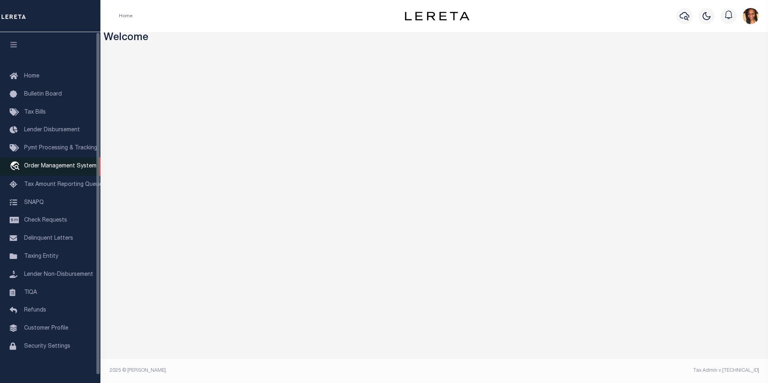
click at [83, 169] on span "Order Management System" at bounding box center [60, 167] width 72 height 6
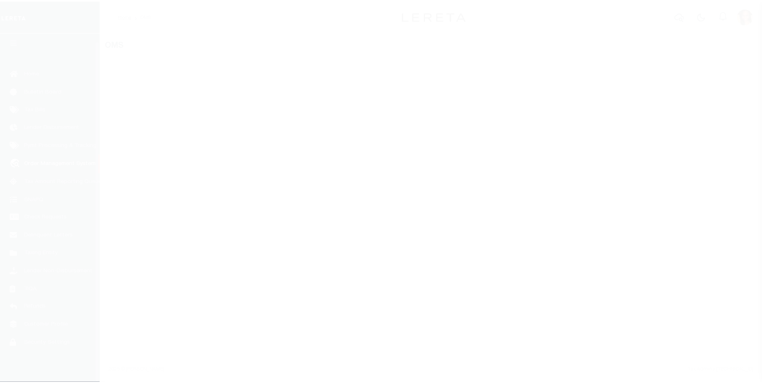
scroll to position [8, 0]
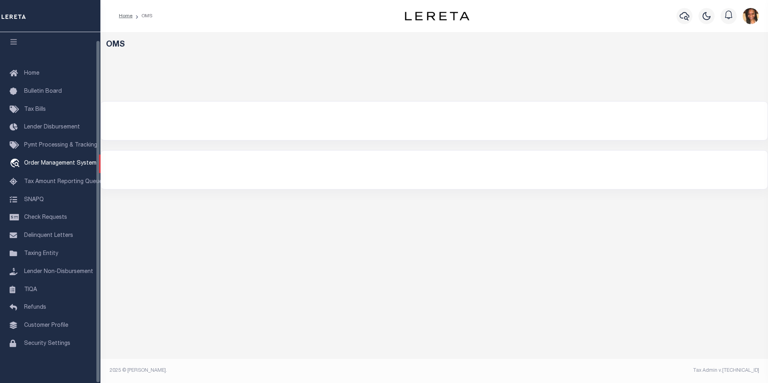
select select "200"
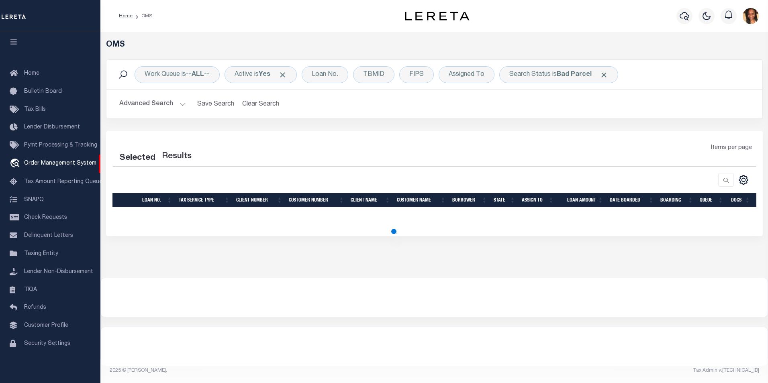
select select "200"
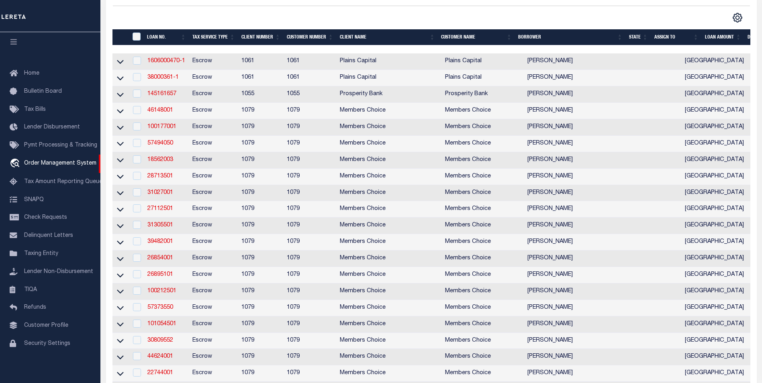
scroll to position [0, 0]
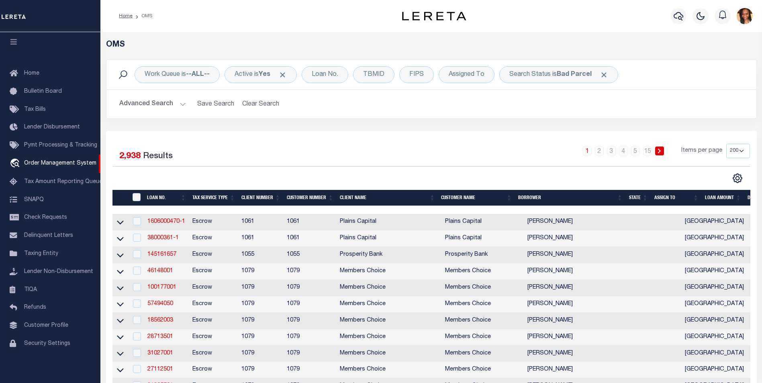
click at [644, 198] on th "State" at bounding box center [638, 198] width 25 height 16
click at [633, 203] on th "State" at bounding box center [638, 198] width 25 height 16
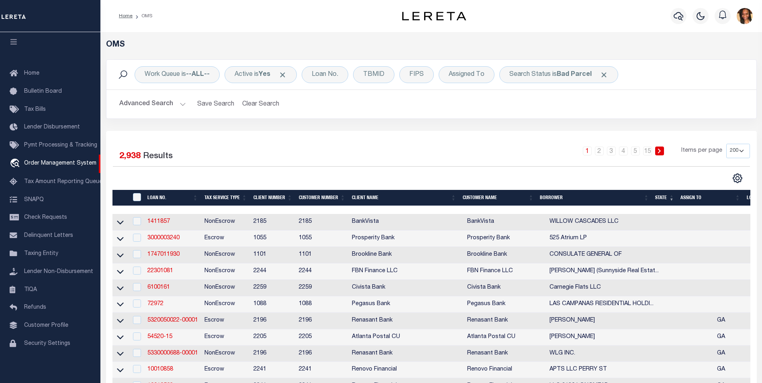
click at [642, 199] on th "BORROWER" at bounding box center [594, 198] width 115 height 16
click at [662, 199] on th "State" at bounding box center [664, 198] width 25 height 16
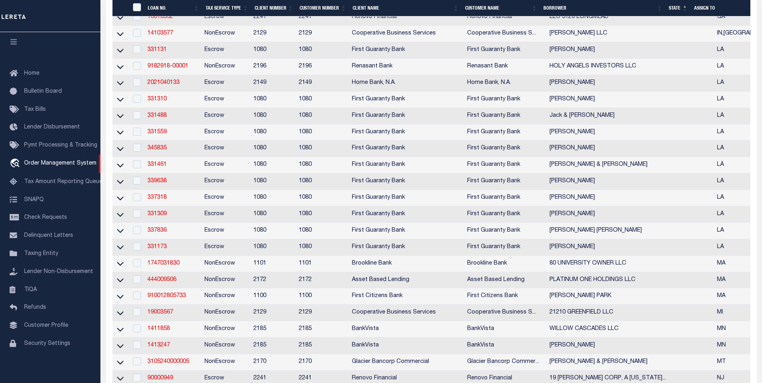
scroll to position [321, 0]
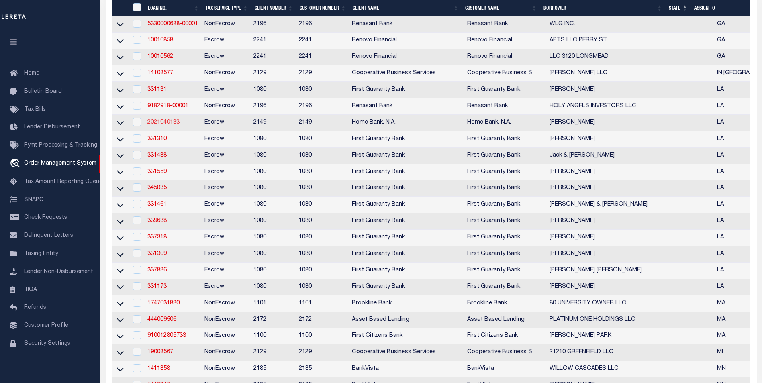
click at [157, 125] on link "2021040133" at bounding box center [163, 123] width 32 height 6
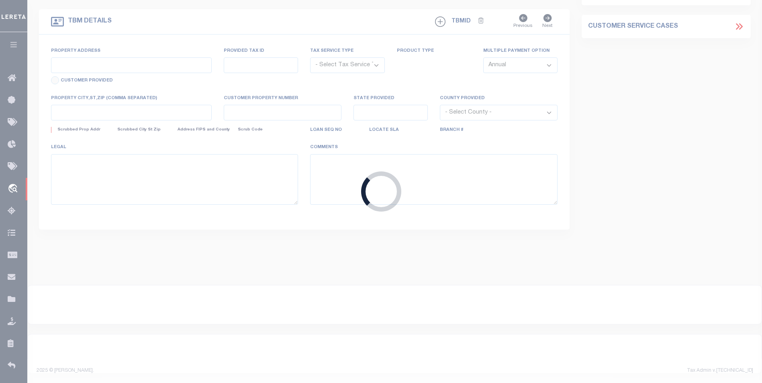
type input "2021040133"
type input "[PERSON_NAME]"
select select
type input "05/29/2025"
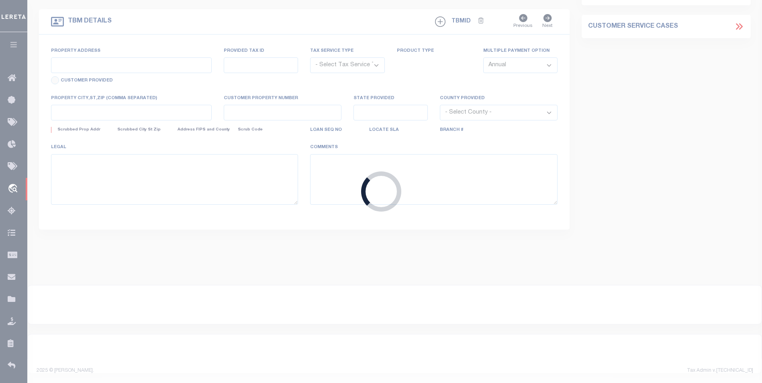
select select "10"
select select "Escrow"
type input "16706 LEE RD"
select select
type input "FRANKLINTON LA 70438-4187"
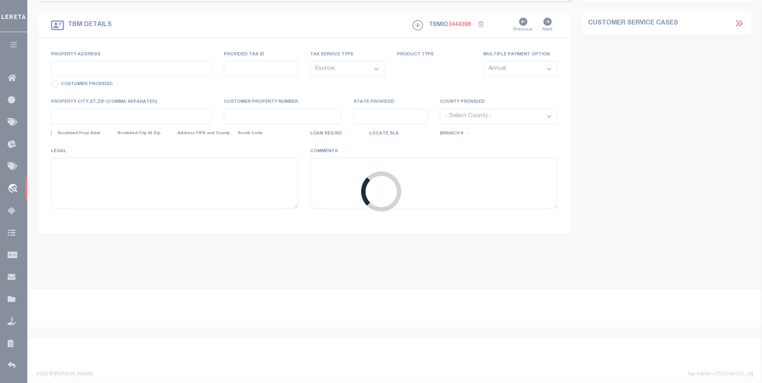
type input "LA"
select select "9142"
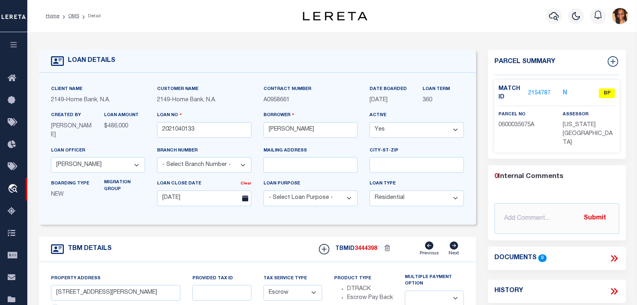
click at [545, 93] on link "2154787" at bounding box center [539, 93] width 23 height 8
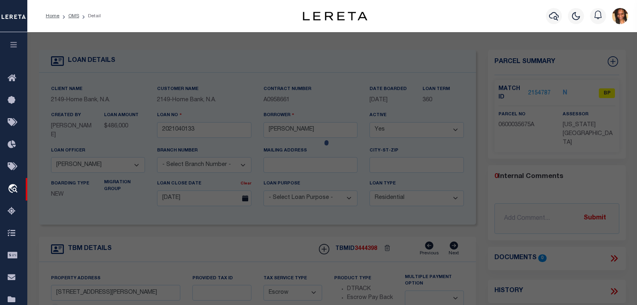
checkbox input "false"
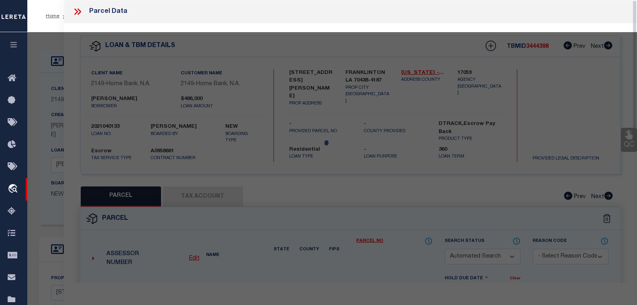
select select "BP"
type input "DANOS, TRISTA AMANDA GALIVAN"
select select "AGW"
select select
type input "16706 LEE ROAD"
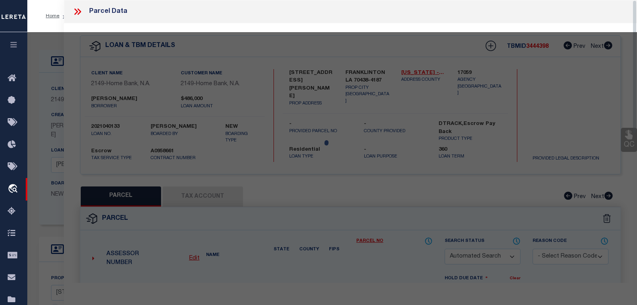
type textarea "15 ACRES 23-3-11"
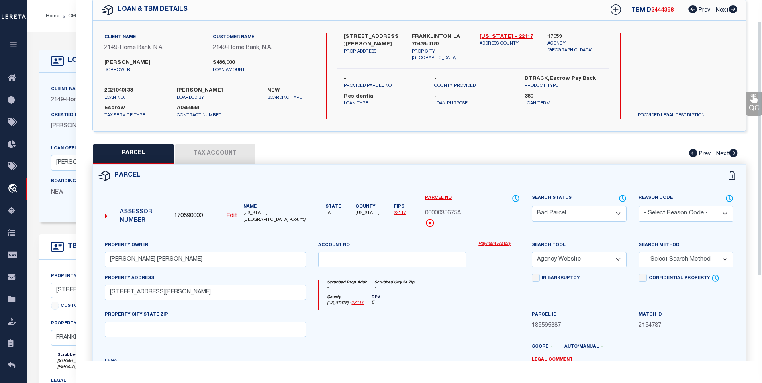
scroll to position [29, 0]
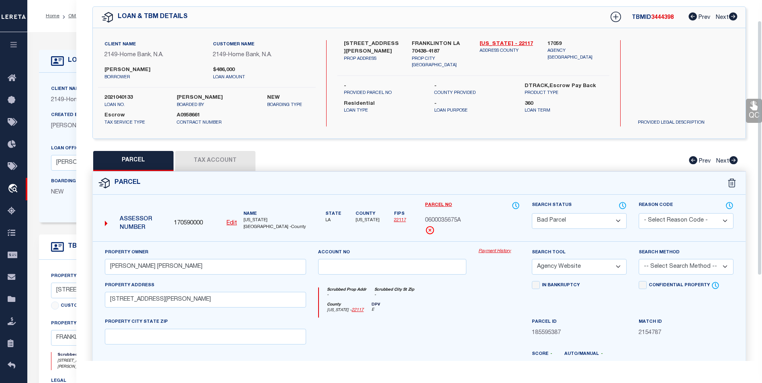
drag, startPoint x: 242, startPoint y: 161, endPoint x: 262, endPoint y: 158, distance: 20.2
click at [242, 161] on button "Tax Account" at bounding box center [215, 161] width 80 height 20
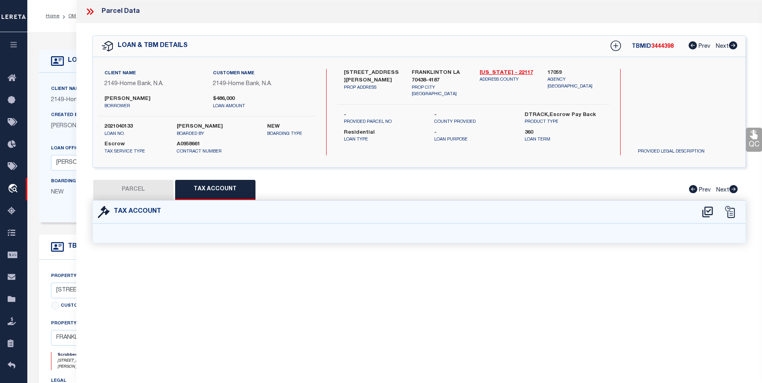
select select "100"
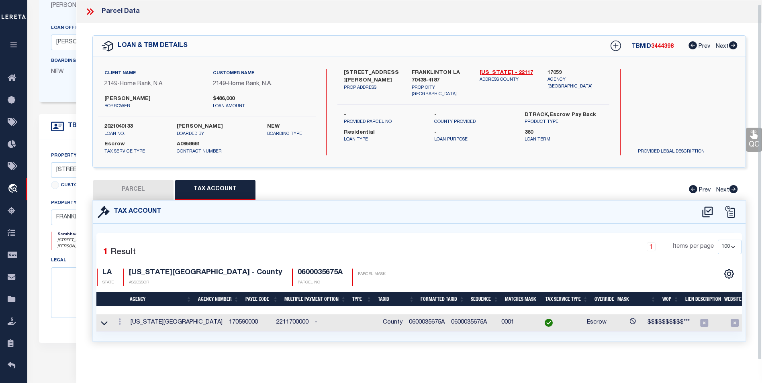
scroll to position [5, 0]
click at [175, 183] on button "Tax Account" at bounding box center [215, 190] width 80 height 20
click at [169, 189] on button "PARCEL" at bounding box center [133, 190] width 80 height 20
select select "AS"
select select
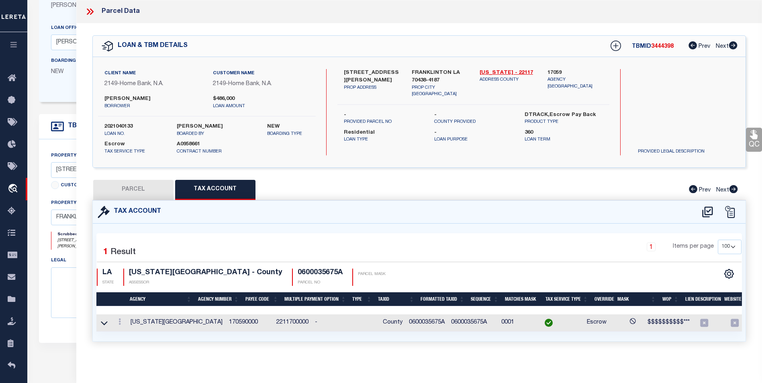
checkbox input "false"
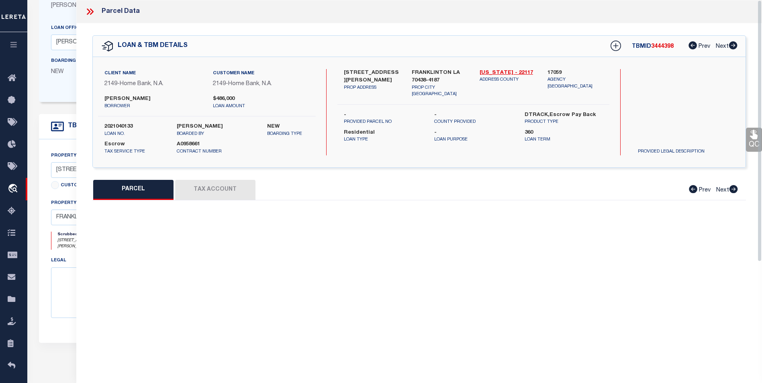
select select "BP"
type input "DANOS, TRISTA AMANDA GALIVAN"
select select "AGW"
select select
type input "16706 LEE ROAD"
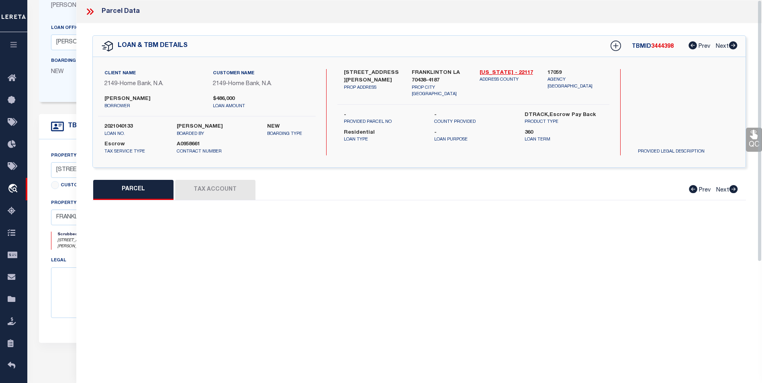
type textarea "15 ACRES 23-3-11"
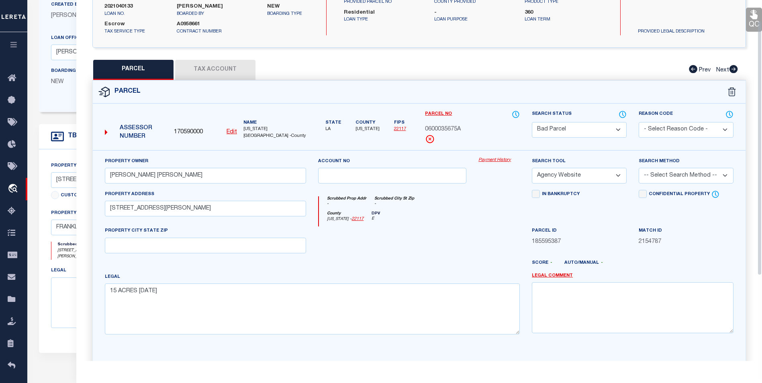
scroll to position [29, 0]
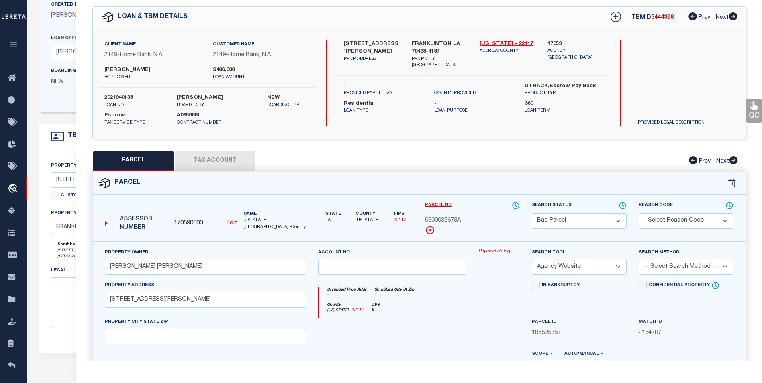
click at [197, 154] on button "Tax Account" at bounding box center [215, 161] width 80 height 20
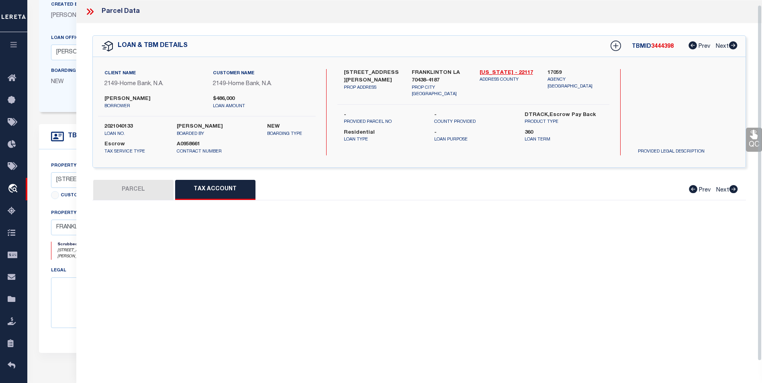
scroll to position [0, 0]
select select "100"
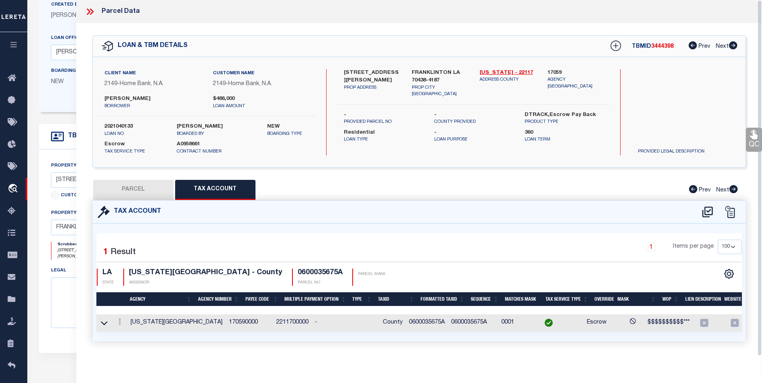
scroll to position [5, 0]
click at [86, 7] on icon at bounding box center [90, 11] width 10 height 10
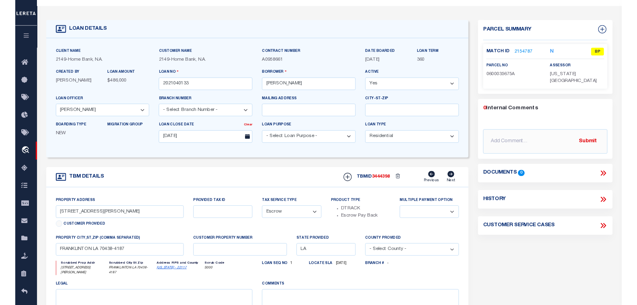
scroll to position [0, 0]
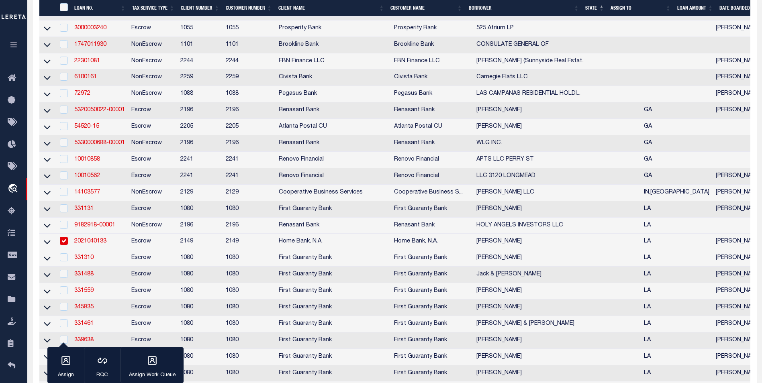
scroll to position [321, 0]
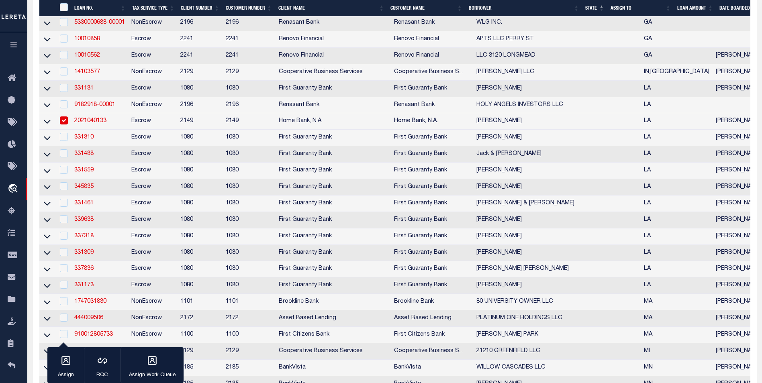
click at [61, 125] on input "checkbox" at bounding box center [64, 121] width 8 height 8
checkbox input "false"
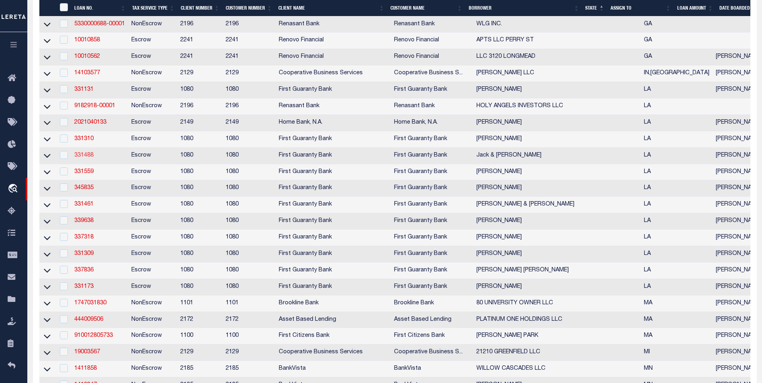
click at [86, 158] on link "331488" at bounding box center [83, 156] width 19 height 6
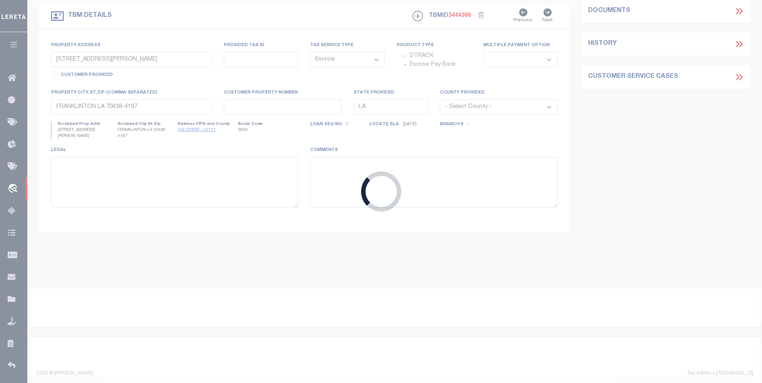
type input "331488"
type input "Jack & [PERSON_NAME]"
select select
select select "1300"
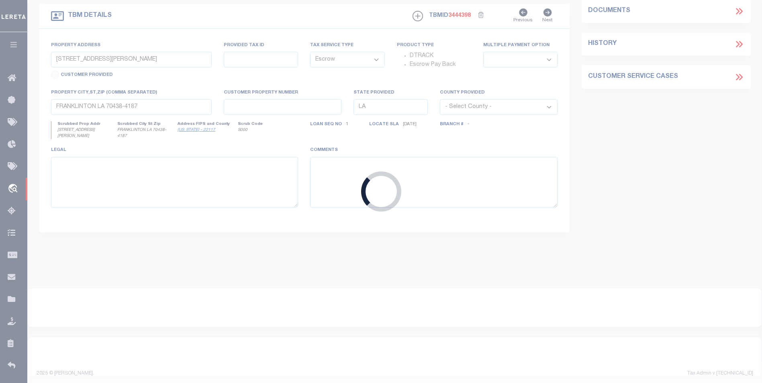
select select
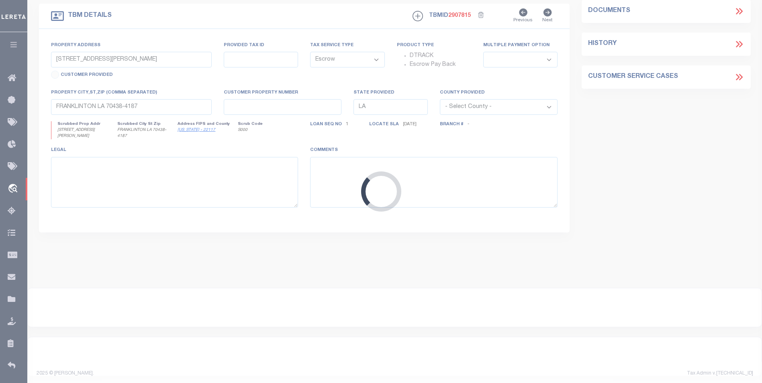
scroll to position [228, 0]
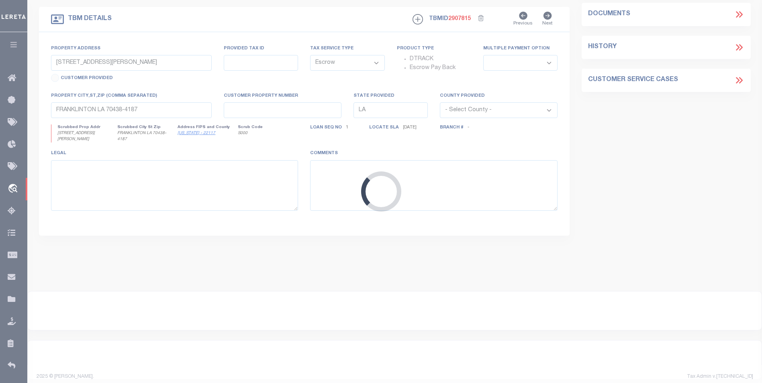
type input "316 Ates Rd"
type input "2501568020002800"
select select
type input "[GEOGRAPHIC_DATA]"
type input "260353799"
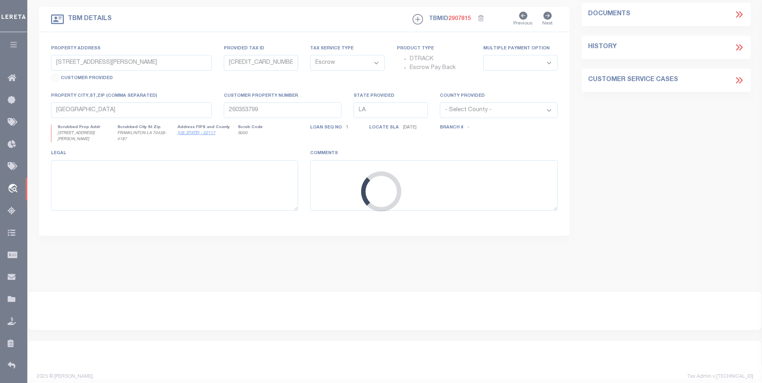
select select
select select "2308"
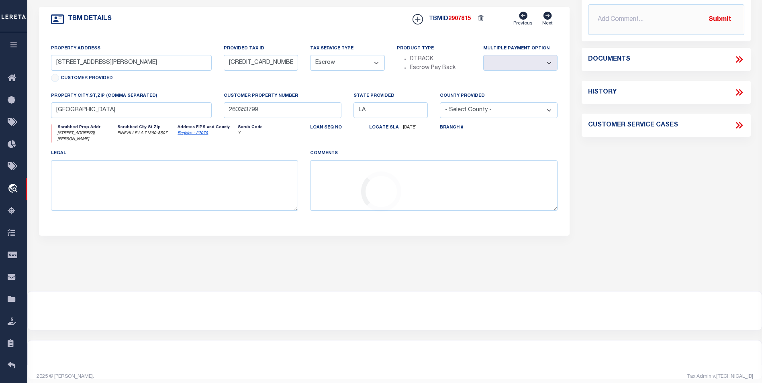
scroll to position [0, 0]
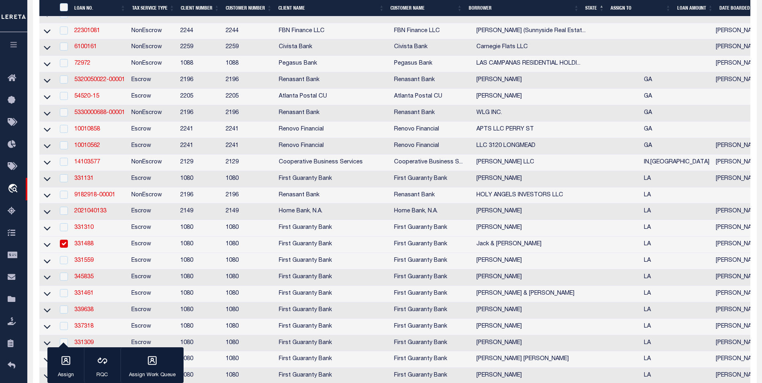
scroll to position [352, 0]
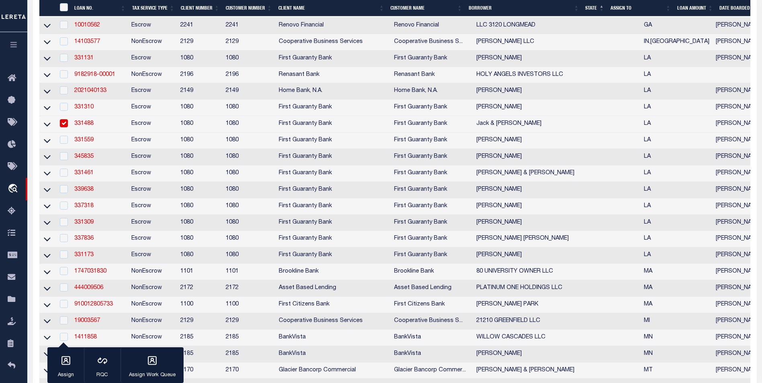
click at [87, 127] on link "331488" at bounding box center [83, 124] width 19 height 6
checkbox input "false"
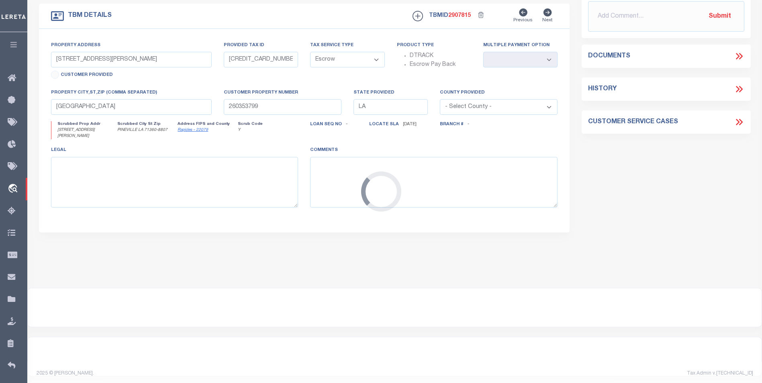
select select "2308"
select select
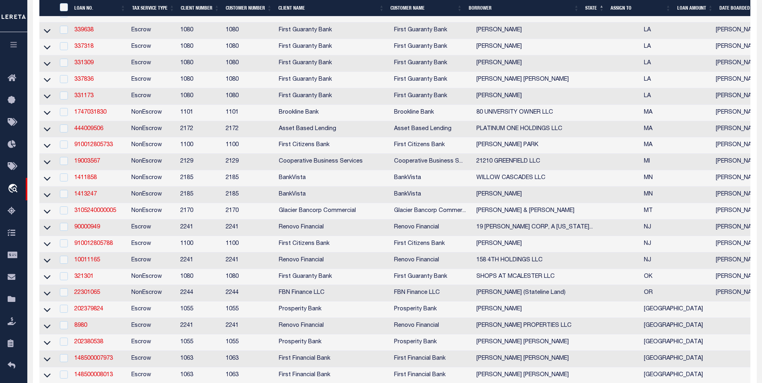
scroll to position [392, 0]
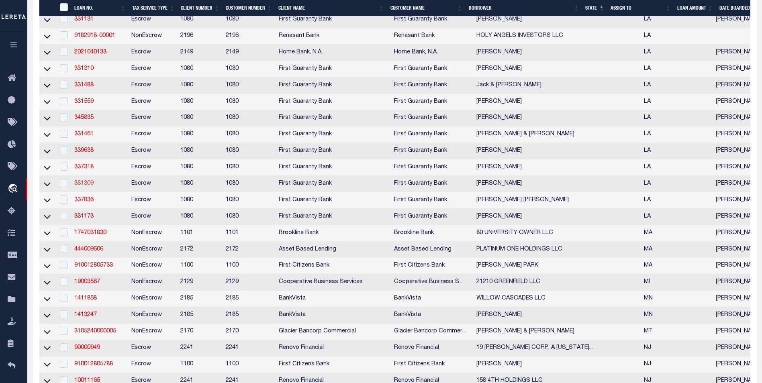
click at [82, 186] on link "331309" at bounding box center [83, 184] width 19 height 6
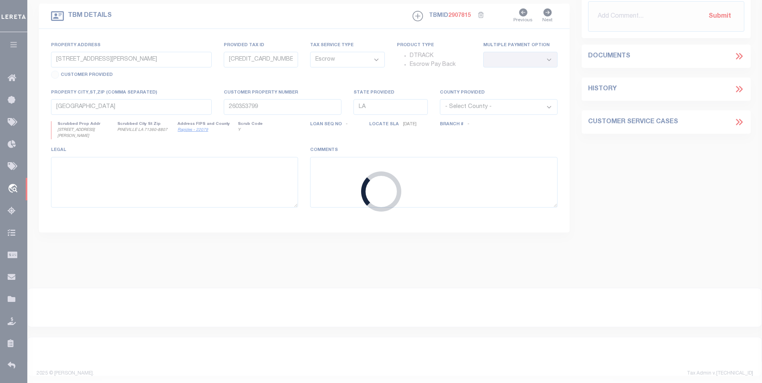
type input "331309"
type input "Eric Nichols"
select select "10"
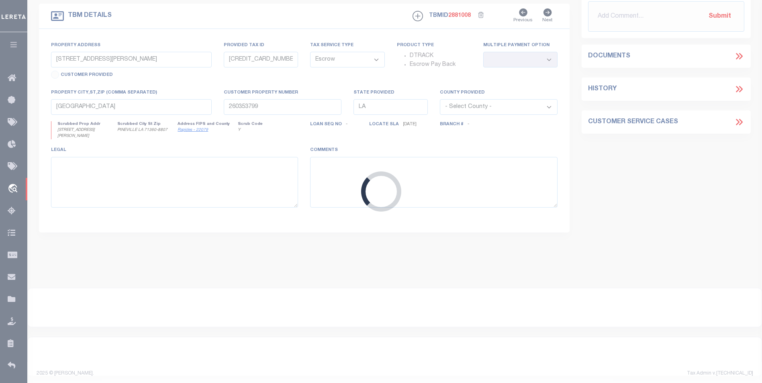
type input "124 Cook Ave"
type input "2403700510000900"
select select
type input "[GEOGRAPHIC_DATA]"
type input "260384121"
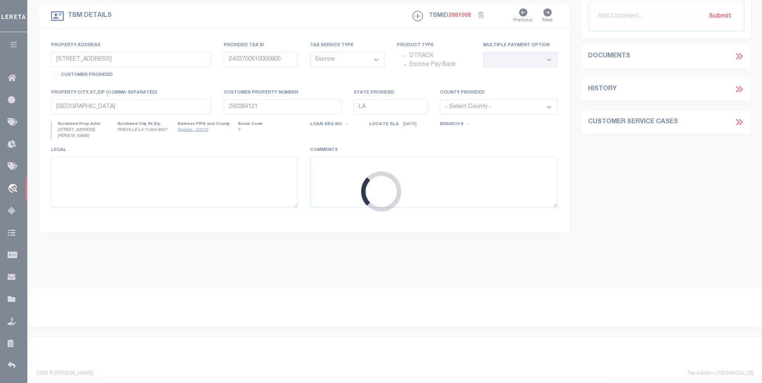
select select
select select "2308"
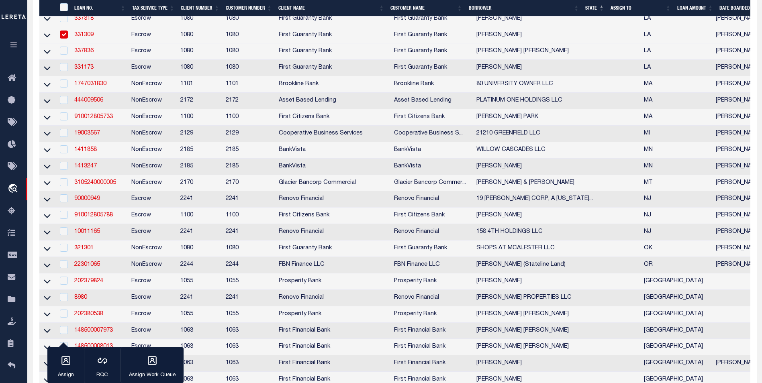
scroll to position [499, 0]
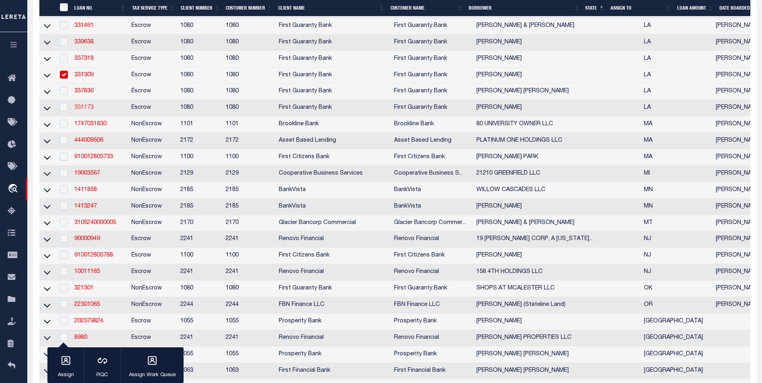
click at [93, 111] on link "331173" at bounding box center [83, 108] width 19 height 6
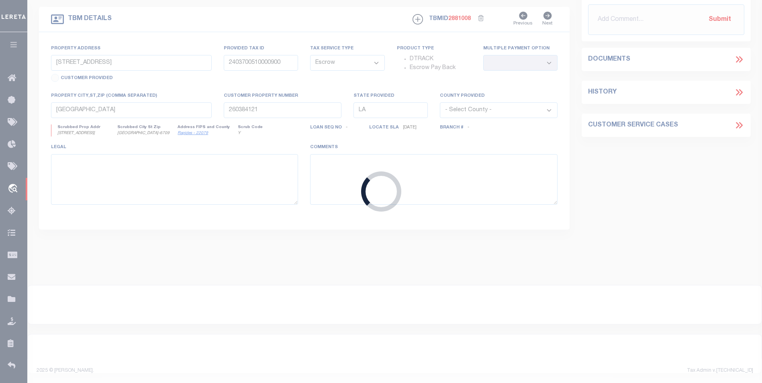
type input "331173"
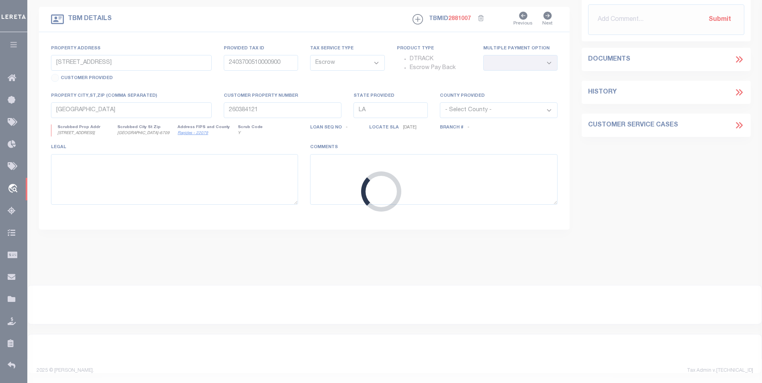
type input "48 Kent Street"
type input "2403504340020700"
select select
type input "Pineville LA 71360"
select select
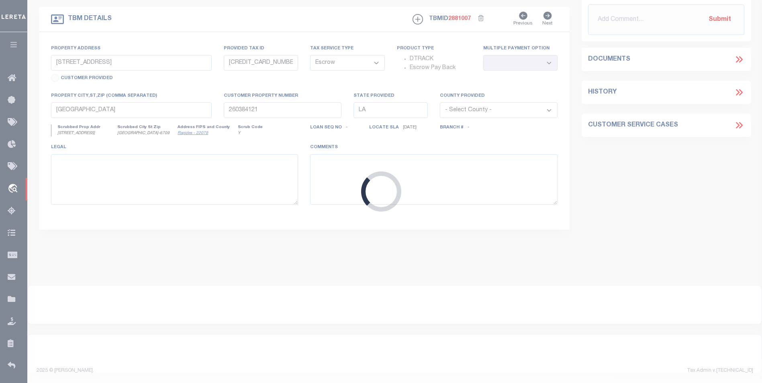
select select "2308"
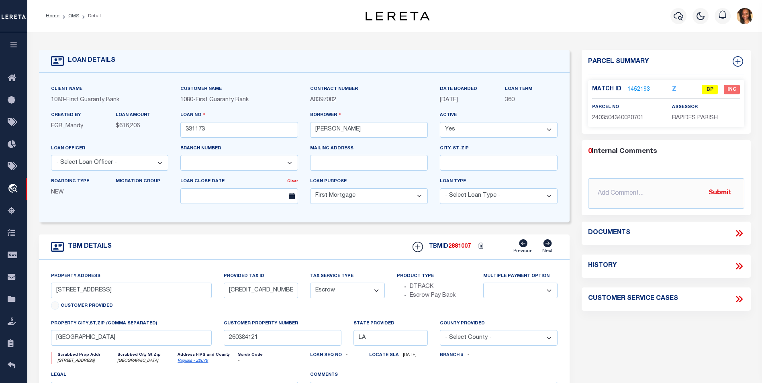
click at [644, 90] on link "1452193" at bounding box center [639, 90] width 23 height 8
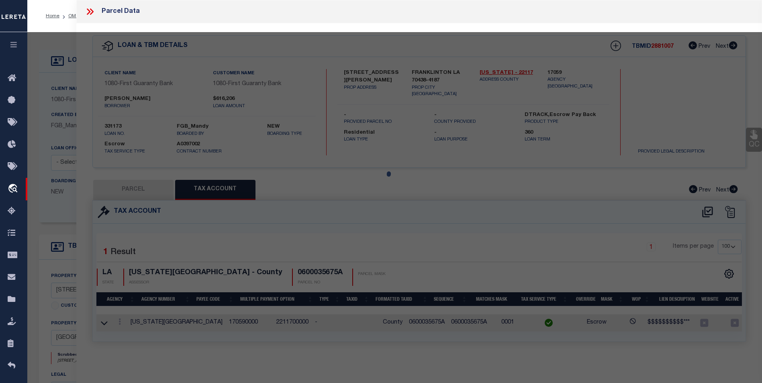
select select "AS"
select select
checkbox input "false"
select select "BP"
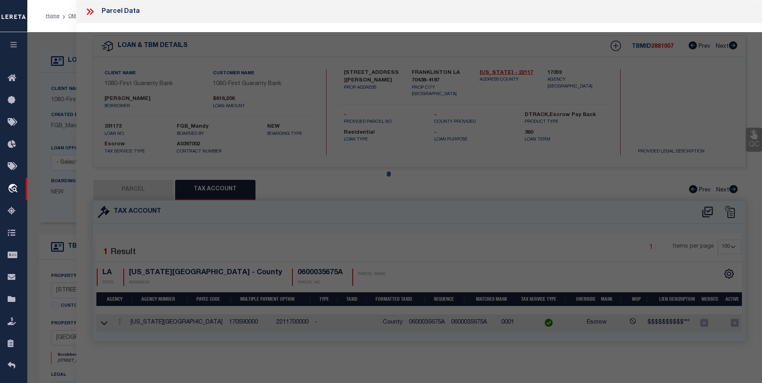
type input "NICHOLS ERIC"
select select
type input "48 KENT AV"
checkbox input "false"
type input "LA"
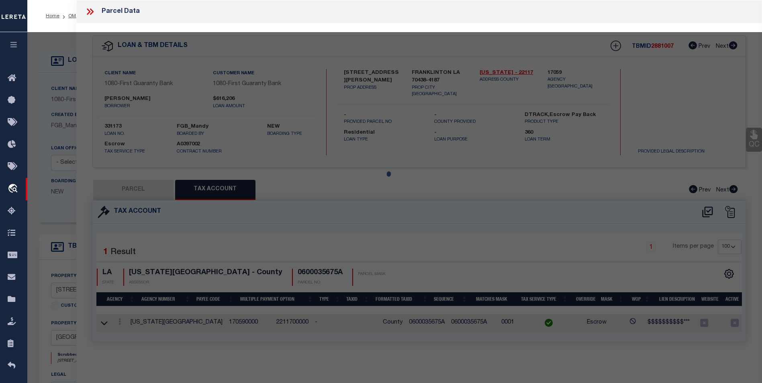
type textarea "---PT. LOTS 18 & 19, BLK. 3, HOMEWOOD PLACE CONT., SEC. "C" ---(CB 1591-407 COM…"
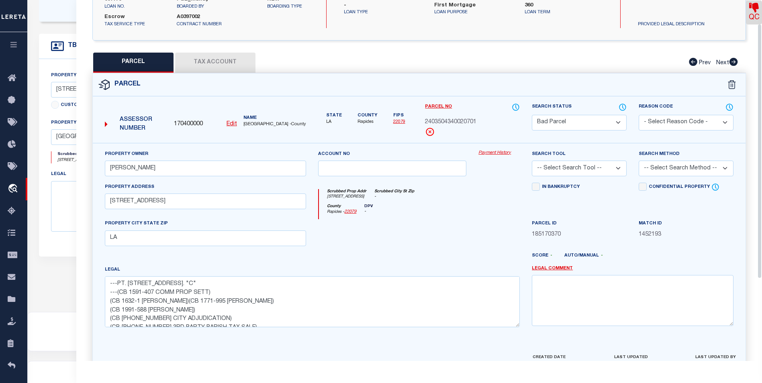
scroll to position [29, 0]
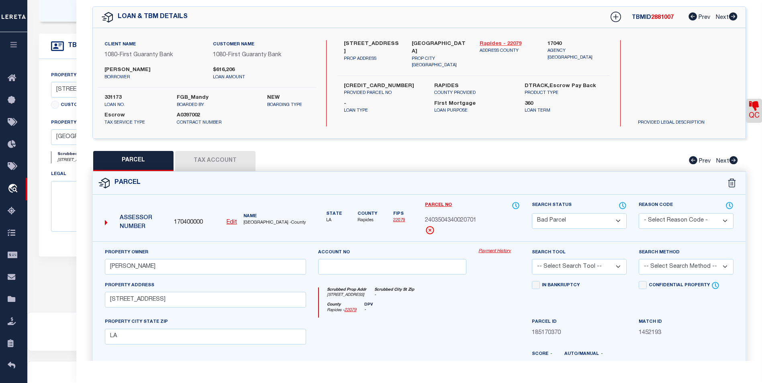
click at [505, 44] on link "Rapides - 22079" at bounding box center [508, 44] width 56 height 8
click at [242, 167] on button "Tax Account" at bounding box center [215, 161] width 80 height 20
select select "100"
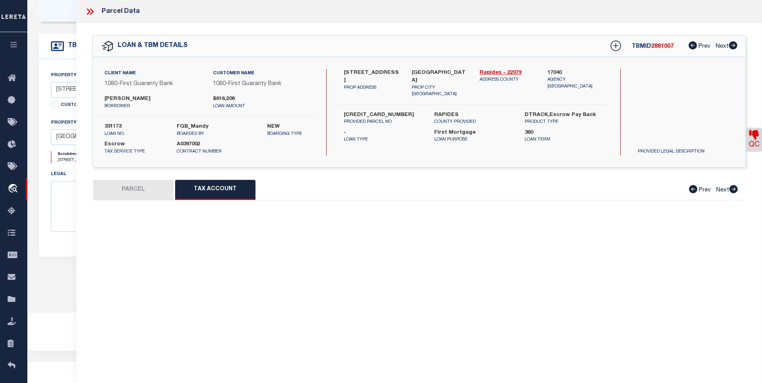
scroll to position [0, 0]
select select "100"
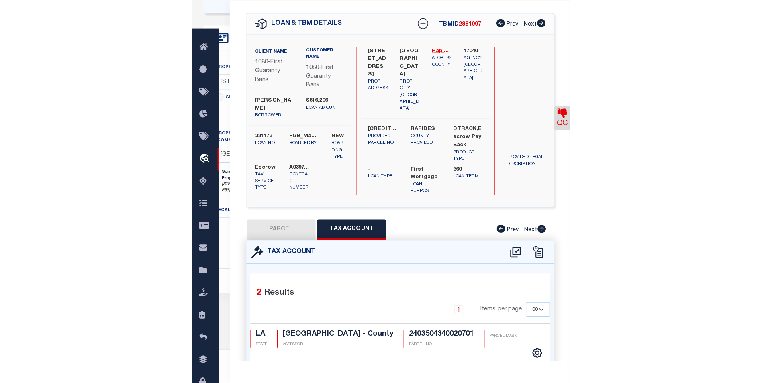
scroll to position [210, 0]
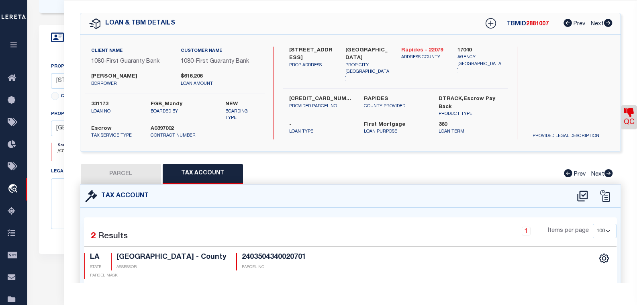
click at [423, 50] on link "Rapides - 22079" at bounding box center [423, 51] width 44 height 8
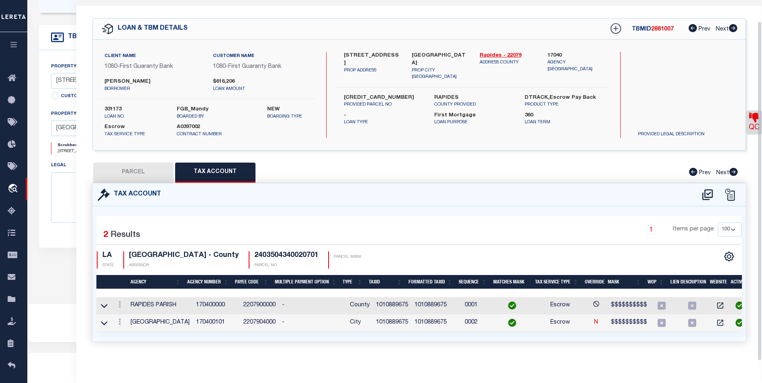
scroll to position [23, 0]
click at [120, 301] on icon at bounding box center [120, 304] width 2 height 6
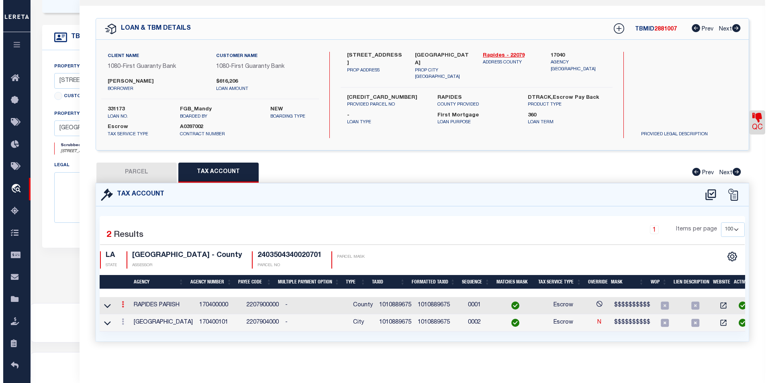
scroll to position [17, 0]
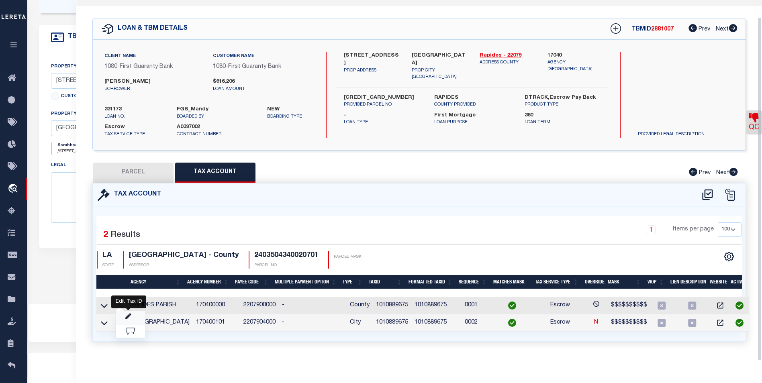
click at [131, 315] on link at bounding box center [131, 317] width 30 height 13
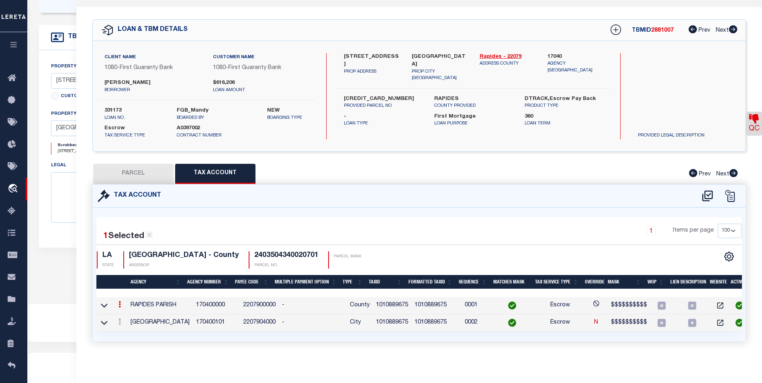
type input "1010889675"
type textarea "$$$$$$$$$$"
checkbox input "true"
type input "XXXXXXXXXXXXXXX*"
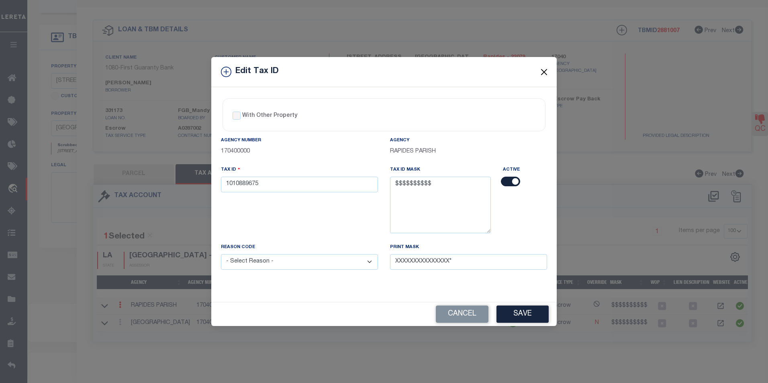
click at [548, 71] on button "Close" at bounding box center [544, 72] width 10 height 10
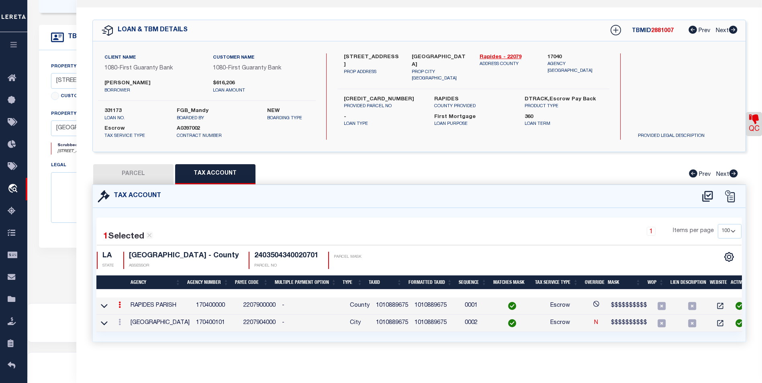
click at [121, 305] on icon at bounding box center [120, 305] width 2 height 6
click at [125, 316] on icon "" at bounding box center [128, 317] width 6 height 6
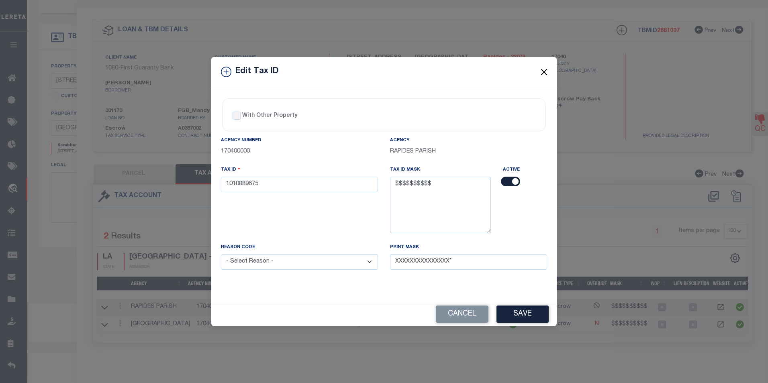
click at [541, 72] on button "Close" at bounding box center [544, 72] width 10 height 10
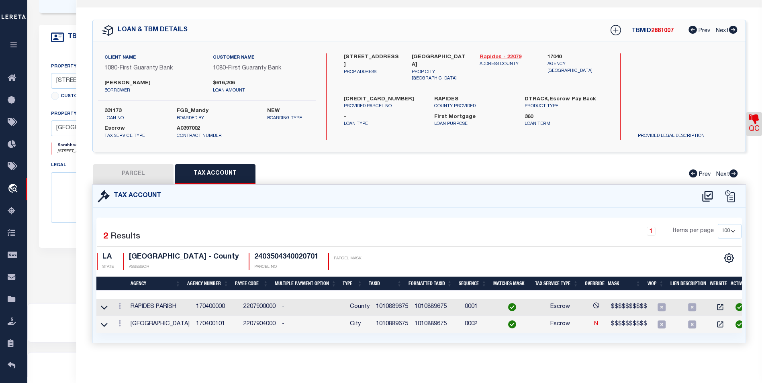
click at [498, 53] on link "Rapides - 22079" at bounding box center [508, 57] width 56 height 8
click at [330, 318] on td "-" at bounding box center [313, 324] width 68 height 17
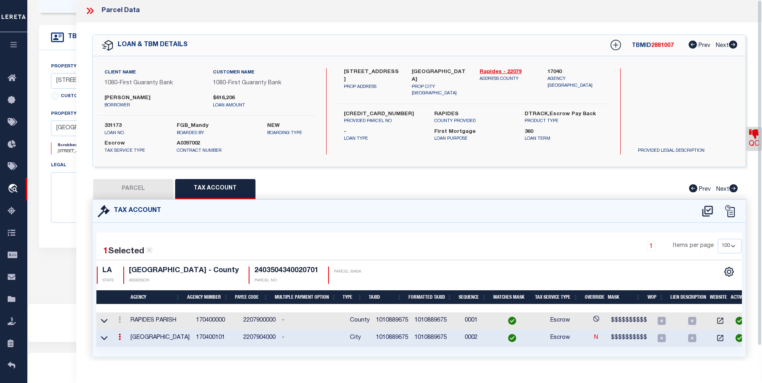
scroll to position [0, 0]
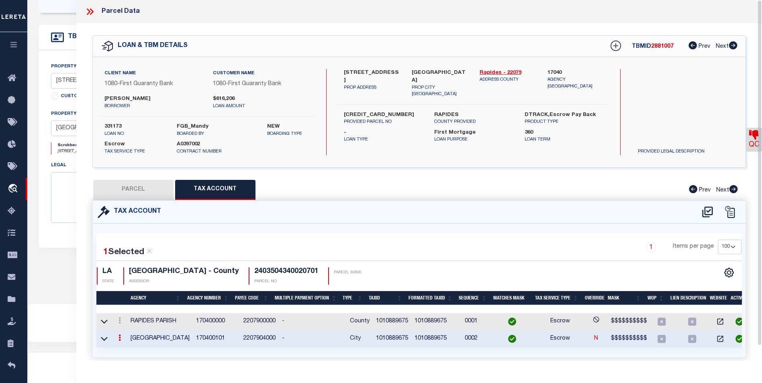
click at [92, 8] on icon at bounding box center [90, 11] width 10 height 10
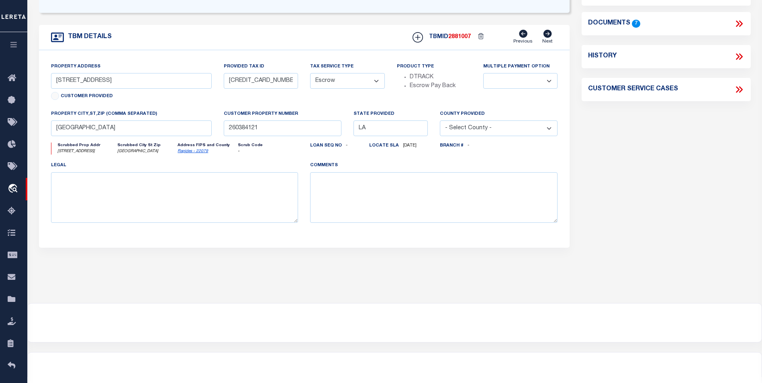
scroll to position [129, 0]
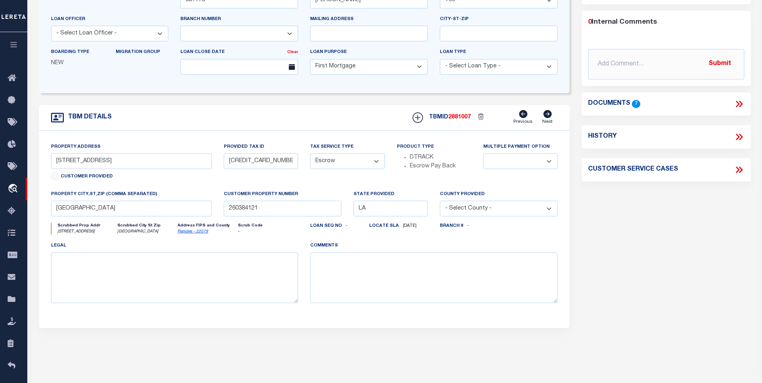
click at [741, 102] on icon at bounding box center [739, 104] width 10 height 10
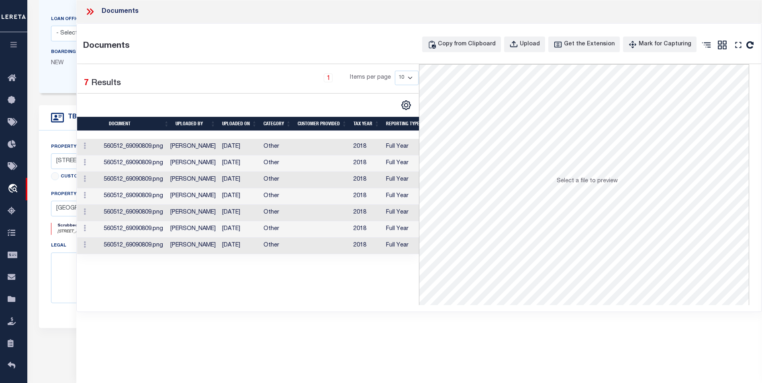
click at [238, 142] on td "08/10/2021" at bounding box center [239, 147] width 41 height 16
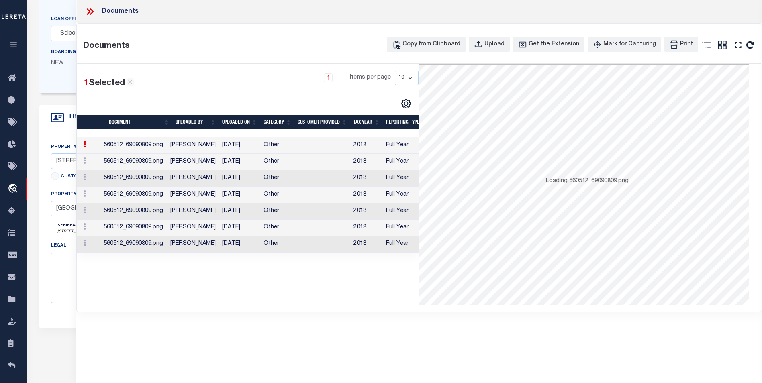
click at [238, 142] on td "08/10/2021" at bounding box center [239, 145] width 41 height 16
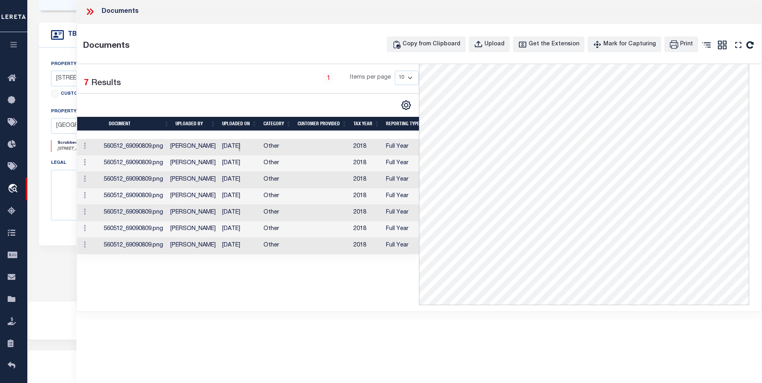
scroll to position [231, 0]
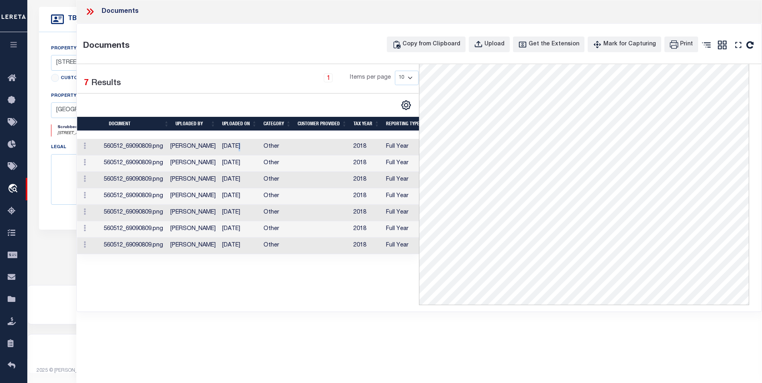
click at [87, 14] on icon at bounding box center [89, 11] width 4 height 6
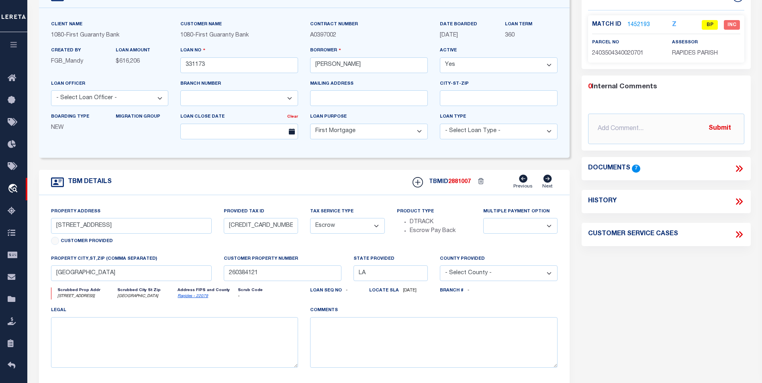
scroll to position [30, 0]
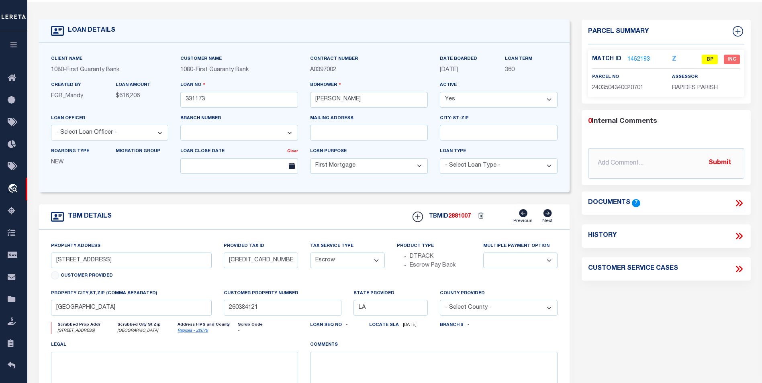
click at [647, 55] on link "1452193" at bounding box center [639, 59] width 23 height 8
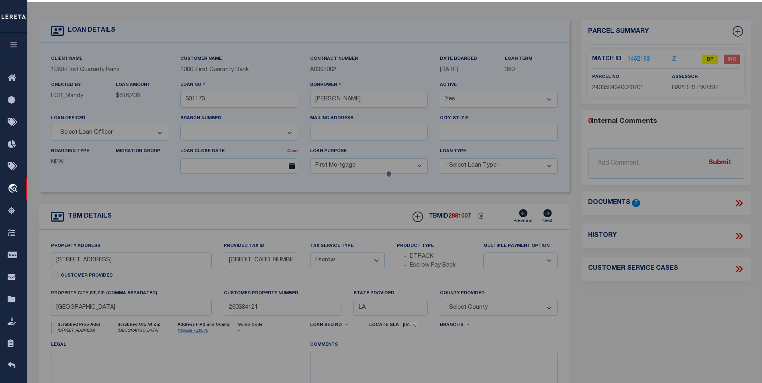
select select "AS"
checkbox input "false"
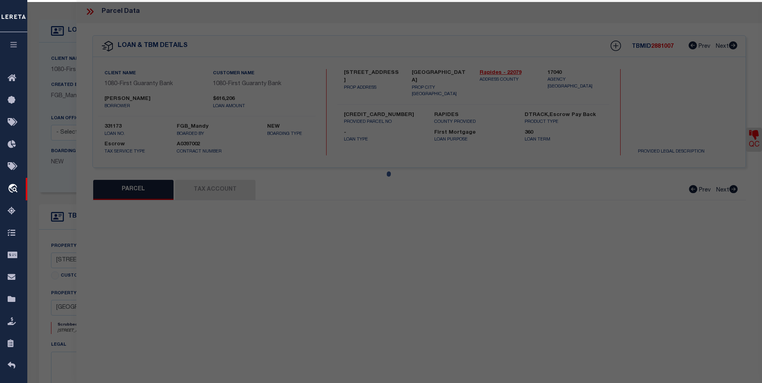
select select "BP"
type input "NICHOLS ERIC"
select select
type input "48 KENT AV"
checkbox input "false"
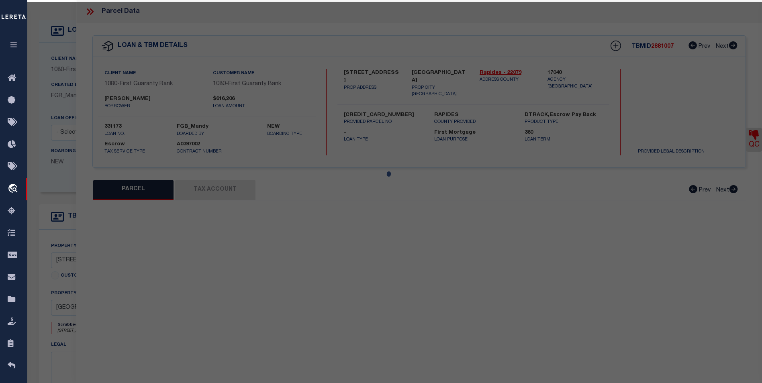
type input "LA"
type textarea "---PT. LOTS 18 & 19, BLK. 3, HOMEWOOD PLACE CONT., SEC. "C" ---(CB 1591-407 COM…"
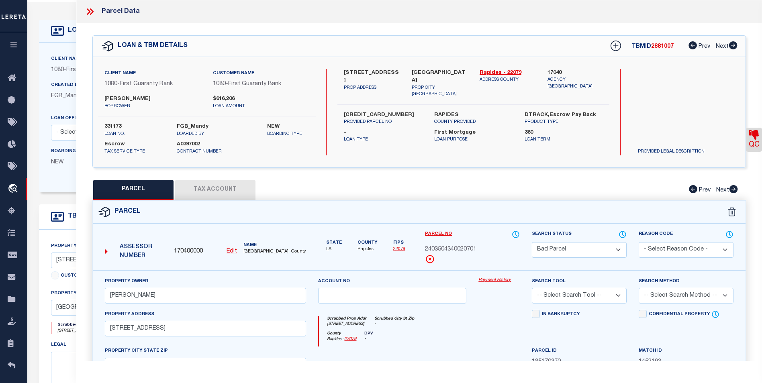
click at [240, 195] on button "Tax Account" at bounding box center [215, 190] width 80 height 20
select select "100"
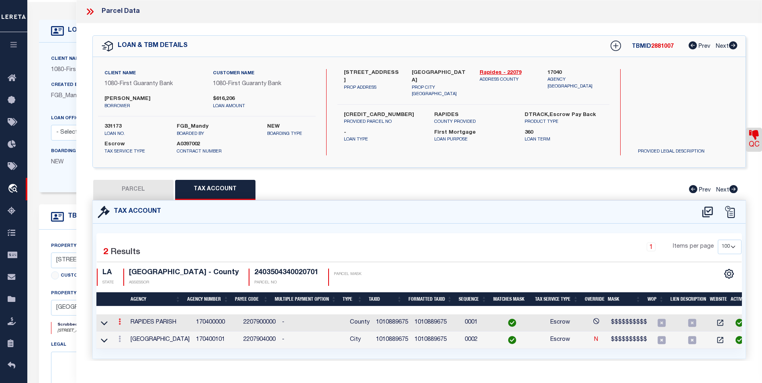
click at [121, 319] on icon at bounding box center [120, 322] width 2 height 6
click at [131, 333] on link at bounding box center [131, 334] width 30 height 13
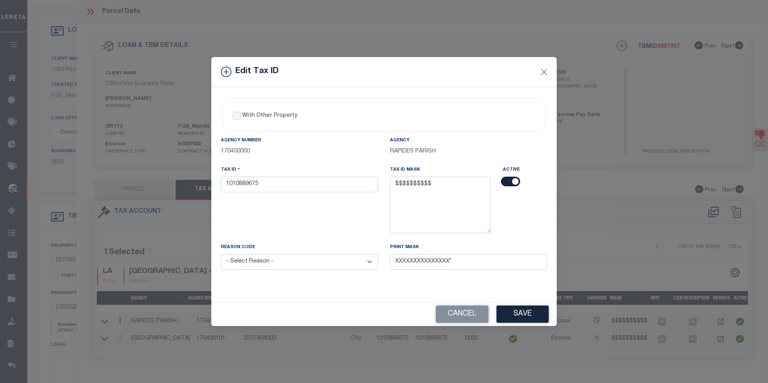
click at [550, 70] on div "Edit Tax ID" at bounding box center [384, 72] width 346 height 30
click at [545, 71] on button "Close" at bounding box center [544, 72] width 10 height 10
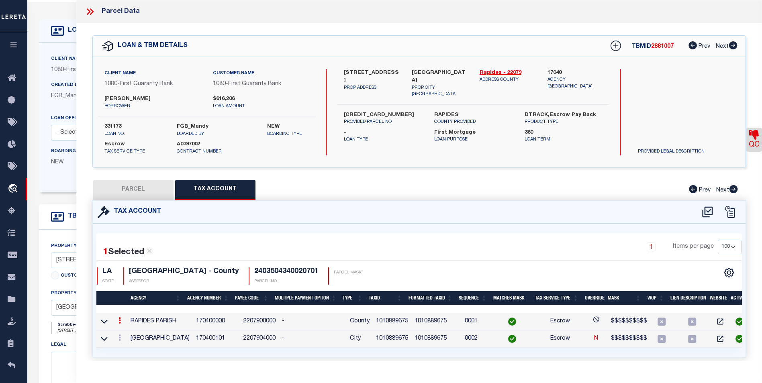
click at [440, 318] on td "1010889675" at bounding box center [437, 321] width 50 height 17
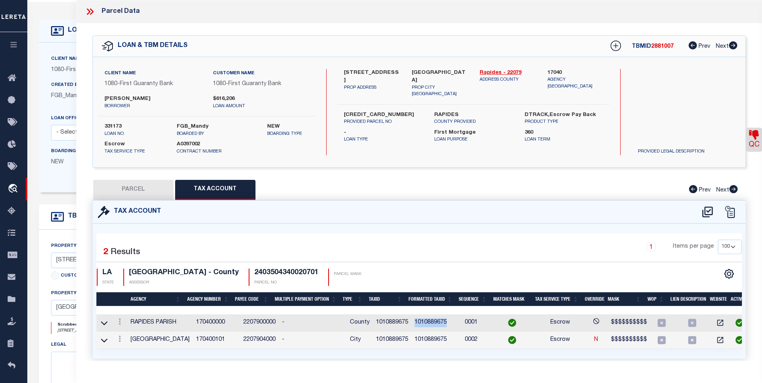
drag, startPoint x: 445, startPoint y: 324, endPoint x: 410, endPoint y: 322, distance: 35.0
click at [412, 322] on td "1010889675" at bounding box center [437, 323] width 50 height 17
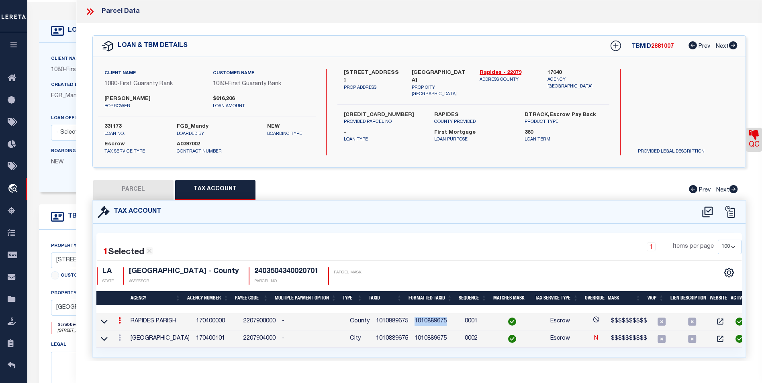
copy td "1010889675"
drag, startPoint x: 238, startPoint y: 268, endPoint x: 301, endPoint y: 273, distance: 63.3
click at [301, 273] on h4 "2403504340020701" at bounding box center [286, 272] width 64 height 9
copy h4 "2403504340020701"
click at [405, 202] on div "Tax Account" at bounding box center [419, 212] width 653 height 23
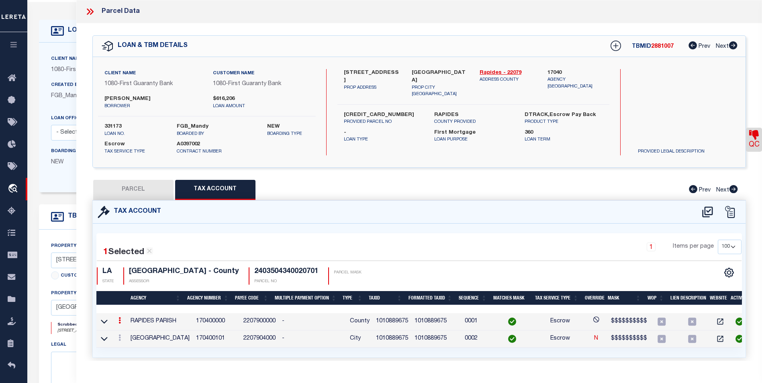
click at [407, 266] on div "1 Selected 2 Results 1 Items per page 10 25 50 100 LA STATE RAPIDES PARISH - Co…" at bounding box center [419, 262] width 658 height 45
click at [119, 340] on icon at bounding box center [120, 338] width 2 height 6
click at [128, 350] on icon "" at bounding box center [128, 350] width 6 height 6
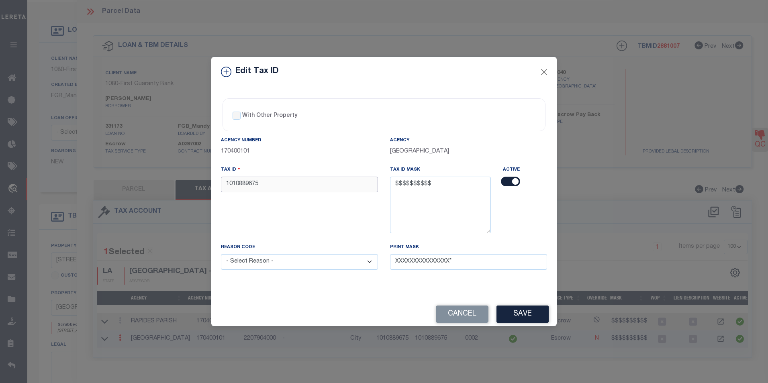
drag, startPoint x: 275, startPoint y: 181, endPoint x: 223, endPoint y: 189, distance: 52.5
click at [223, 189] on input "1010889675" at bounding box center [299, 185] width 157 height 16
drag, startPoint x: 254, startPoint y: 186, endPoint x: 278, endPoint y: 184, distance: 24.6
click at [250, 187] on input "5010899675" at bounding box center [299, 185] width 157 height 16
drag, startPoint x: 256, startPoint y: 183, endPoint x: 221, endPoint y: 185, distance: 34.6
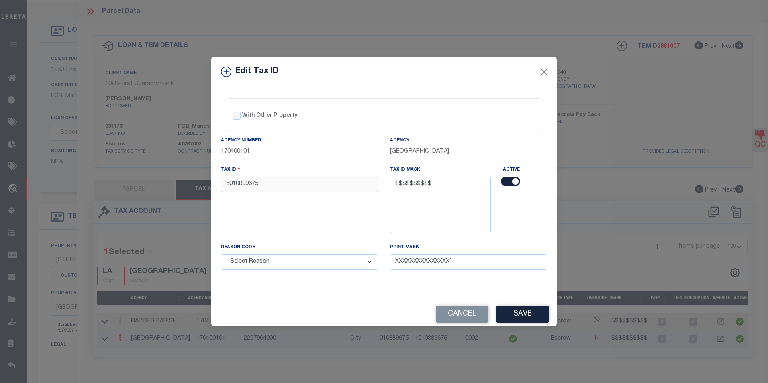
click at [221, 185] on input "5010899675" at bounding box center [299, 185] width 157 height 16
click at [273, 187] on input "5010899675" at bounding box center [299, 185] width 157 height 16
drag, startPoint x: 281, startPoint y: 184, endPoint x: 205, endPoint y: 182, distance: 76.4
click at [205, 182] on div "Edit Tax ID With Other Property With Other Property Type Temporary" at bounding box center [384, 191] width 768 height 383
click at [237, 182] on input "5010899675" at bounding box center [299, 185] width 157 height 16
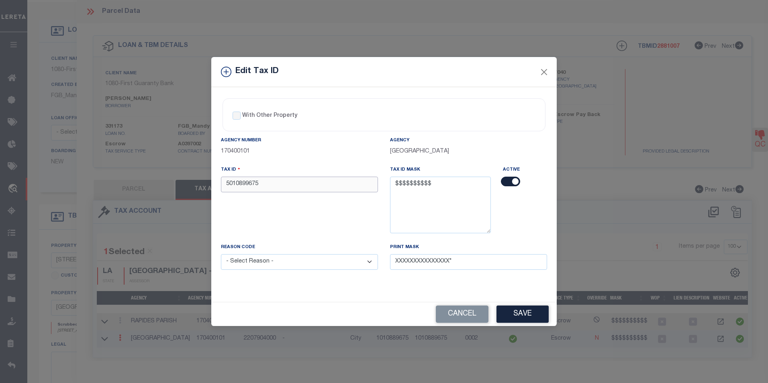
drag, startPoint x: 237, startPoint y: 185, endPoint x: 259, endPoint y: 185, distance: 22.5
click at [259, 185] on input "5010899675" at bounding box center [299, 185] width 157 height 16
paste input "8"
type input "5010889675"
click at [347, 264] on select "- Select Reason - 099 - Other (Provide additional detail) ACT - Agency Changed …" at bounding box center [299, 262] width 157 height 16
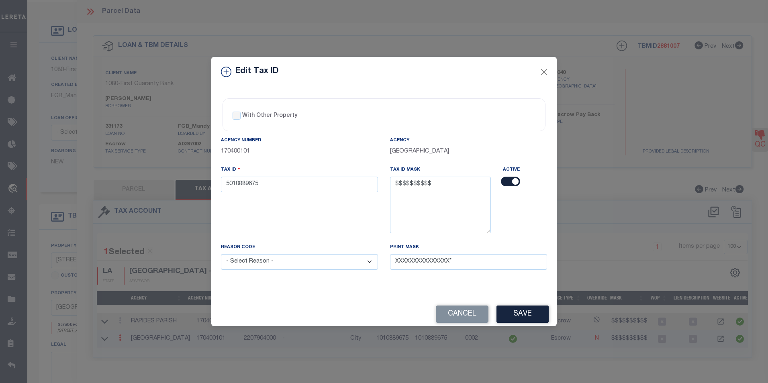
select select "ACT"
click at [221, 255] on select "- Select Reason - 099 - Other (Provide additional detail) ACT - Agency Changed …" at bounding box center [299, 262] width 157 height 16
click at [524, 313] on button "Save" at bounding box center [523, 314] width 52 height 17
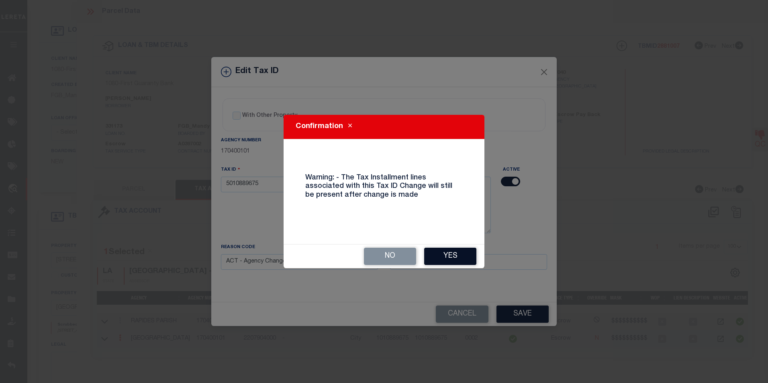
click at [467, 261] on button "Yes" at bounding box center [450, 256] width 52 height 17
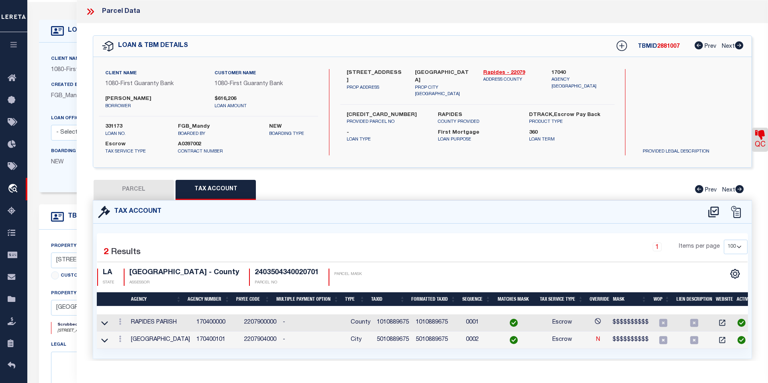
select select
click at [117, 321] on link at bounding box center [119, 323] width 9 height 6
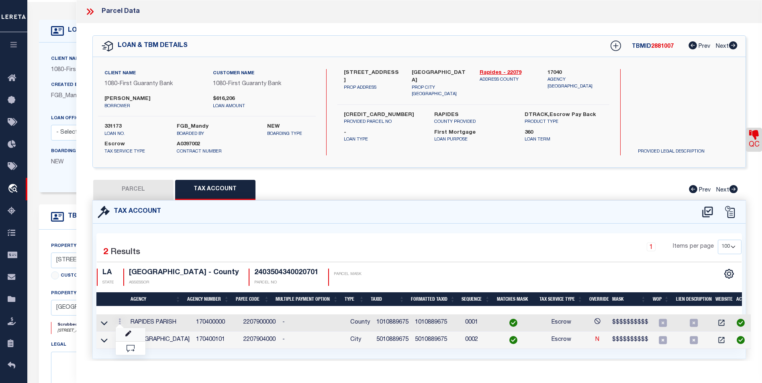
click at [126, 328] on div at bounding box center [128, 327] width 5 height 2
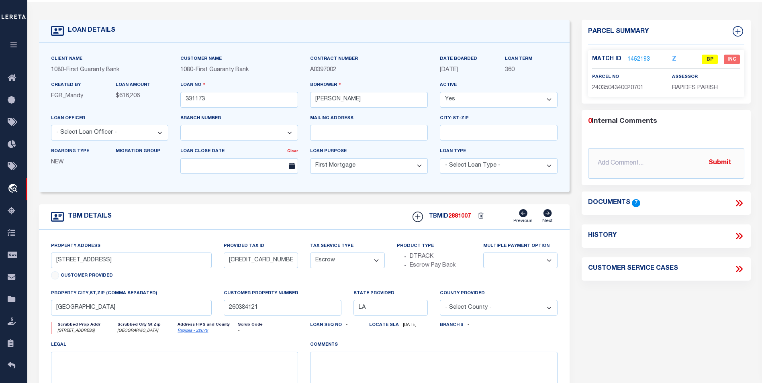
click at [643, 59] on link "1452193" at bounding box center [639, 59] width 23 height 8
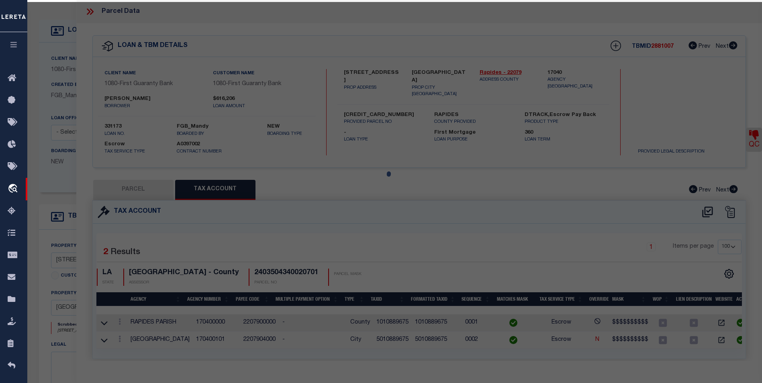
select select "AS"
checkbox input "false"
select select "BP"
type input "NICHOLS ERIC"
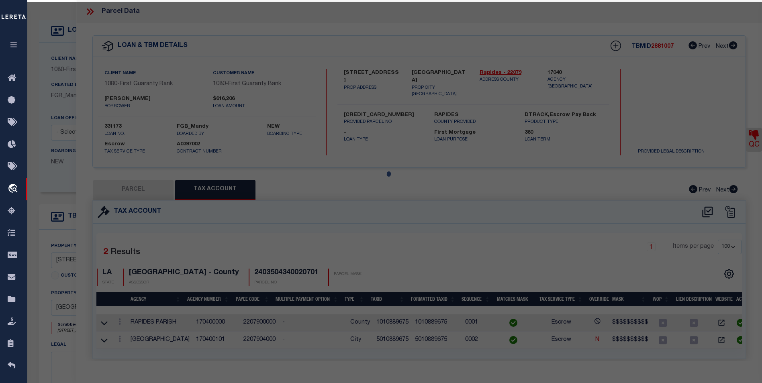
select select
type input "48 KENT AV"
checkbox input "false"
type input "LA"
type textarea "---PT. LOTS 18 & 19, BLK. 3, HOMEWOOD PLACE CONT., SEC. "C" ---(CB 1591-407 COM…"
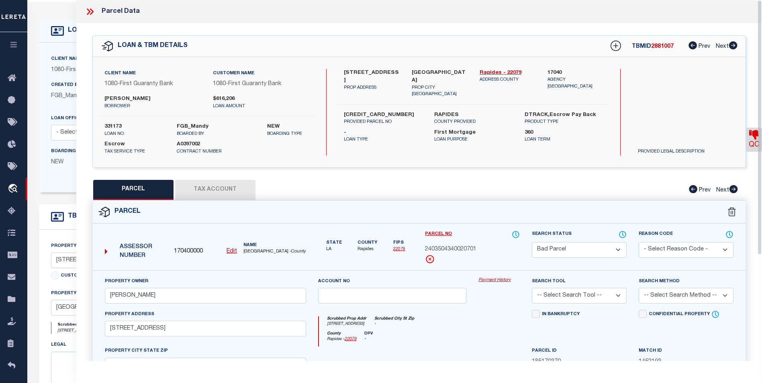
click at [244, 187] on button "Tax Account" at bounding box center [215, 190] width 80 height 20
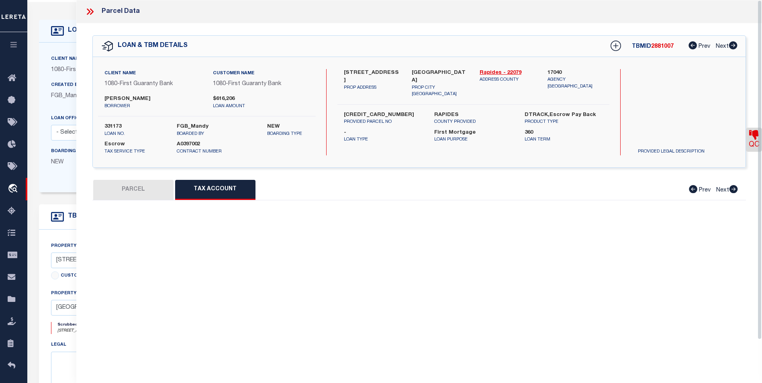
select select "100"
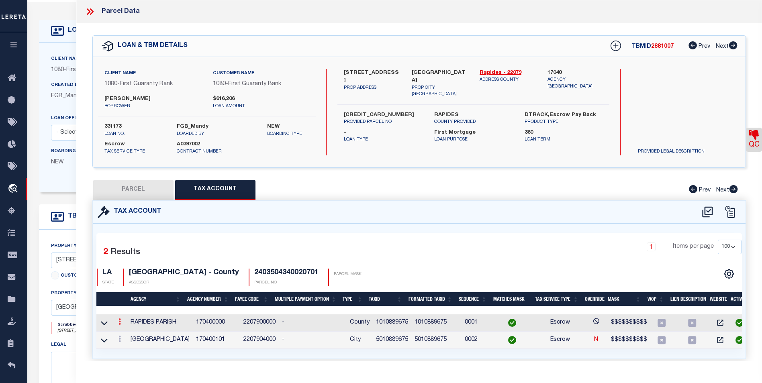
click at [122, 323] on link at bounding box center [119, 323] width 9 height 6
click at [125, 331] on link at bounding box center [131, 334] width 30 height 13
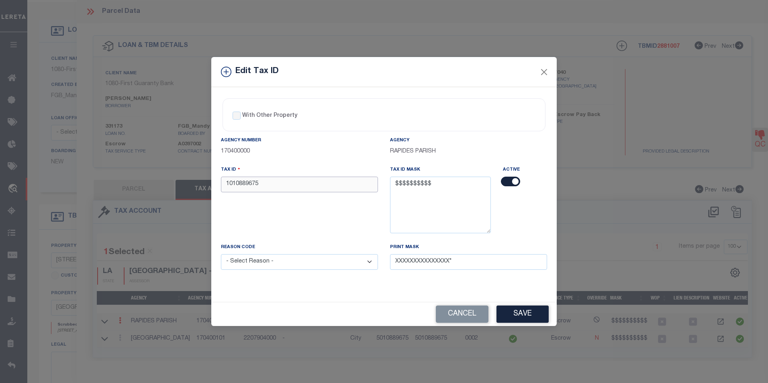
drag, startPoint x: 269, startPoint y: 184, endPoint x: 223, endPoint y: 184, distance: 46.2
click at [223, 184] on input "1010889675" at bounding box center [299, 185] width 157 height 16
paste input "text"
click at [225, 186] on input "0889675" at bounding box center [299, 185] width 157 height 16
type input "5010889675"
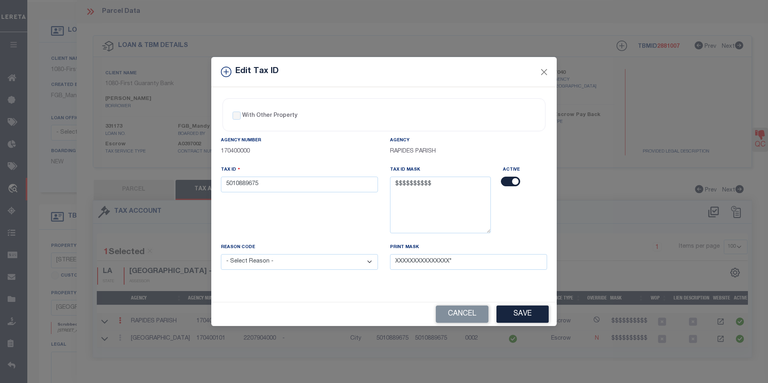
click at [360, 265] on select "- Select Reason - 099 - Other (Provide additional detail) ACT - Agency Changed …" at bounding box center [299, 262] width 157 height 16
select select "ACT"
click at [221, 255] on select "- Select Reason - 099 - Other (Provide additional detail) ACT - Agency Changed …" at bounding box center [299, 262] width 157 height 16
click at [532, 313] on button "Save" at bounding box center [523, 314] width 52 height 17
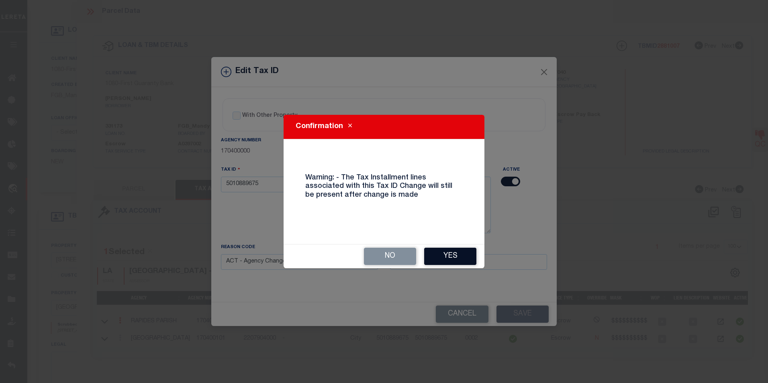
click at [453, 253] on button "Yes" at bounding box center [450, 256] width 52 height 17
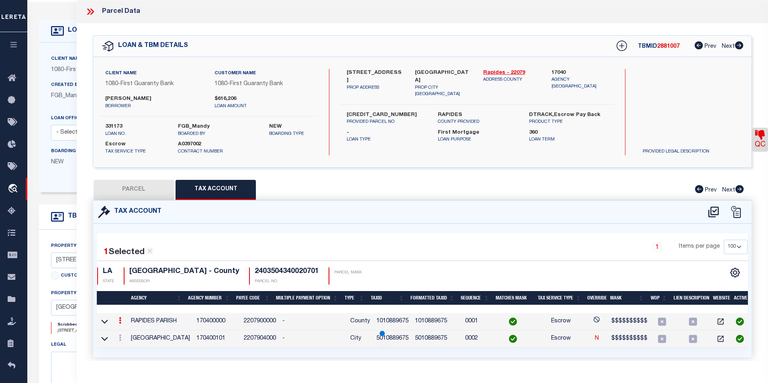
select select
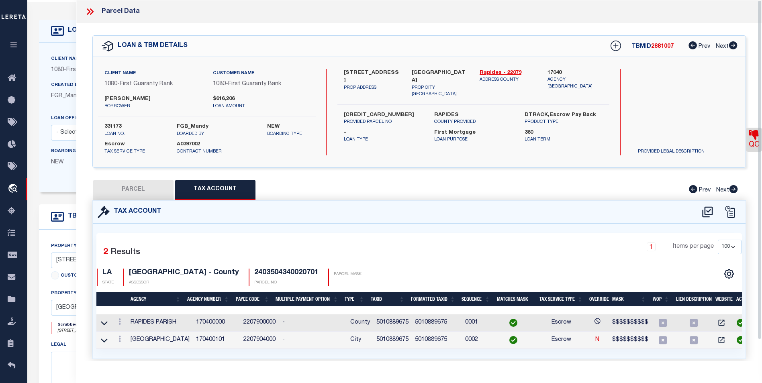
click at [127, 190] on button "PARCEL" at bounding box center [133, 190] width 80 height 20
select select "AS"
checkbox input "false"
select select "BP"
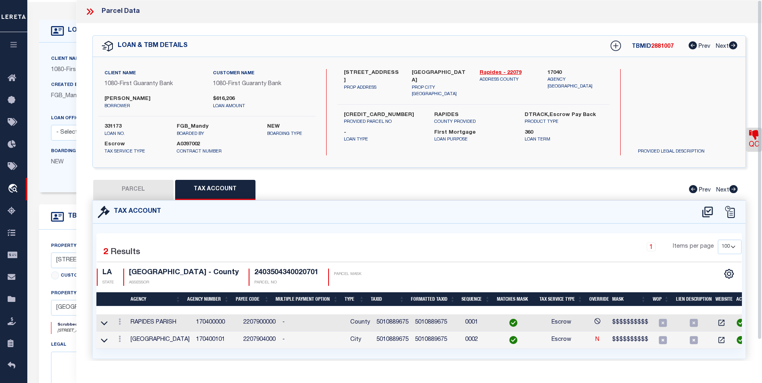
type input "NICHOLS ERIC"
select select
type input "48 KENT AV"
checkbox input "false"
type input "LA"
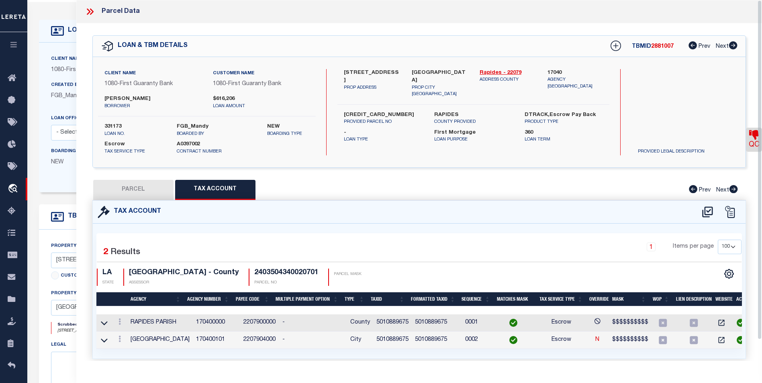
type textarea "---PT. LOTS 18 & 19, BLK. 3, HOMEWOOD PLACE CONT., SEC. "C" ---(CB 1591-407 COM…"
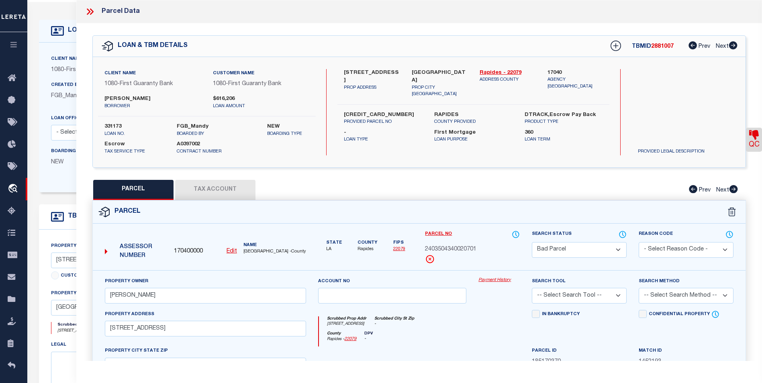
click at [234, 249] on u "Edit" at bounding box center [232, 252] width 10 height 6
type input "170400000"
type input "2403504340020701"
select select "BP"
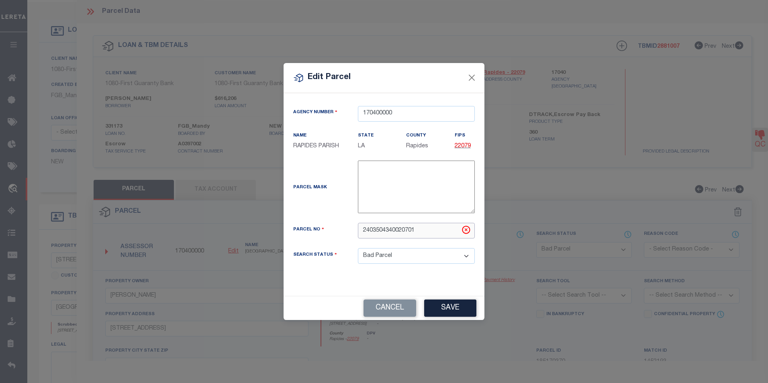
drag, startPoint x: 423, startPoint y: 234, endPoint x: 348, endPoint y: 231, distance: 75.2
click at [348, 231] on div "Parcel No 2403504340020701" at bounding box center [384, 231] width 194 height 16
click at [474, 84] on div "Edit Parcel" at bounding box center [384, 78] width 201 height 30
click at [472, 78] on button "Close" at bounding box center [472, 78] width 10 height 10
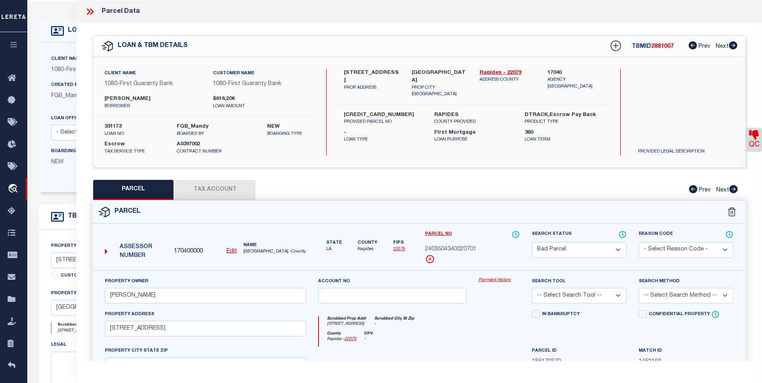
click at [206, 178] on div "QC QC QC" at bounding box center [419, 266] width 686 height 487
click at [205, 186] on button "Tax Account" at bounding box center [215, 190] width 80 height 20
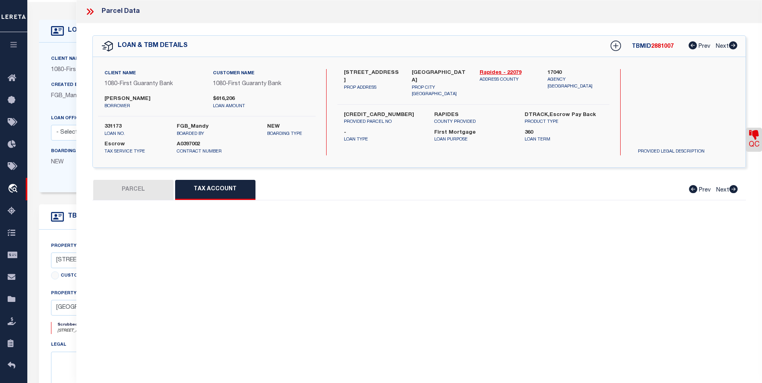
select select "100"
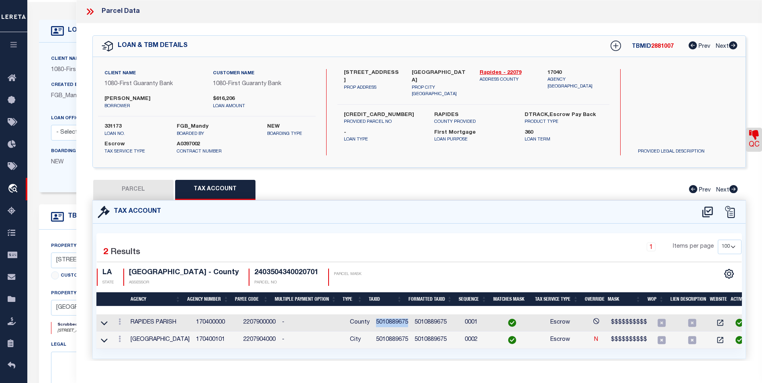
drag, startPoint x: 404, startPoint y: 322, endPoint x: 369, endPoint y: 322, distance: 34.6
click at [373, 322] on td "5010889675" at bounding box center [392, 323] width 39 height 17
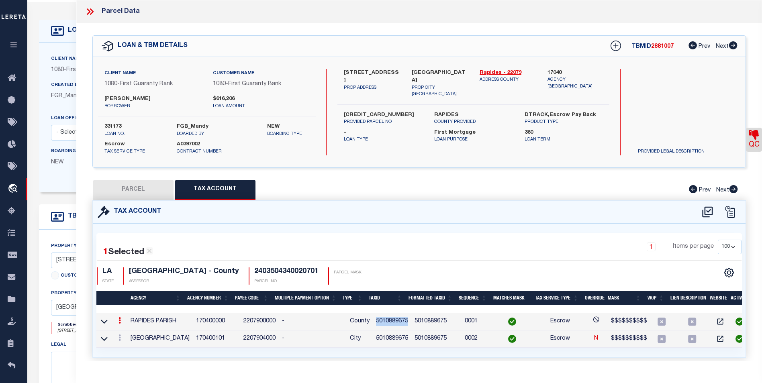
copy td "5010889675"
click at [119, 186] on button "PARCEL" at bounding box center [133, 190] width 80 height 20
select select "AS"
checkbox input "false"
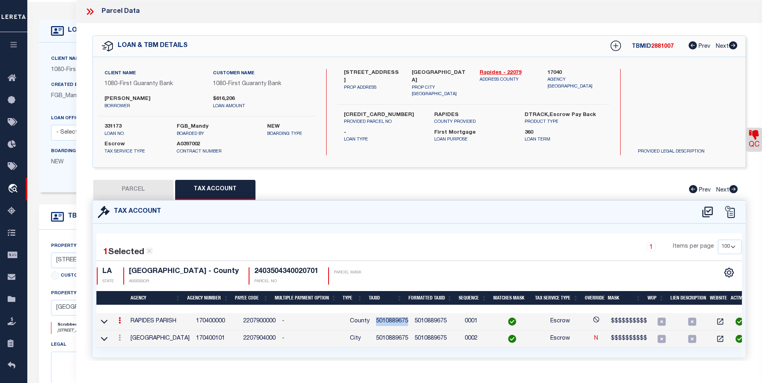
select select "BP"
type input "NICHOLS ERIC"
select select
type input "48 KENT AV"
checkbox input "false"
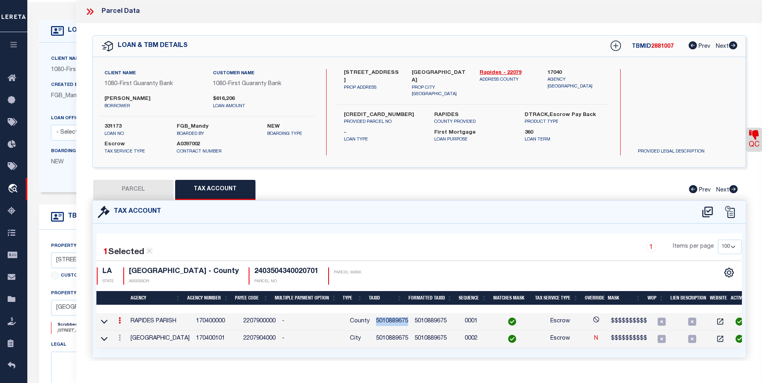
type input "LA"
type textarea "---PT. LOTS 18 & 19, BLK. 3, HOMEWOOD PLACE CONT., SEC. "C" ---(CB 1591-407 COM…"
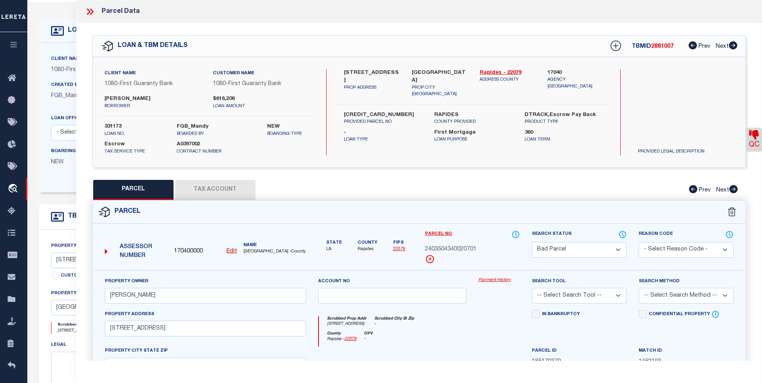
click at [227, 250] on u "Edit" at bounding box center [232, 252] width 10 height 6
select select "BP"
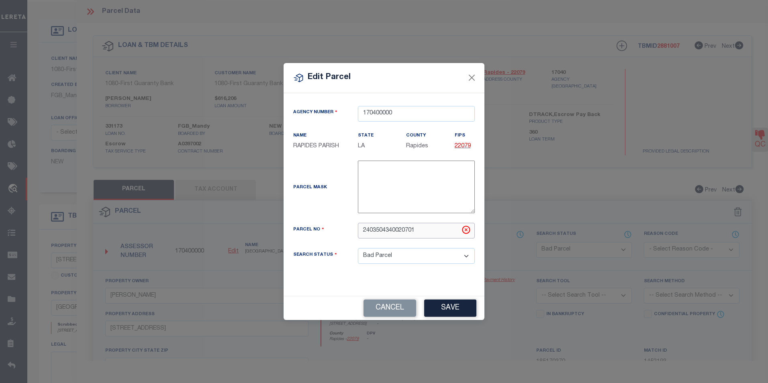
drag, startPoint x: 420, startPoint y: 229, endPoint x: 356, endPoint y: 231, distance: 64.7
click at [356, 231] on div "2403504340020701" at bounding box center [416, 231] width 129 height 16
paste input "5010889675"
type input "5010889675"
click at [457, 308] on button "Save" at bounding box center [450, 308] width 52 height 17
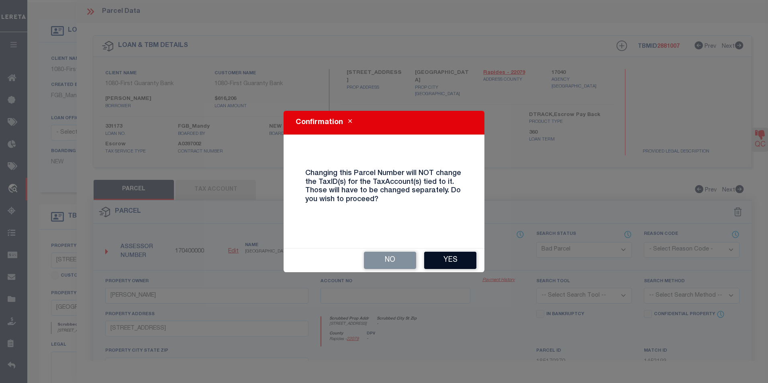
click at [469, 268] on button "Yes" at bounding box center [450, 260] width 52 height 17
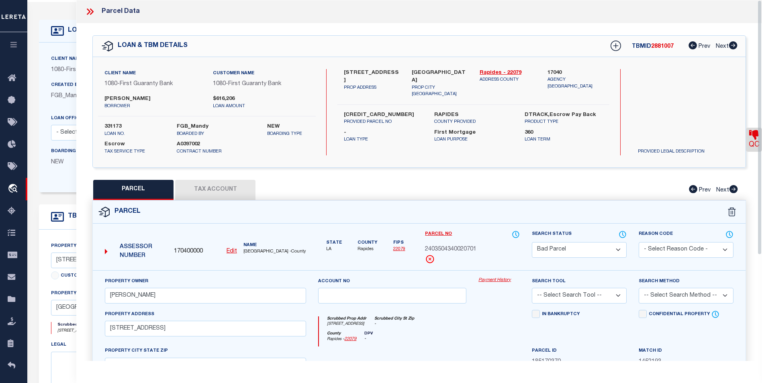
click at [469, 263] on div "Parcel No 2403504340020701" at bounding box center [472, 247] width 95 height 34
select select "BP"
checkbox input "false"
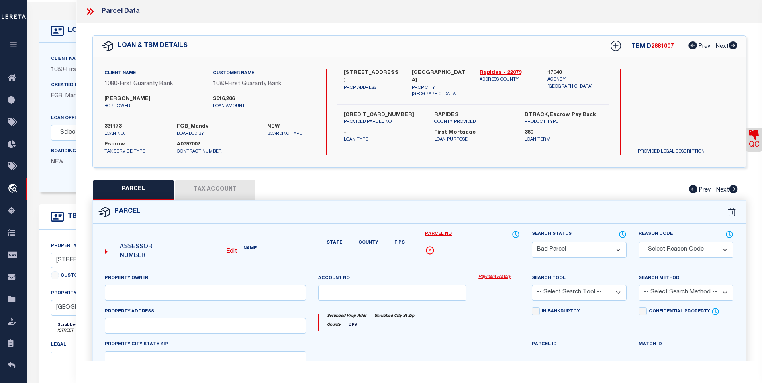
type input "NICHOLS ERIC"
select select
type input "48 KENT AV"
checkbox input "false"
type input "LA"
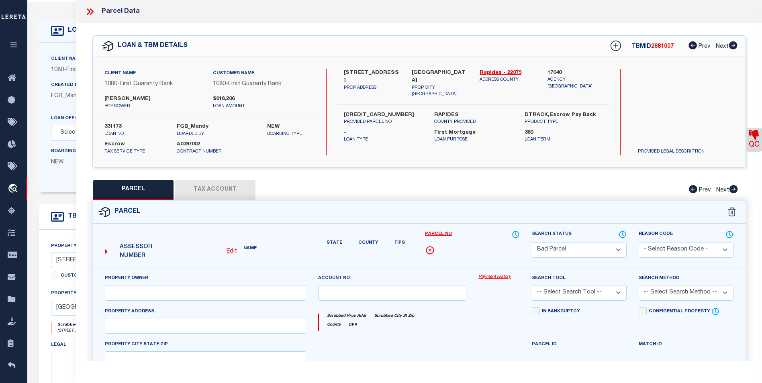
type textarea "---PT. LOTS 18 & 19, BLK. 3, HOMEWOOD PLACE CONT., SEC. "C" ---(CB 1591-407 COM…"
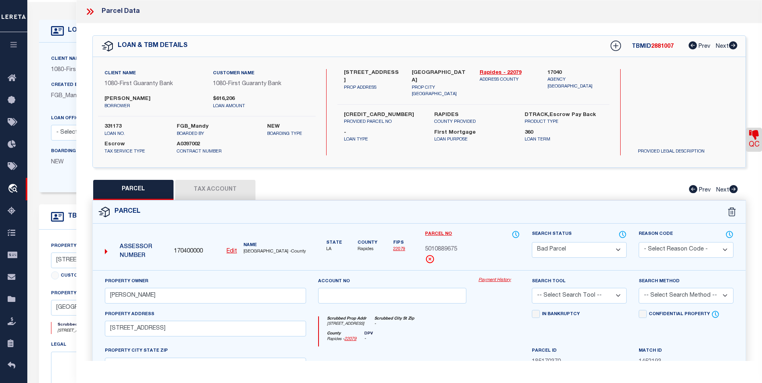
click at [204, 197] on button "Tax Account" at bounding box center [215, 190] width 80 height 20
select select "100"
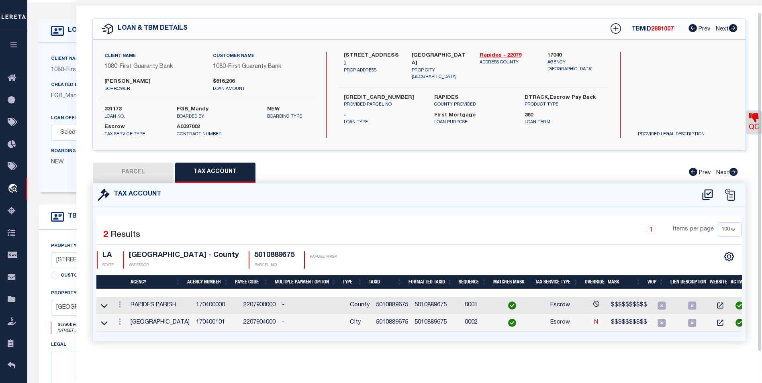
scroll to position [23, 0]
click at [133, 184] on div "Tax Account" at bounding box center [419, 195] width 653 height 23
click at [143, 171] on button "PARCEL" at bounding box center [133, 173] width 80 height 20
select select "AS"
checkbox input "false"
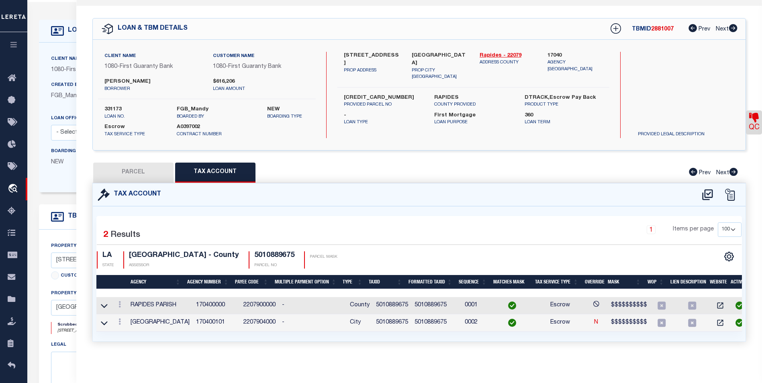
checkbox input "false"
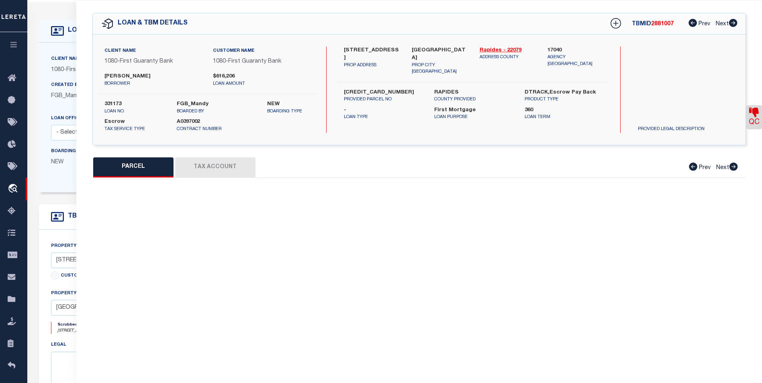
select select "BP"
type input "NICHOLS ERIC"
select select
type input "48 KENT AV"
checkbox input "false"
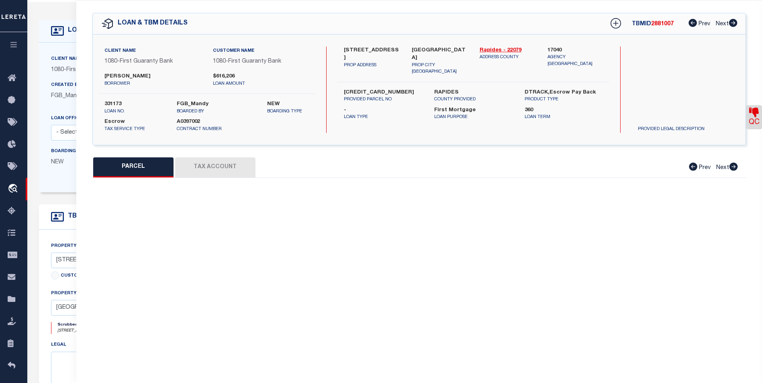
type input "LA"
type textarea "---PT. LOTS 18 & 19, BLK. 3, HOMEWOOD PLACE CONT., SEC. "C" ---(CB 1591-407 COM…"
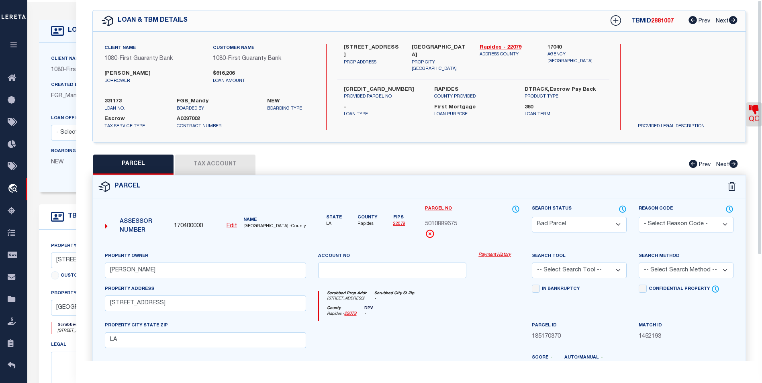
scroll to position [0, 0]
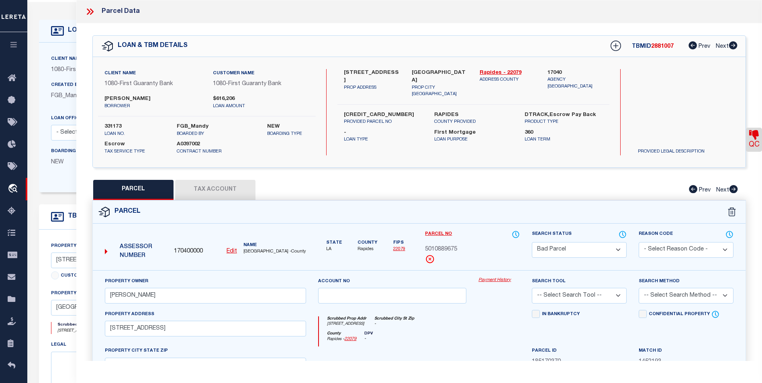
click at [201, 193] on button "Tax Account" at bounding box center [215, 190] width 80 height 20
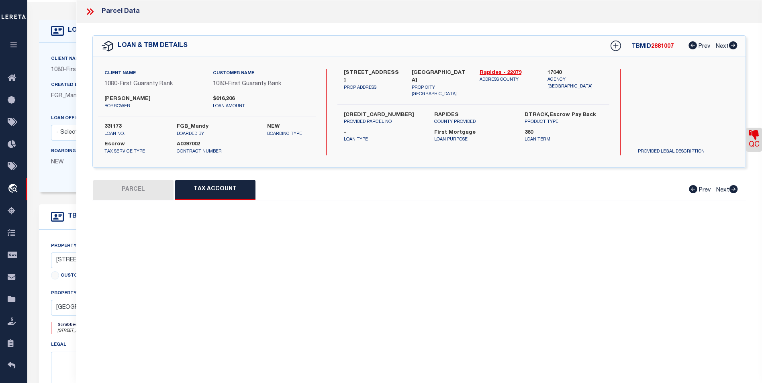
select select "100"
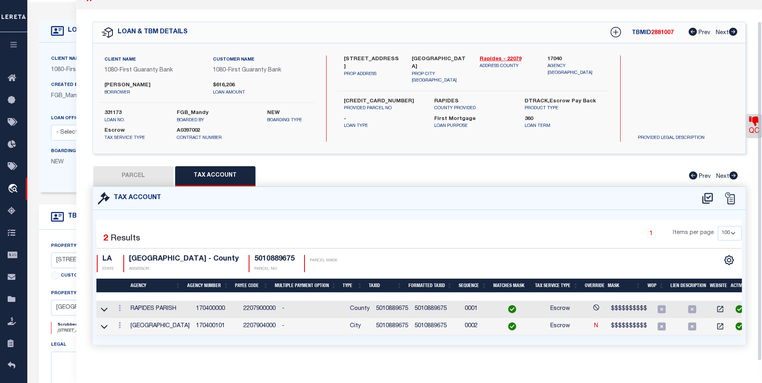
scroll to position [23, 0]
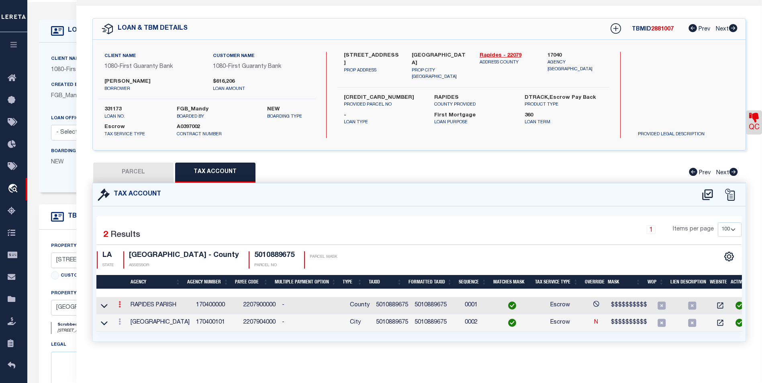
click at [120, 301] on icon at bounding box center [120, 304] width 2 height 6
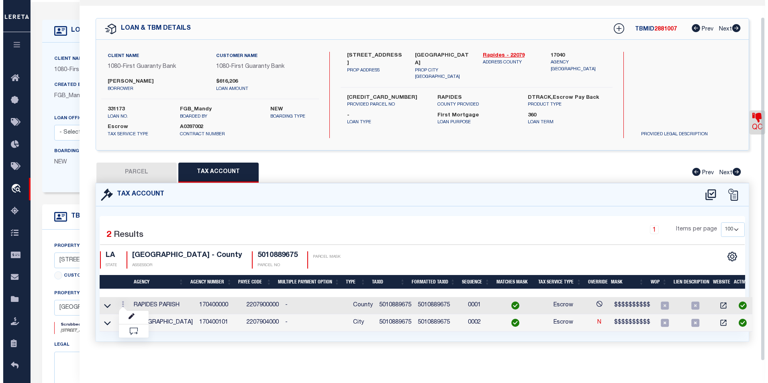
scroll to position [17, 0]
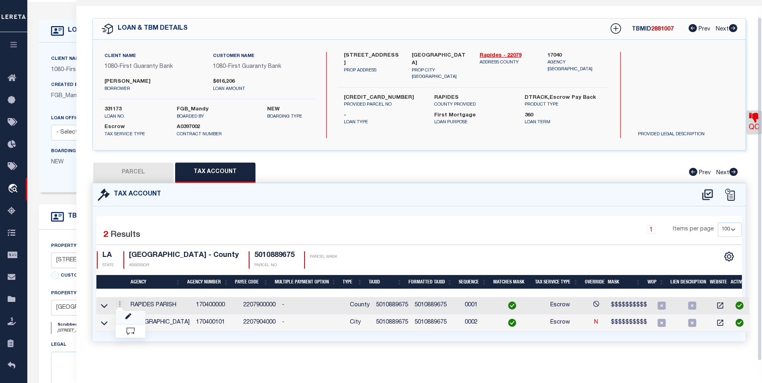
click at [125, 314] on icon at bounding box center [128, 317] width 6 height 6
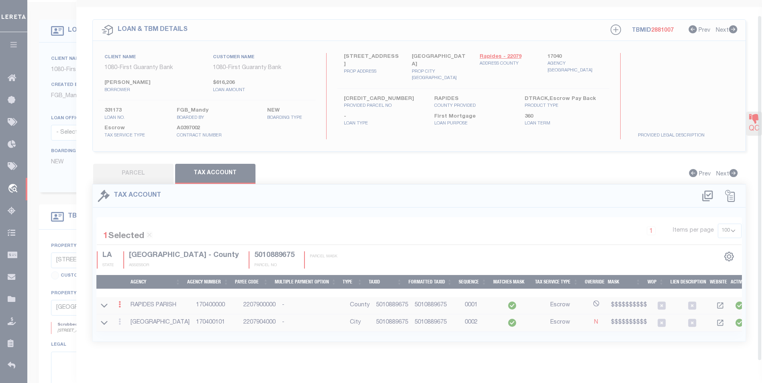
type input "5010889675"
select select "ACT"
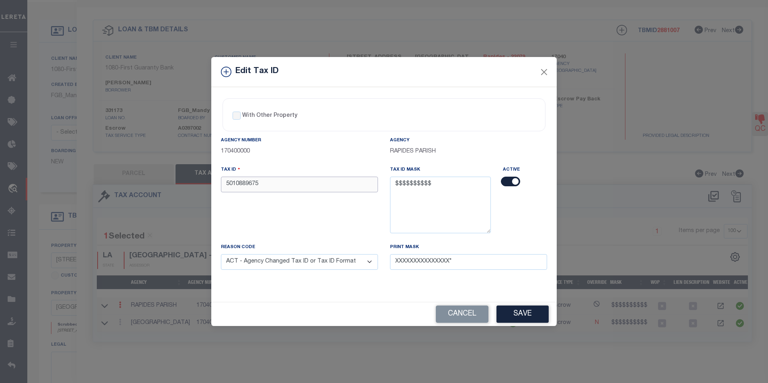
click at [231, 187] on input "5010889675" at bounding box center [299, 185] width 157 height 16
type input "3010889675"
click at [532, 309] on button "Save" at bounding box center [523, 314] width 52 height 17
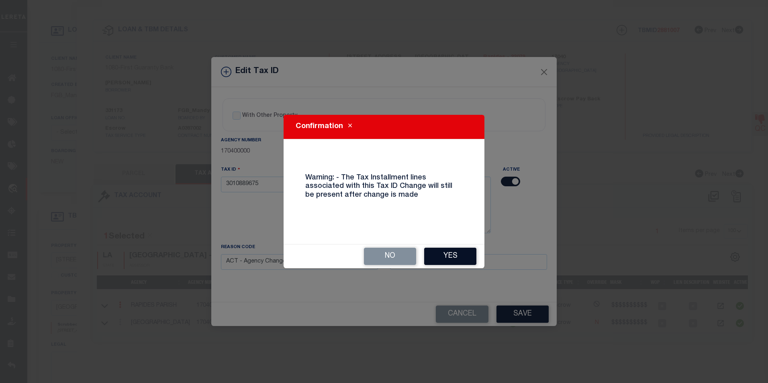
click at [450, 255] on button "Yes" at bounding box center [450, 256] width 52 height 17
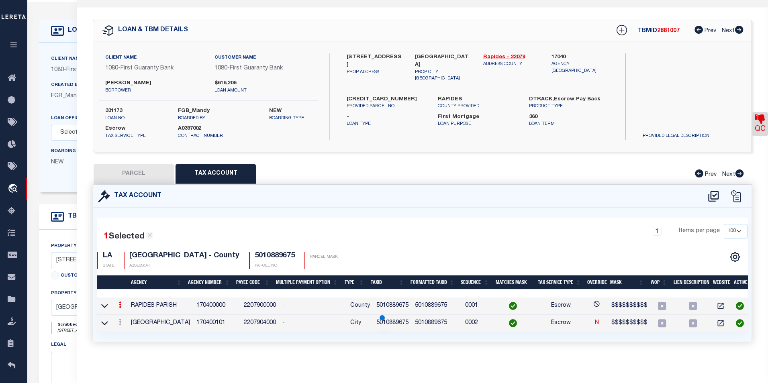
select select
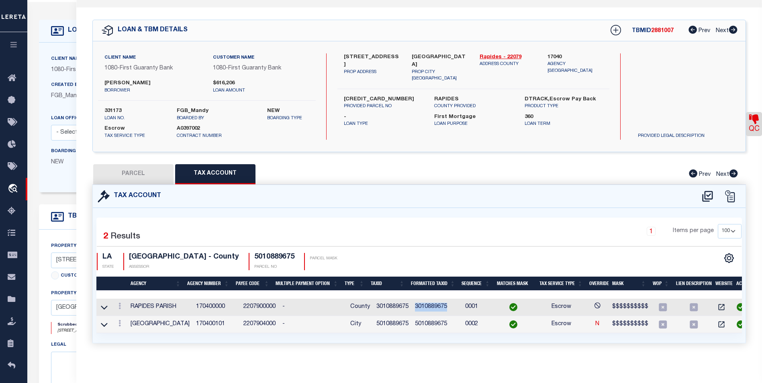
drag, startPoint x: 411, startPoint y: 307, endPoint x: 443, endPoint y: 305, distance: 32.3
click at [443, 305] on td "3010889675" at bounding box center [437, 307] width 50 height 17
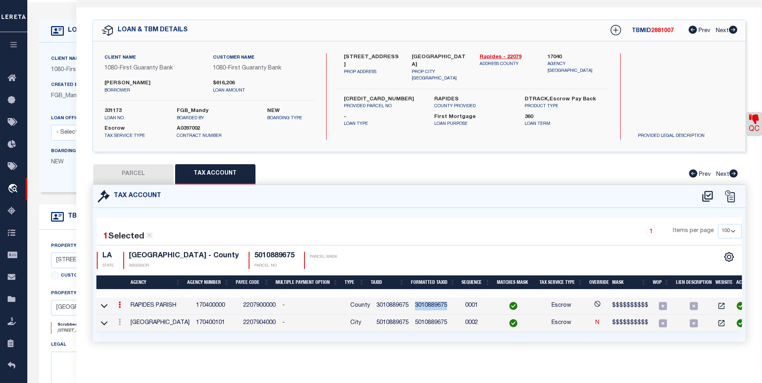
copy td "3010889675"
click at [442, 305] on td "3010889675" at bounding box center [437, 306] width 50 height 17
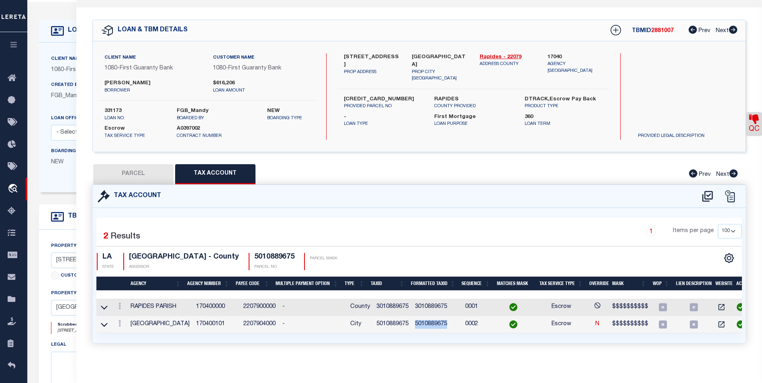
drag, startPoint x: 445, startPoint y: 323, endPoint x: 410, endPoint y: 318, distance: 35.7
click at [412, 318] on td "5010889675" at bounding box center [437, 324] width 50 height 17
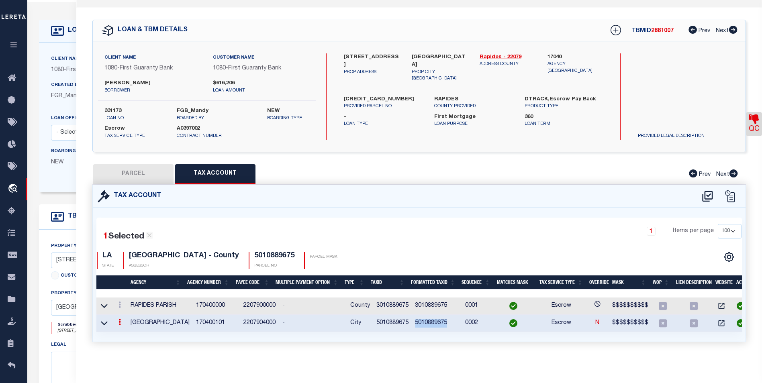
copy td "5010889675"
click at [121, 303] on icon at bounding box center [120, 305] width 2 height 6
click at [135, 316] on link at bounding box center [131, 317] width 30 height 13
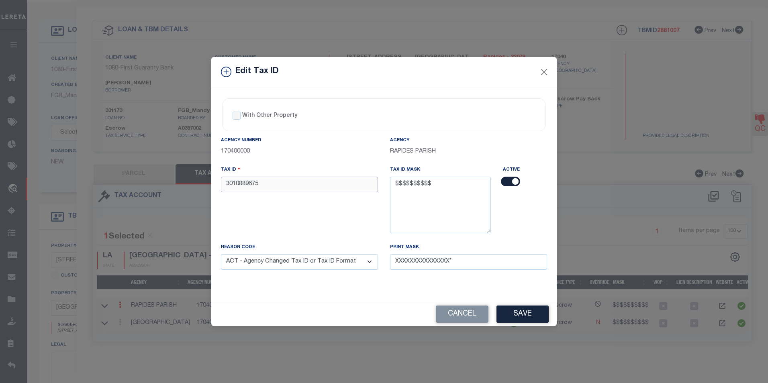
drag, startPoint x: 260, startPoint y: 184, endPoint x: 205, endPoint y: 189, distance: 54.5
click at [205, 189] on div "Edit Tax ID With Other Property With Other Property Type Temporary" at bounding box center [384, 191] width 768 height 383
paste input "5"
click at [532, 311] on button "Save" at bounding box center [523, 314] width 52 height 17
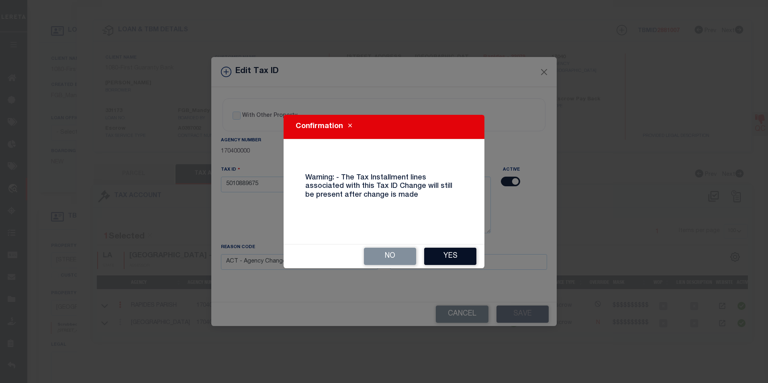
click at [458, 263] on button "Yes" at bounding box center [450, 256] width 52 height 17
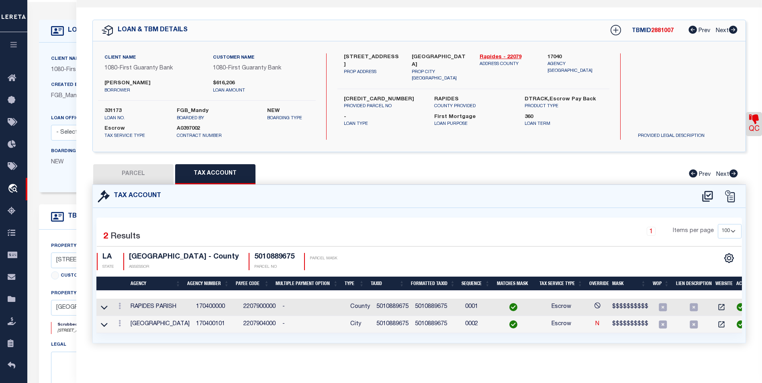
click at [135, 168] on button "PARCEL" at bounding box center [133, 174] width 80 height 20
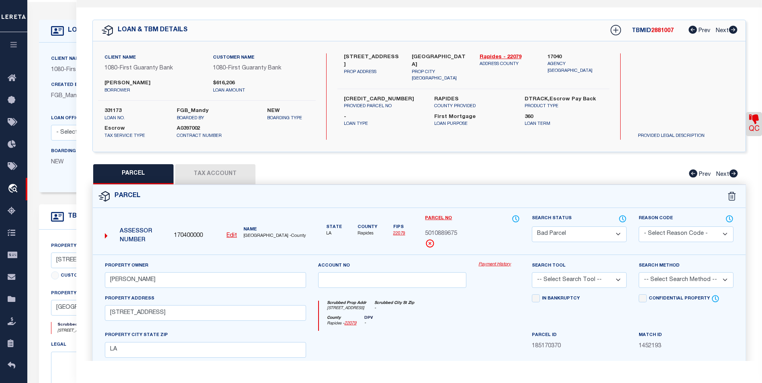
click at [232, 237] on u "Edit" at bounding box center [232, 236] width 10 height 6
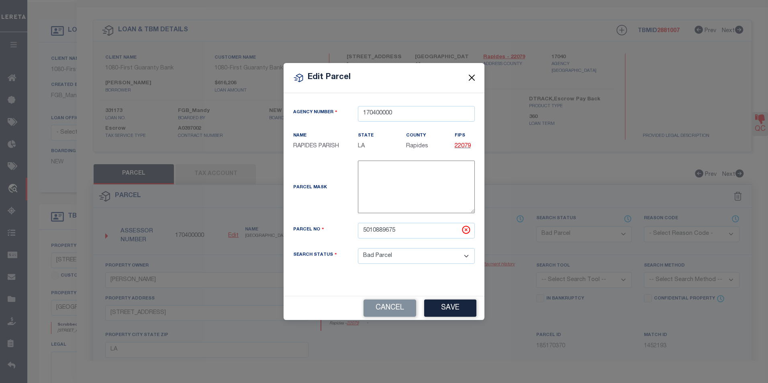
click at [469, 79] on button "Close" at bounding box center [472, 78] width 10 height 10
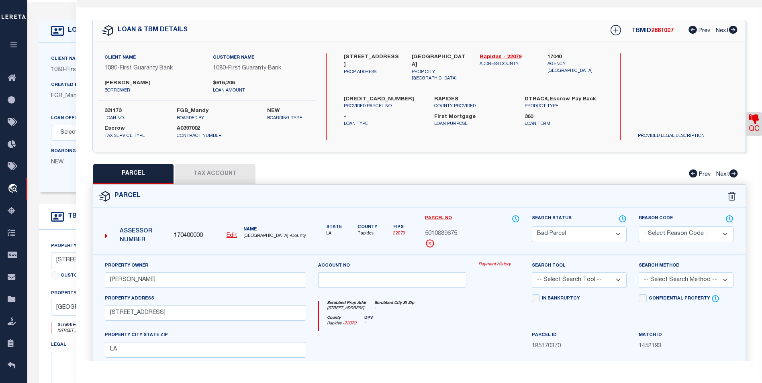
click at [589, 281] on select "-- Select Search Tool -- 3rd Party Website Agency File Agency Website ATLS CNV-…" at bounding box center [579, 280] width 95 height 16
click at [532, 272] on select "-- Select Search Tool -- 3rd Party Website Agency File Agency Website ATLS CNV-…" at bounding box center [579, 280] width 95 height 16
click at [667, 283] on select "-- Select Search Method -- Property Address Legal Liability Info Provided" at bounding box center [686, 280] width 95 height 16
click at [639, 272] on select "-- Select Search Method -- Property Address Legal Liability Info Provided" at bounding box center [686, 280] width 95 height 16
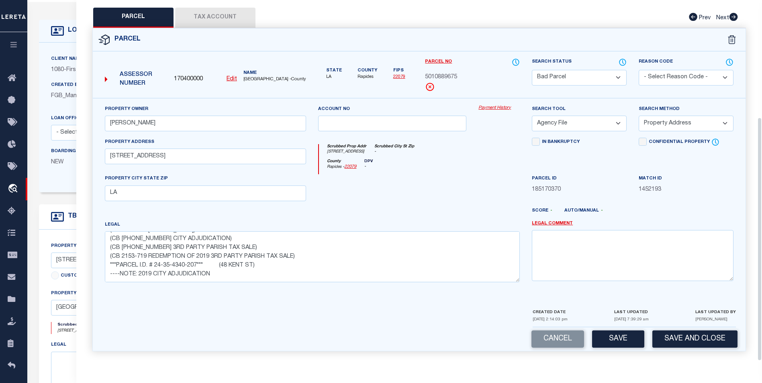
scroll to position [35, 0]
click at [622, 334] on button "Save" at bounding box center [618, 339] width 52 height 17
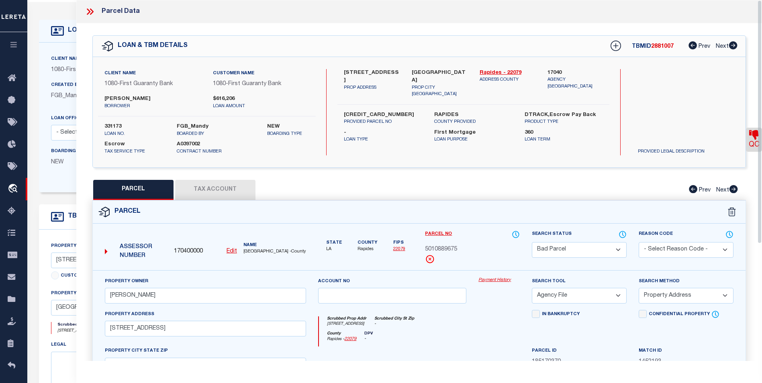
scroll to position [0, 0]
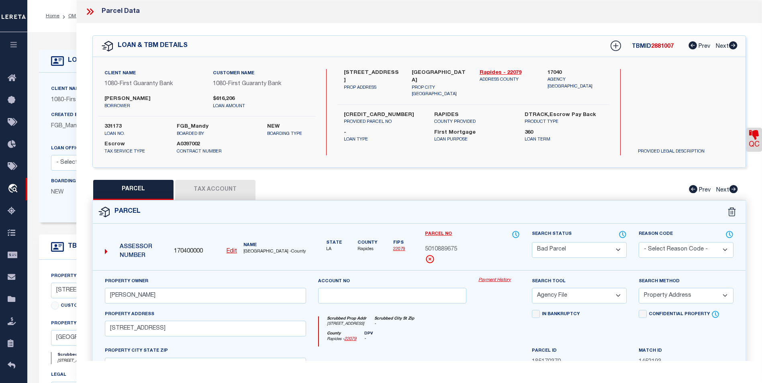
click at [81, 11] on div "Parcel Data" at bounding box center [419, 11] width 686 height 23
click at [93, 10] on icon at bounding box center [90, 11] width 10 height 10
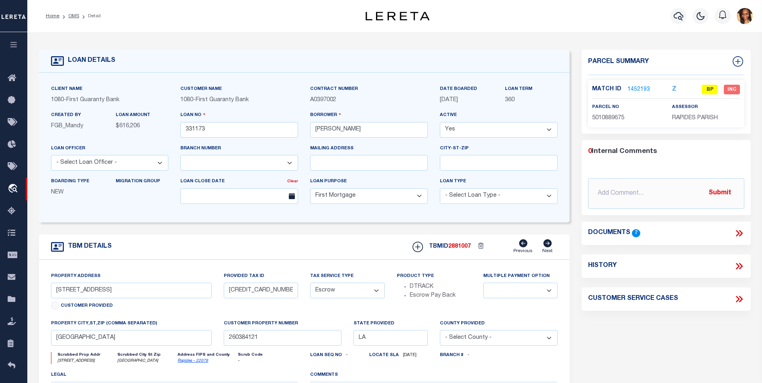
click at [642, 86] on link "1452193" at bounding box center [639, 90] width 23 height 8
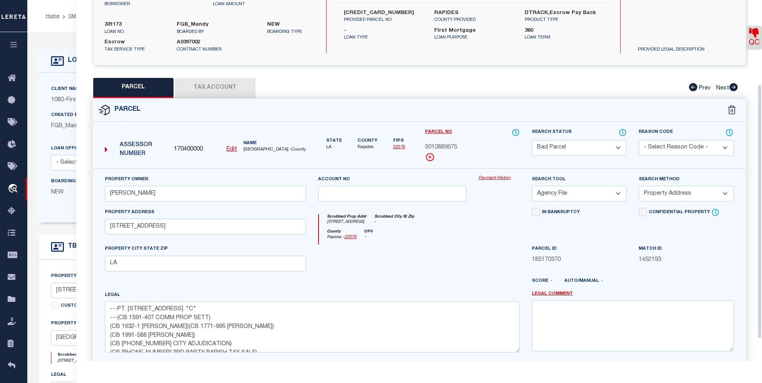
scroll to position [149, 0]
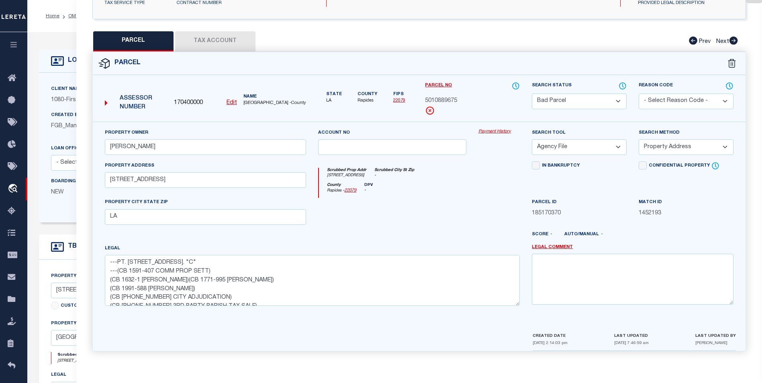
click at [234, 35] on button "Tax Account" at bounding box center [215, 41] width 80 height 20
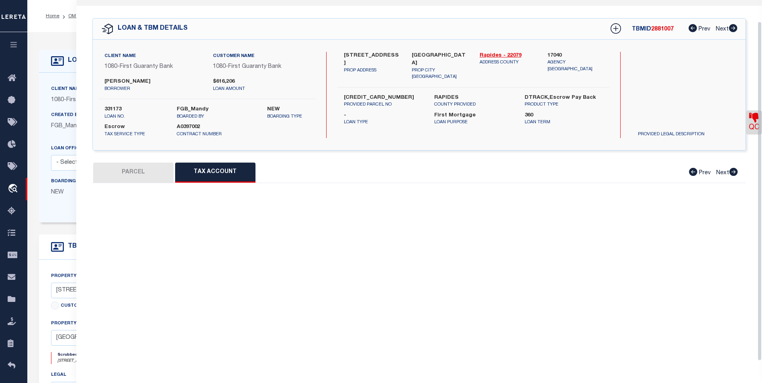
scroll to position [0, 0]
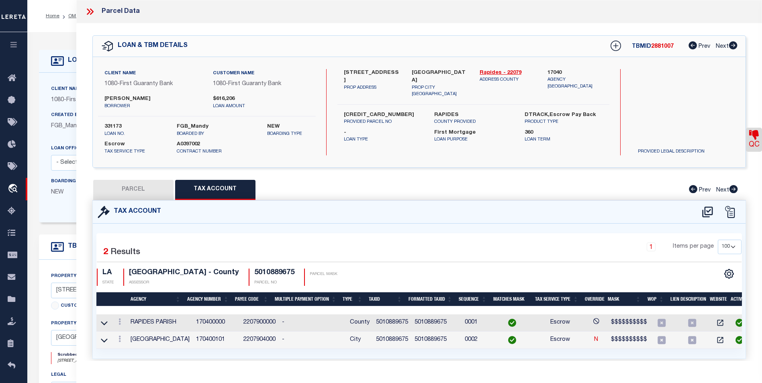
click at [152, 190] on button "PARCEL" at bounding box center [133, 190] width 80 height 20
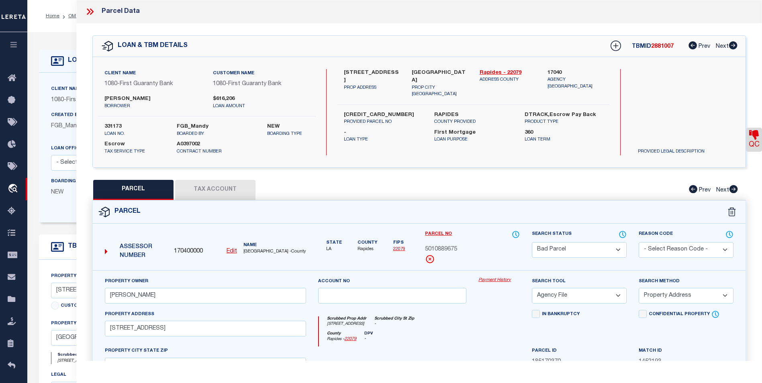
click at [606, 242] on select "Automated Search Bad Parcel Complete Duplicate Parcel High Dollar Reporting In …" at bounding box center [579, 250] width 95 height 16
click at [532, 242] on select "Automated Search Bad Parcel Complete Duplicate Parcel High Dollar Reporting In …" at bounding box center [579, 250] width 95 height 16
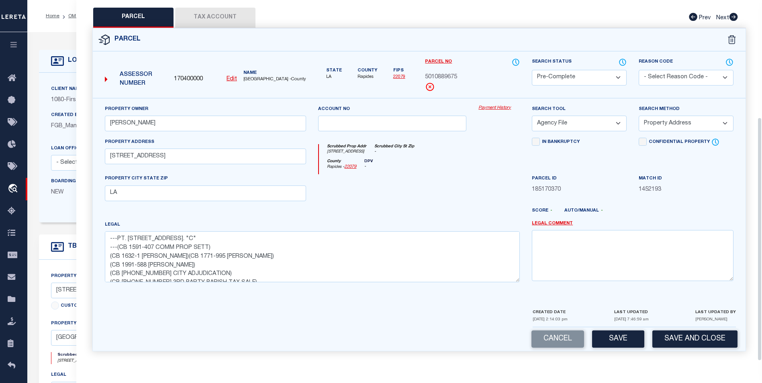
scroll to position [80, 0]
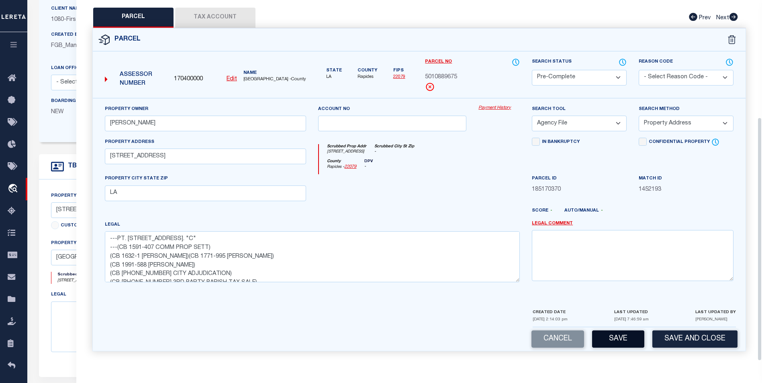
click at [643, 332] on button "Save" at bounding box center [618, 339] width 52 height 17
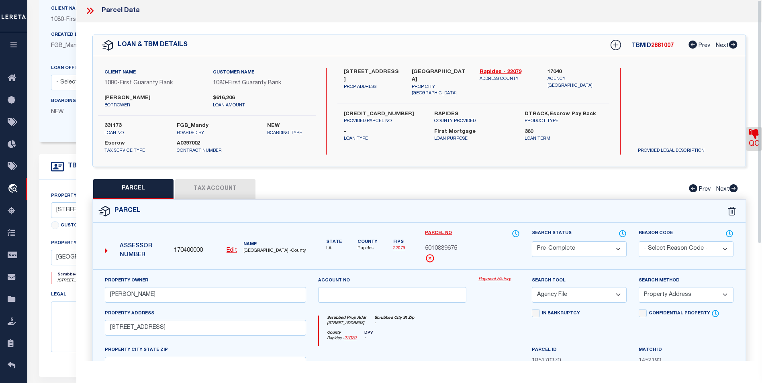
scroll to position [0, 0]
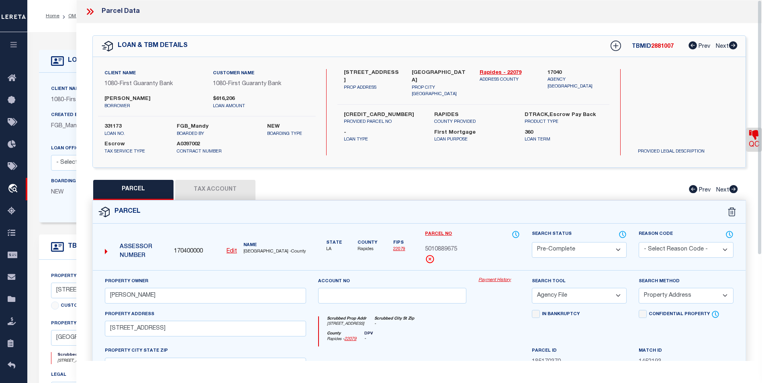
click at [92, 11] on icon at bounding box center [92, 11] width 4 height 6
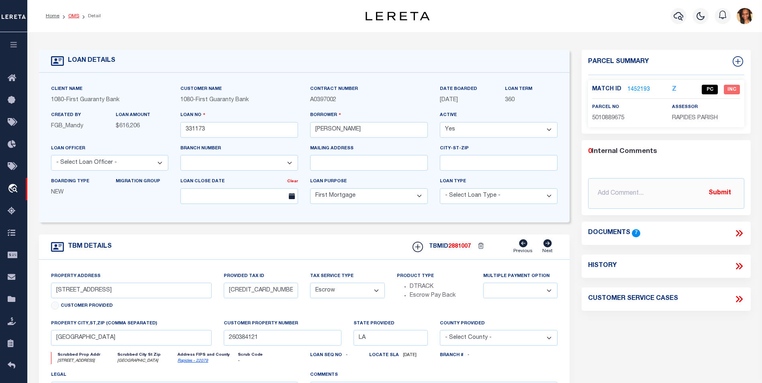
click at [76, 17] on link "OMS" at bounding box center [73, 16] width 11 height 5
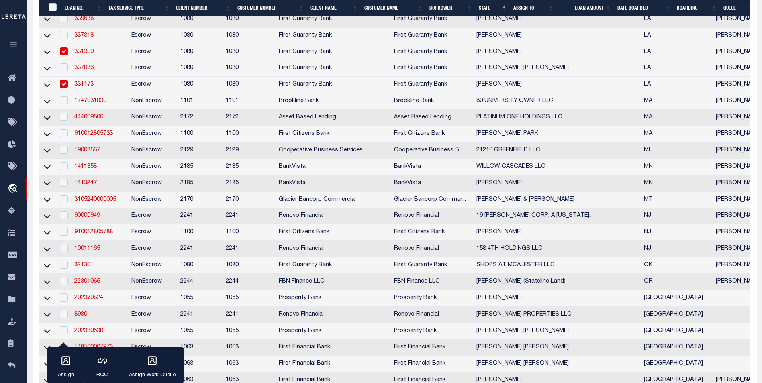
scroll to position [442, 0]
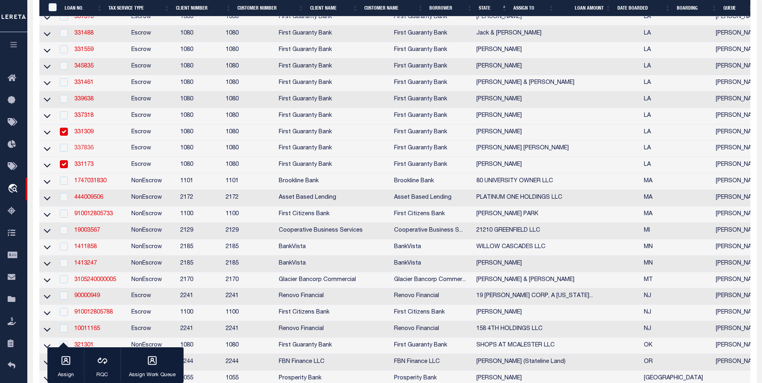
click at [89, 151] on link "337836" at bounding box center [83, 148] width 19 height 6
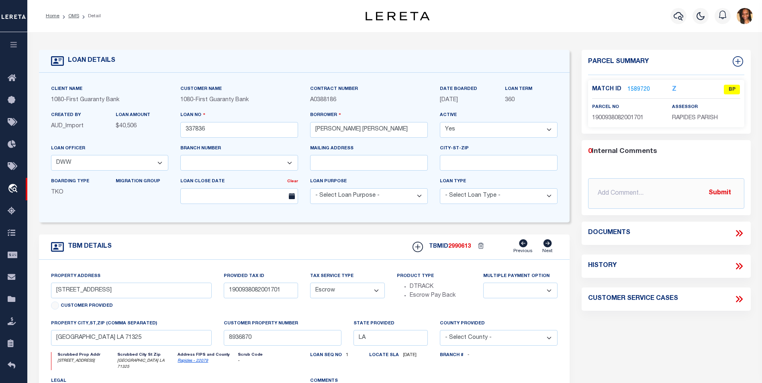
click at [641, 86] on link "1589720" at bounding box center [639, 90] width 23 height 8
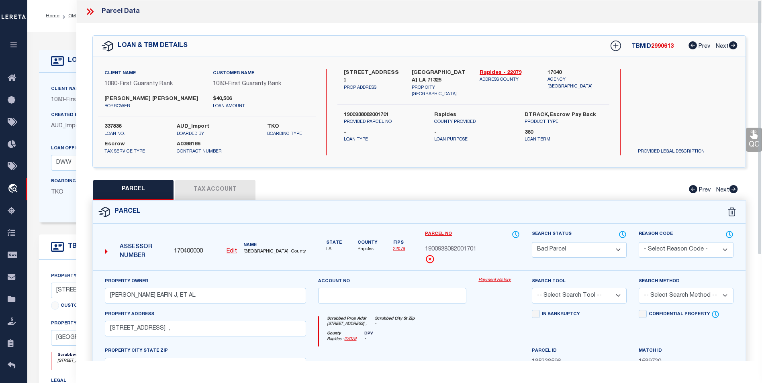
click at [208, 188] on button "Tax Account" at bounding box center [215, 190] width 80 height 20
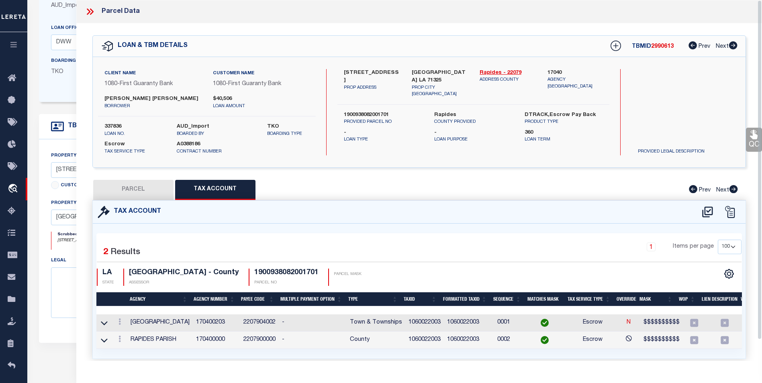
click at [93, 12] on icon at bounding box center [92, 11] width 4 height 6
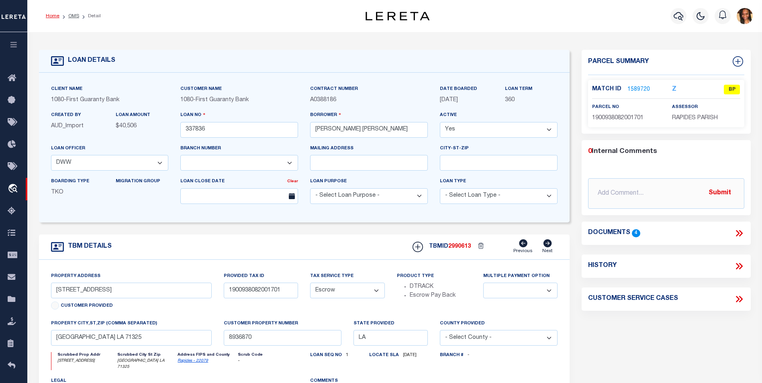
click at [47, 14] on link "Home" at bounding box center [53, 16] width 14 height 5
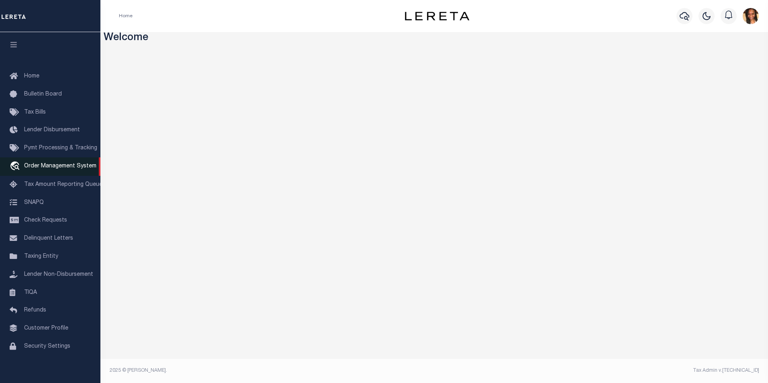
click at [56, 169] on span "Order Management System" at bounding box center [60, 167] width 72 height 6
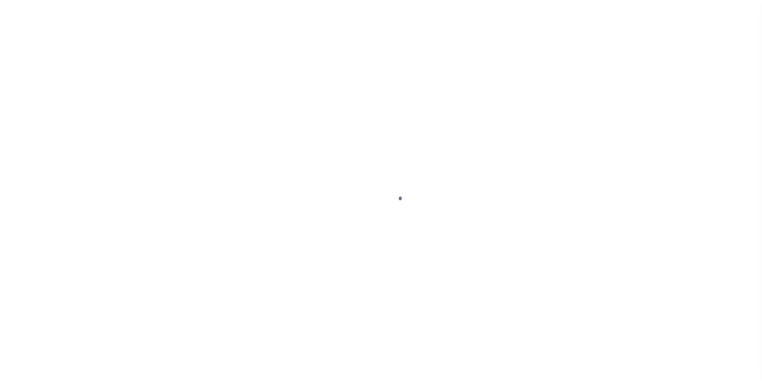
scroll to position [8, 0]
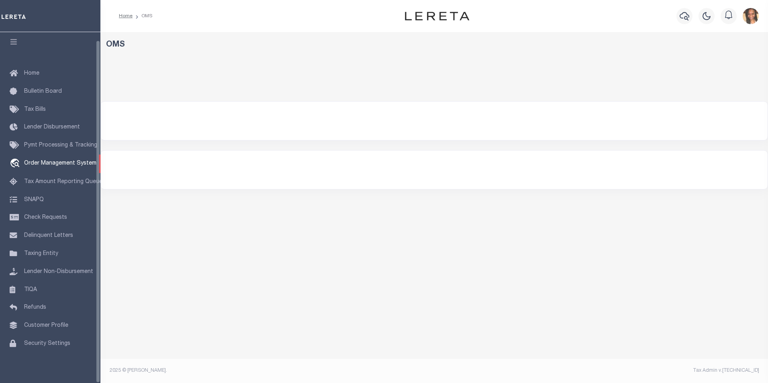
select select "200"
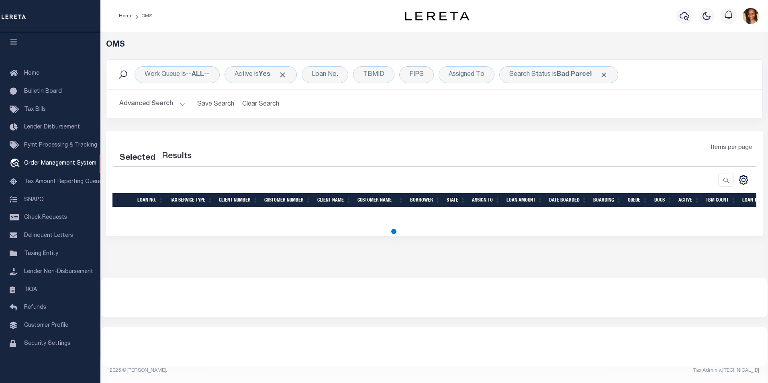
select select "200"
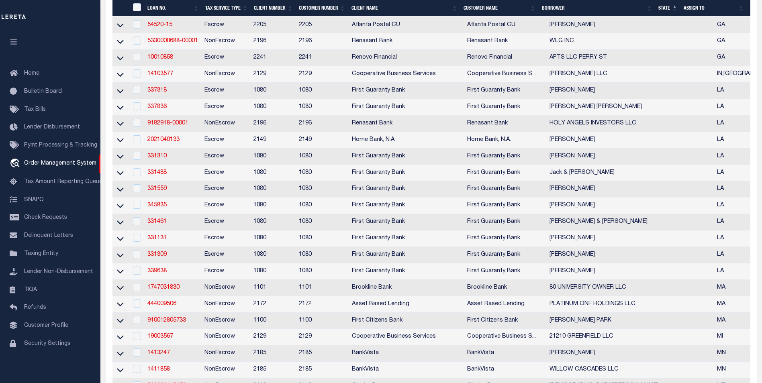
scroll to position [321, 0]
click at [162, 175] on link "331488" at bounding box center [156, 172] width 19 height 6
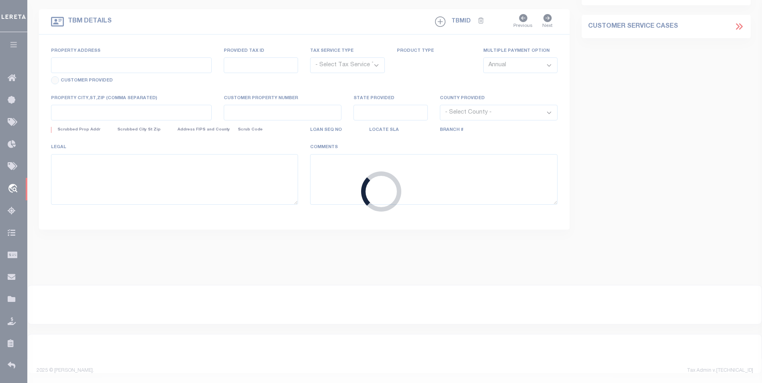
type input "331488"
type input "Jack & [PERSON_NAME]"
select select
select select "1300"
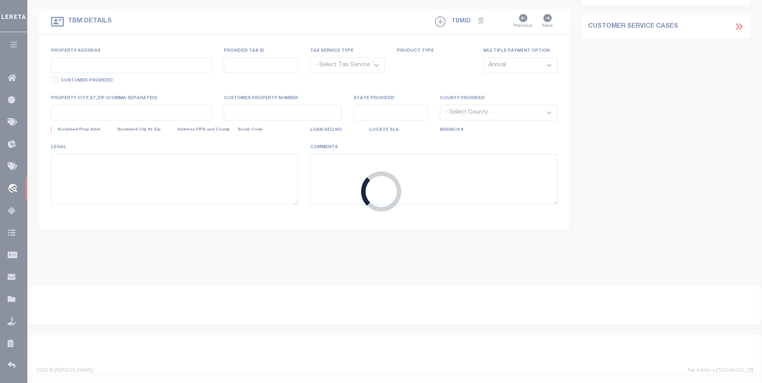
select select "Escrow"
type input "316 Ates Rd"
type input "2501568020002800"
select select
type input "[GEOGRAPHIC_DATA]"
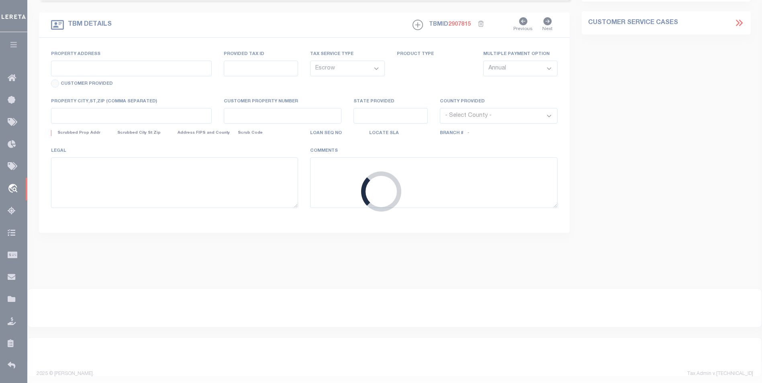
type input "260353799"
type input "LA"
select select
select select "2308"
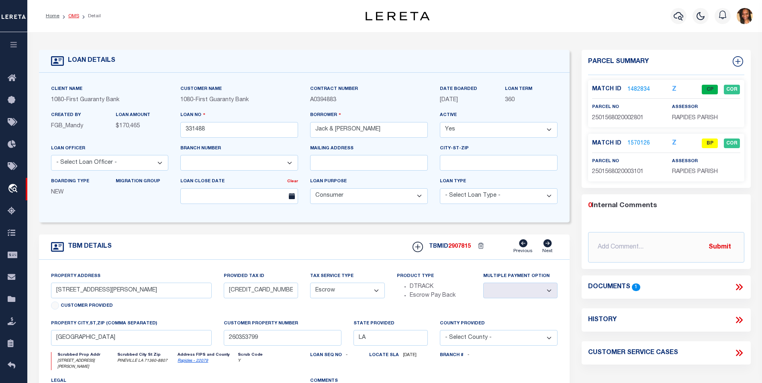
click at [76, 15] on link "OMS" at bounding box center [73, 16] width 11 height 5
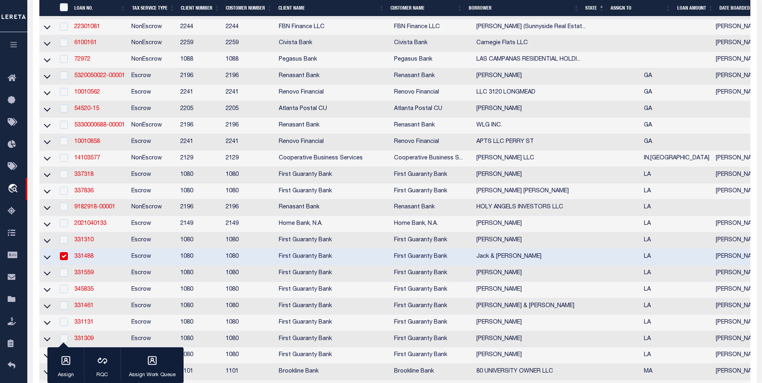
scroll to position [241, 0]
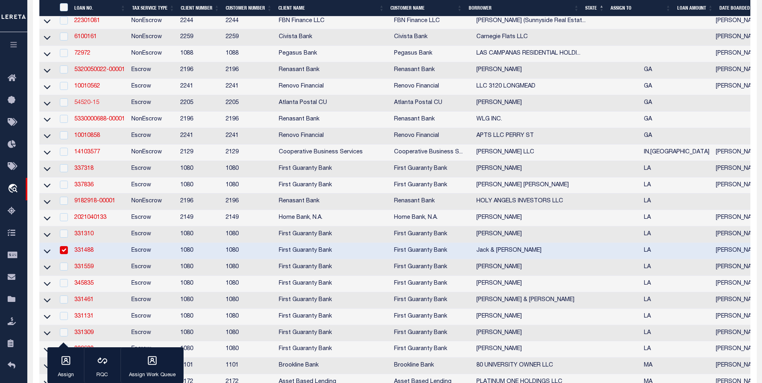
click at [88, 106] on link "54520-15" at bounding box center [86, 103] width 25 height 6
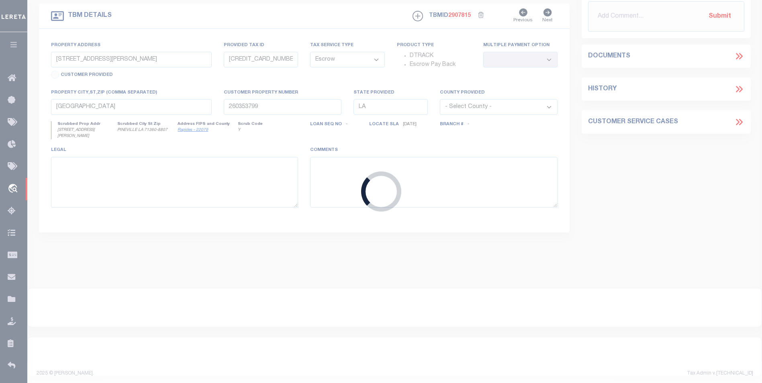
type input "54520-15"
type input "SCHIAVONI KAREN"
select select
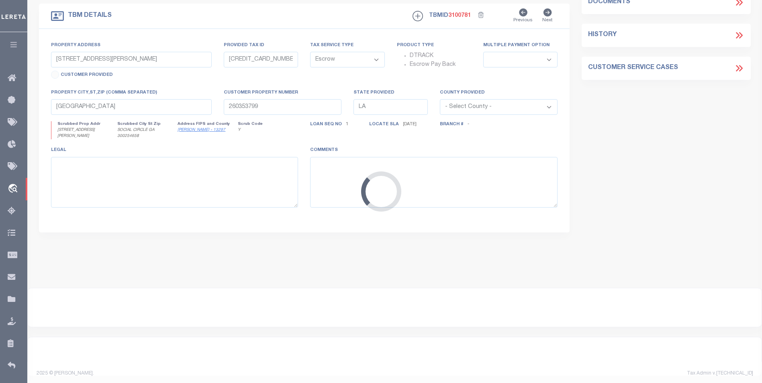
type input "2627 HANCOCK RD"
type input "C158000000114000"
select select
type input "SOCIAL CIRCLE GA 300254658"
type input "GA"
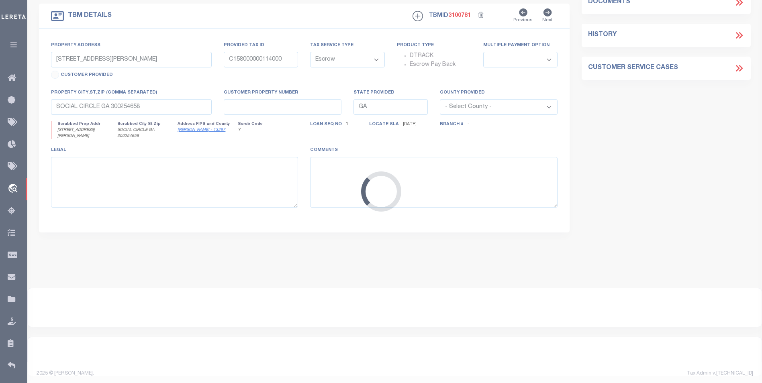
select select
type textarea "Liability subject to parcel provided"
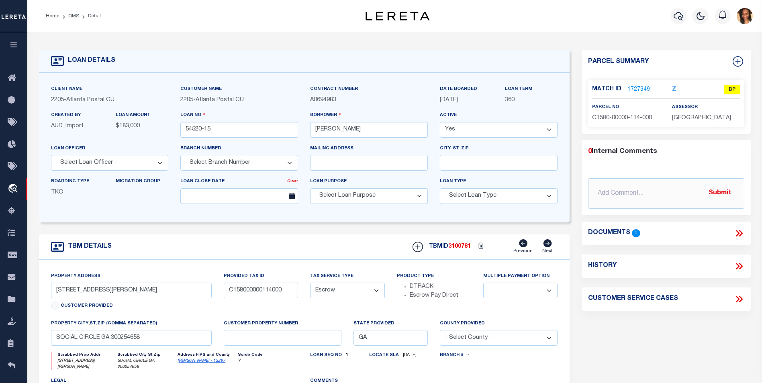
click at [634, 86] on link "1727349" at bounding box center [639, 90] width 23 height 8
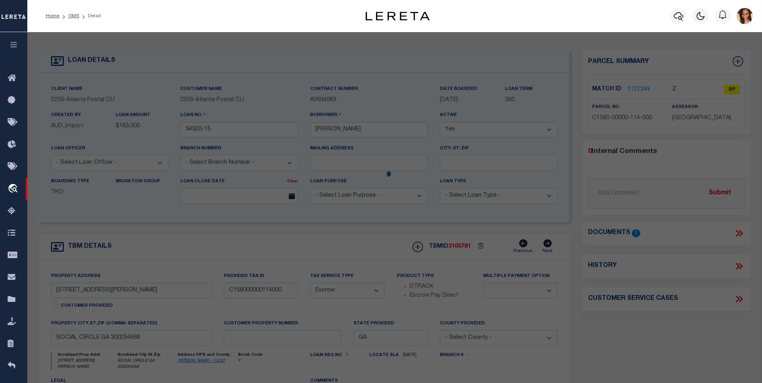
checkbox input "false"
select select "BP"
type input "SCHIAVONI JOHN L &"
type input "2627 HANCOCK RD"
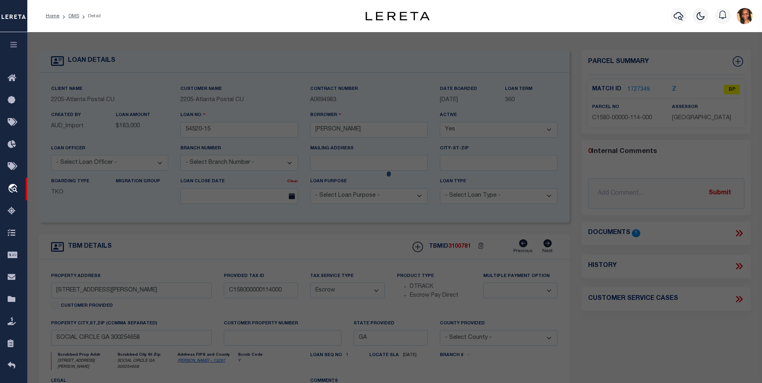
checkbox input "false"
type input "SOCIAL CIRCLE, GA 30025"
type textarea "7.85AC"
type textarea "Tax ID Special Project"
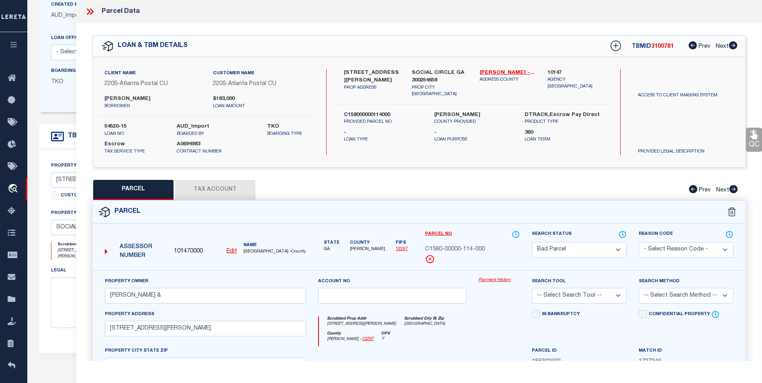
click at [222, 194] on button "Tax Account" at bounding box center [215, 190] width 80 height 20
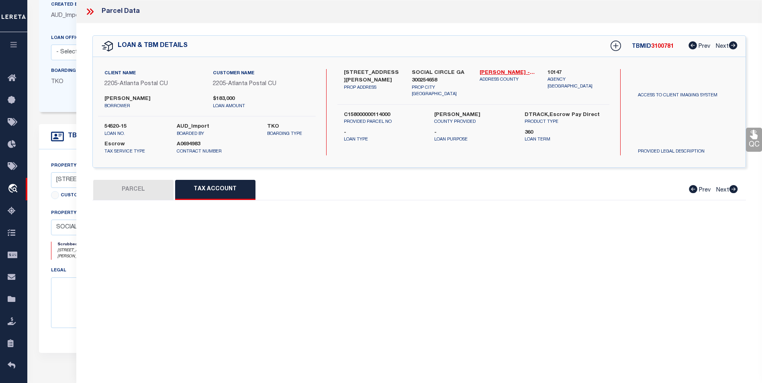
select select "100"
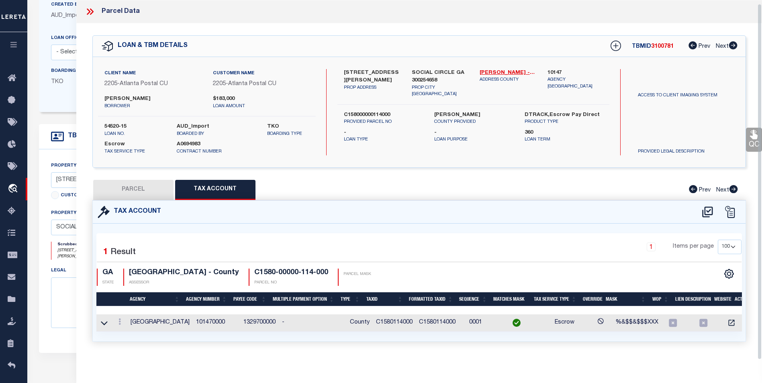
scroll to position [5, 0]
click at [117, 320] on link at bounding box center [119, 323] width 9 height 6
click at [129, 295] on icon at bounding box center [128, 297] width 6 height 6
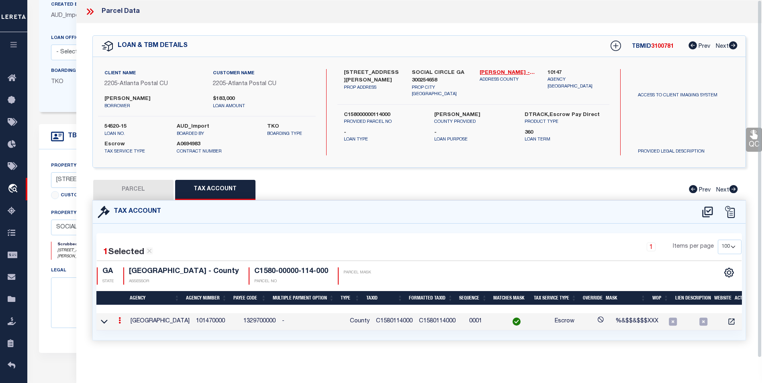
type input "C1580114000"
type textarea "%&$$&$$$XXX"
checkbox input "true"
type input "XXXXXXXXXXX*"
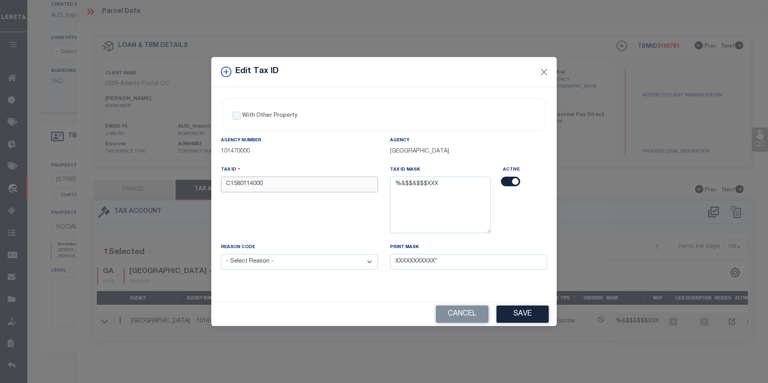
click at [292, 185] on input "C1580114000" at bounding box center [299, 185] width 157 height 16
type input "C1580114"
click at [355, 259] on select "- Select Reason - 099 - Other (Provide additional detail) ACT - Agency Changed …" at bounding box center [299, 262] width 157 height 16
select select "ACT"
click at [221, 255] on select "- Select Reason - 099 - Other (Provide additional detail) ACT - Agency Changed …" at bounding box center [299, 262] width 157 height 16
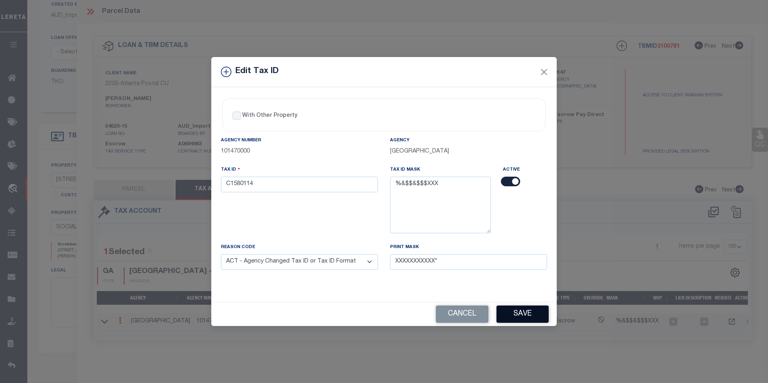
click at [516, 309] on button "Save" at bounding box center [523, 314] width 52 height 17
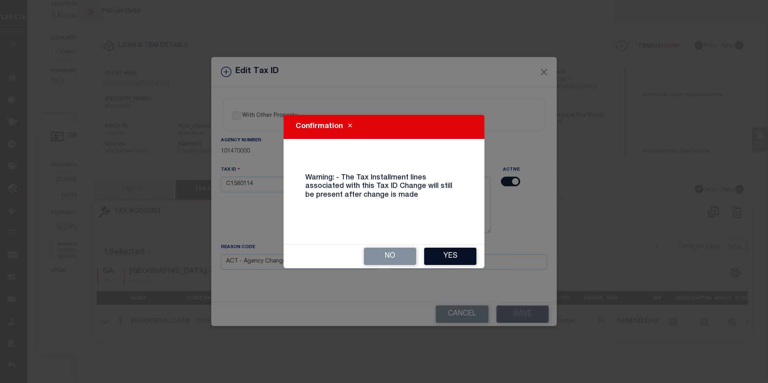
click at [444, 259] on button "Yes" at bounding box center [450, 256] width 52 height 17
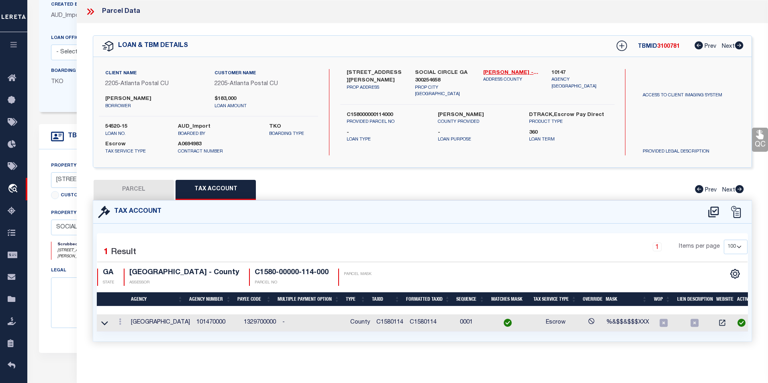
select select
click at [121, 323] on icon at bounding box center [120, 322] width 2 height 6
click at [133, 329] on link at bounding box center [131, 334] width 30 height 13
type input "C1580114"
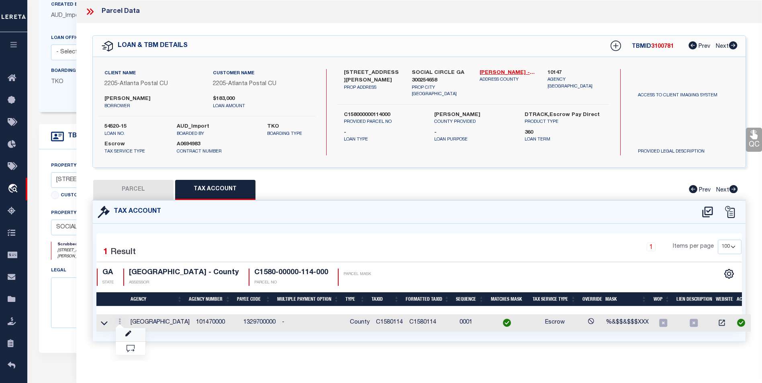
select select "ACT"
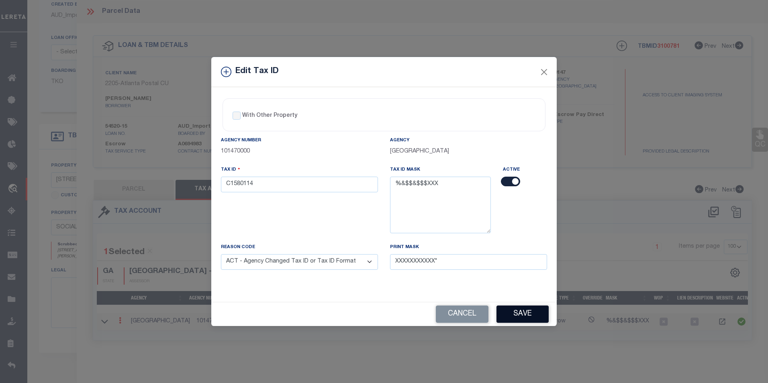
click at [529, 314] on button "Save" at bounding box center [523, 314] width 52 height 17
select select
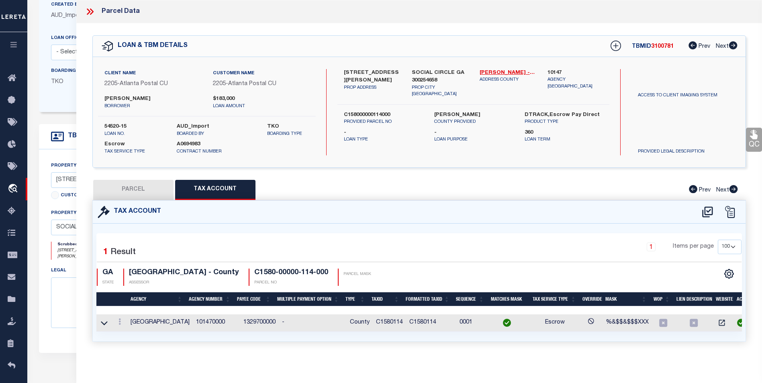
click at [135, 193] on button "PARCEL" at bounding box center [133, 190] width 80 height 20
select select "AS"
checkbox input "false"
select select "BP"
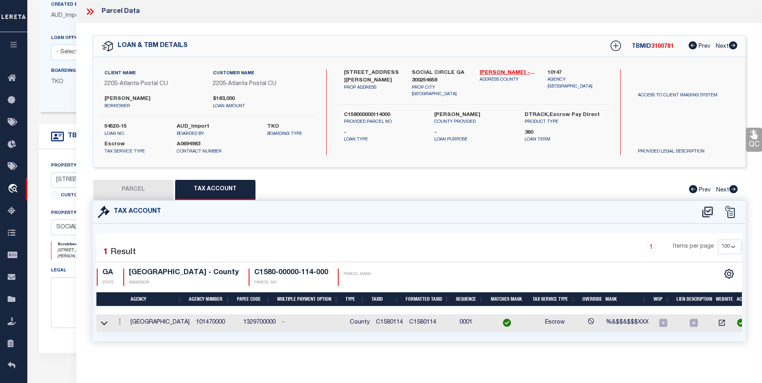
type input "SCHIAVONI JOHN L &"
type input "2627 HANCOCK RD"
checkbox input "false"
type input "SOCIAL CIRCLE, GA 30025"
type textarea "7.85AC"
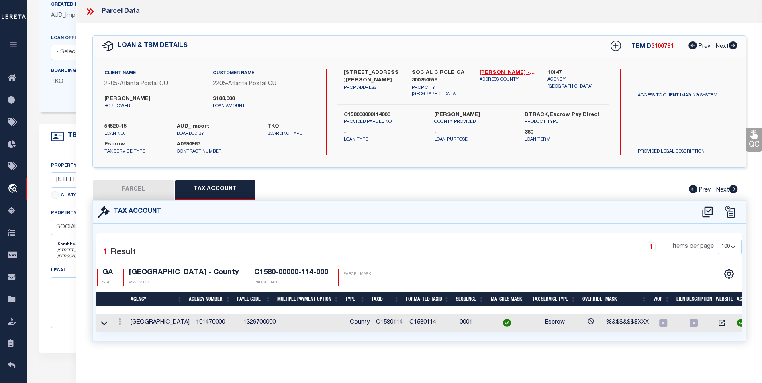
type textarea "Tax ID Special Project"
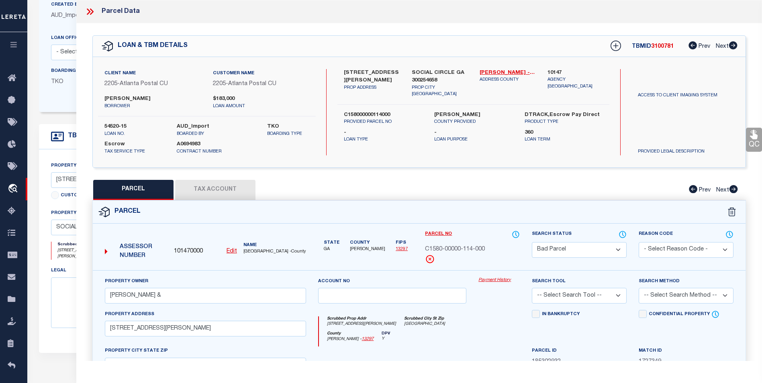
click at [236, 249] on u "Edit" at bounding box center [232, 252] width 10 height 6
type input "101470000"
type input "C1580-00000-114-000"
select select "BP"
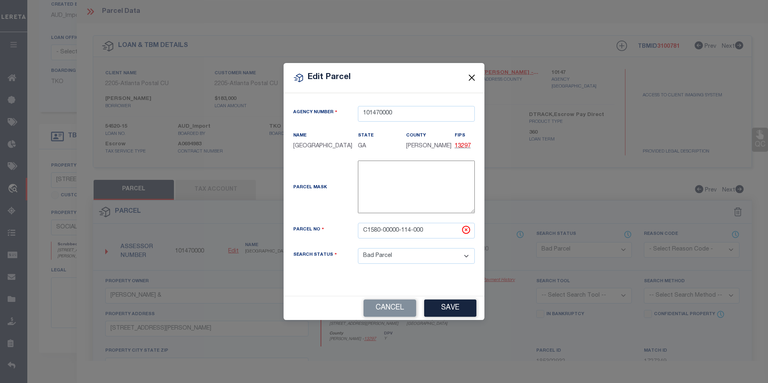
click at [471, 80] on button "Close" at bounding box center [472, 78] width 10 height 10
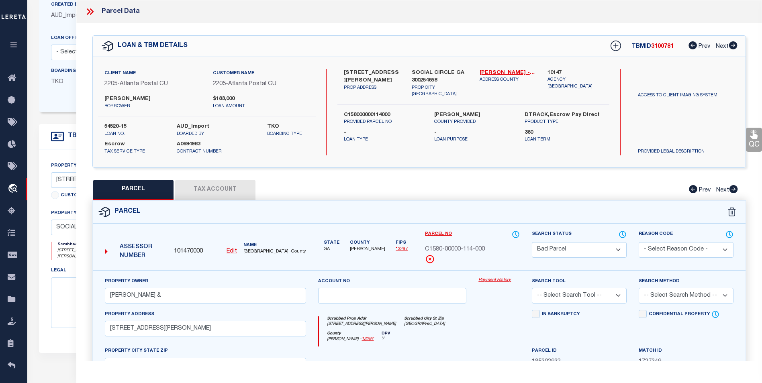
click at [206, 190] on button "Tax Account" at bounding box center [215, 190] width 80 height 20
select select "100"
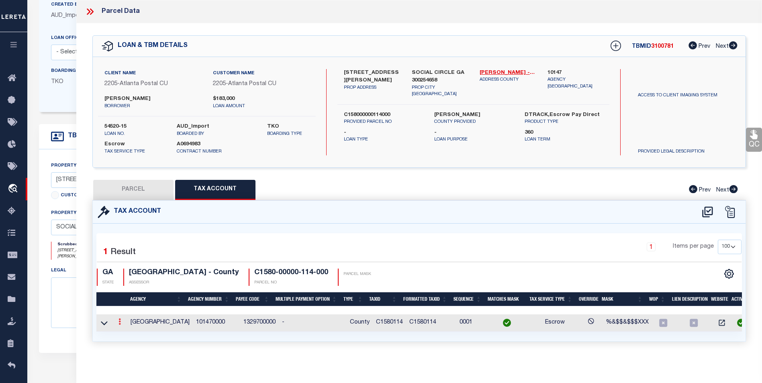
click at [119, 323] on icon at bounding box center [120, 322] width 2 height 6
click at [130, 330] on link at bounding box center [131, 334] width 30 height 13
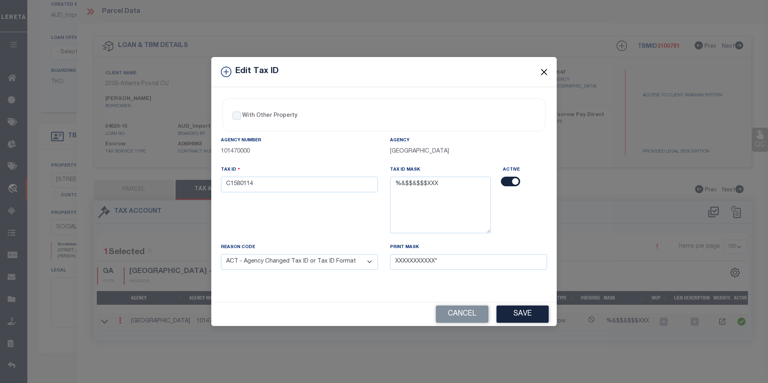
click at [548, 72] on button "Close" at bounding box center [544, 72] width 10 height 10
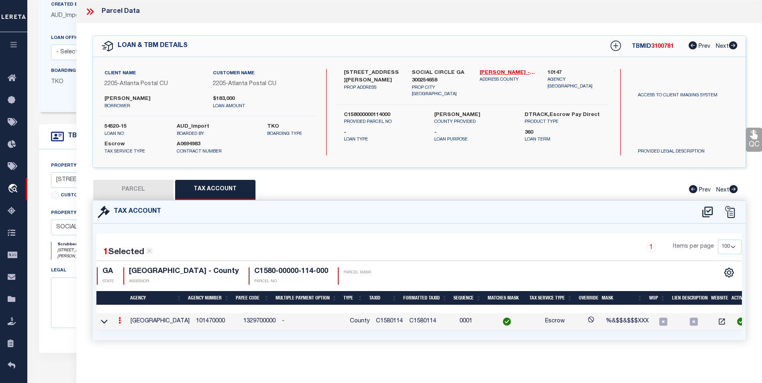
click at [119, 322] on icon at bounding box center [120, 320] width 2 height 6
click at [482, 313] on td "0001" at bounding box center [474, 321] width 34 height 17
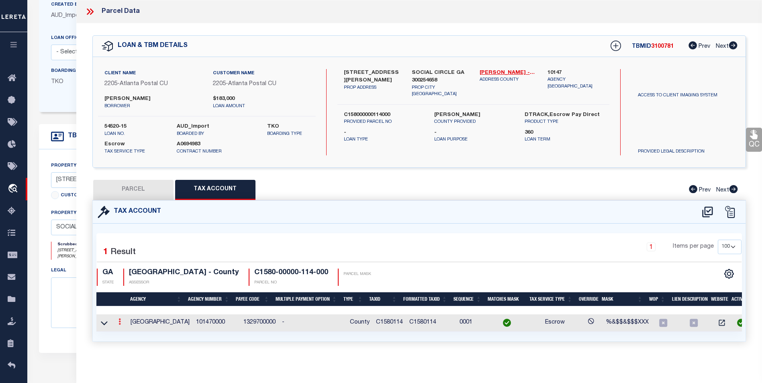
click at [123, 324] on link at bounding box center [119, 323] width 9 height 6
click at [131, 335] on icon "" at bounding box center [128, 334] width 6 height 6
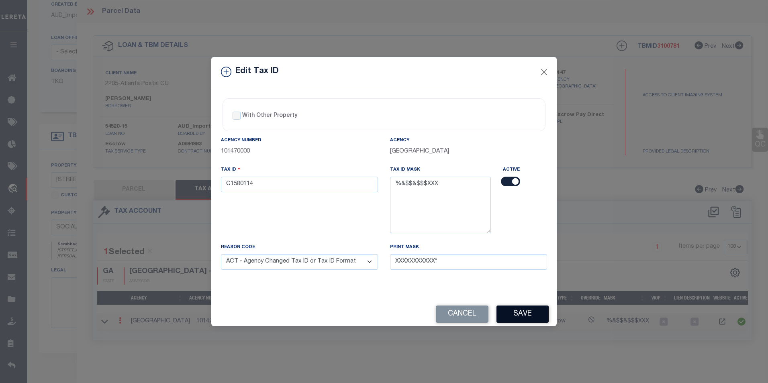
click at [516, 313] on button "Save" at bounding box center [523, 314] width 52 height 17
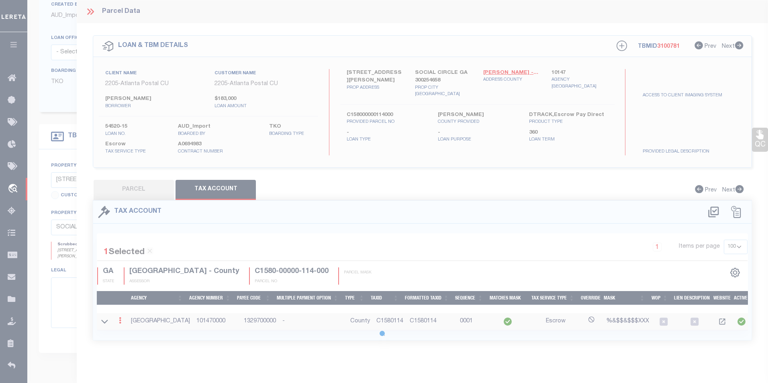
select select
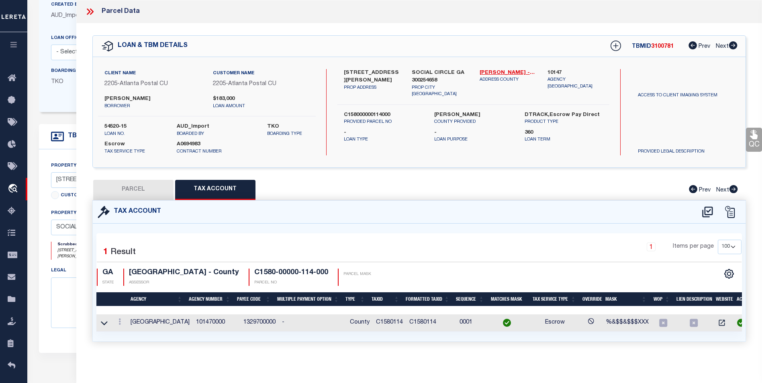
click at [127, 192] on button "PARCEL" at bounding box center [133, 190] width 80 height 20
select select "AS"
checkbox input "false"
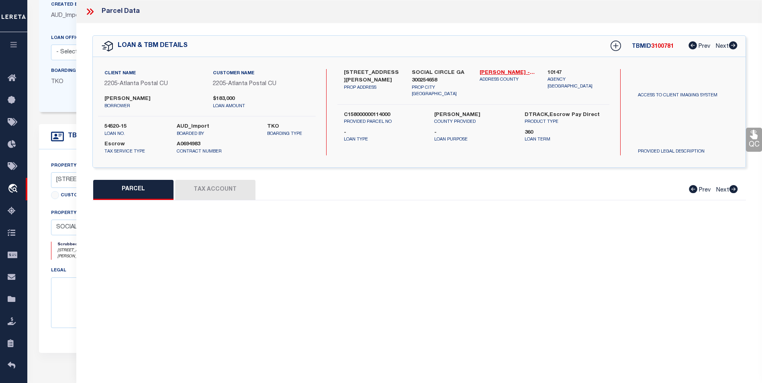
select select "BP"
type input "SCHIAVONI JOHN L &"
type input "2627 HANCOCK RD"
checkbox input "false"
type input "SOCIAL CIRCLE, GA 30025"
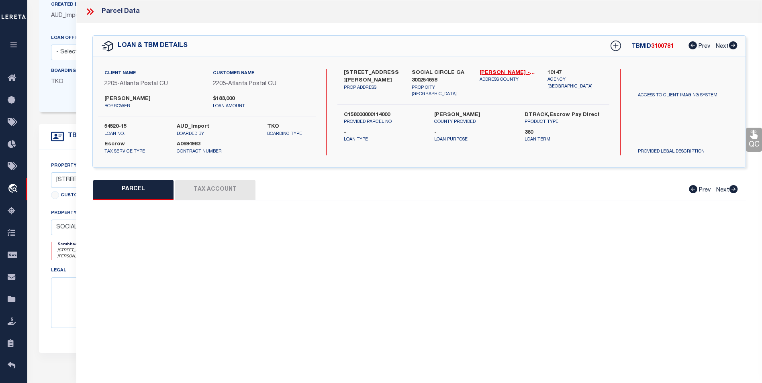
type textarea "7.85AC"
type textarea "Tax ID Special Project"
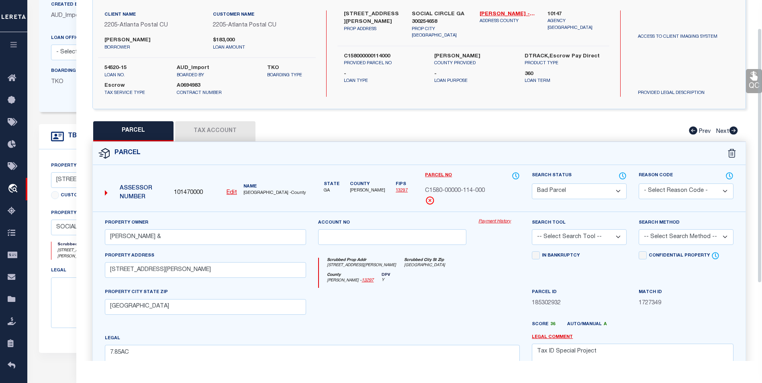
scroll to position [40, 0]
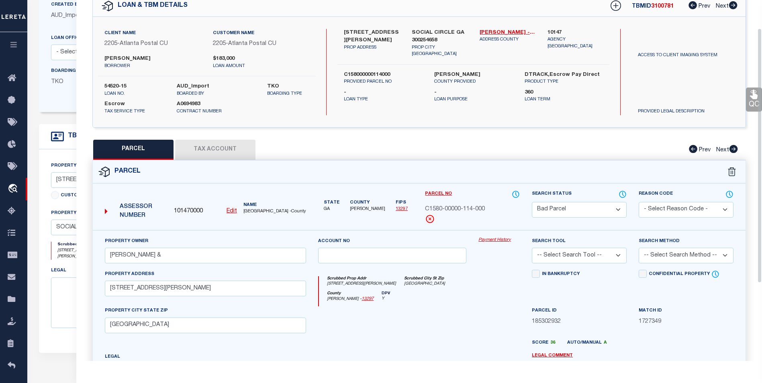
click at [570, 205] on select "Automated Search Bad Parcel Complete Duplicate Parcel High Dollar Reporting In …" at bounding box center [579, 210] width 95 height 16
select select "PC"
click at [532, 202] on select "Automated Search Bad Parcel Complete Duplicate Parcel High Dollar Reporting In …" at bounding box center [579, 210] width 95 height 16
click at [655, 213] on select "- Select Reason Code - 099 - Other (Provide additional detail) ACT - Agency Cha…" at bounding box center [686, 210] width 95 height 16
select select "ACT"
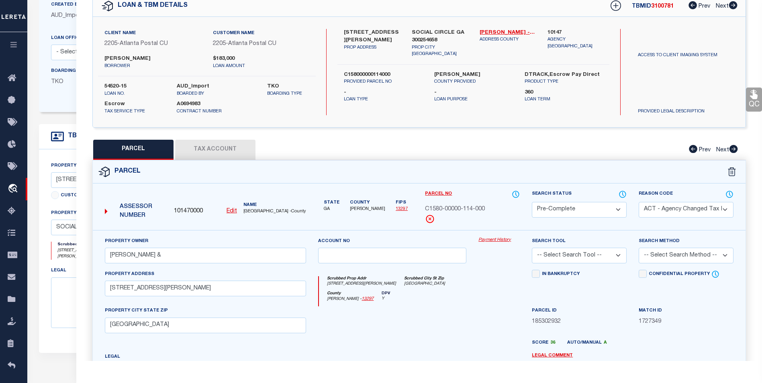
click at [639, 202] on select "- Select Reason Code - 099 - Other (Provide additional detail) ACT - Agency Cha…" at bounding box center [686, 210] width 95 height 16
click at [658, 209] on select "- Select Reason Code - 099 - Other (Provide additional detail) ACT - Agency Cha…" at bounding box center [686, 210] width 95 height 16
select select
click at [639, 202] on select "- Select Reason Code - 099 - Other (Provide additional detail) ACT - Agency Cha…" at bounding box center [686, 210] width 95 height 16
click at [595, 260] on select "-- Select Search Tool -- 3rd Party Website Agency File Agency Website ATLS CNV-…" at bounding box center [579, 256] width 95 height 16
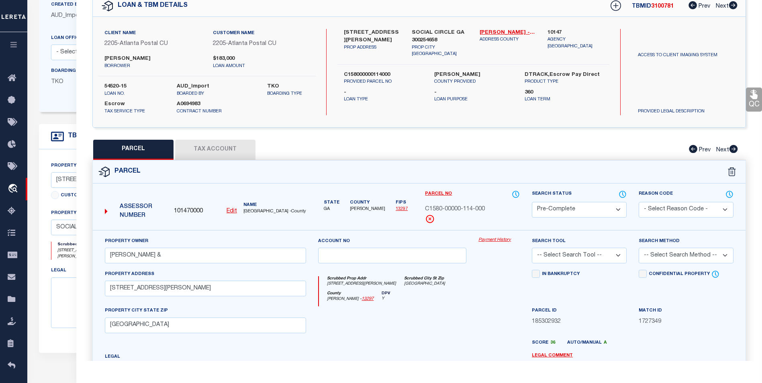
select select "AGF"
click at [532, 248] on select "-- Select Search Tool -- 3rd Party Website Agency File Agency Website ATLS CNV-…" at bounding box center [579, 256] width 95 height 16
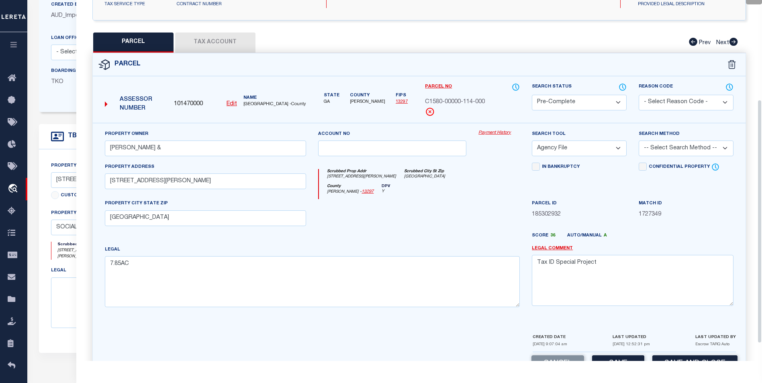
scroll to position [161, 0]
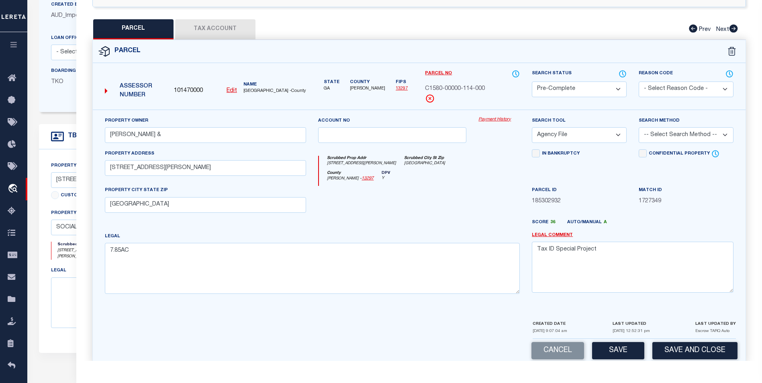
click at [612, 139] on select "-- Select Search Tool -- 3rd Party Website Agency File Agency Website ATLS CNV-…" at bounding box center [579, 135] width 95 height 16
click at [532, 127] on select "-- Select Search Tool -- 3rd Party Website Agency File Agency Website ATLS CNV-…" at bounding box center [579, 135] width 95 height 16
click at [679, 134] on select "-- Select Search Method -- Property Address Legal Liability Info Provided" at bounding box center [686, 135] width 95 height 16
select select "ADD"
click at [639, 127] on select "-- Select Search Method -- Property Address Legal Liability Info Provided" at bounding box center [686, 135] width 95 height 16
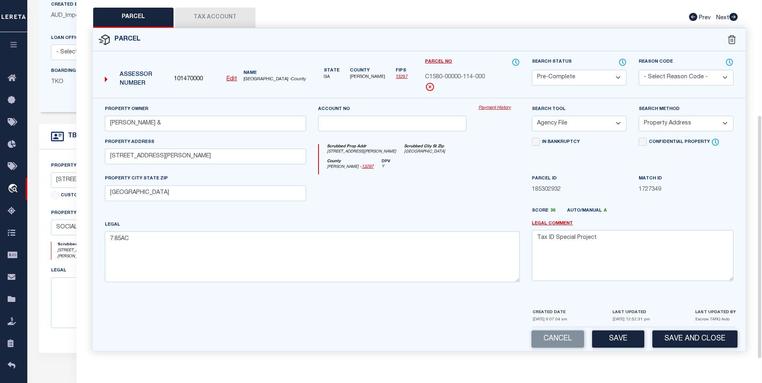
scroll to position [173, 0]
click at [615, 340] on button "Save" at bounding box center [618, 339] width 52 height 17
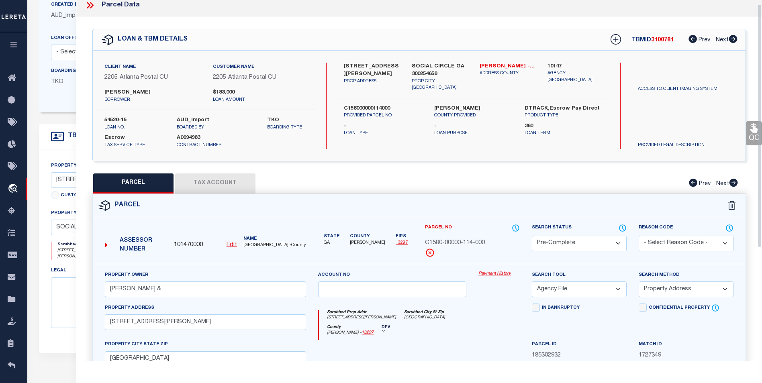
scroll to position [0, 0]
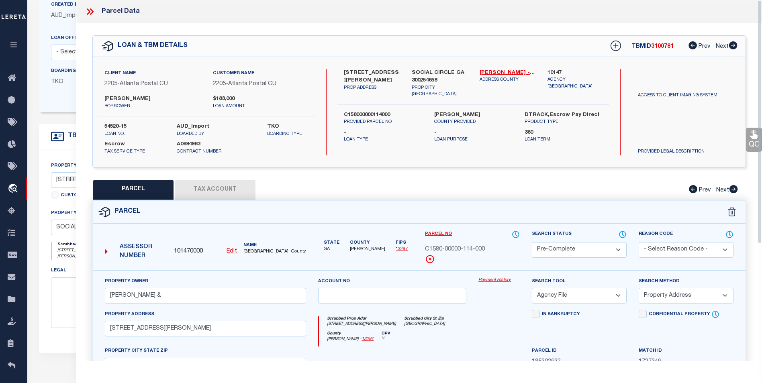
select select "AS"
select select
checkbox input "false"
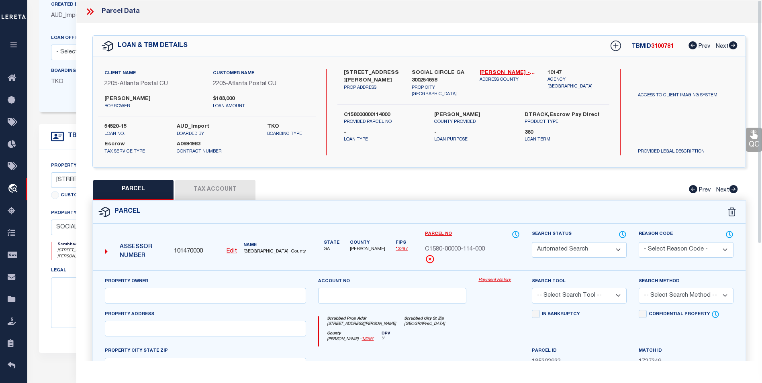
select select "PC"
type input "SCHIAVONI JOHN L &"
select select "AGF"
select select "ADD"
type input "2627 HANCOCK RD"
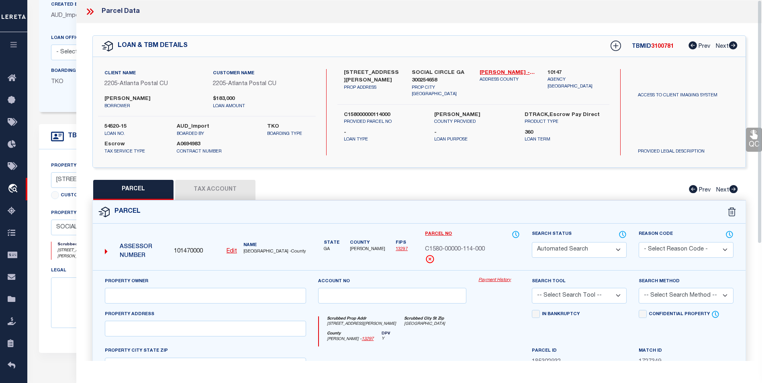
type input "SOCIAL CIRCLE, GA 30025"
type textarea "7.85AC"
type textarea "Tax ID Special Project"
click at [91, 11] on icon at bounding box center [90, 11] width 10 height 10
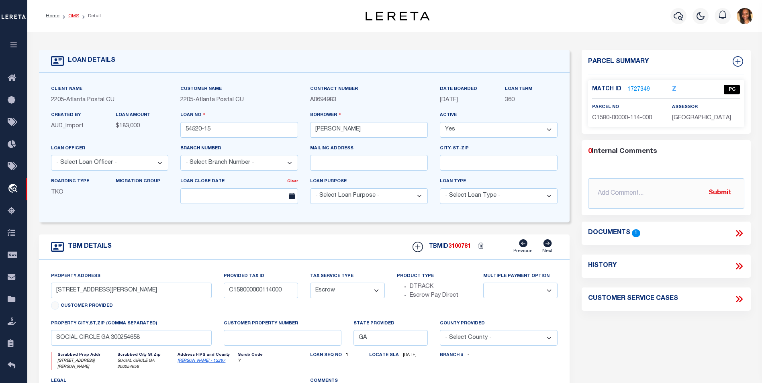
click at [74, 17] on link "OMS" at bounding box center [73, 16] width 11 height 5
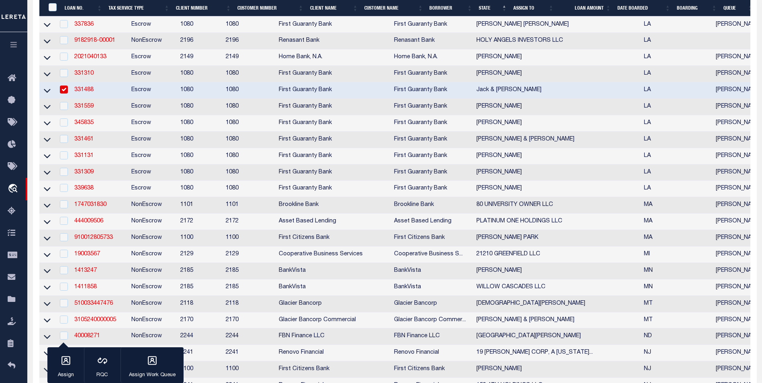
scroll to position [281, 0]
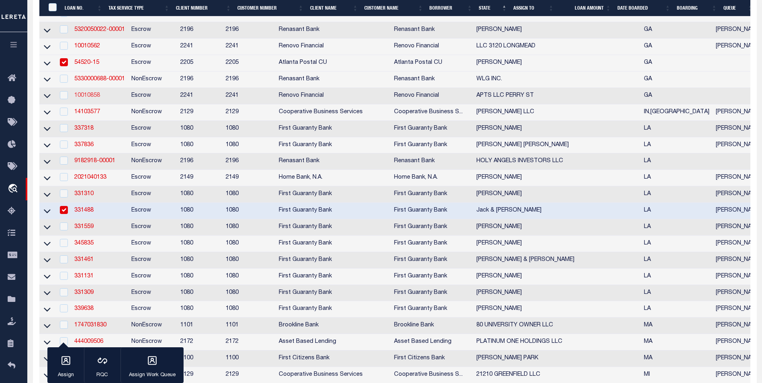
click at [90, 98] on link "10010858" at bounding box center [87, 96] width 26 height 6
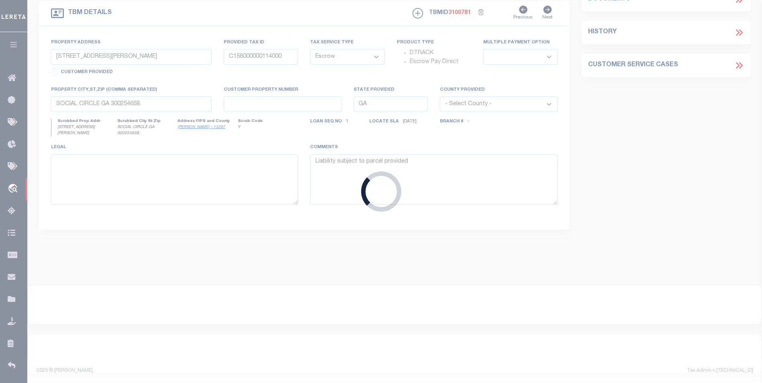
type input "10010858"
type input "APTS LLC PERRY ST"
select select
type input "5007 216TH ST"
type input "BAYSIDE HILLS NY 11364 NULL"
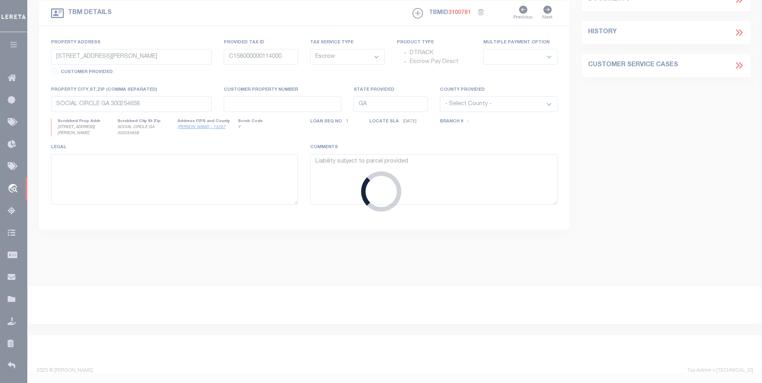
select select "10"
type input "142 PERRY"
type input "M0060174"
select select
type input "MONROE GA 306551897"
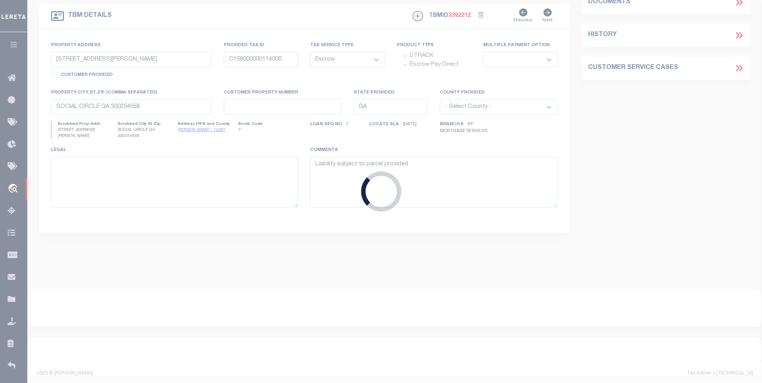
type input "a0kUS000006jekD"
select select "25067"
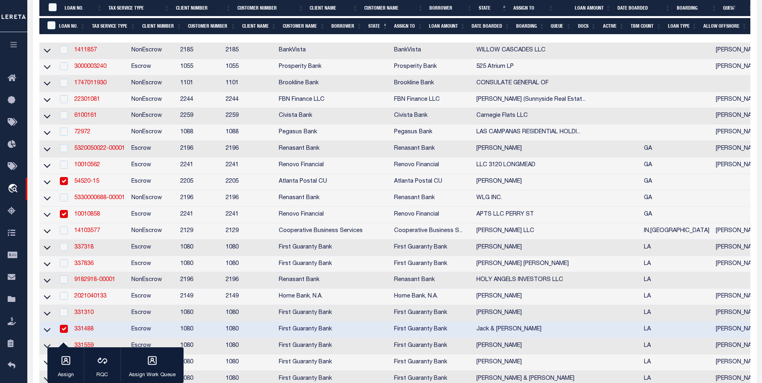
scroll to position [201, 0]
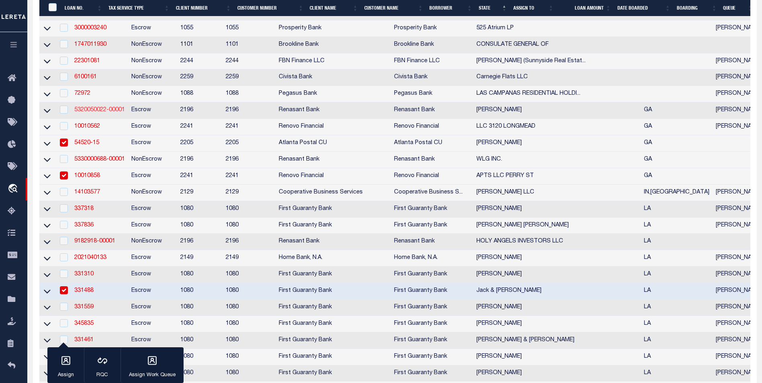
click at [85, 113] on link "5320050022-00001" at bounding box center [99, 110] width 51 height 6
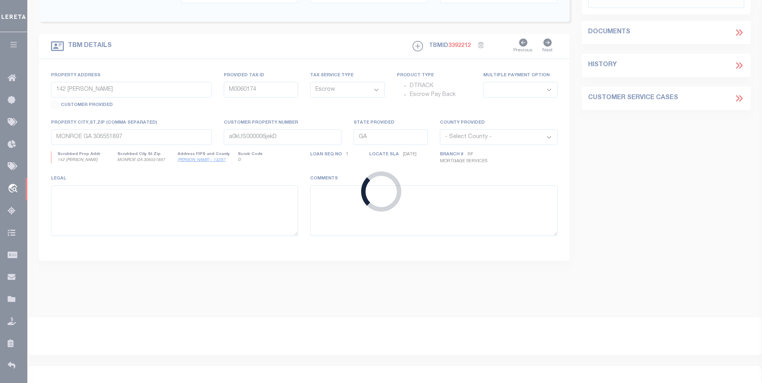
type input "5320050022-00001"
type input "JORDAN, STEVE"
select select
type input "1610 ASHLEY WAY"
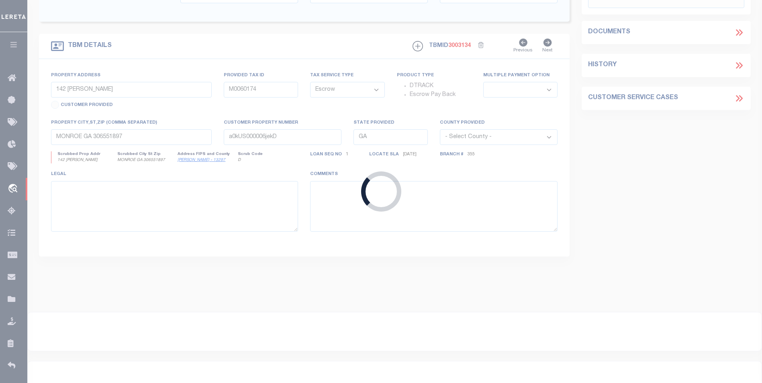
select select
type input "MONROE GA 30656-8570"
select select
select select "5132"
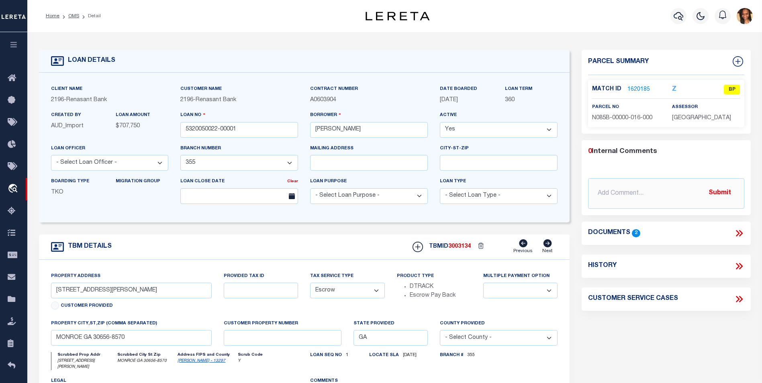
click at [634, 88] on link "1620185" at bounding box center [639, 90] width 23 height 8
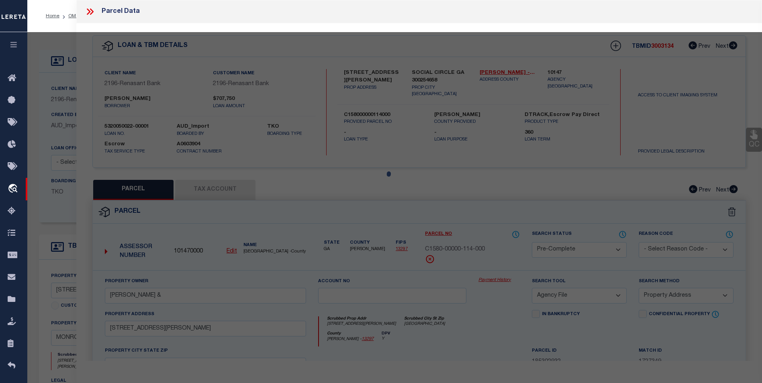
select select "AS"
select select
checkbox input "false"
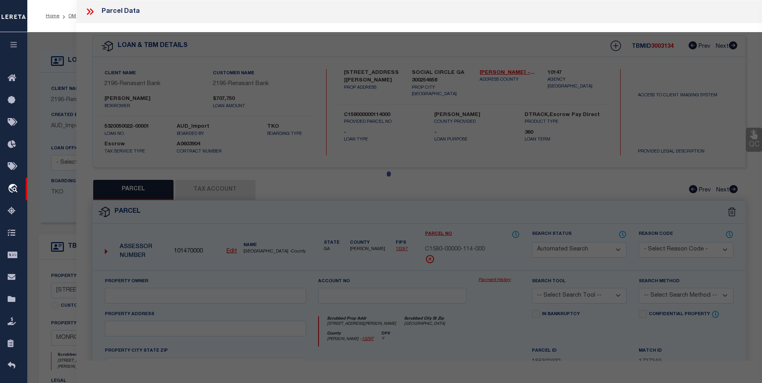
select select "BP"
type input "JORDAN STEVE JR"
select select
type input "1610 ASHLEY WAY"
checkbox input "false"
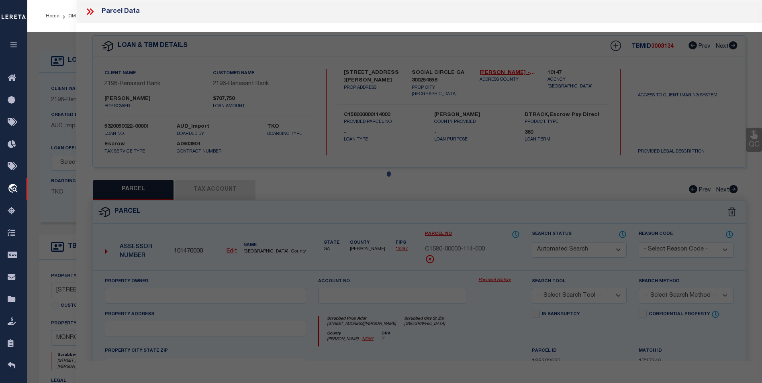
type input "GA"
type textarea "#16/BOLD SPRINGS PLANTATION"
type textarea "Tax ID Special Project"
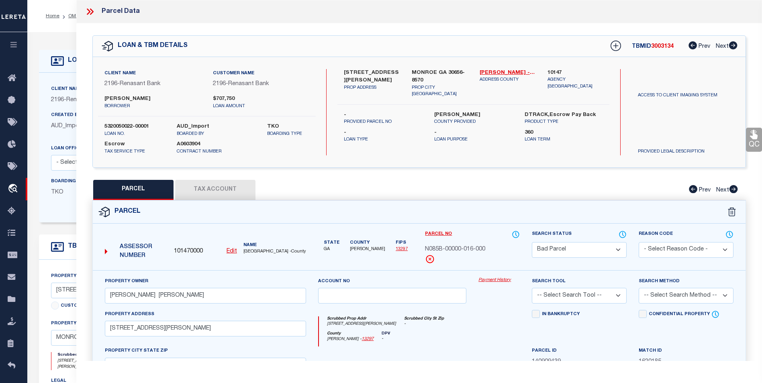
click at [229, 188] on button "Tax Account" at bounding box center [215, 190] width 80 height 20
select select "100"
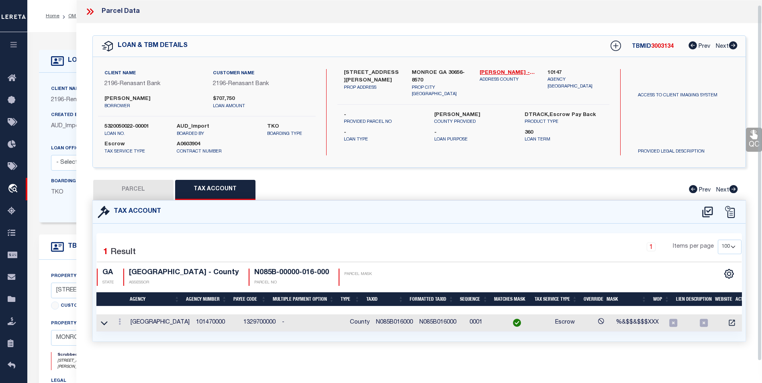
scroll to position [5, 0]
click at [121, 319] on icon at bounding box center [120, 322] width 2 height 6
click at [132, 297] on link at bounding box center [131, 297] width 30 height 13
type input "N085B016000"
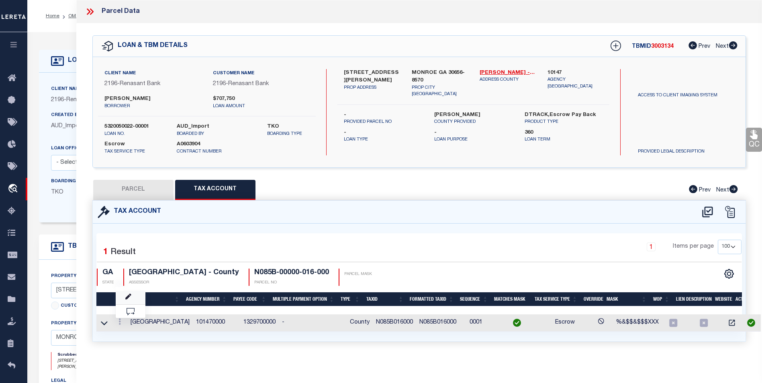
select select
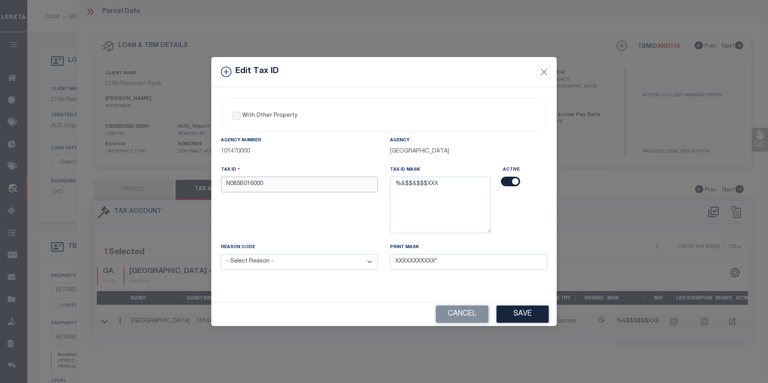
drag, startPoint x: 281, startPoint y: 186, endPoint x: 226, endPoint y: 185, distance: 54.3
click at [226, 185] on input "N085B016000" at bounding box center [299, 185] width 157 height 16
click at [264, 184] on input "N085B016000" at bounding box center [299, 185] width 157 height 16
type input "N085B016"
click at [344, 262] on select "- Select Reason - 099 - Other (Provide additional detail) ACT - Agency Changed …" at bounding box center [299, 262] width 157 height 16
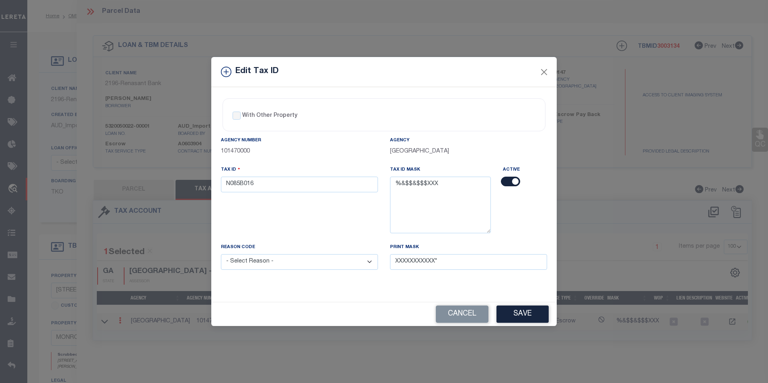
select select "ACT"
click at [221, 255] on select "- Select Reason - 099 - Other (Provide additional detail) ACT - Agency Changed …" at bounding box center [299, 262] width 157 height 16
click at [520, 321] on button "Save" at bounding box center [523, 314] width 52 height 17
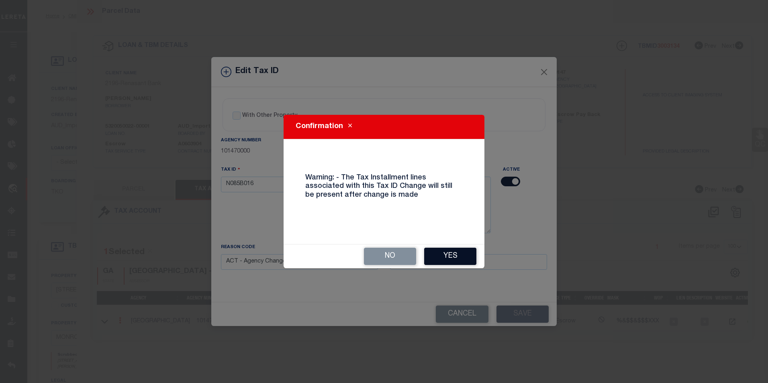
click at [445, 256] on button "Yes" at bounding box center [450, 256] width 52 height 17
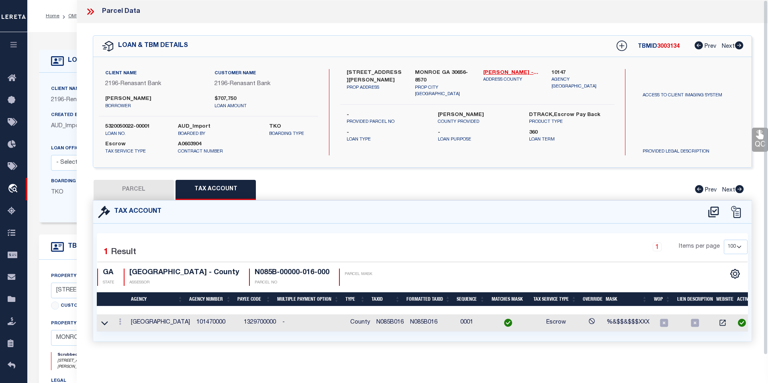
select select
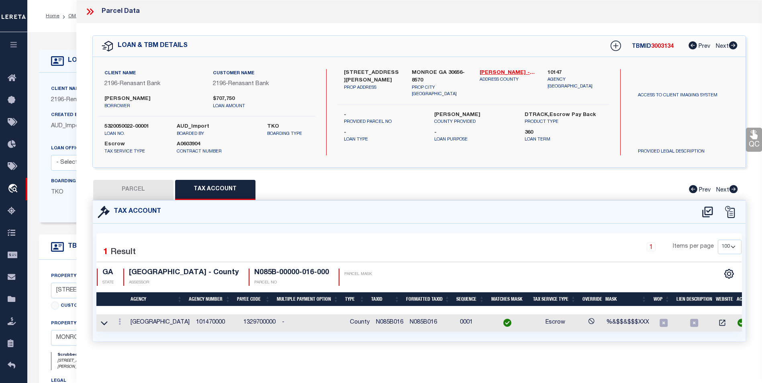
click at [144, 188] on button "PARCEL" at bounding box center [133, 190] width 80 height 20
select select "AS"
checkbox input "false"
select select "BP"
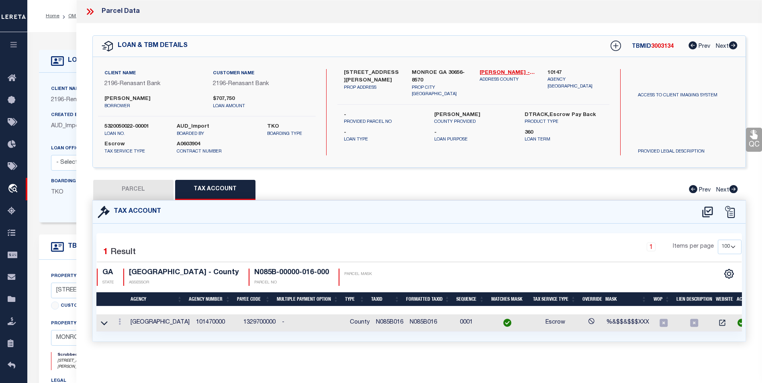
type input "JORDAN STEVE JR"
select select
type input "1610 ASHLEY WAY"
checkbox input "false"
type input "GA"
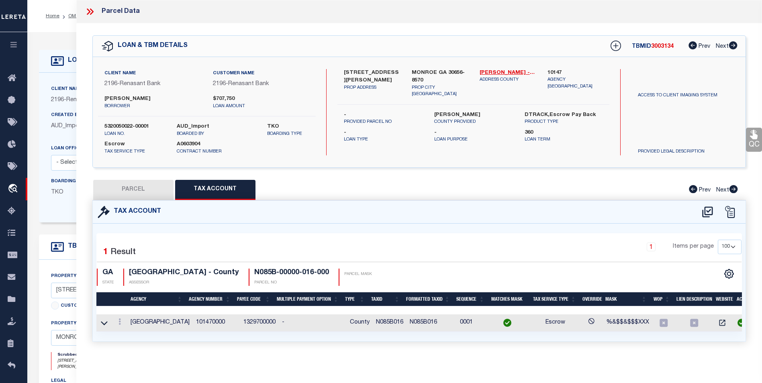
type textarea "#16/BOLD SPRINGS PLANTATION"
type textarea "Tax ID Special Project"
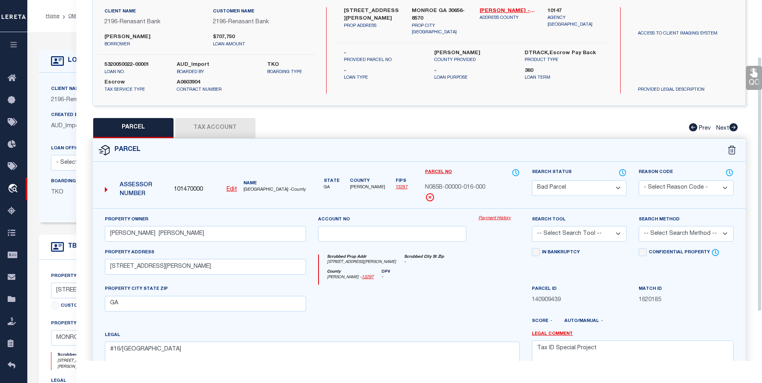
scroll to position [40, 0]
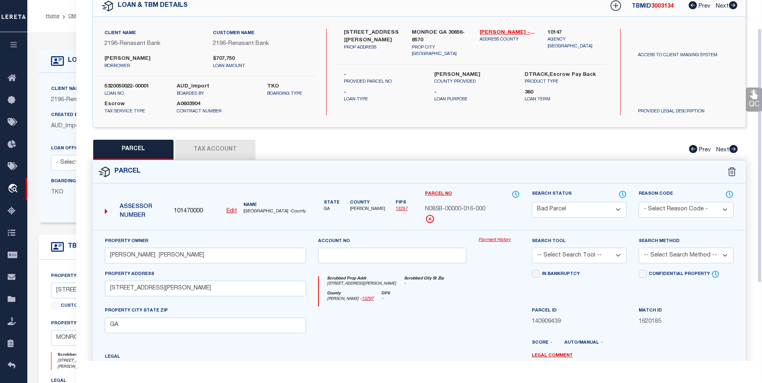
click at [596, 213] on select "Automated Search Bad Parcel Complete Duplicate Parcel High Dollar Reporting In …" at bounding box center [579, 210] width 95 height 16
select select "PC"
click at [532, 202] on select "Automated Search Bad Parcel Complete Duplicate Parcel High Dollar Reporting In …" at bounding box center [579, 210] width 95 height 16
click at [614, 259] on select "-- Select Search Tool -- 3rd Party Website Agency File Agency Website ATLS CNV-…" at bounding box center [579, 256] width 95 height 16
select select "AGW"
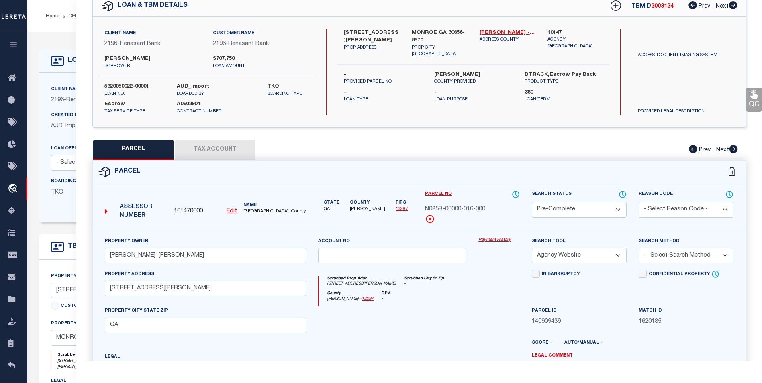
click at [532, 248] on select "-- Select Search Tool -- 3rd Party Website Agency File Agency Website ATLS CNV-…" at bounding box center [579, 256] width 95 height 16
click at [659, 206] on select "- Select Reason Code - 099 - Other (Provide additional detail) ACT - Agency Cha…" at bounding box center [686, 210] width 95 height 16
select select "099"
click at [639, 202] on select "- Select Reason Code - 099 - Other (Provide additional detail) ACT - Agency Cha…" at bounding box center [686, 210] width 95 height 16
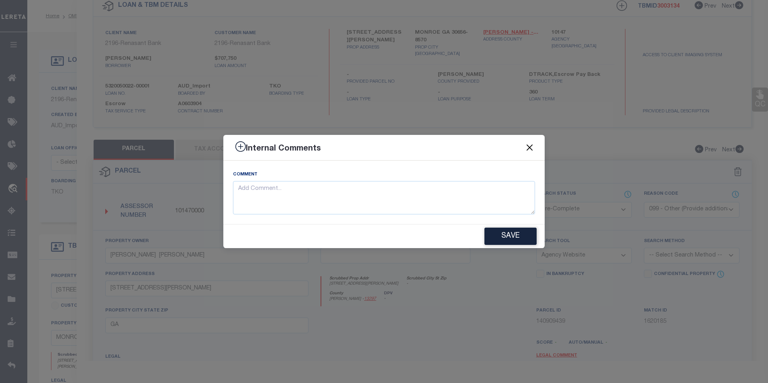
click at [529, 151] on button "Close" at bounding box center [530, 148] width 10 height 10
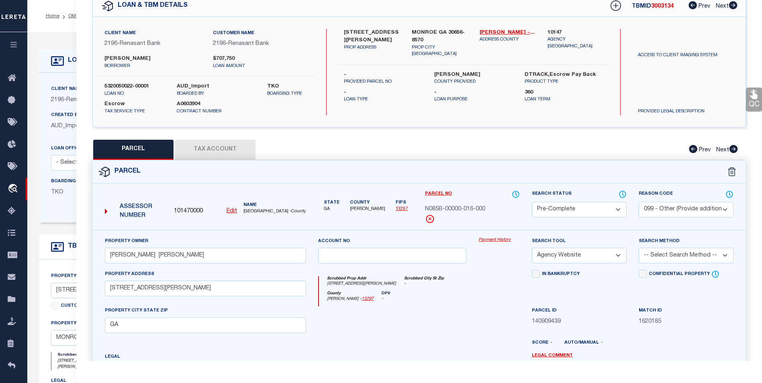
click at [700, 260] on select "-- Select Search Method -- Property Address Legal Liability Info Provided" at bounding box center [686, 256] width 95 height 16
click at [681, 258] on select "-- Select Search Method -- Property Address Legal Liability Info Provided" at bounding box center [686, 256] width 95 height 16
click at [676, 261] on select "-- Select Search Method -- Property Address Legal Liability Info Provided" at bounding box center [686, 256] width 95 height 16
select select "ADD"
click at [639, 248] on select "-- Select Search Method -- Property Address Legal Liability Info Provided" at bounding box center [686, 256] width 95 height 16
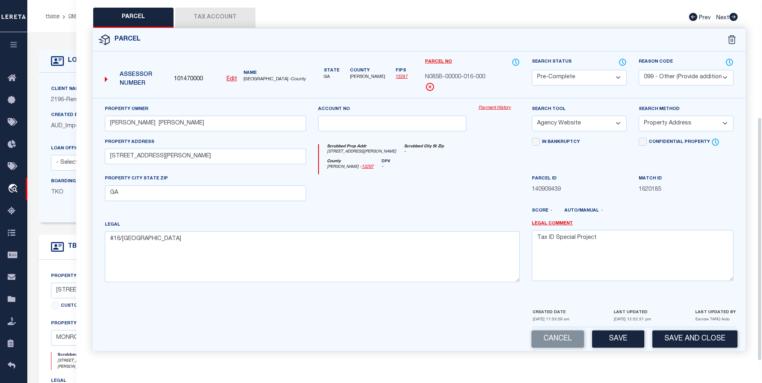
scroll to position [161, 0]
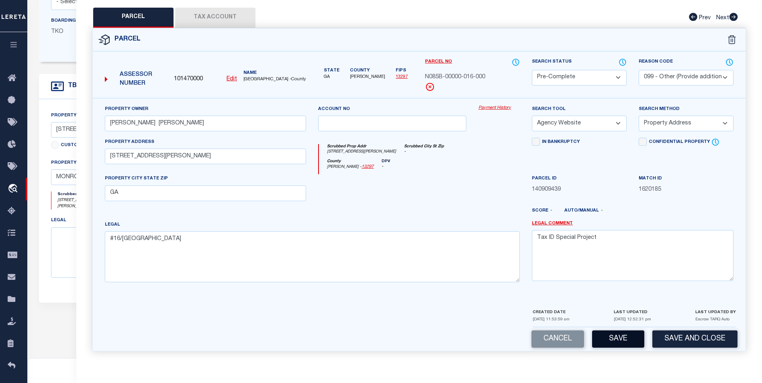
click at [609, 342] on button "Save" at bounding box center [618, 339] width 52 height 17
select select "AS"
select select
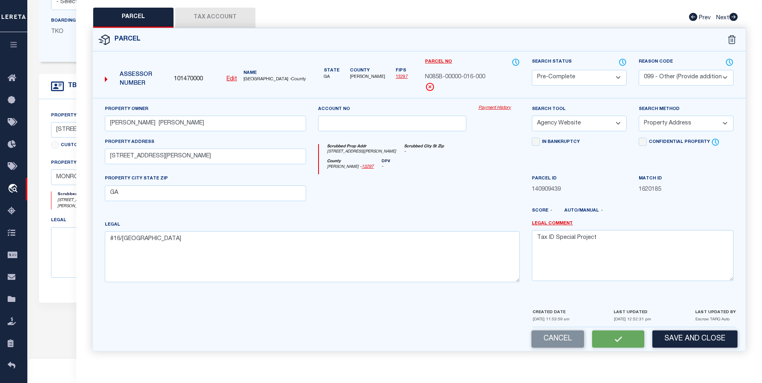
checkbox input "false"
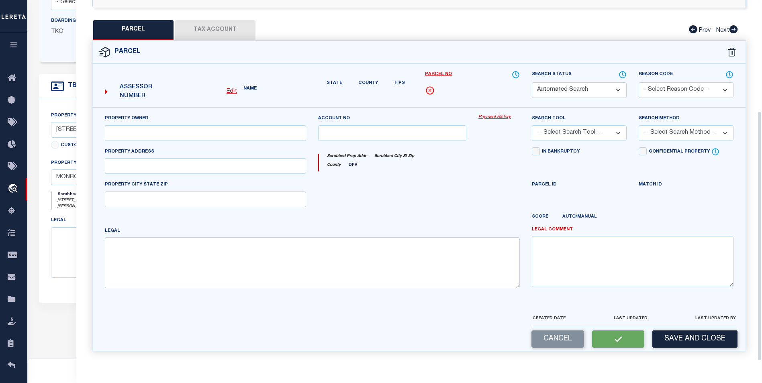
select select "PC"
select select "099"
type input "JORDAN STEVE JR"
select select "AGW"
select select "ADD"
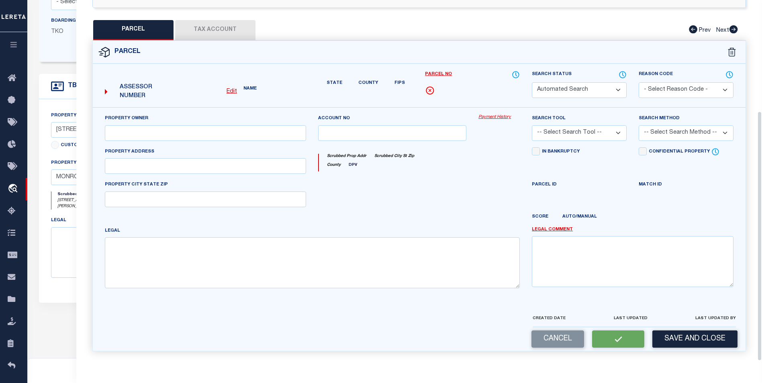
type input "1610 ASHLEY WAY"
type input "GA"
type textarea "#16/BOLD SPRINGS PLANTATION"
type textarea "Tax ID Special Project"
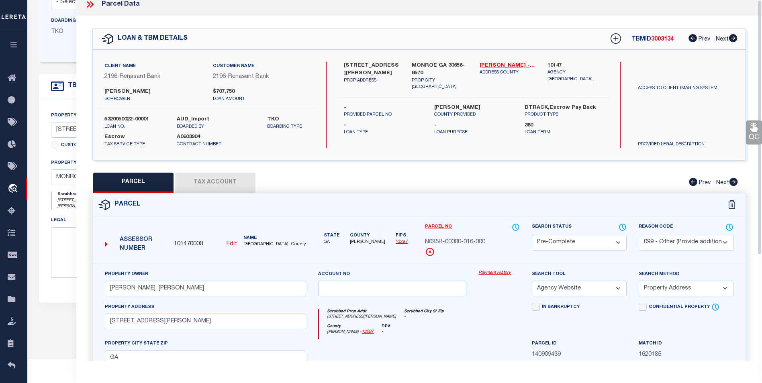
scroll to position [0, 0]
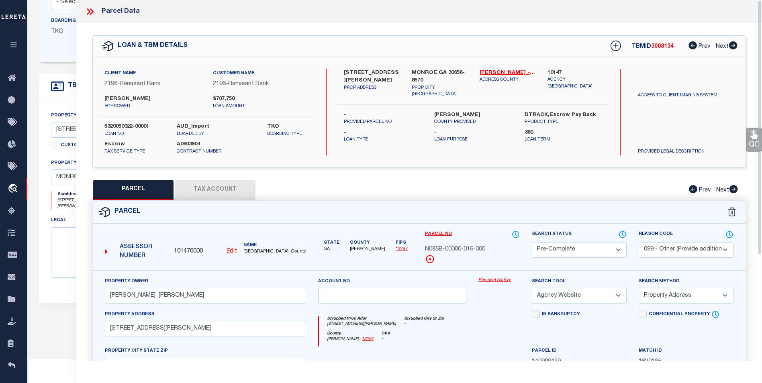
click at [88, 10] on icon at bounding box center [89, 11] width 4 height 6
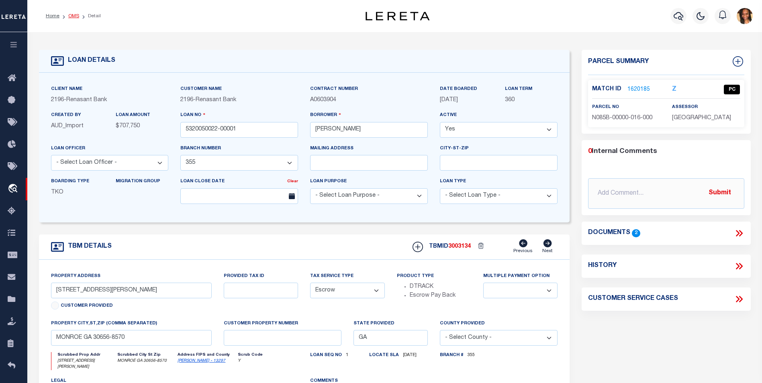
click at [76, 15] on link "OMS" at bounding box center [73, 16] width 11 height 5
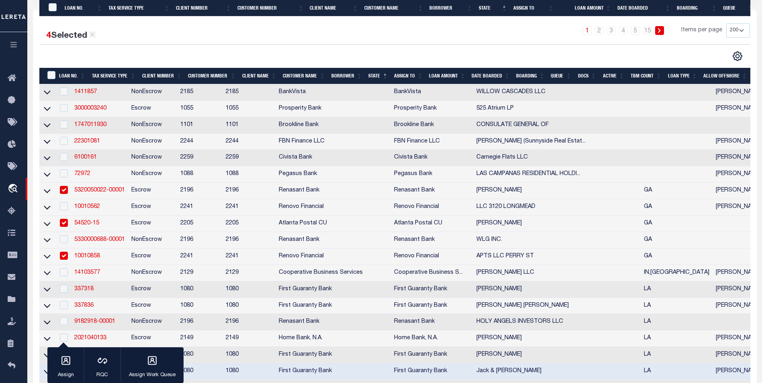
scroll to position [241, 0]
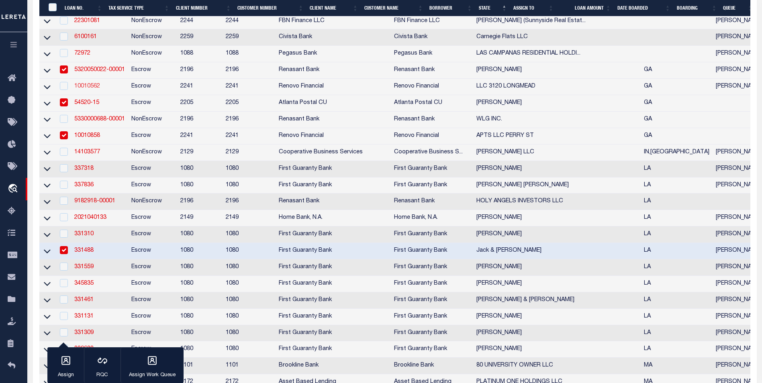
click at [99, 89] on link "10010562" at bounding box center [87, 87] width 26 height 6
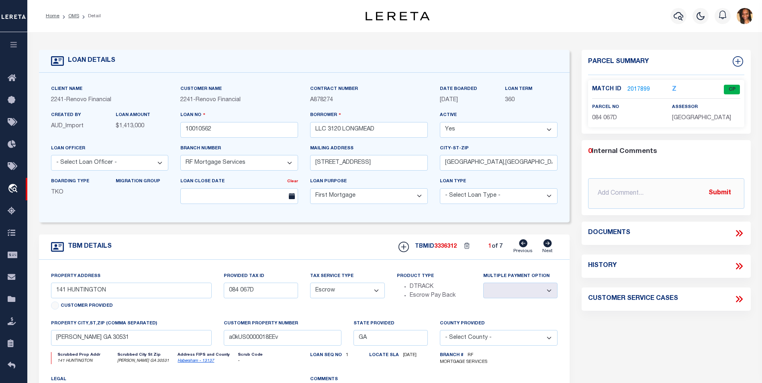
click at [634, 87] on link "2017899" at bounding box center [639, 90] width 23 height 8
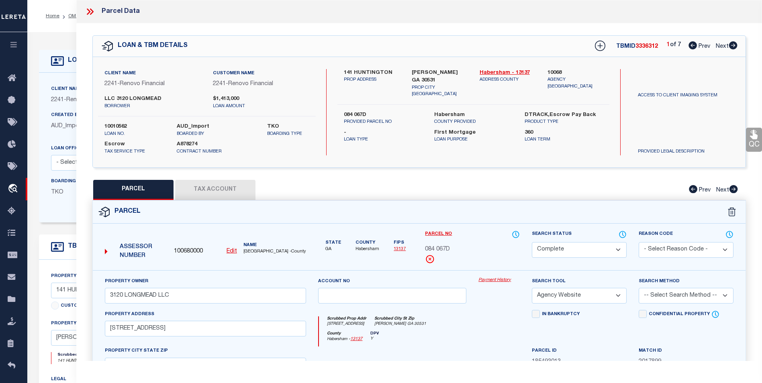
click at [241, 193] on button "Tax Account" at bounding box center [215, 190] width 80 height 20
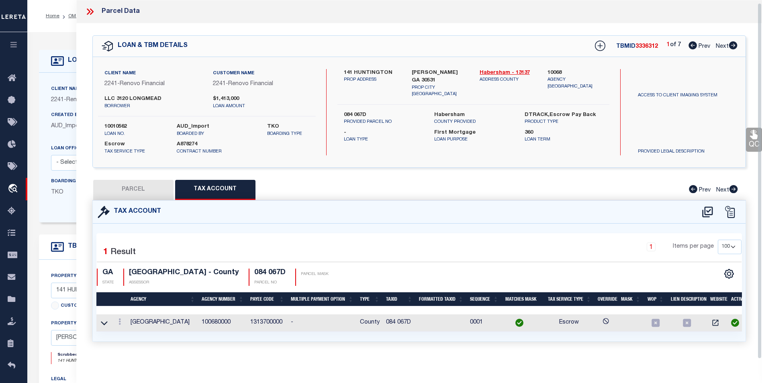
scroll to position [5, 0]
click at [121, 320] on link at bounding box center [119, 323] width 9 height 6
click at [124, 297] on link at bounding box center [131, 297] width 30 height 13
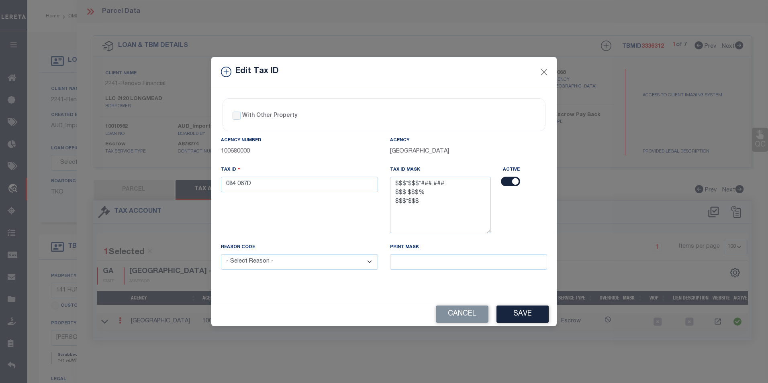
click at [313, 261] on select "- Select Reason - 099 - Other (Provide additional detail) ACT - Agency Changed …" at bounding box center [299, 262] width 157 height 16
click at [221, 255] on select "- Select Reason - 099 - Other (Provide additional detail) ACT - Agency Changed …" at bounding box center [299, 262] width 157 height 16
click at [524, 309] on button "Save" at bounding box center [523, 314] width 52 height 17
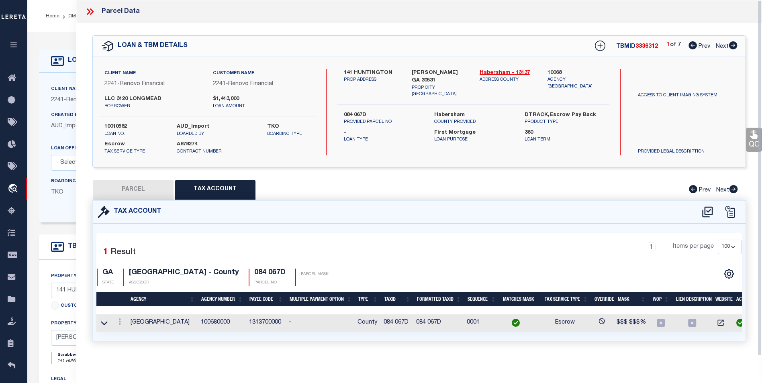
click at [132, 184] on button "PARCEL" at bounding box center [133, 190] width 80 height 20
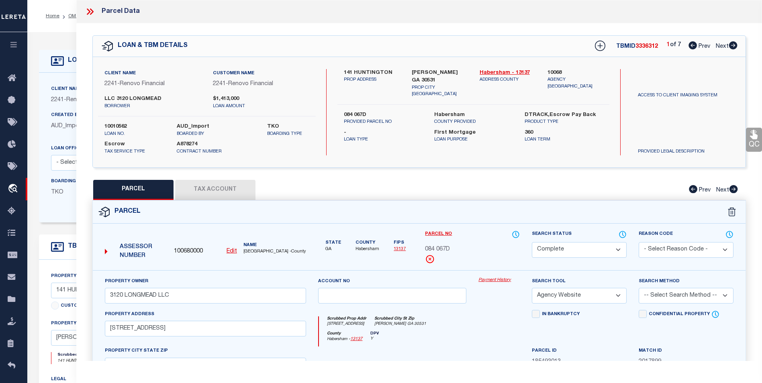
click at [732, 47] on icon at bounding box center [733, 45] width 8 height 8
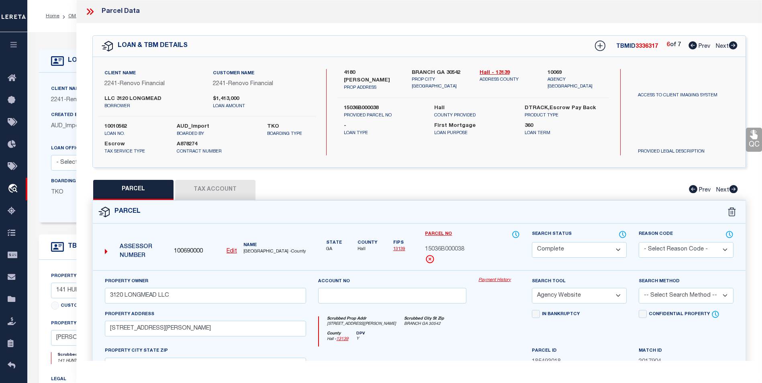
click at [732, 47] on icon at bounding box center [733, 45] width 8 height 8
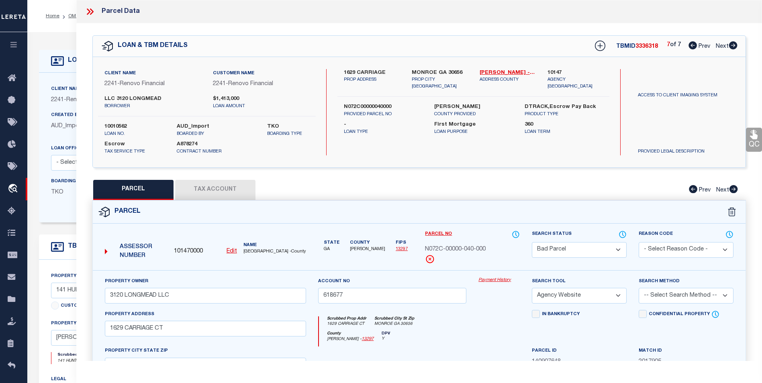
click at [732, 47] on icon at bounding box center [733, 45] width 8 height 8
click at [231, 186] on button "Tax Account" at bounding box center [215, 190] width 80 height 20
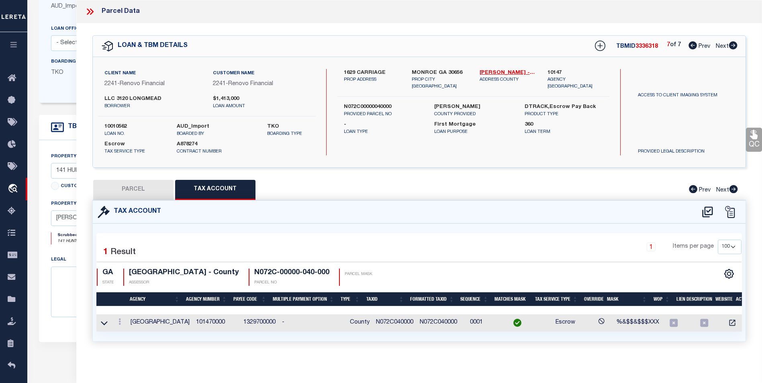
scroll to position [121, 0]
click at [115, 322] on div at bounding box center [119, 323] width 9 height 10
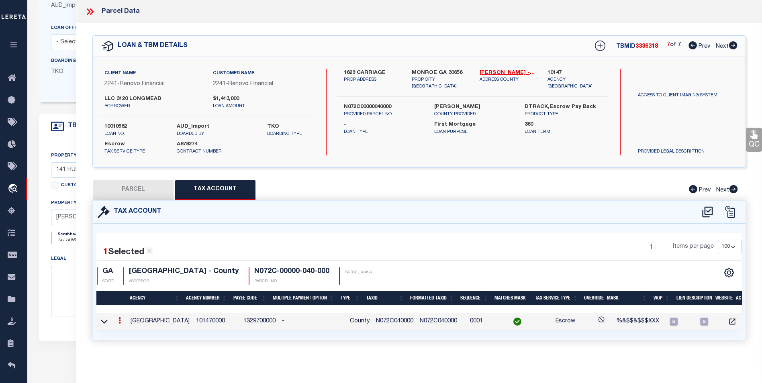
click at [123, 321] on link at bounding box center [119, 322] width 9 height 6
click at [124, 330] on link at bounding box center [131, 333] width 30 height 13
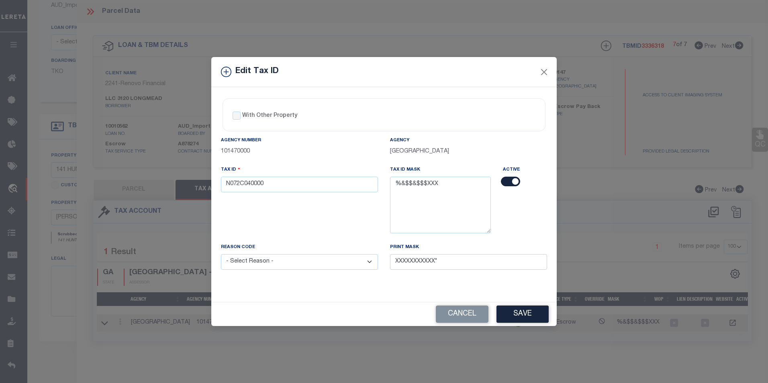
click at [311, 194] on div "Tax ID N072C040000" at bounding box center [299, 205] width 169 height 78
click at [296, 185] on input "N072C040000" at bounding box center [299, 185] width 157 height 16
click at [269, 268] on select "- Select Reason - 099 - Other (Provide additional detail) ACT - Agency Changed …" at bounding box center [299, 262] width 157 height 16
click at [221, 255] on select "- Select Reason - 099 - Other (Provide additional detail) ACT - Agency Changed …" at bounding box center [299, 262] width 157 height 16
click at [518, 311] on button "Save" at bounding box center [523, 314] width 52 height 17
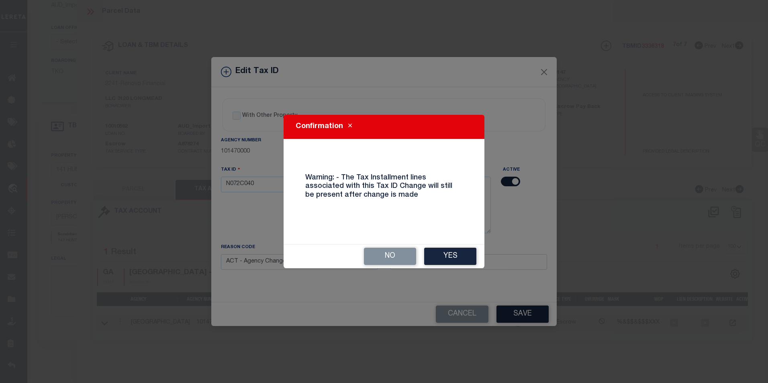
drag, startPoint x: 446, startPoint y: 256, endPoint x: 518, endPoint y: 247, distance: 72.5
click at [442, 260] on button "Yes" at bounding box center [450, 256] width 52 height 17
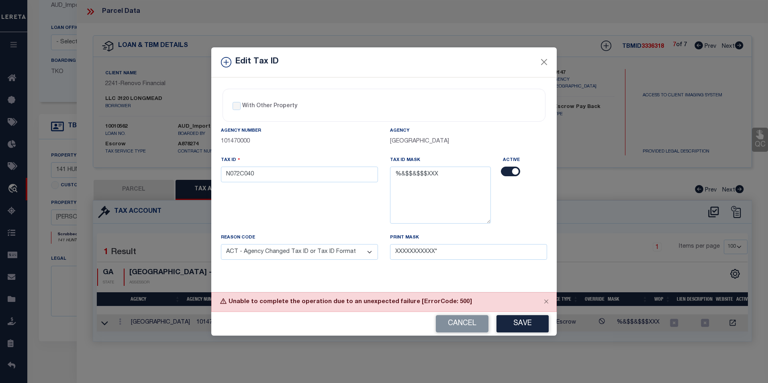
drag, startPoint x: 331, startPoint y: 254, endPoint x: 342, endPoint y: 253, distance: 11.7
click at [331, 254] on select "- Select Reason - 099 - Other (Provide additional detail) ACT - Agency Changed …" at bounding box center [299, 252] width 157 height 16
click at [287, 189] on div "Tax ID N072C040" at bounding box center [299, 195] width 169 height 78
click at [514, 324] on button "Save" at bounding box center [523, 323] width 52 height 17
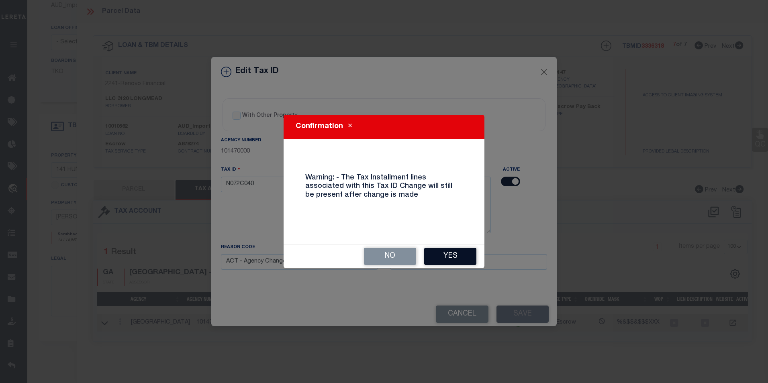
click at [448, 259] on button "Yes" at bounding box center [450, 256] width 52 height 17
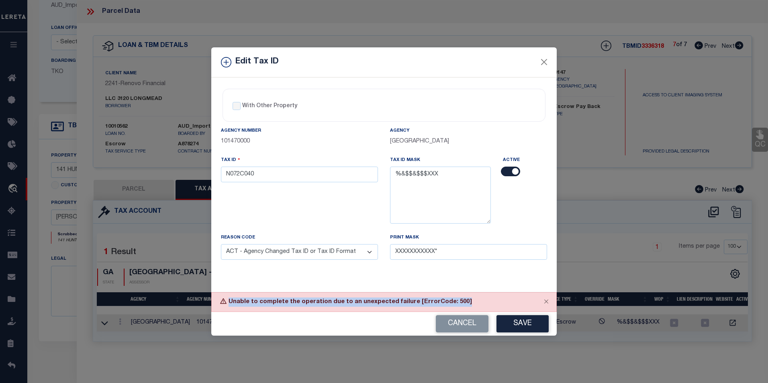
drag, startPoint x: 440, startPoint y: 302, endPoint x: 218, endPoint y: 301, distance: 221.8
click at [218, 301] on div "Unable to complete the operation due to an unexpected failure [ErrorCode: 500]" at bounding box center [384, 303] width 346 height 20
copy div "Unable to complete the operation due to an unexpected failure [ErrorCode: 500]"
click at [544, 60] on button "Close" at bounding box center [544, 62] width 10 height 10
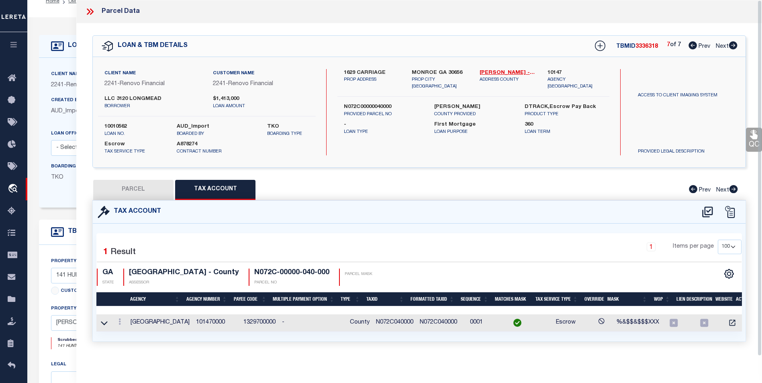
scroll to position [0, 0]
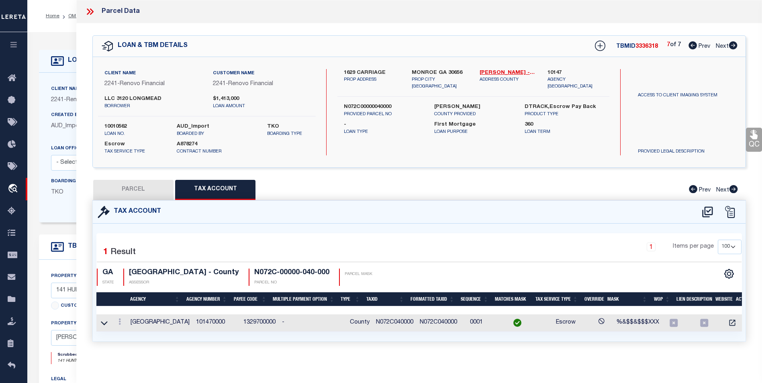
click at [128, 193] on button "PARCEL" at bounding box center [133, 190] width 80 height 20
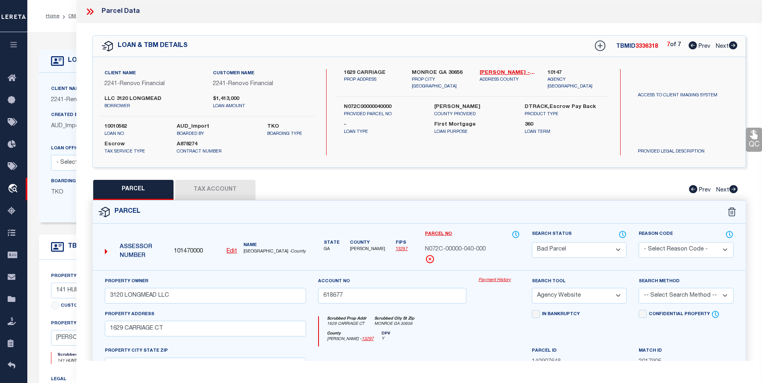
click at [590, 251] on select "Automated Search Bad Parcel Complete Duplicate Parcel High Dollar Reporting In …" at bounding box center [579, 250] width 95 height 16
click at [362, 140] on div "1629 CARRIAGE PROP ADDRESS MONROE GA 30656 PROP CITY ST ZIP Walton - 13297 ADDR…" at bounding box center [474, 112] width 272 height 86
click at [595, 244] on select "Automated Search Bad Parcel Complete Duplicate Parcel High Dollar Reporting In …" at bounding box center [579, 250] width 95 height 16
click at [532, 242] on select "Automated Search Bad Parcel Complete Duplicate Parcel High Dollar Reporting In …" at bounding box center [579, 250] width 95 height 16
click at [651, 250] on select "- Select Reason Code - 099 - Other (Provide additional detail) ACT - Agency Cha…" at bounding box center [686, 250] width 95 height 16
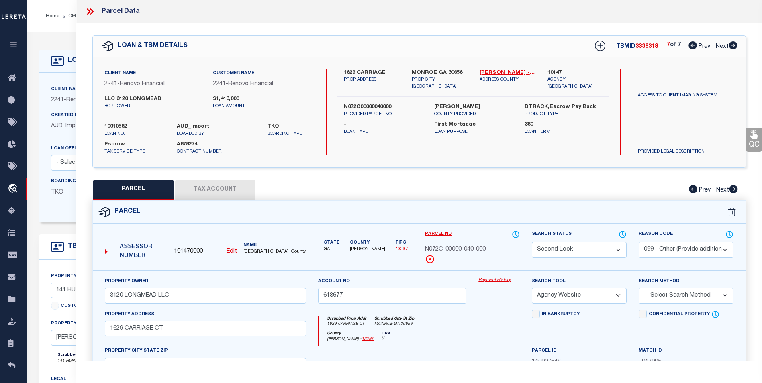
click at [639, 242] on select "- Select Reason Code - 099 - Other (Provide additional detail) ACT - Agency Cha…" at bounding box center [686, 250] width 95 height 16
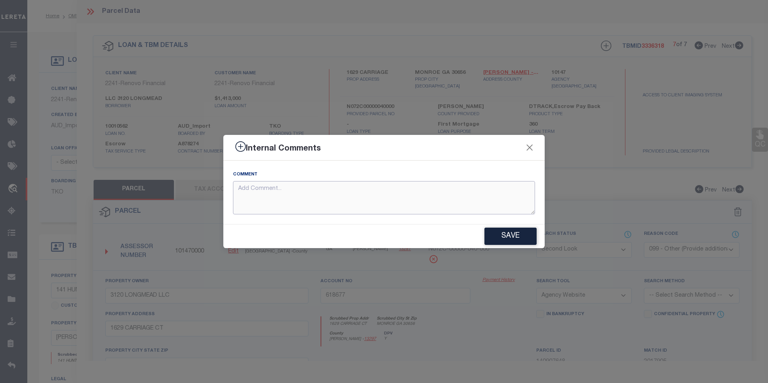
click at [289, 191] on textarea at bounding box center [384, 197] width 302 height 33
paste textarea "Unable to complete the operation due to an unexpected failure [ErrorCode: 500]"
click at [522, 236] on button "Save" at bounding box center [511, 236] width 52 height 17
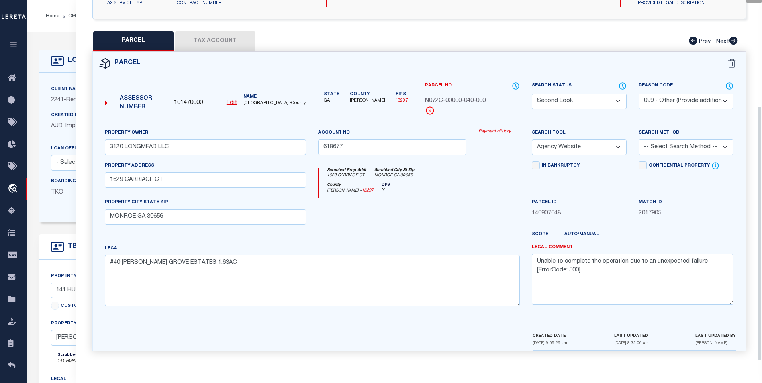
scroll to position [121, 0]
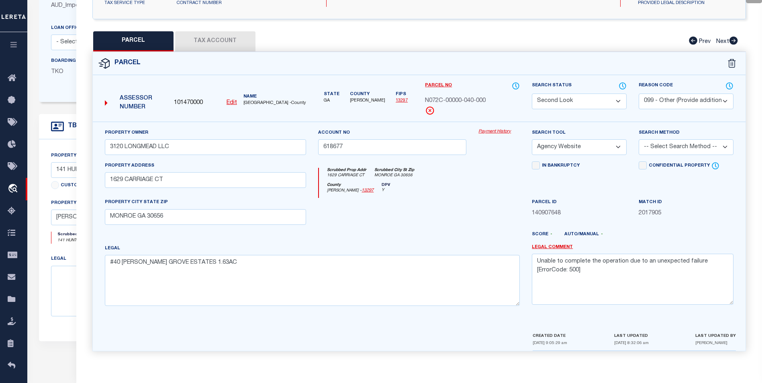
click at [611, 139] on select "-- Select Search Tool -- 3rd Party Website Agency File Agency Website ATLS CNV-…" at bounding box center [579, 147] width 95 height 16
click at [532, 139] on select "-- Select Search Tool -- 3rd Party Website Agency File Agency Website ATLS CNV-…" at bounding box center [579, 147] width 95 height 16
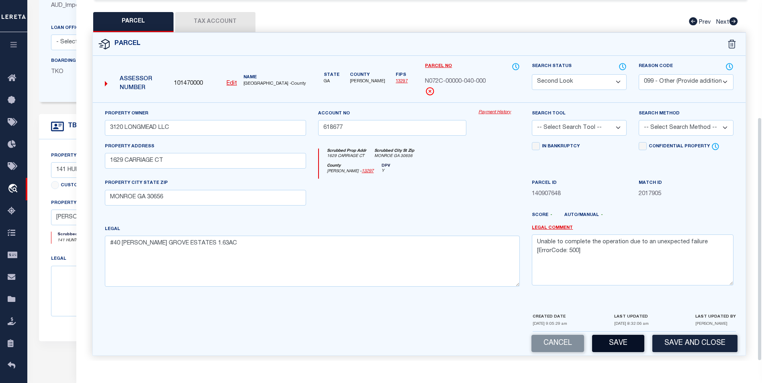
scroll to position [173, 0]
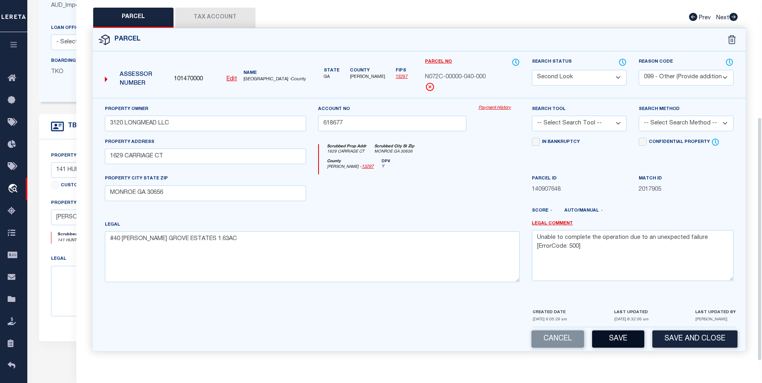
click at [616, 337] on button "Save" at bounding box center [618, 339] width 52 height 17
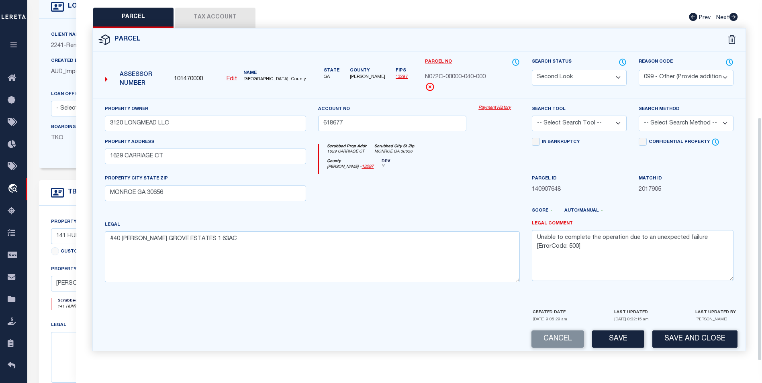
scroll to position [161, 0]
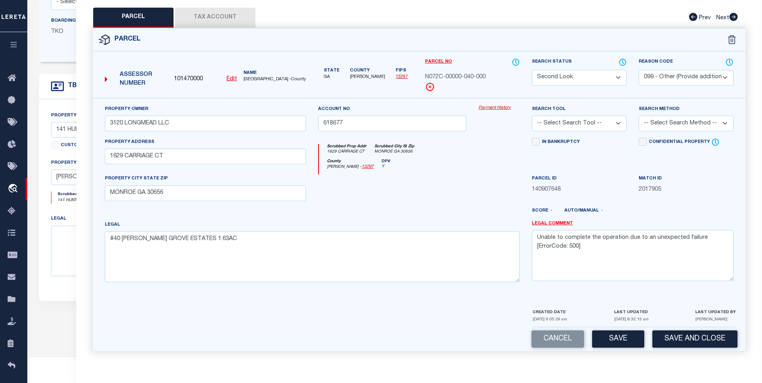
click at [619, 348] on button "Save" at bounding box center [618, 339] width 52 height 17
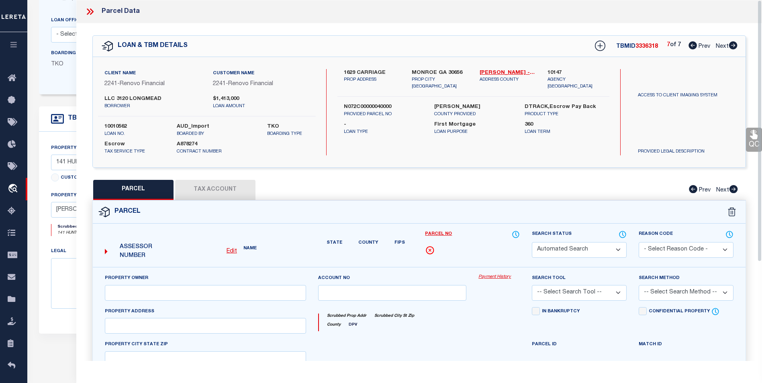
scroll to position [121, 0]
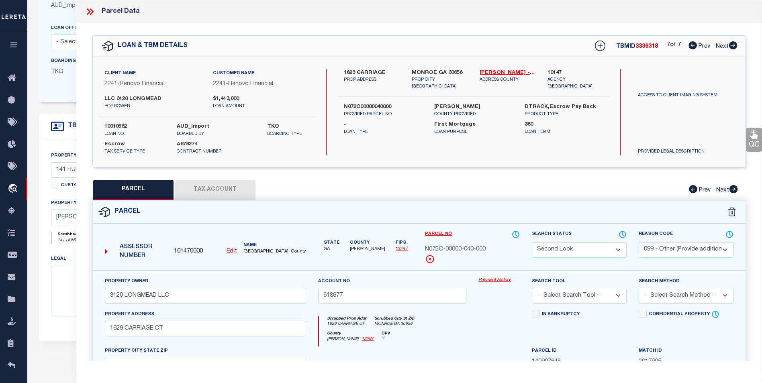
click at [95, 11] on icon at bounding box center [90, 11] width 10 height 10
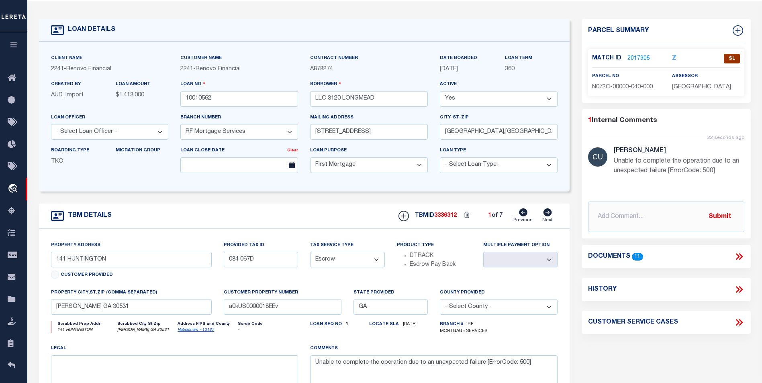
scroll to position [0, 0]
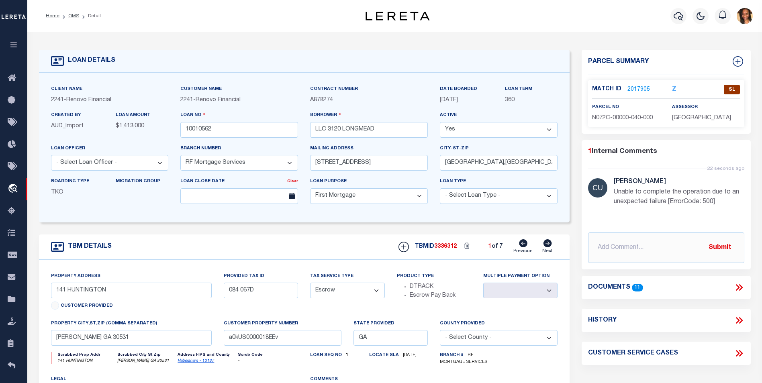
click at [48, 13] on li "Home" at bounding box center [53, 15] width 14 height 7
click at [56, 16] on link "Home" at bounding box center [53, 16] width 14 height 5
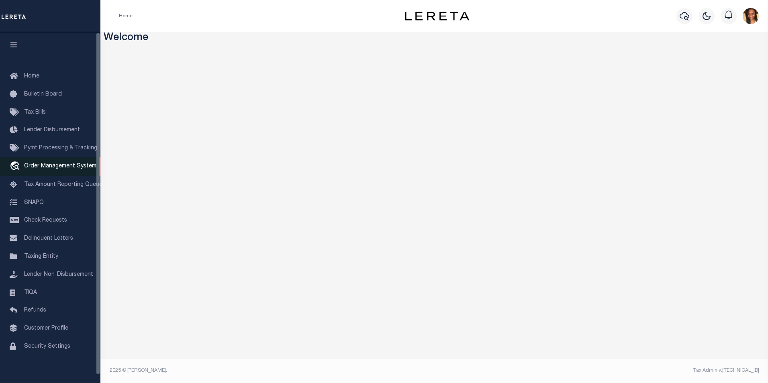
click at [53, 169] on span "Order Management System" at bounding box center [60, 167] width 72 height 6
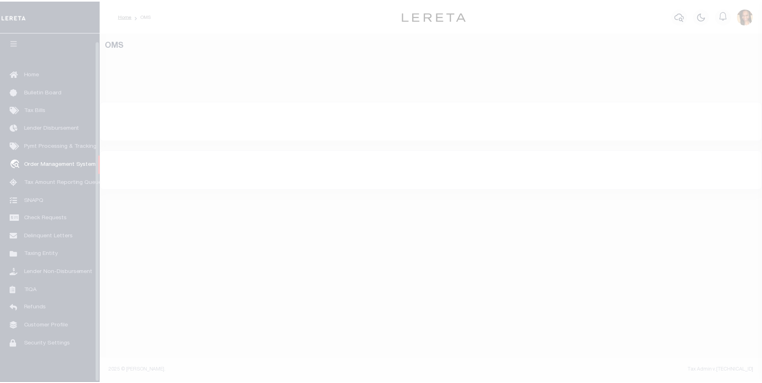
scroll to position [8, 0]
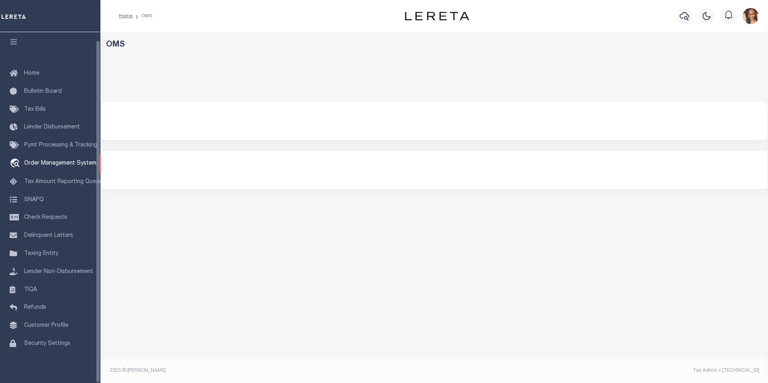
select select "200"
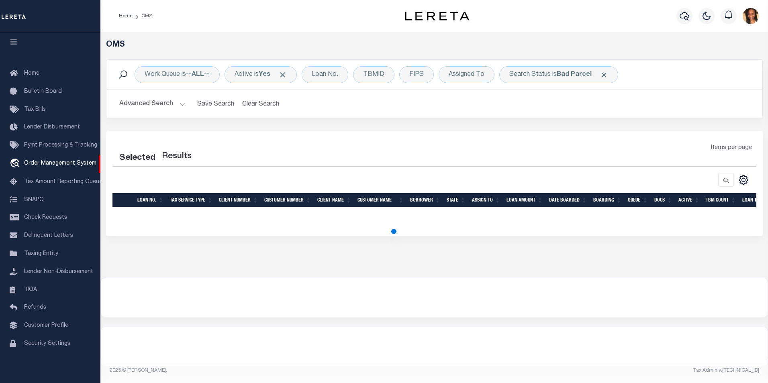
select select "200"
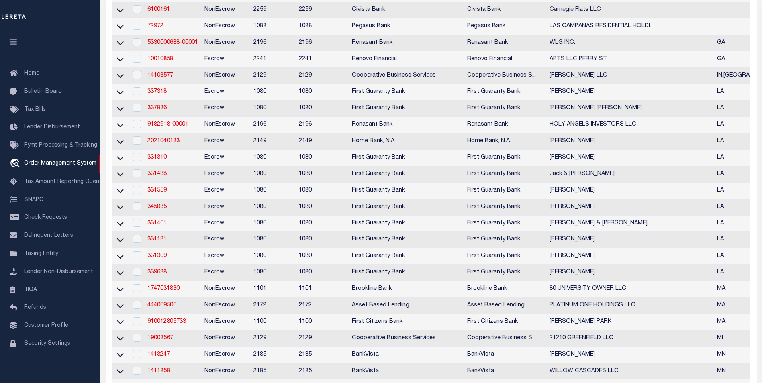
scroll to position [161, 0]
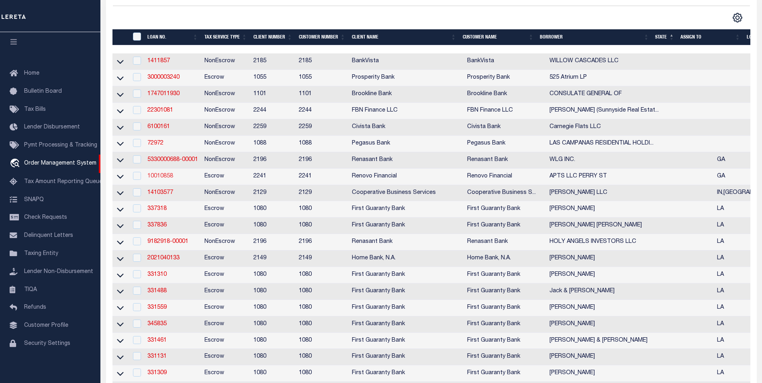
click at [170, 178] on link "10010858" at bounding box center [160, 177] width 26 height 6
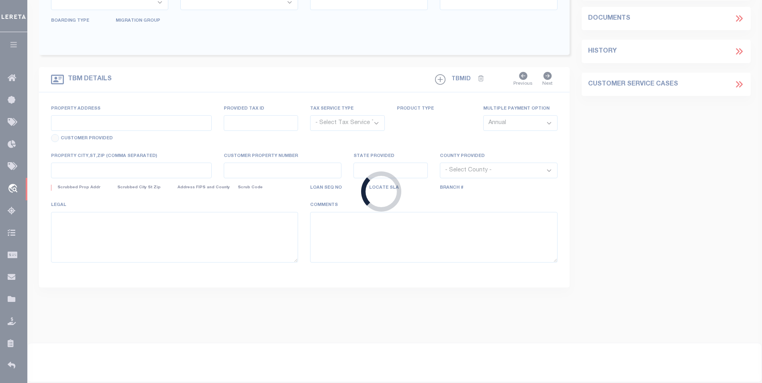
type input "10010858"
type input "APTS LLC PERRY ST"
select select
type input "5007 216TH ST"
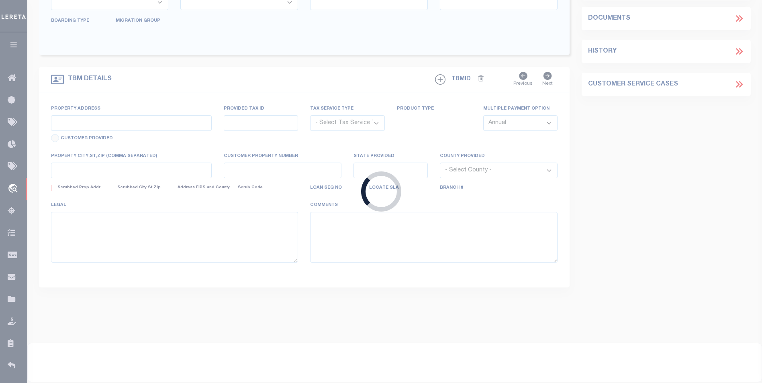
type input "BAYSIDE HILLS NY 11364 NULL"
select select "10"
select select "Escrow"
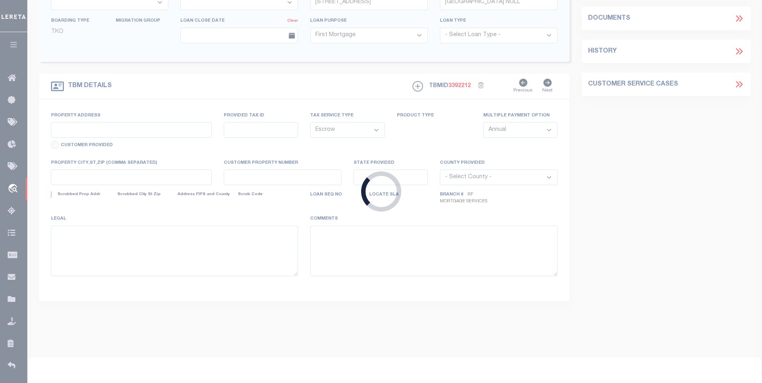
type input "142 PERRY"
type input "M0060174"
select select
type input "MONROE GA 306551897"
type input "a0kUS000006jekD"
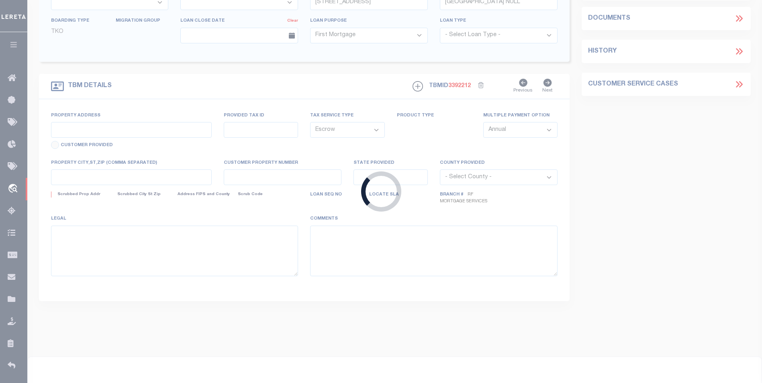
type input "GA"
select select "25067"
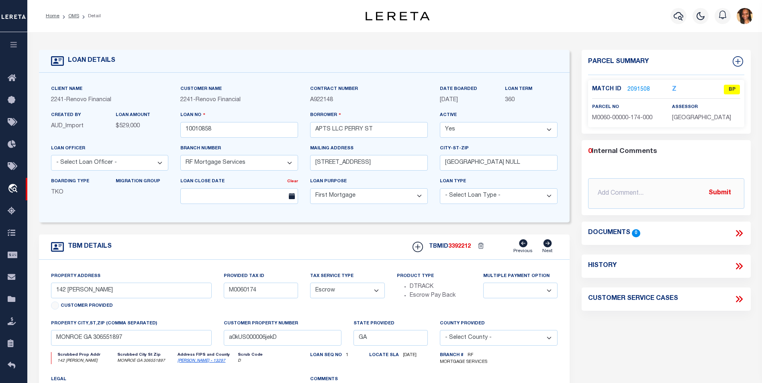
click at [635, 88] on link "2091508" at bounding box center [639, 90] width 23 height 8
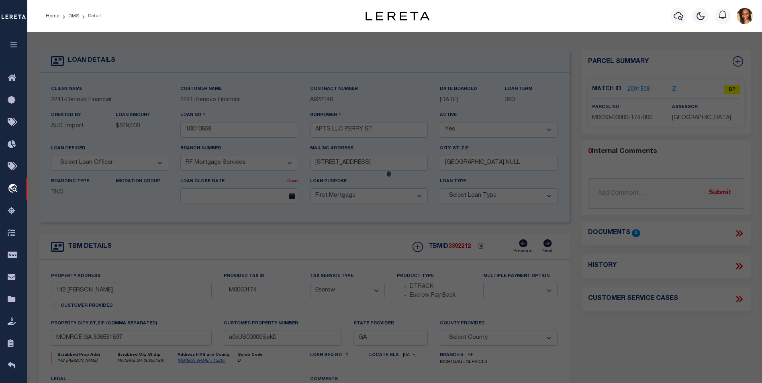
checkbox input "false"
select select "BP"
type input "PERRY ST APTS LLC"
select select
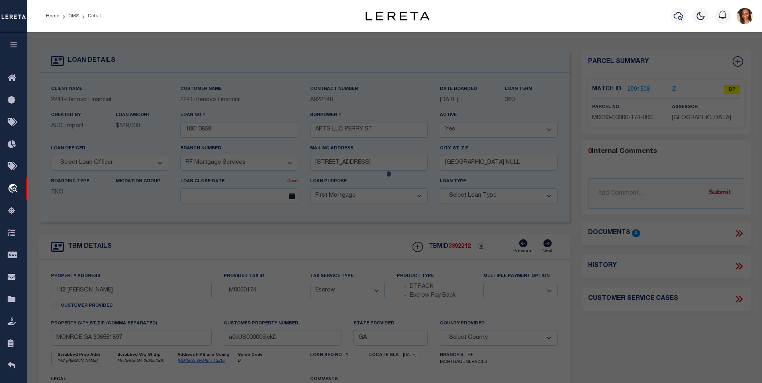
type input "142 PERRY ST 8"
type input "MONROE GA 306551897"
type textarea "1.03AC"
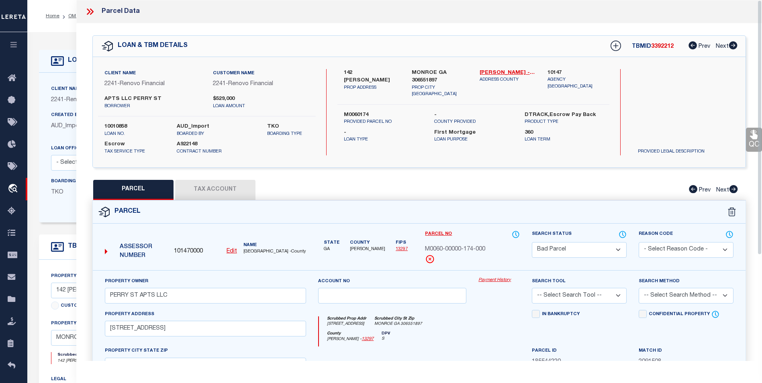
click at [244, 194] on button "Tax Account" at bounding box center [215, 190] width 80 height 20
select select "100"
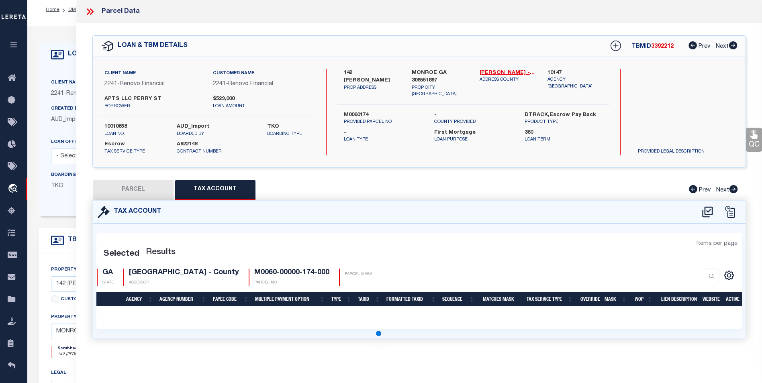
select select "100"
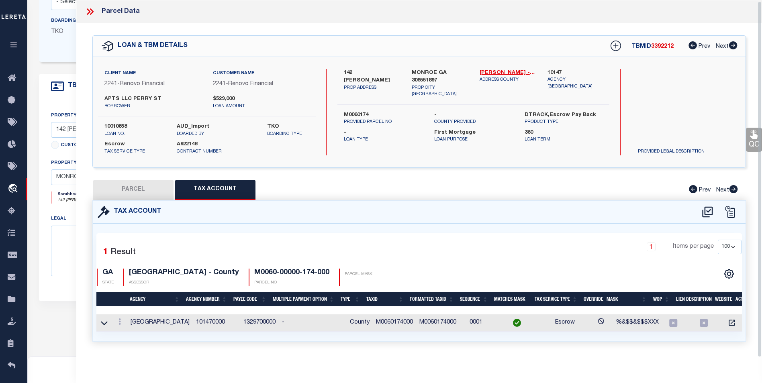
scroll to position [5, 0]
click at [121, 320] on link at bounding box center [119, 323] width 9 height 6
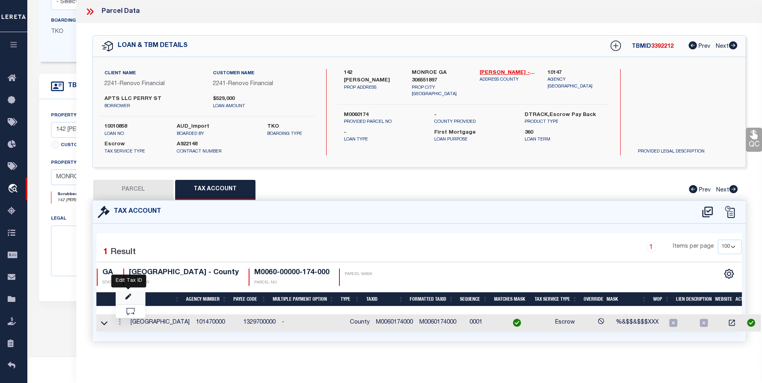
click at [131, 297] on icon "" at bounding box center [128, 297] width 6 height 6
type input "M0060174000"
type textarea "%&$$&$$$XXX"
checkbox input "true"
type input "XXXXXXXXXXX*"
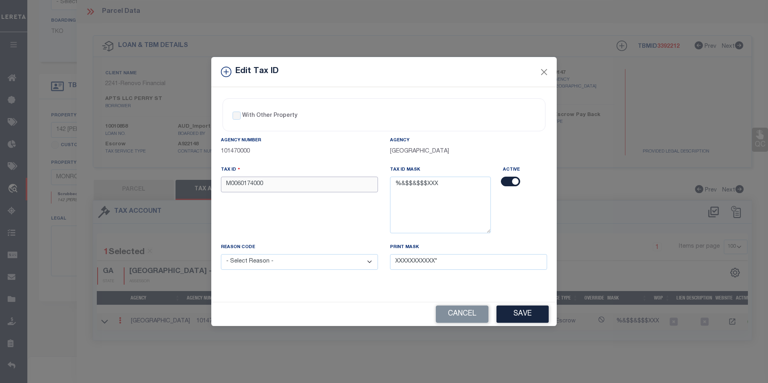
click at [291, 182] on input "M0060174000" at bounding box center [299, 185] width 157 height 16
type input "M0060174"
click at [334, 263] on select "- Select Reason - 099 - Other (Provide additional detail) ACT - Agency Changed …" at bounding box center [299, 262] width 157 height 16
select select "ACT"
click at [221, 255] on select "- Select Reason - 099 - Other (Provide additional detail) ACT - Agency Changed …" at bounding box center [299, 262] width 157 height 16
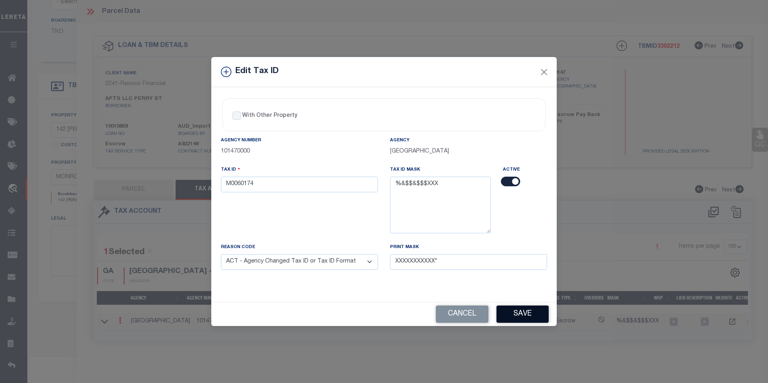
click at [504, 311] on button "Save" at bounding box center [523, 314] width 52 height 17
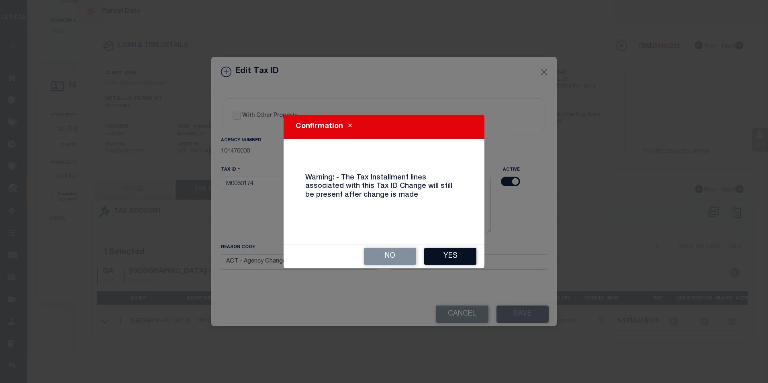
click at [446, 248] on button "Yes" at bounding box center [450, 256] width 52 height 17
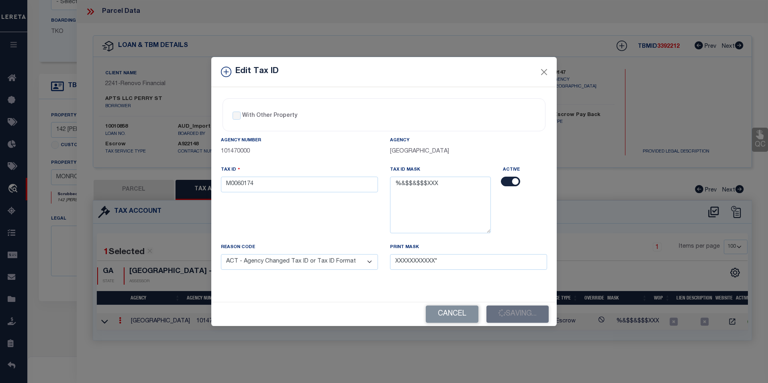
click at [446, 249] on div "Print Mask XXXXXXXXXXX*" at bounding box center [468, 256] width 157 height 27
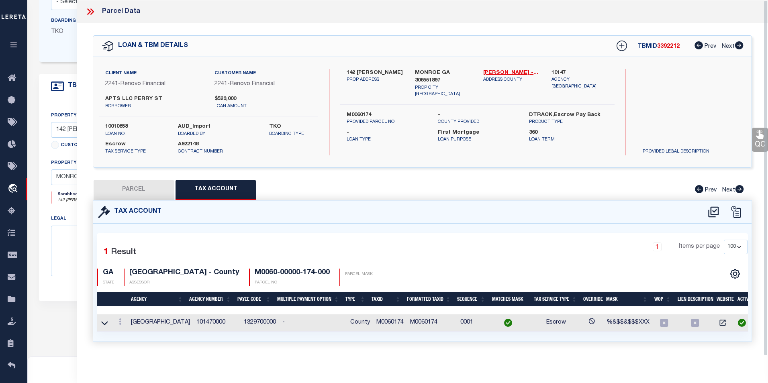
select select
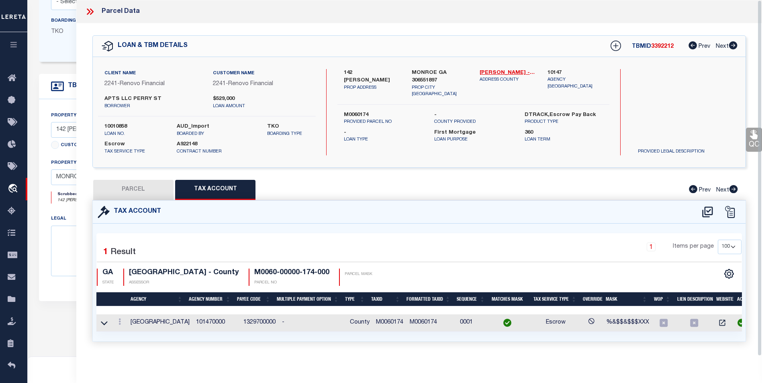
click at [146, 182] on button "PARCEL" at bounding box center [133, 190] width 80 height 20
select select "AS"
checkbox input "false"
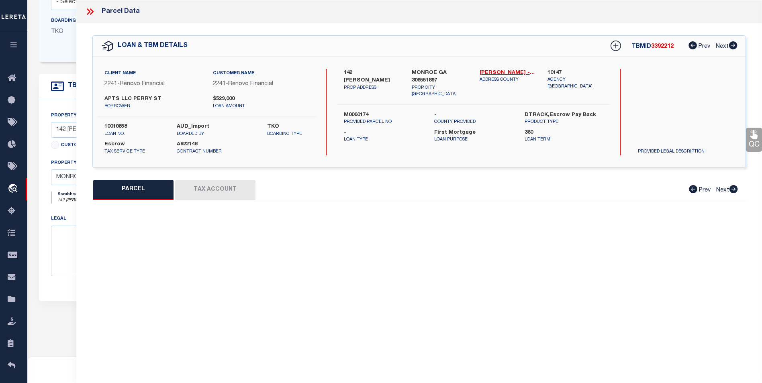
select select "BP"
type input "PERRY ST APTS LLC"
select select
type input "142 PERRY ST 8"
type input "MONROE GA 306551897"
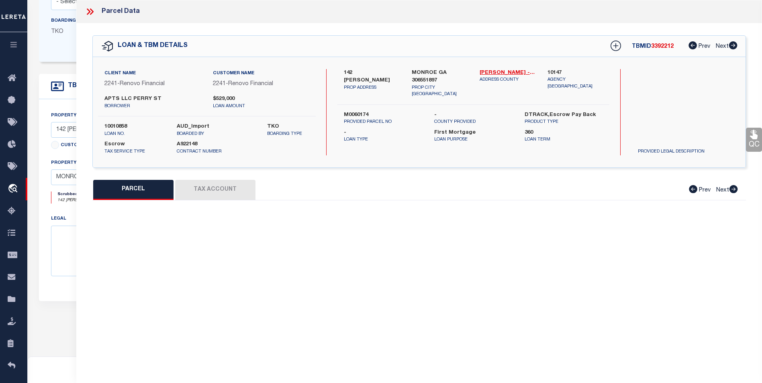
type textarea "1.03AC"
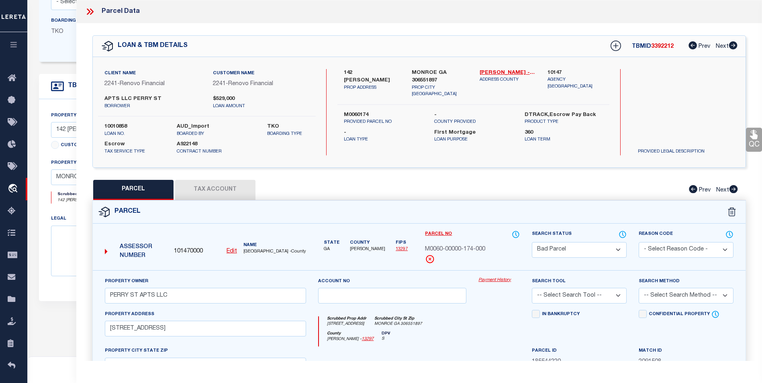
click at [578, 244] on select "Automated Search Bad Parcel Complete Duplicate Parcel High Dollar Reporting In …" at bounding box center [579, 250] width 95 height 16
select select "PC"
click at [532, 242] on select "Automated Search Bad Parcel Complete Duplicate Parcel High Dollar Reporting In …" at bounding box center [579, 250] width 95 height 16
click at [612, 289] on select "-- Select Search Tool -- 3rd Party Website Agency File Agency Website ATLS CNV-…" at bounding box center [579, 296] width 95 height 16
select select "AGF"
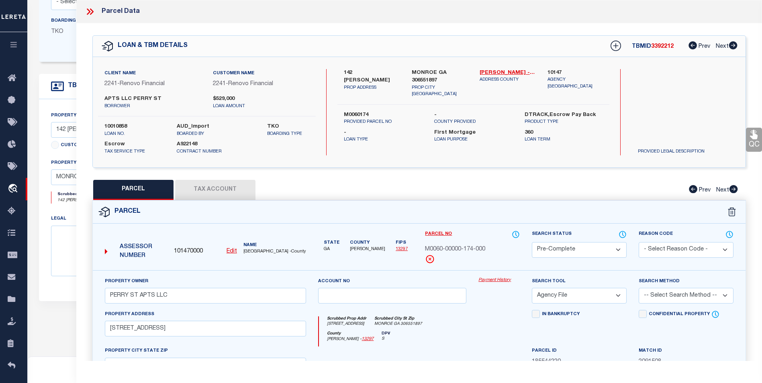
click at [532, 288] on select "-- Select Search Tool -- 3rd Party Website Agency File Agency Website ATLS CNV-…" at bounding box center [579, 296] width 95 height 16
drag, startPoint x: 672, startPoint y: 295, endPoint x: 683, endPoint y: 291, distance: 11.6
click at [672, 295] on select "-- Select Search Method -- Property Address Legal Liability Info Provided" at bounding box center [686, 296] width 95 height 16
select select "ADD"
click at [639, 288] on select "-- Select Search Method -- Property Address Legal Liability Info Provided" at bounding box center [686, 296] width 95 height 16
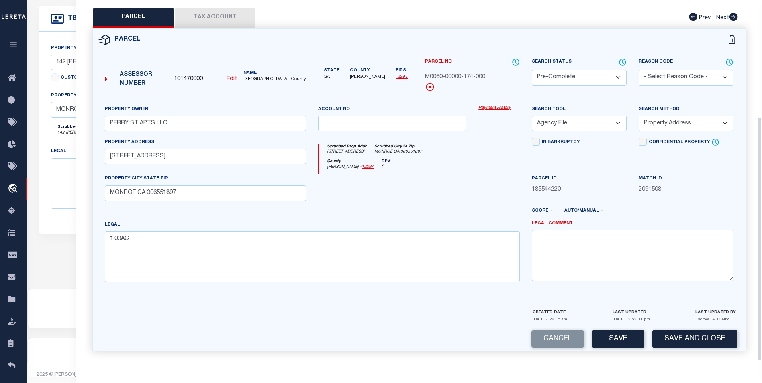
scroll to position [235, 0]
click at [614, 341] on button "Save" at bounding box center [618, 339] width 52 height 17
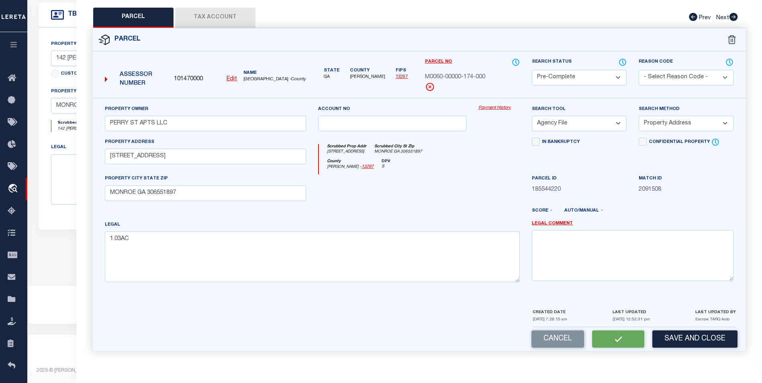
select select "AS"
select select
checkbox input "false"
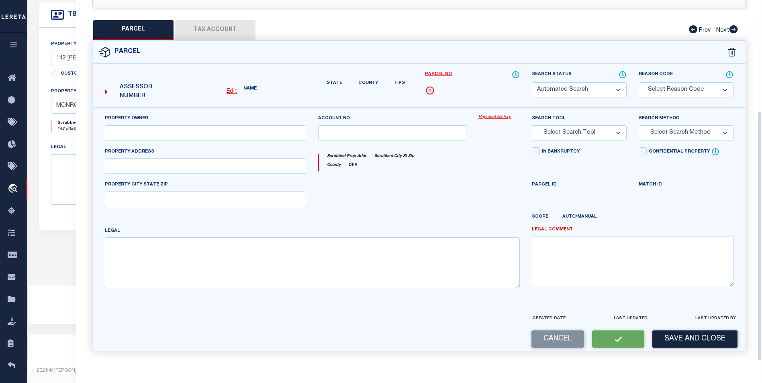
select select "PC"
type input "PERRY ST APTS LLC"
select select "AGF"
select select "ADD"
type input "142 PERRY ST 8"
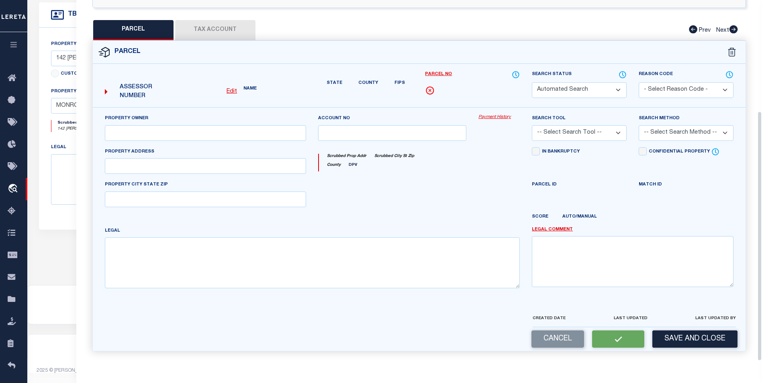
type input "MONROE GA 306551897"
type textarea "1.03AC"
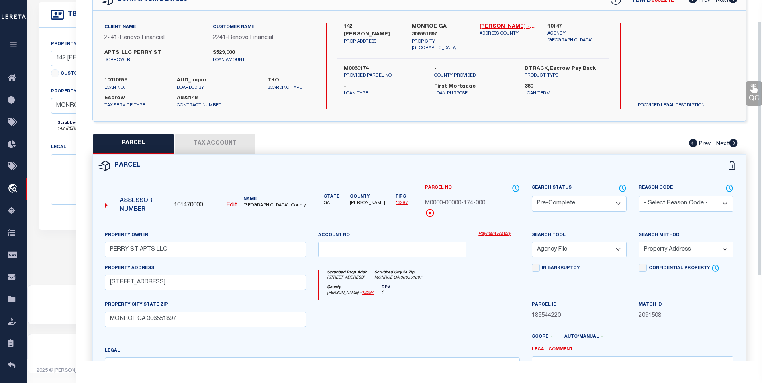
scroll to position [29, 0]
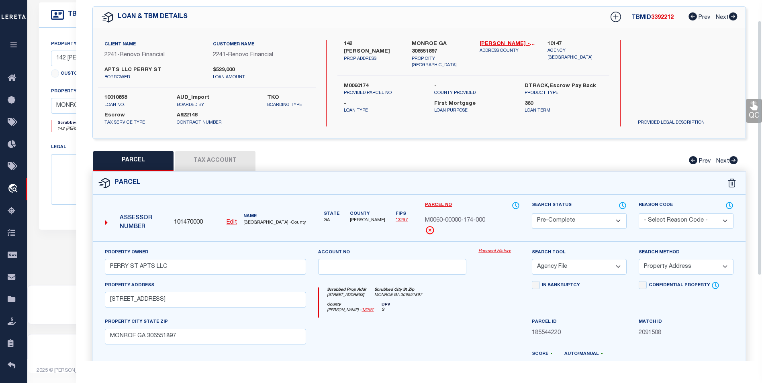
click at [215, 161] on button "Tax Account" at bounding box center [215, 161] width 80 height 20
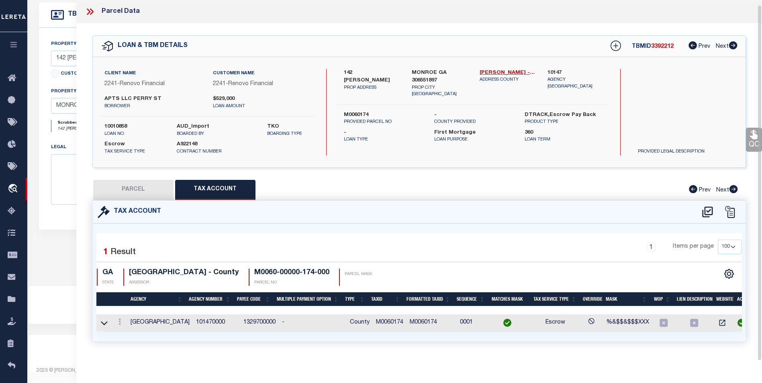
scroll to position [5, 0]
select select "100"
click at [118, 320] on link at bounding box center [119, 323] width 9 height 6
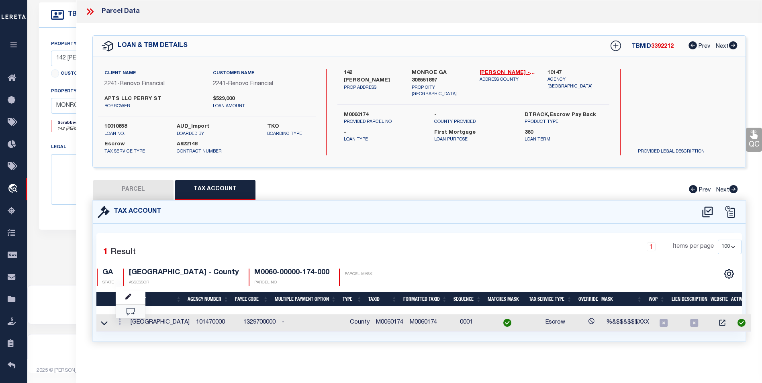
scroll to position [0, 0]
click at [128, 297] on icon "" at bounding box center [128, 297] width 6 height 6
type input "M0060174"
select select "ACT"
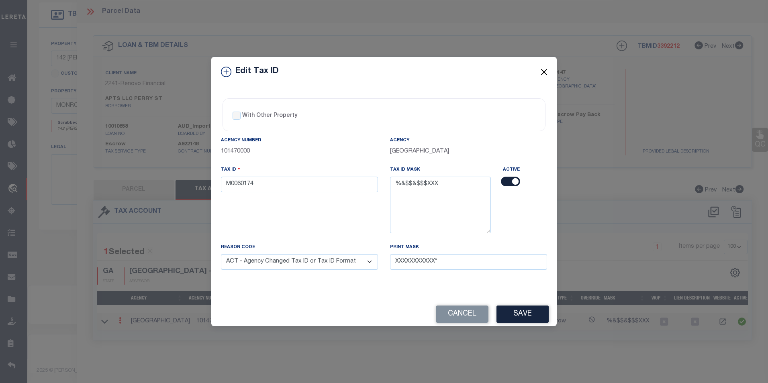
click at [544, 72] on button "Close" at bounding box center [544, 72] width 10 height 10
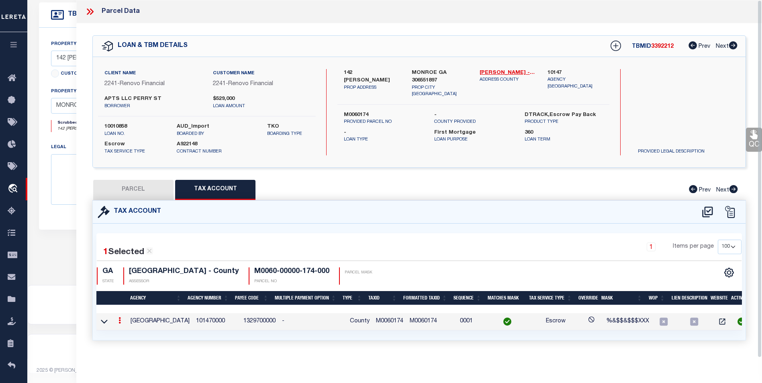
click at [134, 191] on button "PARCEL" at bounding box center [133, 190] width 80 height 20
select select "AS"
select select
checkbox input "false"
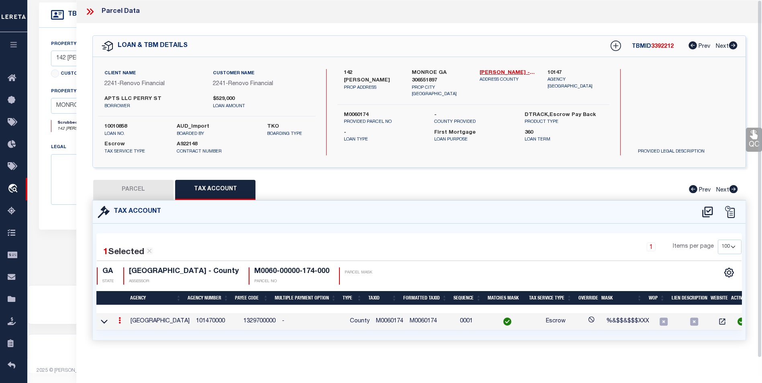
checkbox input "false"
select select "CP"
type input "PERRY ST APTS LLC"
select select "AGF"
select select "ADD"
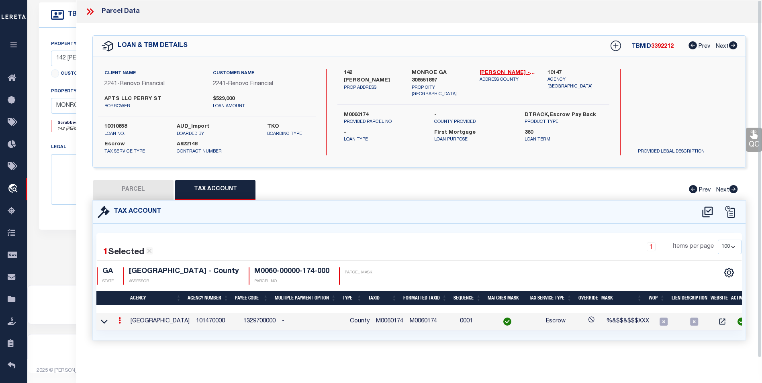
type input "142 PERRY ST 8"
type input "MONROE GA 306551897"
type textarea "1.03AC"
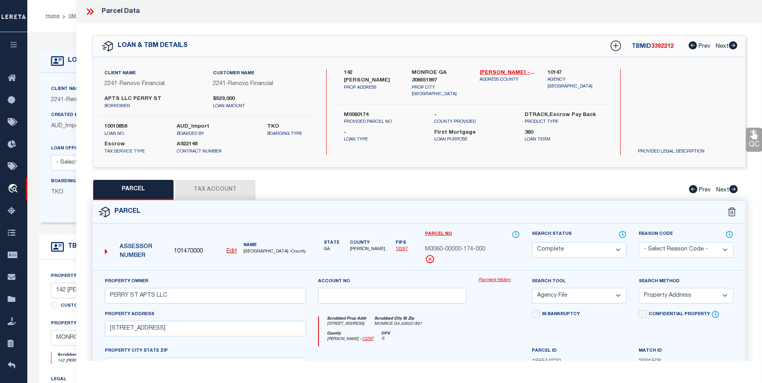
click at [96, 10] on div at bounding box center [93, 11] width 17 height 10
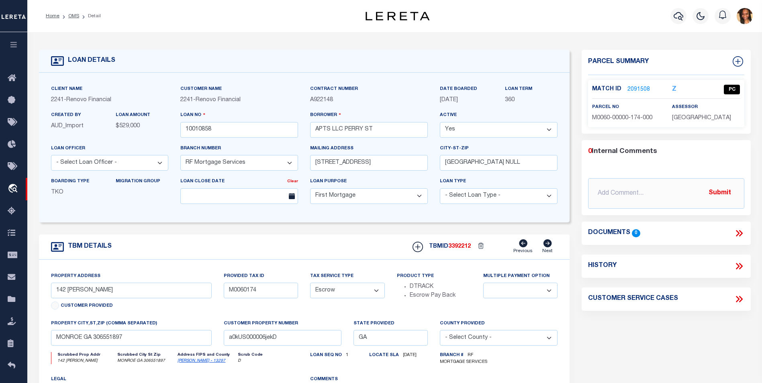
click at [68, 18] on li "OMS" at bounding box center [69, 15] width 20 height 7
click at [73, 18] on link "OMS" at bounding box center [73, 16] width 11 height 5
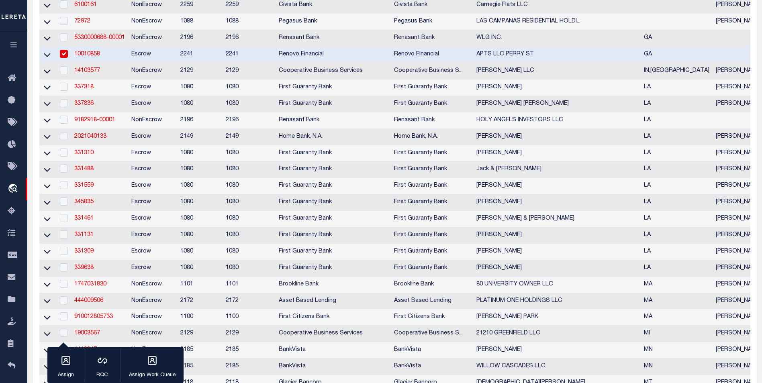
scroll to position [80, 0]
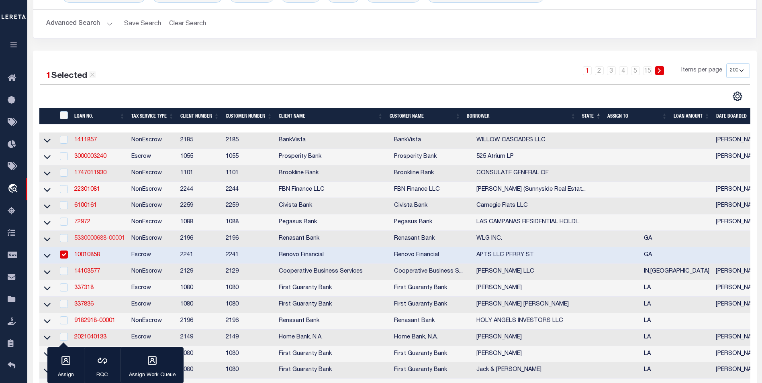
click at [102, 240] on link "5330000688-00001" at bounding box center [99, 239] width 51 height 6
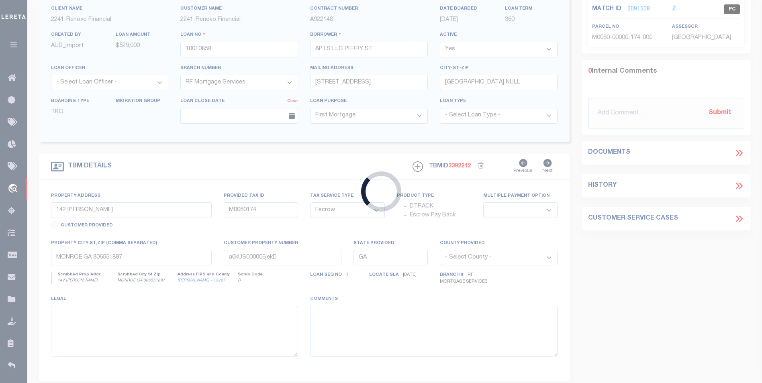
type input "5330000688-00001"
type input "WLG INC."
select select
select select "10"
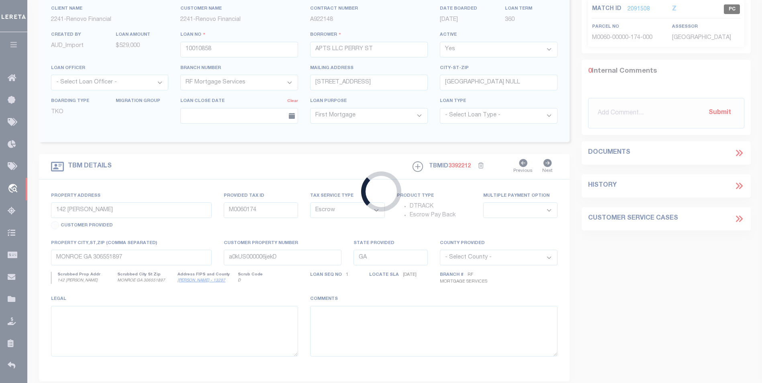
select select
type input "194 & 196 PEACHTEE ST SW AND"
radio input "true"
select select "NonEscrow"
select select
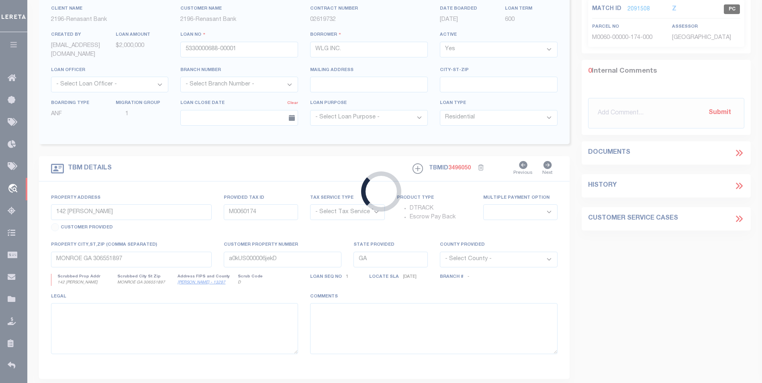
type input "ATLANTA GA 30303"
type input "5330000688"
type textarea "PARCEL: 14-0077-0009-012-5 PARCEL: 14-0077-0009-013-3 PARCEL: 14-0077-0009-014-…"
select select "4983"
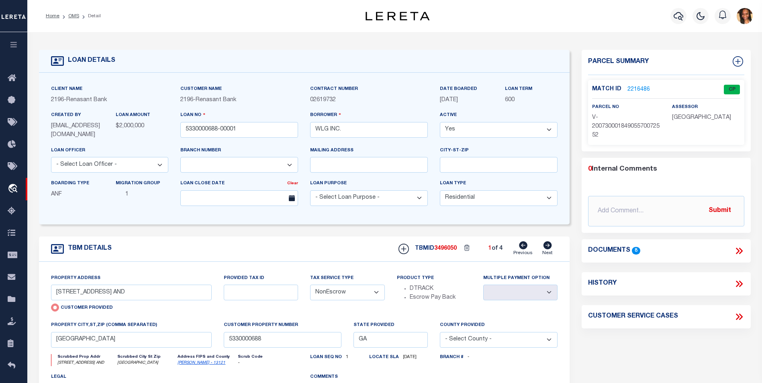
click at [636, 92] on link "2216486" at bounding box center [639, 90] width 23 height 8
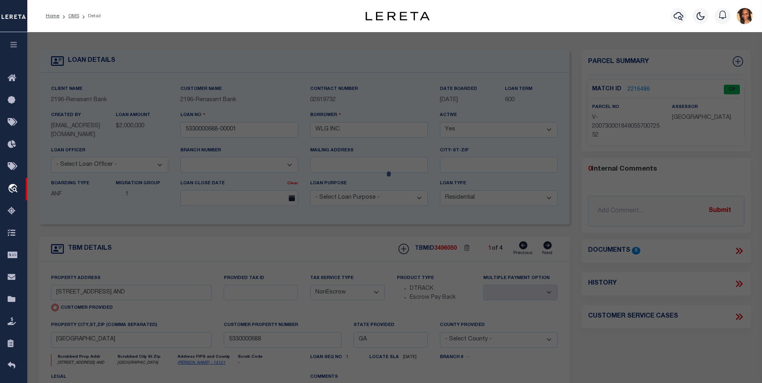
select select "AS"
select select
checkbox input "false"
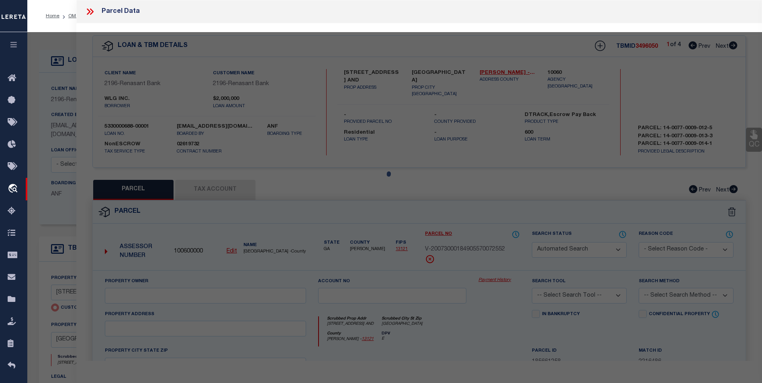
select select "CP"
select select "AGW"
select select
type input "194 & 196 PEACHTEE ST SW AND"
checkbox input "false"
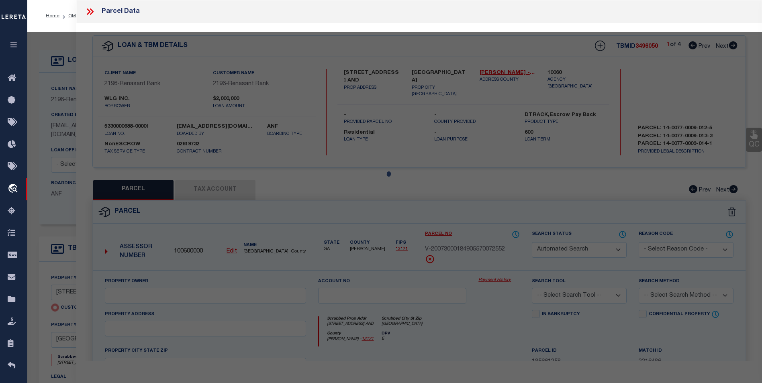
type input "ATLANTA GA 30303"
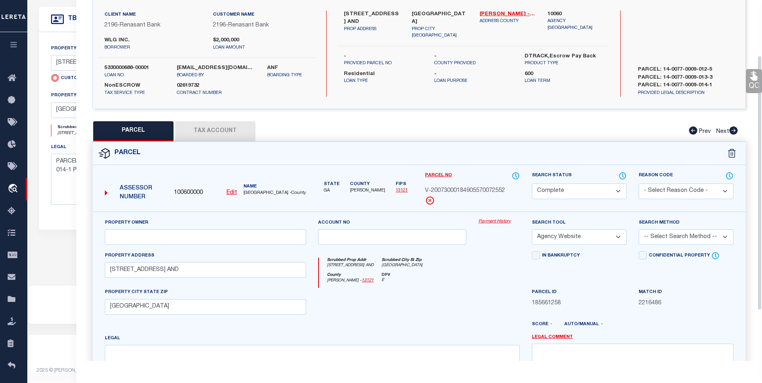
scroll to position [40, 0]
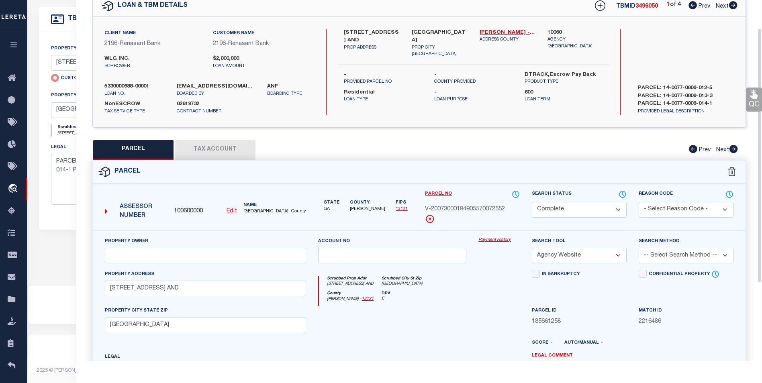
click at [206, 149] on button "Tax Account" at bounding box center [215, 150] width 80 height 20
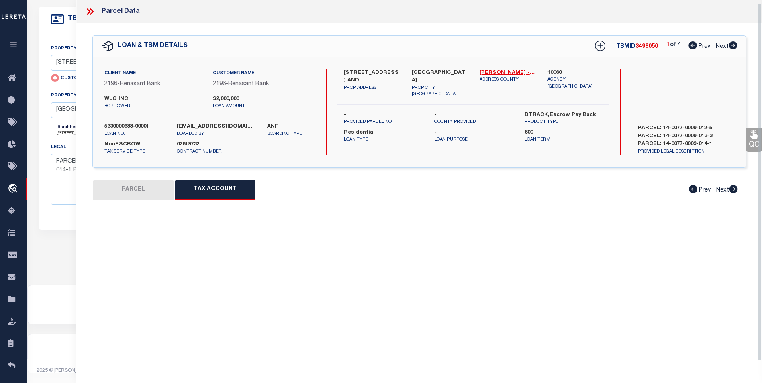
scroll to position [0, 0]
select select "100"
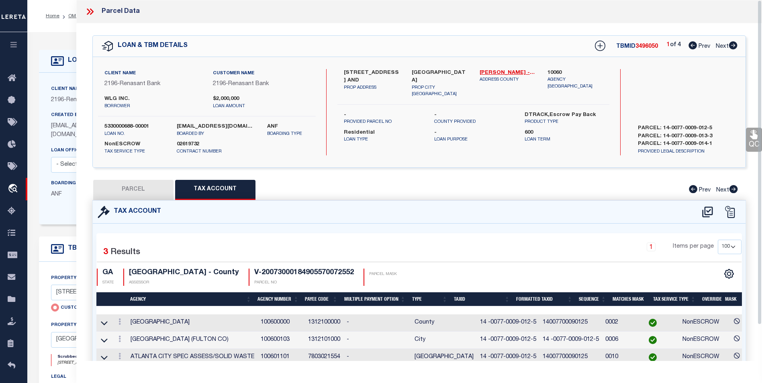
click at [89, 6] on icon at bounding box center [90, 11] width 10 height 10
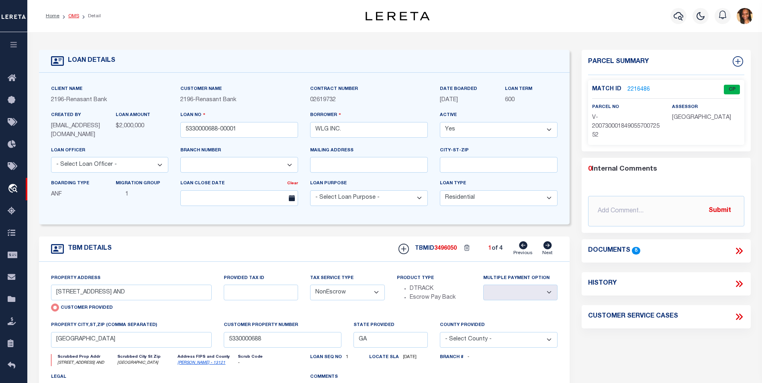
click at [73, 15] on link "OMS" at bounding box center [73, 16] width 11 height 5
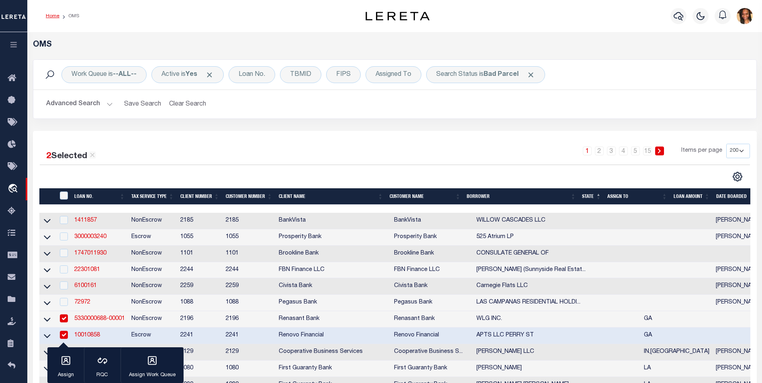
click at [49, 16] on link "Home" at bounding box center [53, 16] width 14 height 5
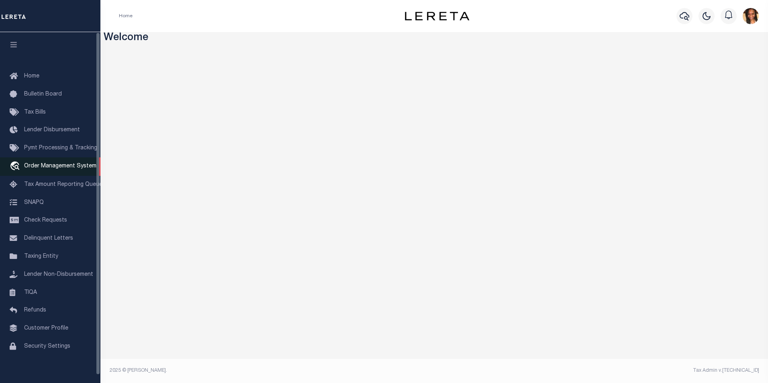
click at [53, 169] on span "Order Management System" at bounding box center [60, 167] width 72 height 6
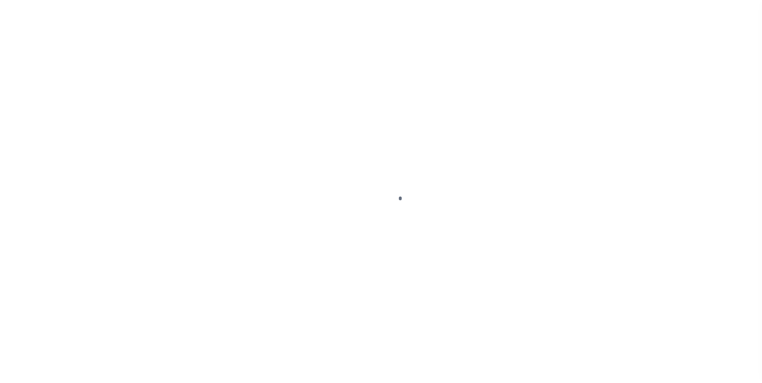
scroll to position [8, 0]
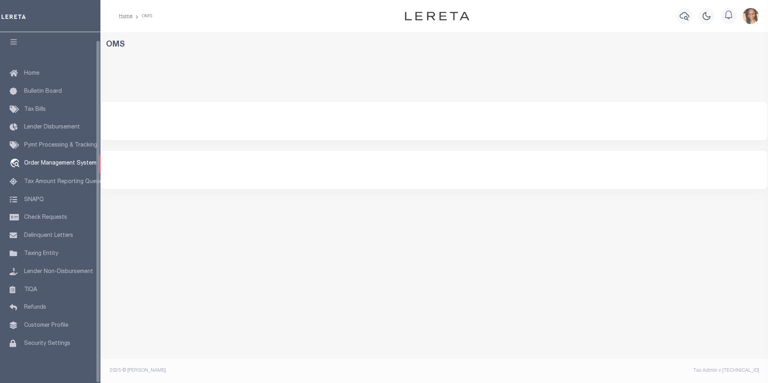
select select "200"
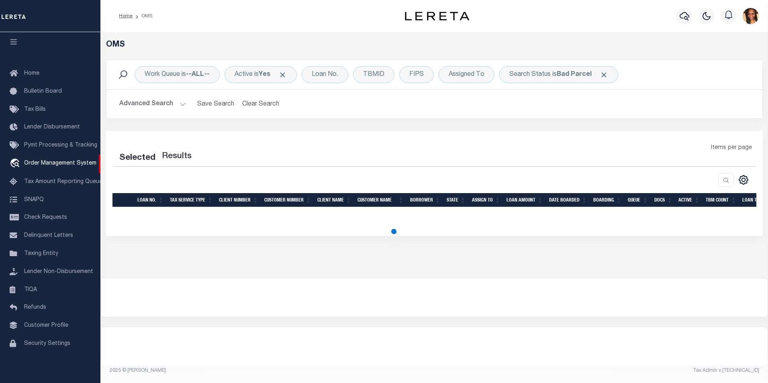
select select "200"
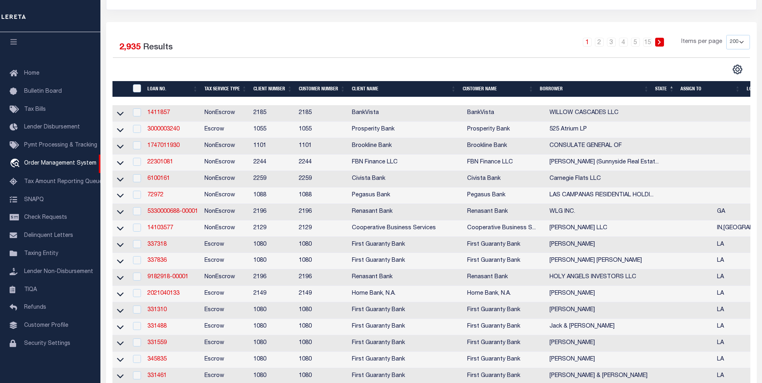
scroll to position [0, 0]
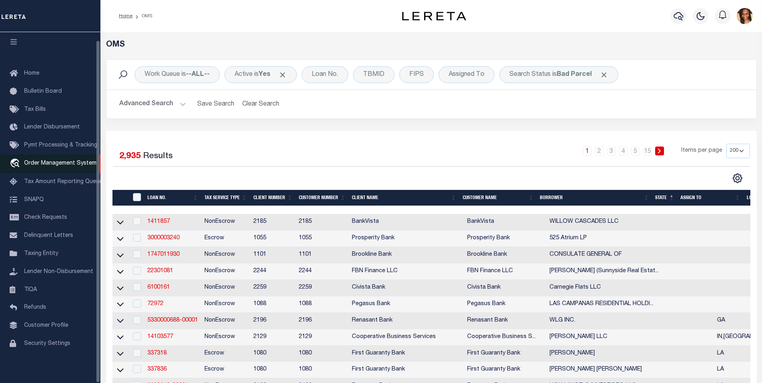
click at [66, 164] on link "travel_explore Order Management System" at bounding box center [50, 164] width 100 height 18
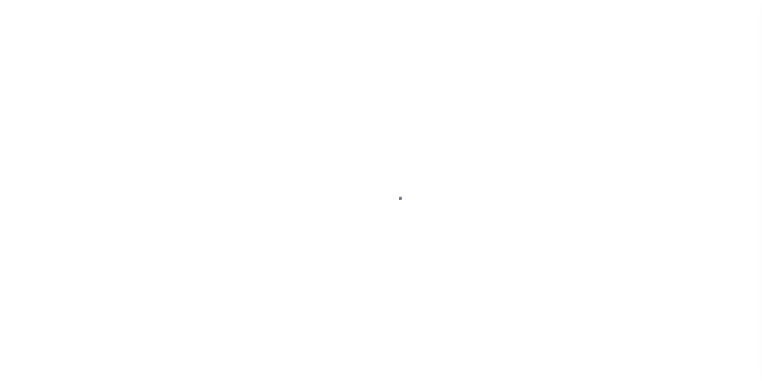
scroll to position [8, 0]
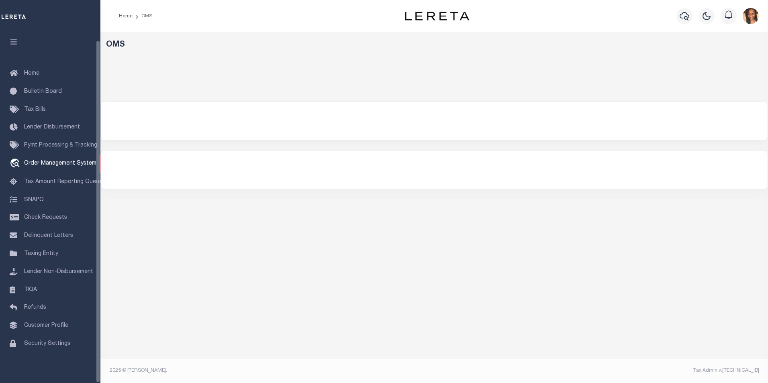
select select "200"
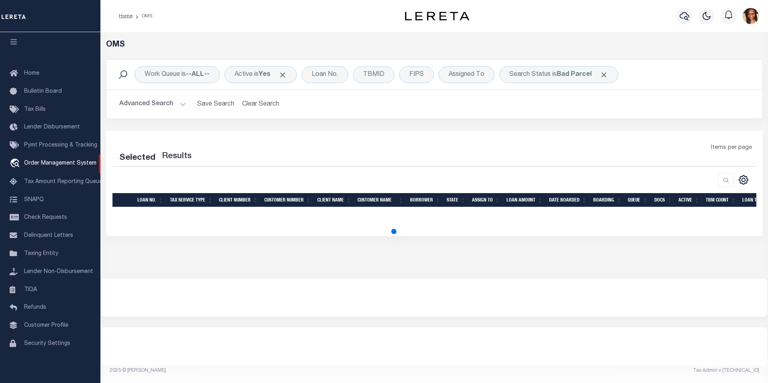
select select "200"
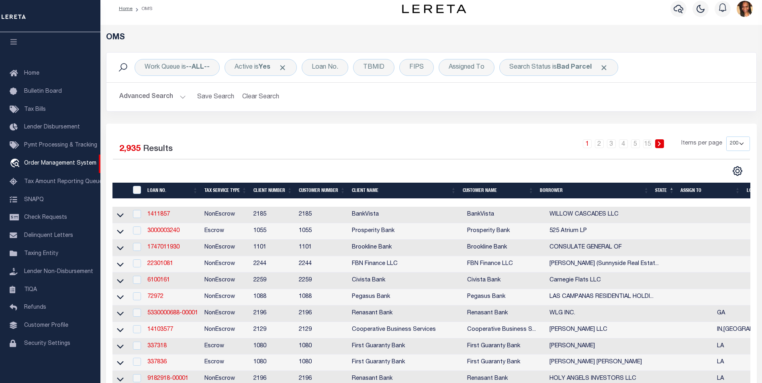
scroll to position [0, 0]
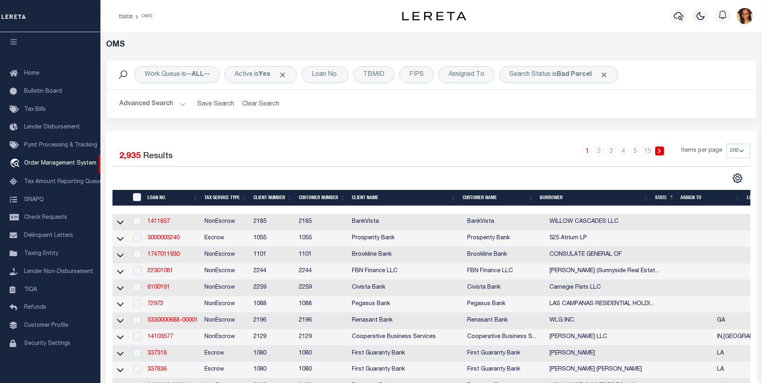
click at [164, 102] on button "Advanced Search" at bounding box center [152, 104] width 67 height 16
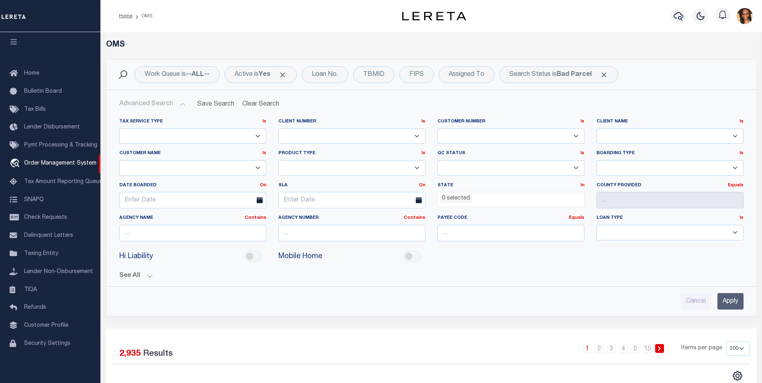
click at [485, 199] on ul "0 selected" at bounding box center [511, 197] width 146 height 11
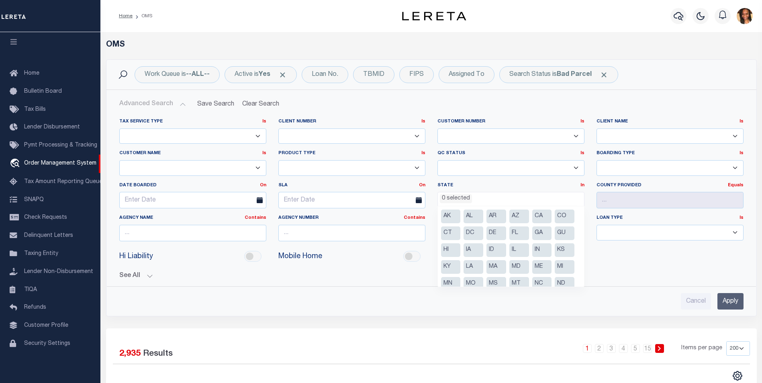
click at [466, 217] on li "AL" at bounding box center [474, 217] width 20 height 14
select select "AL"
click at [734, 307] on input "Apply" at bounding box center [731, 301] width 26 height 16
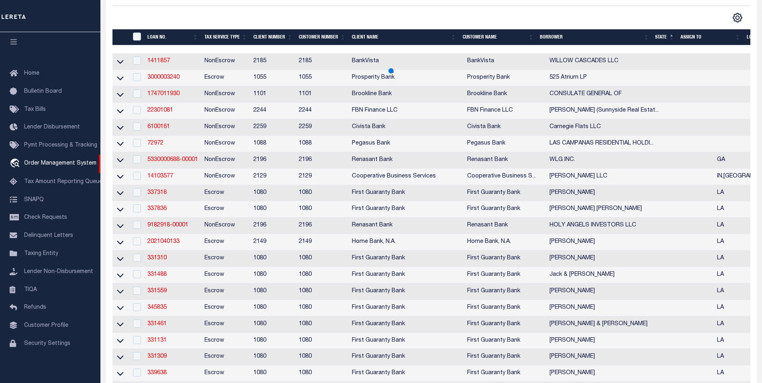
scroll to position [0, 0]
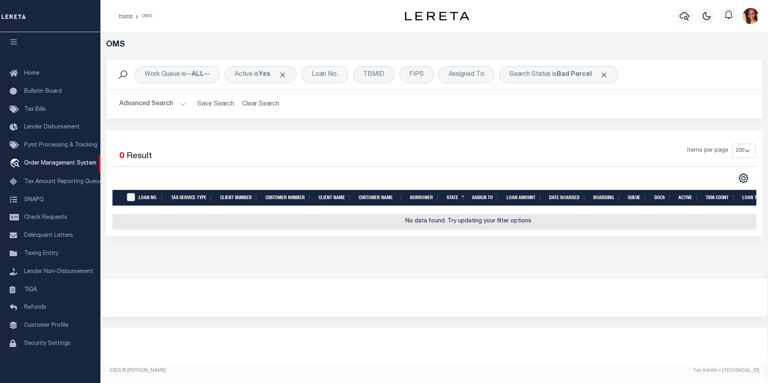
click at [161, 106] on button "Advanced Search" at bounding box center [152, 104] width 67 height 16
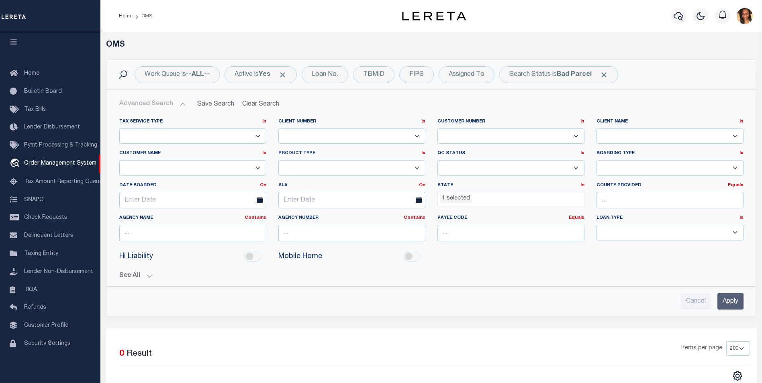
click at [463, 197] on li "1 selected" at bounding box center [456, 199] width 32 height 9
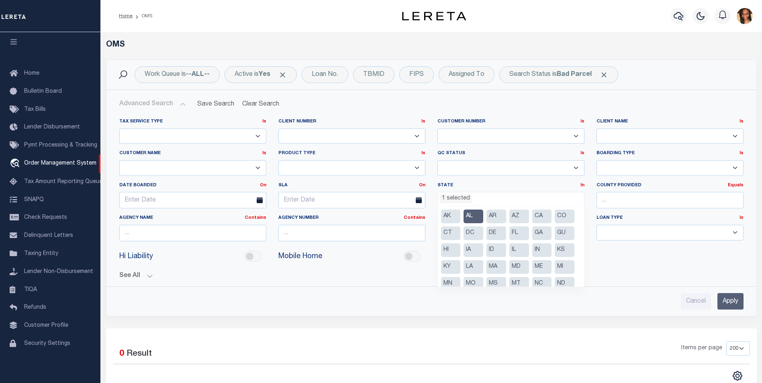
click at [476, 221] on li "AL" at bounding box center [474, 217] width 20 height 14
click at [475, 266] on li "LA" at bounding box center [474, 267] width 20 height 14
select select "LA"
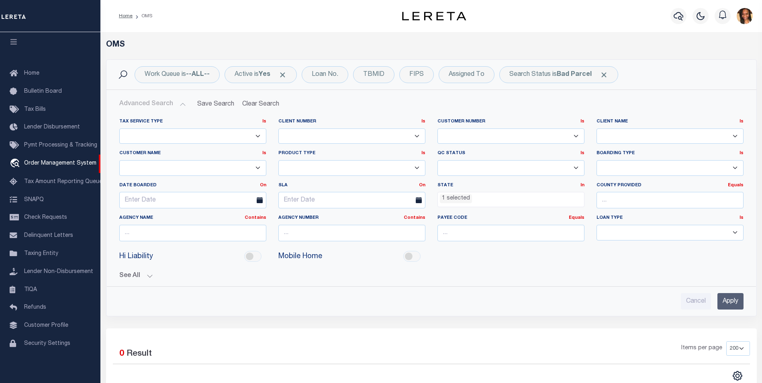
click at [740, 301] on input "Apply" at bounding box center [731, 301] width 26 height 16
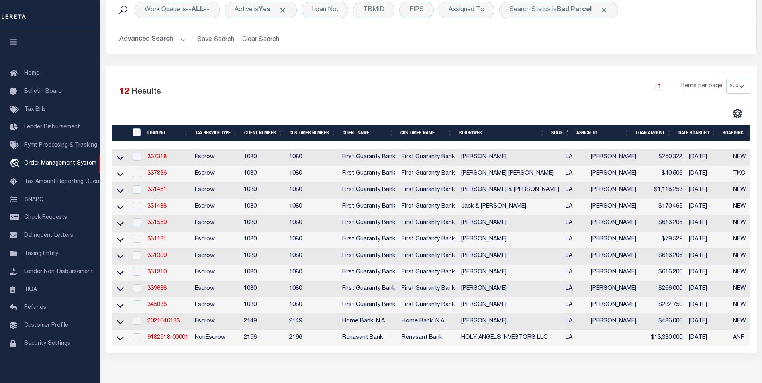
scroll to position [64, 0]
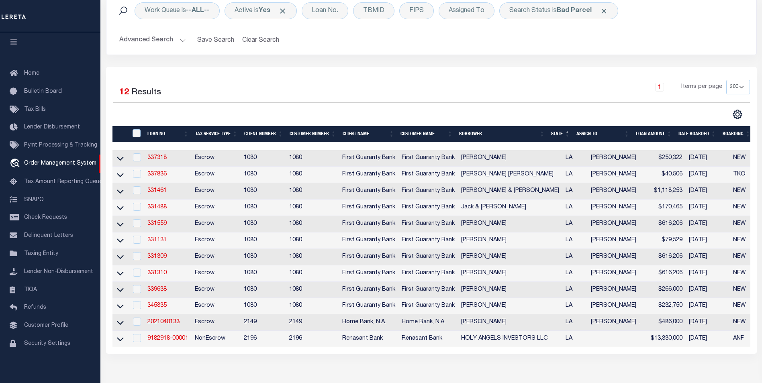
click at [153, 240] on link "331131" at bounding box center [156, 241] width 19 height 6
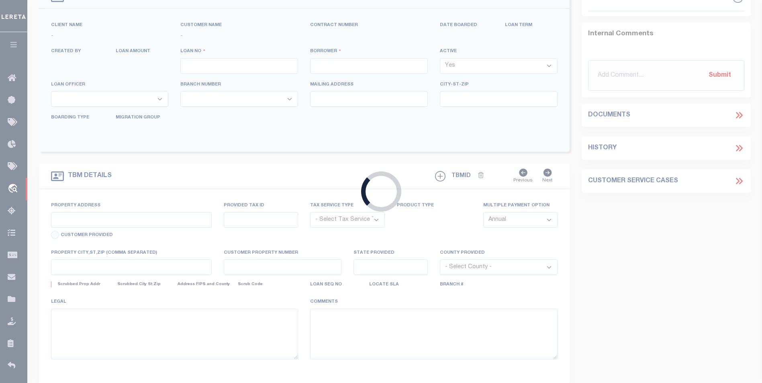
type input "331131"
type input "[PERSON_NAME]"
select select
select select "1300"
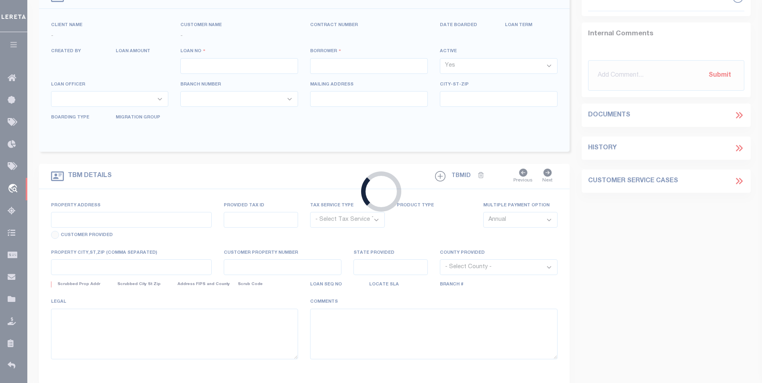
select select "Escrow"
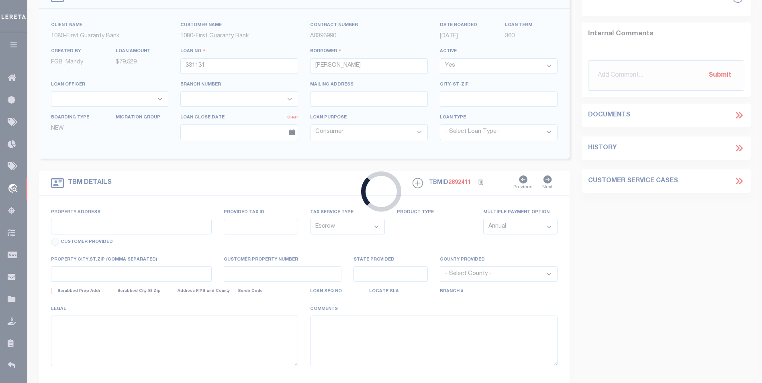
type input "[STREET_ADDRESS]"
type input "2502768076003501 & 2502768076000901"
select select
type input "[GEOGRAPHIC_DATA]"
type input "260399462"
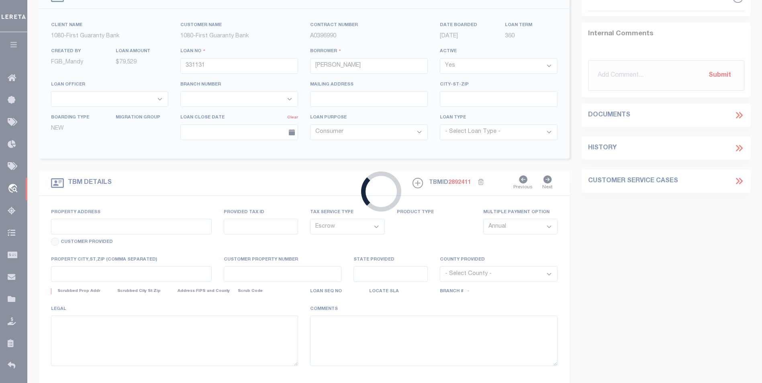
type input "LA"
type textarea "Updated CustKeyVal2 from 260351729 to 260399462 and from DTRACK to TPS per [DAT…"
select select "2308"
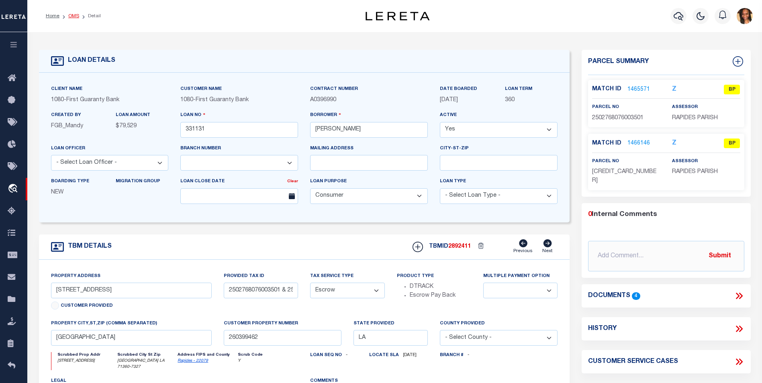
click at [74, 14] on link "OMS" at bounding box center [73, 16] width 11 height 5
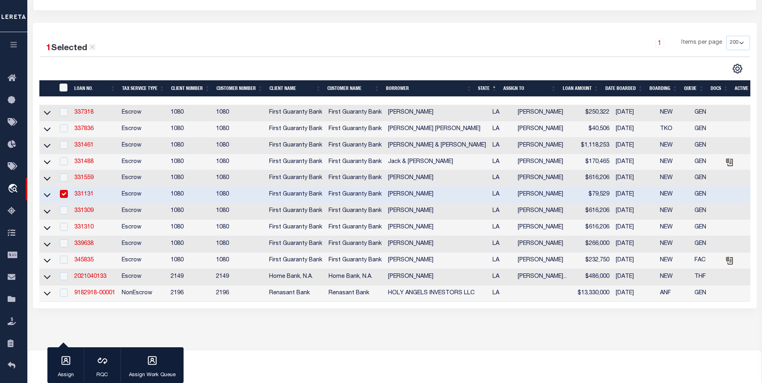
scroll to position [161, 0]
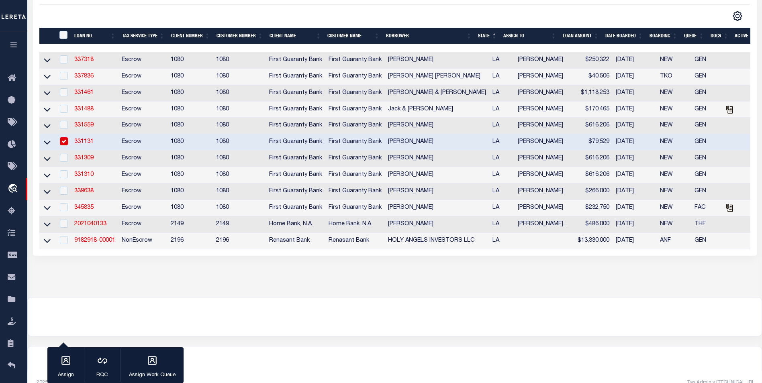
click at [64, 143] on input "checkbox" at bounding box center [64, 141] width 8 height 8
checkbox input "false"
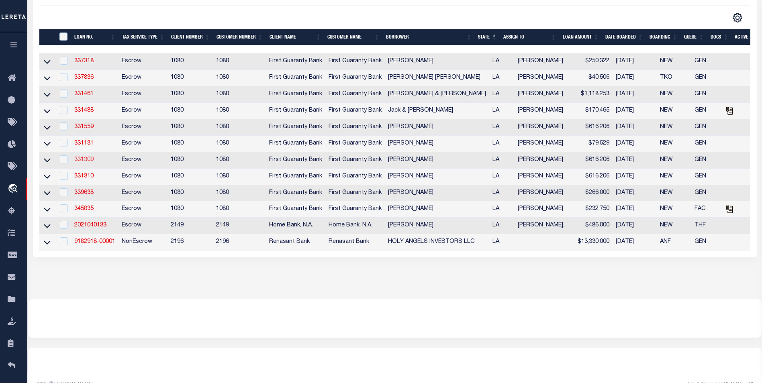
click at [80, 163] on link "331309" at bounding box center [83, 160] width 19 height 6
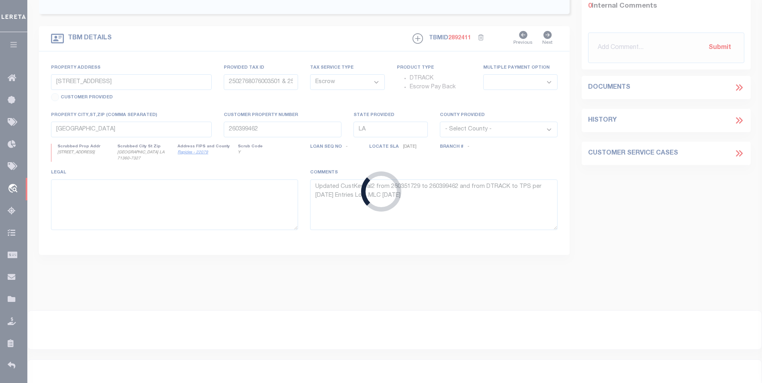
type input "331309"
type input "[PERSON_NAME]"
select select "10"
select select "2308"
type input "[STREET_ADDRESS]"
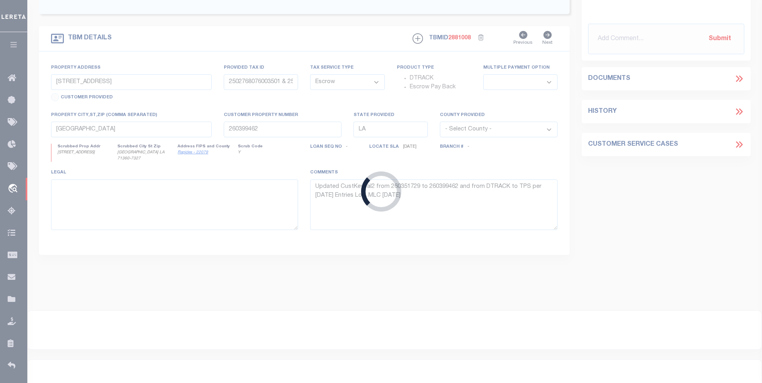
type input "2403700510000900"
select select
type input "[GEOGRAPHIC_DATA]"
type input "260384121"
select select
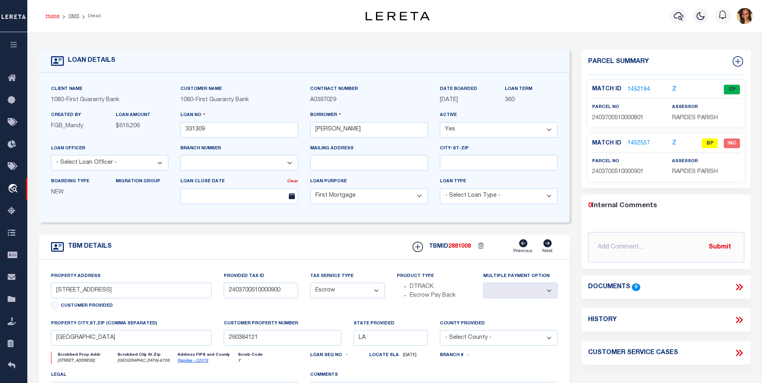
click at [52, 18] on link "Home" at bounding box center [53, 16] width 14 height 5
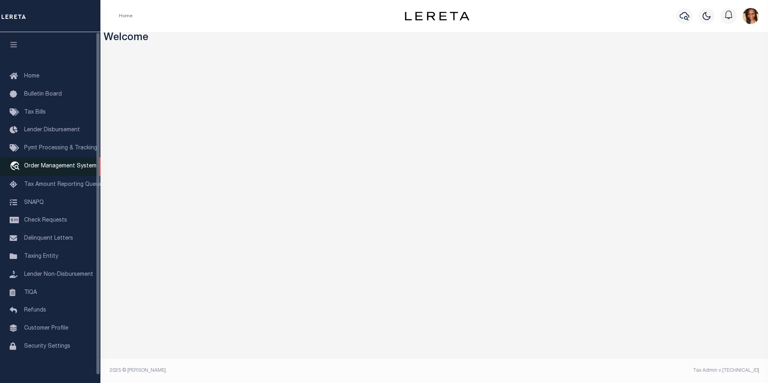
click at [50, 167] on span "Order Management System" at bounding box center [60, 167] width 72 height 6
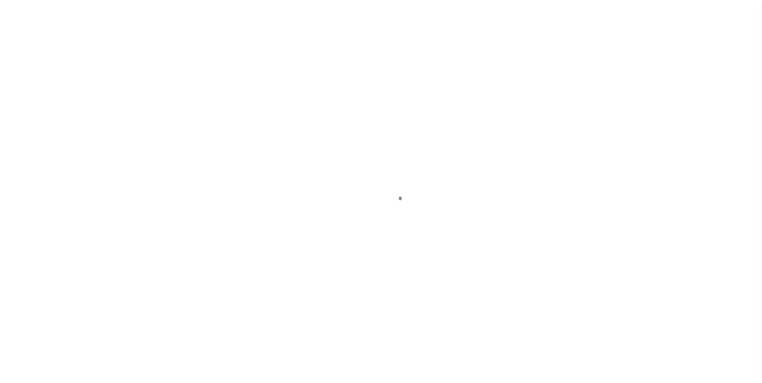
scroll to position [8, 0]
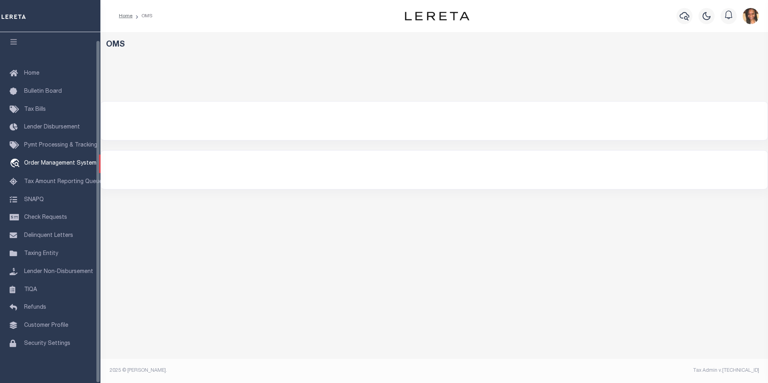
select select "200"
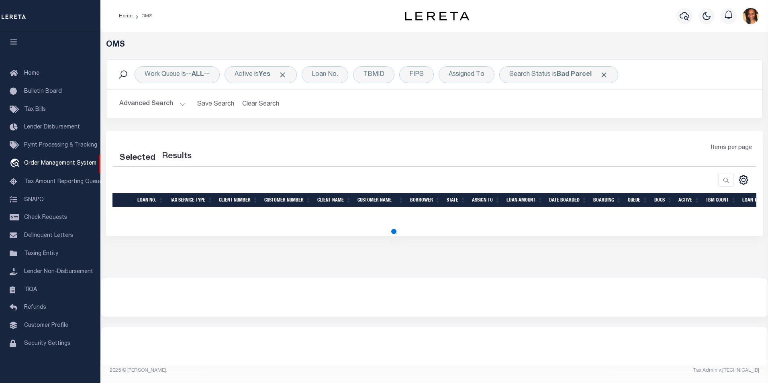
select select "200"
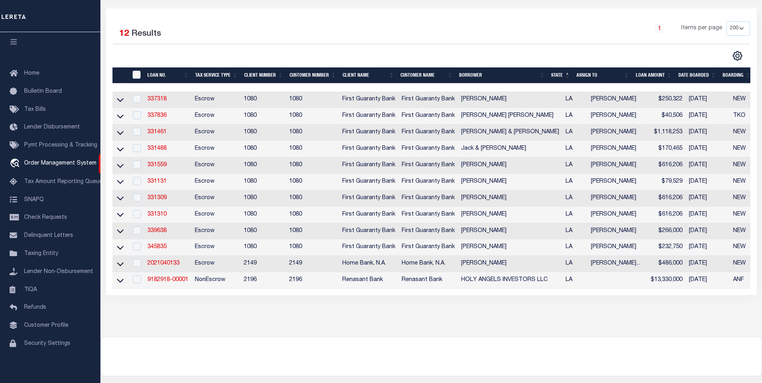
scroll to position [104, 0]
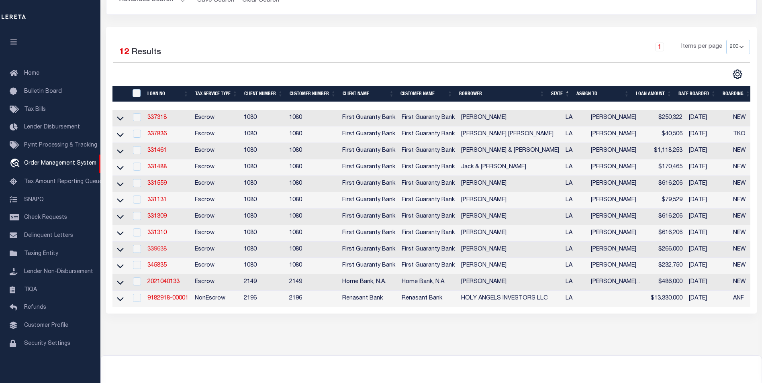
click at [160, 252] on link "339638" at bounding box center [156, 250] width 19 height 6
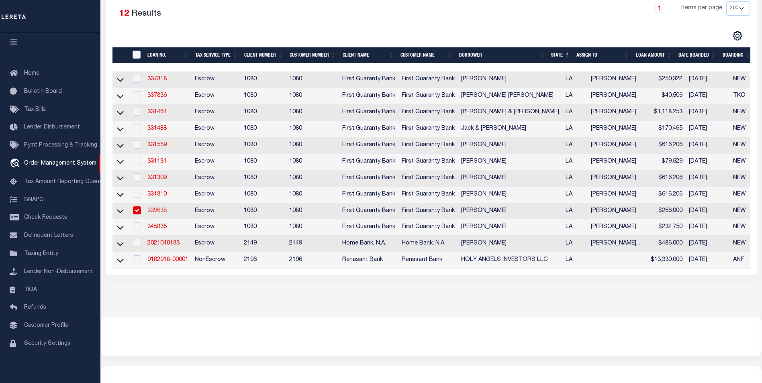
type input "339638"
type input "[PERSON_NAME]"
select select
select select "1300"
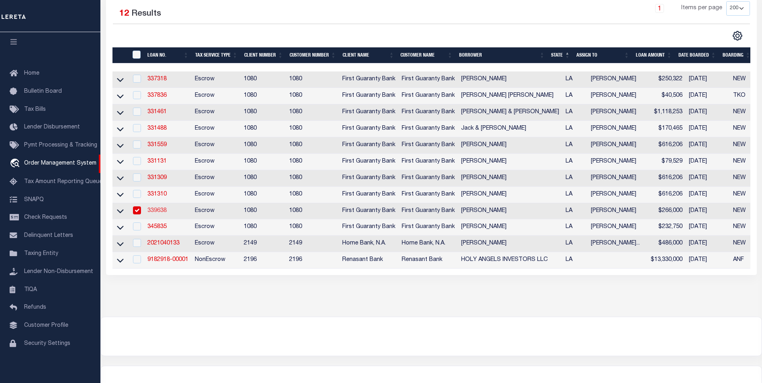
select select "Escrow"
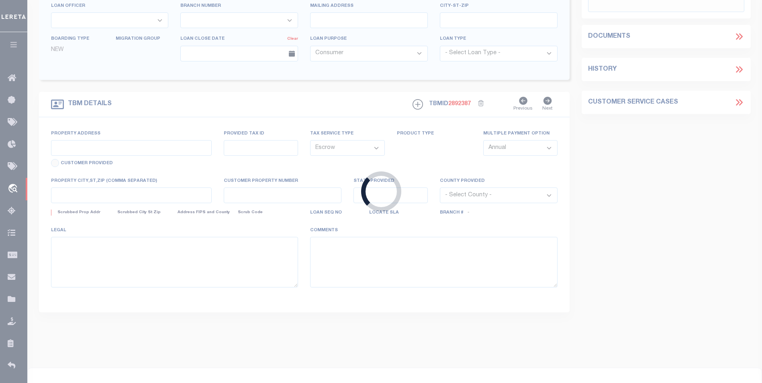
type input "[STREET_ADDRESS]"
type input "3103474132001000"
select select
type input "Glenmore LA 71433"
type input "260351613"
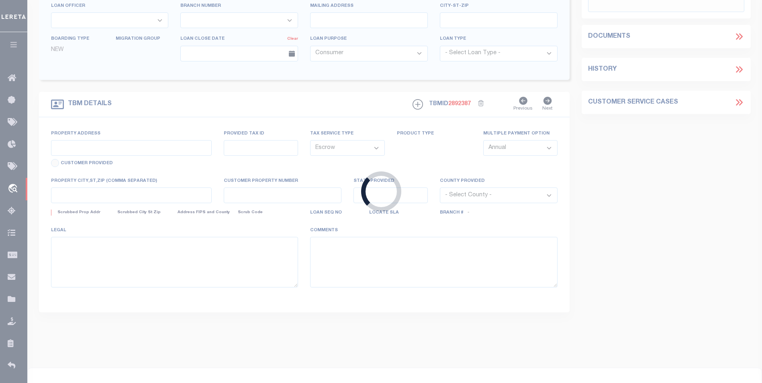
type input "LA"
select select
select select "2308"
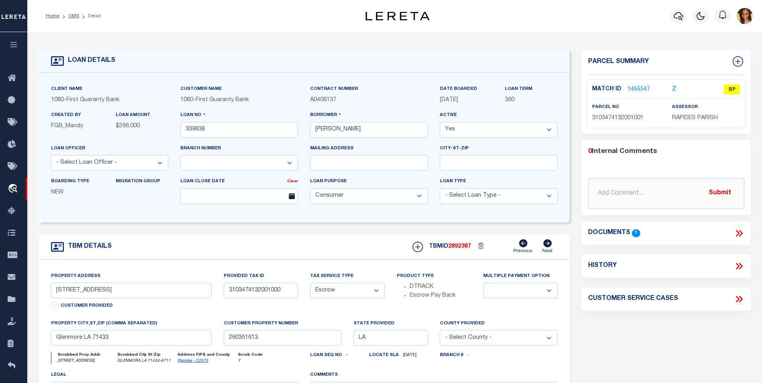
click at [645, 88] on link "1465547" at bounding box center [639, 90] width 23 height 8
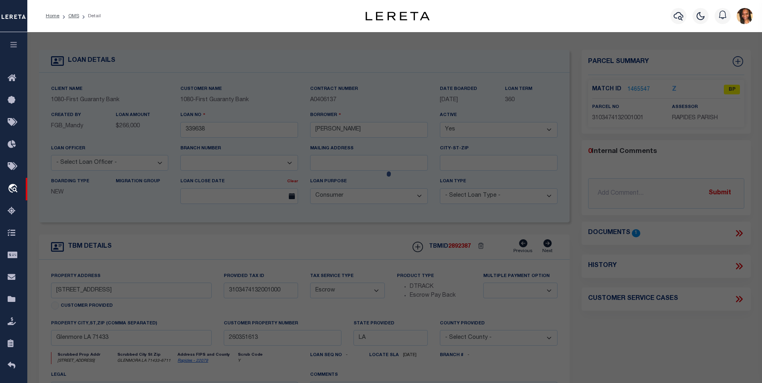
checkbox input "false"
select select "BP"
type input "[PERSON_NAME] [PERSON_NAME]"
select select
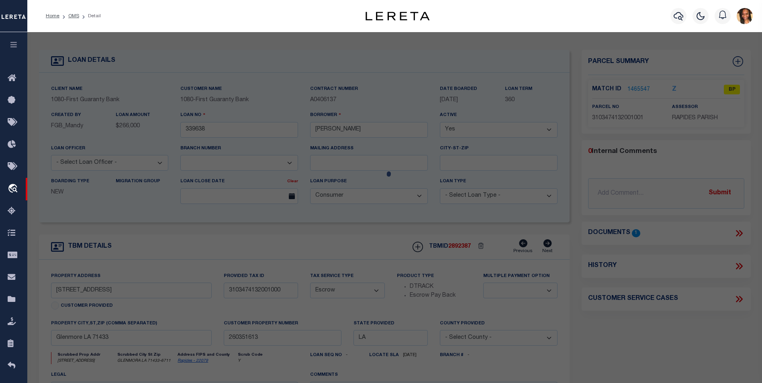
type input "[GEOGRAPHIC_DATA]"
type input "GLENMORA LA 71433"
type textarea "---94 ACS: BEING LOT 7 & PT. LOTS 8 & 9, [PERSON_NAME] PART. IN NW4/SW4 SEC. 35…"
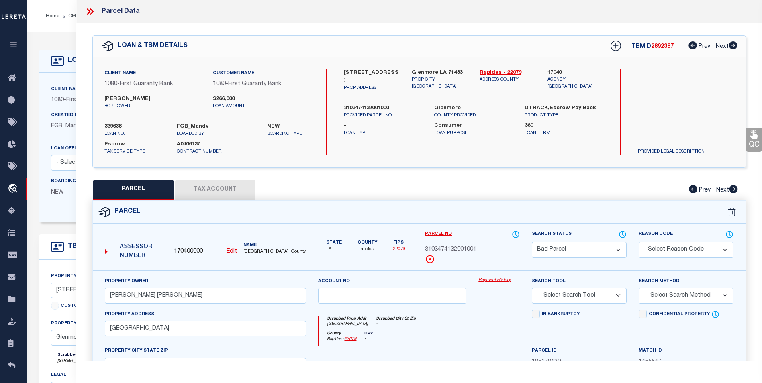
drag, startPoint x: 214, startPoint y: 190, endPoint x: 231, endPoint y: 188, distance: 16.7
click at [214, 190] on button "Tax Account" at bounding box center [215, 190] width 80 height 20
select select "100"
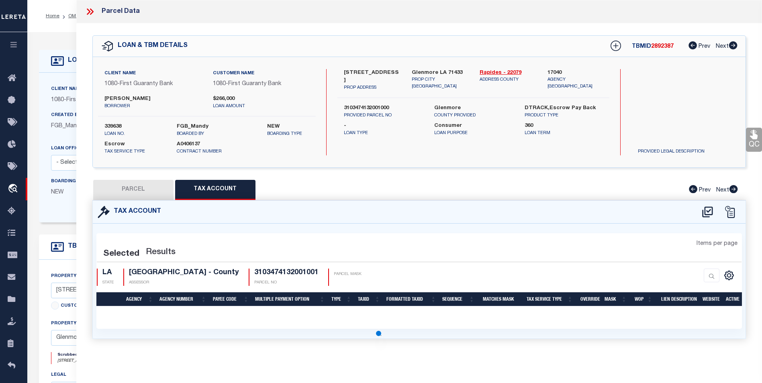
select select "100"
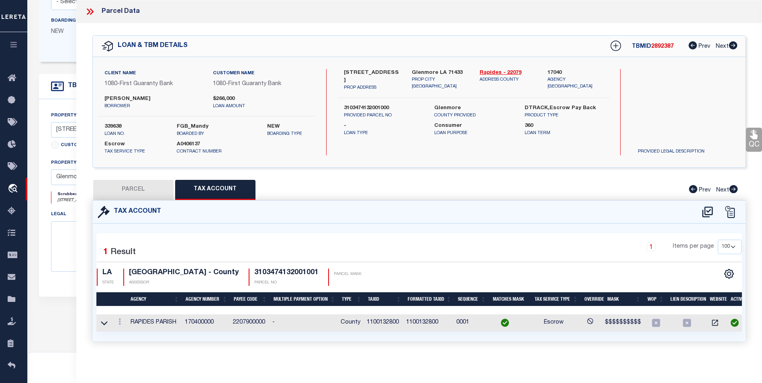
scroll to position [5, 0]
click at [119, 319] on icon at bounding box center [120, 322] width 2 height 6
click at [128, 298] on icon "" at bounding box center [128, 297] width 6 height 6
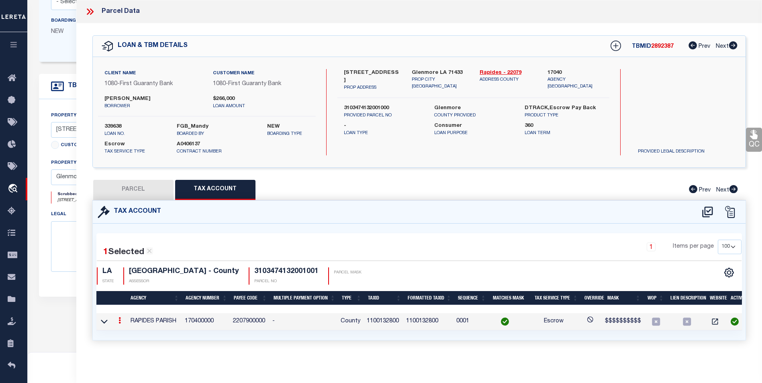
type input "1100132800"
type textarea "$$$$$$$$$$"
checkbox input "true"
type input "XXXXXXXXXXXXXXX*"
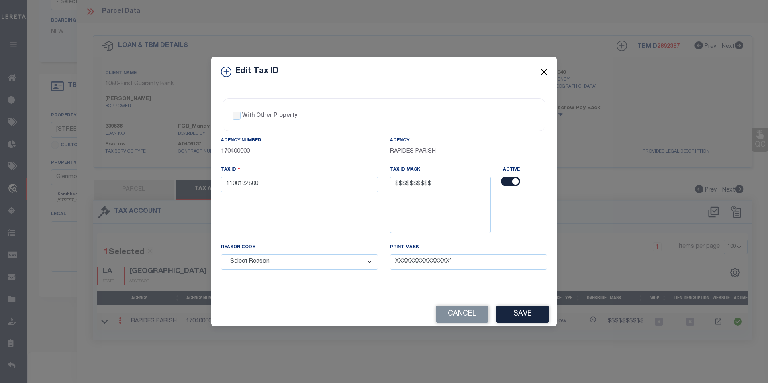
click at [548, 68] on button "Close" at bounding box center [544, 72] width 10 height 10
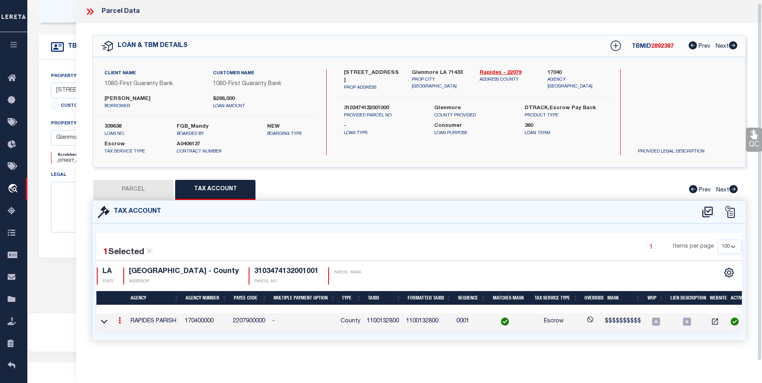
scroll to position [201, 0]
drag, startPoint x: 112, startPoint y: 190, endPoint x: 118, endPoint y: 190, distance: 6.4
click at [112, 190] on button "PARCEL" at bounding box center [133, 190] width 80 height 20
select select "AS"
checkbox input "false"
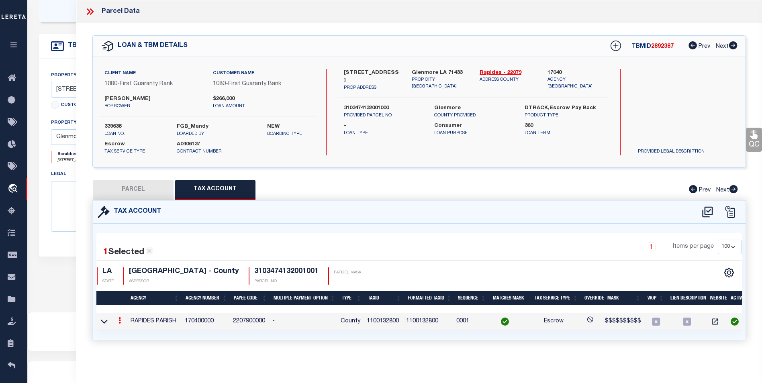
checkbox input "false"
select select "BP"
type input "[PERSON_NAME] [PERSON_NAME]"
select select
type input "[GEOGRAPHIC_DATA]"
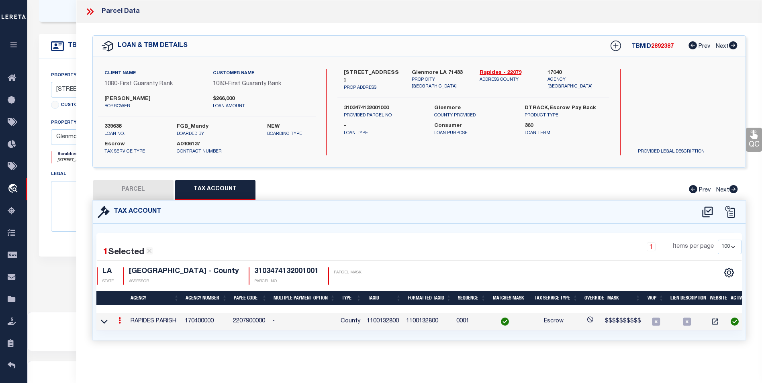
type input "GLENMORA LA 71433"
type textarea "---94 ACS: BEING LOT 7 & PT. LOTS 8 & 9, [PERSON_NAME] PART. IN NW4/SW4 SEC. 35…"
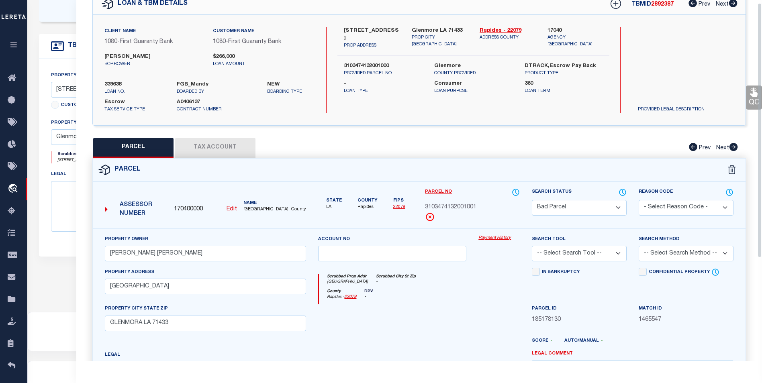
scroll to position [3, 0]
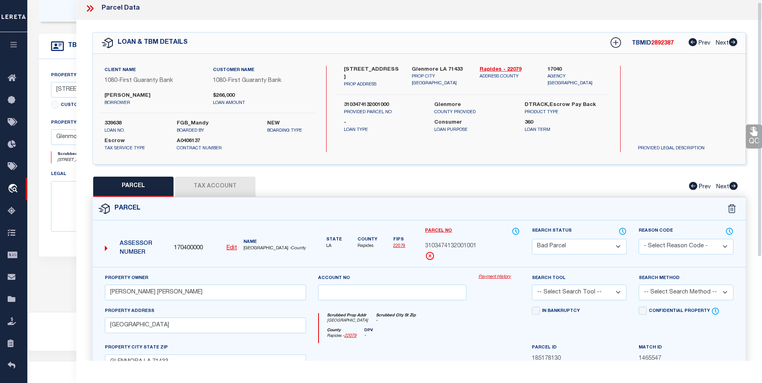
click at [220, 187] on button "Tax Account" at bounding box center [215, 187] width 80 height 20
select select "100"
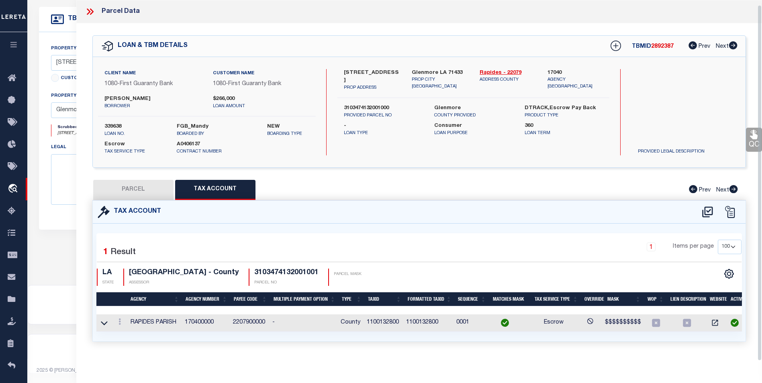
scroll to position [231, 0]
click at [118, 320] on link at bounding box center [119, 323] width 9 height 6
click at [124, 298] on link at bounding box center [131, 297] width 30 height 13
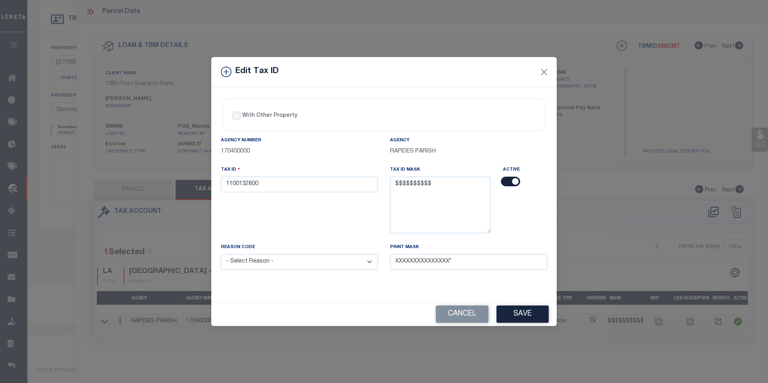
click at [322, 263] on select "- Select Reason - 099 - Other (Provide additional detail) ACT - Agency Changed …" at bounding box center [299, 262] width 157 height 16
select select "ACT"
click at [221, 255] on select "- Select Reason - 099 - Other (Provide additional detail) ACT - Agency Changed …" at bounding box center [299, 262] width 157 height 16
click at [537, 312] on button "Save" at bounding box center [523, 314] width 52 height 17
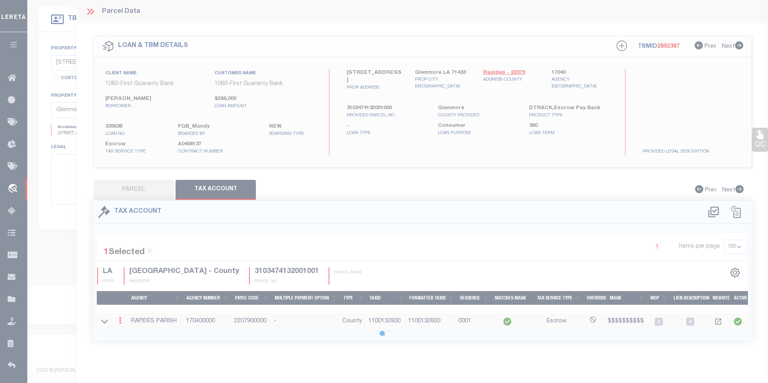
select select
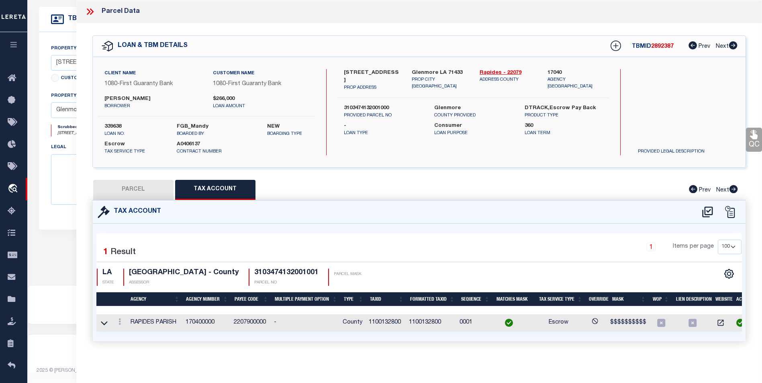
click at [144, 193] on button "PARCEL" at bounding box center [133, 190] width 80 height 20
select select "AS"
checkbox input "false"
select select "BP"
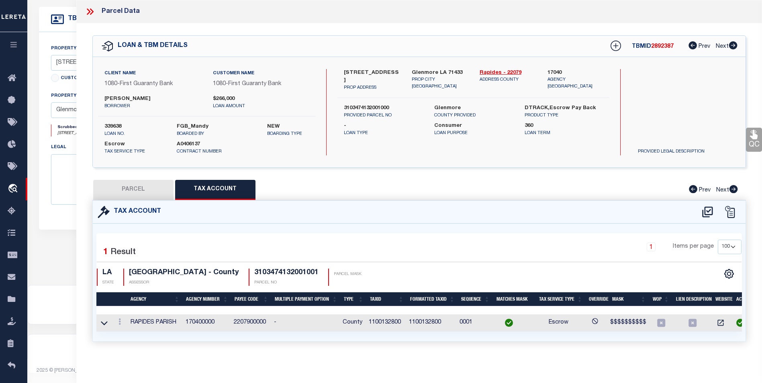
type input "[PERSON_NAME] [PERSON_NAME]"
select select
type input "[GEOGRAPHIC_DATA]"
type input "GLENMORA LA 71433"
type textarea "---94 ACS: BEING LOT 7 & PT. LOTS 8 & 9, [PERSON_NAME] PART. IN NW4/SW4 SEC. 35…"
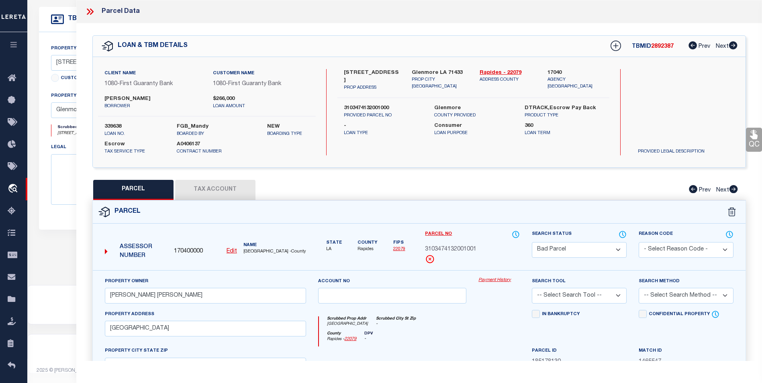
click at [228, 189] on button "Tax Account" at bounding box center [215, 190] width 80 height 20
select select "100"
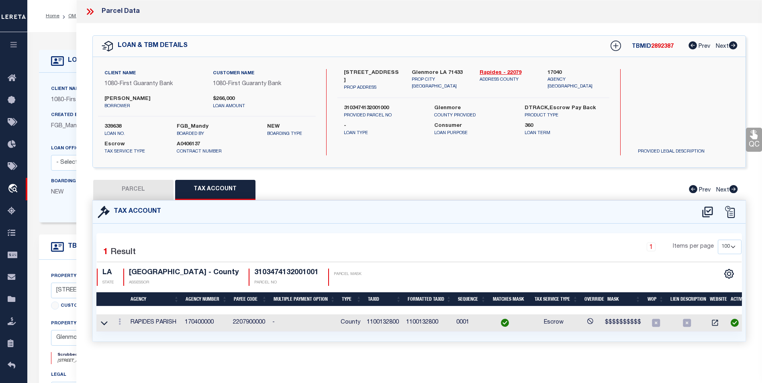
click at [89, 12] on icon at bounding box center [89, 11] width 4 height 6
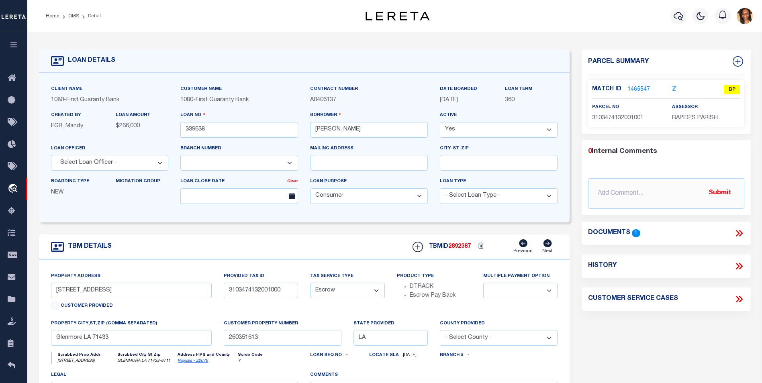
click at [70, 19] on li "OMS" at bounding box center [69, 15] width 20 height 7
click at [72, 17] on link "OMS" at bounding box center [73, 16] width 11 height 5
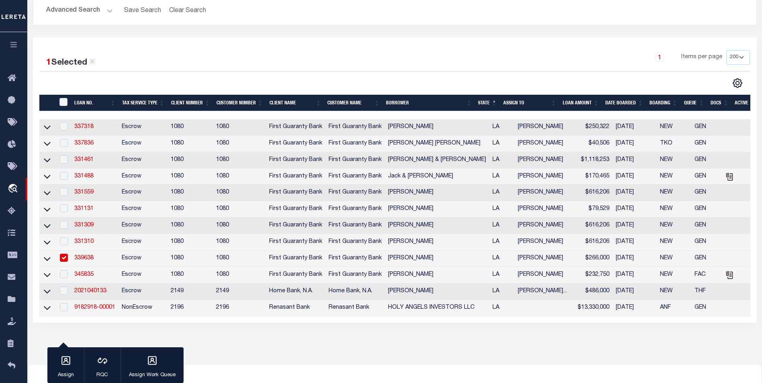
scroll to position [121, 0]
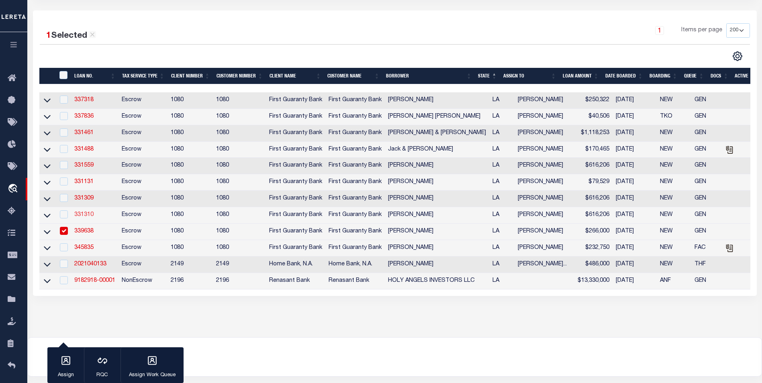
click at [88, 218] on link "331310" at bounding box center [83, 215] width 19 height 6
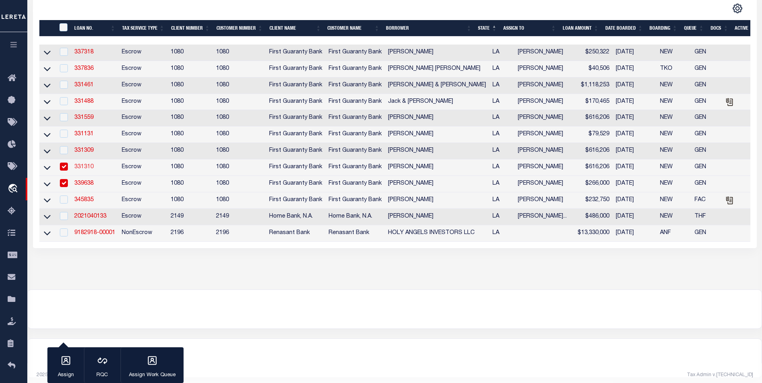
type input "331310"
type input "[PERSON_NAME]"
select select "10"
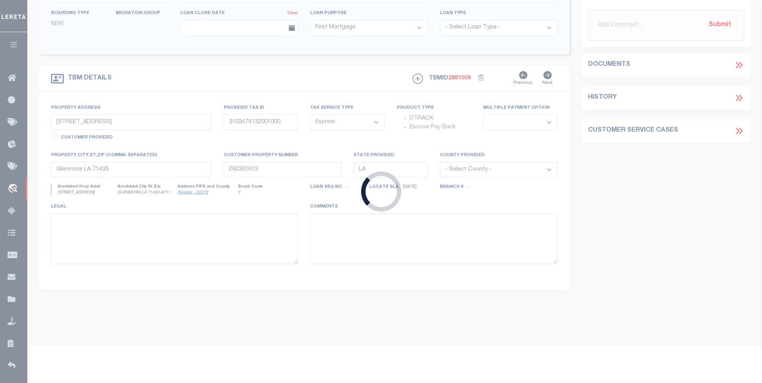
type input "[STREET_ADDRESS]"
type input "2404200630009200"
select select
type input "Alexandria LA 71301"
type input "260384121"
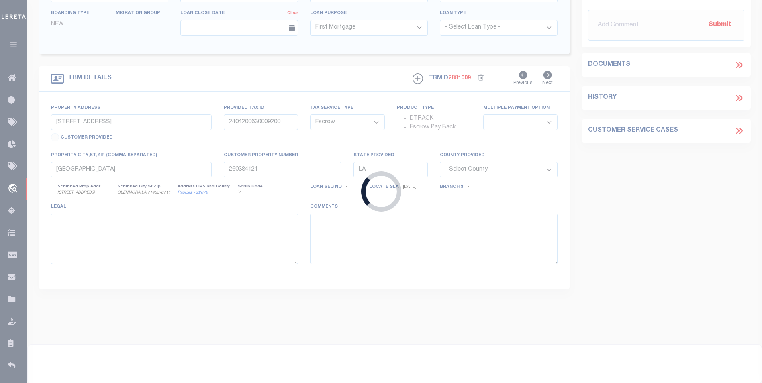
select select
select select "2308"
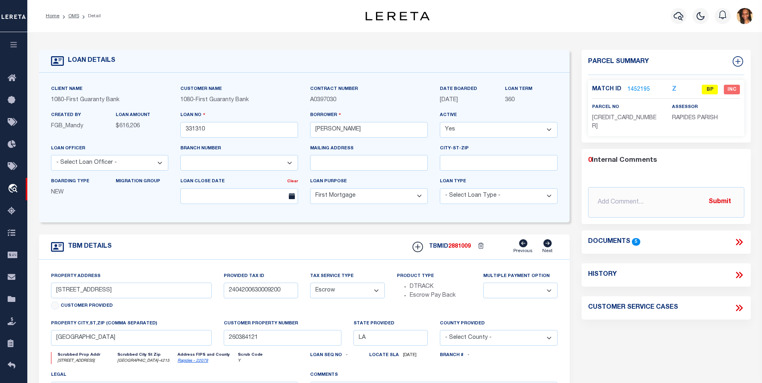
click at [635, 88] on link "1452195" at bounding box center [639, 90] width 23 height 8
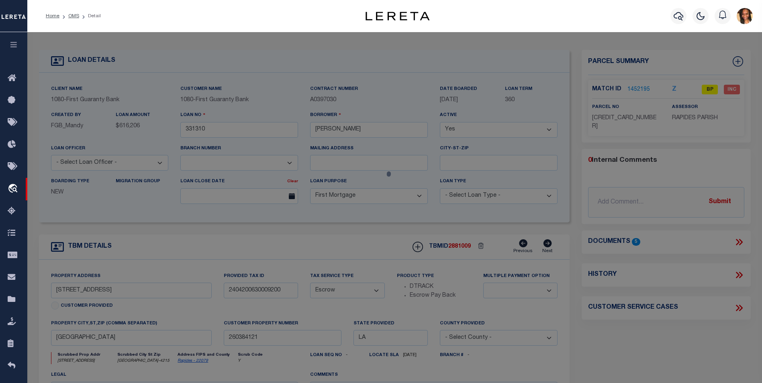
select select "AS"
checkbox input "false"
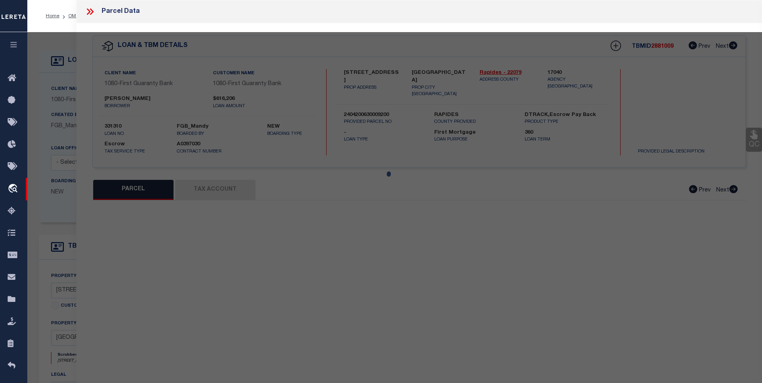
select select "BP"
type input "NICHOLS ERIC PAUL"
select select
type input "1813 BACON ST"
checkbox input "false"
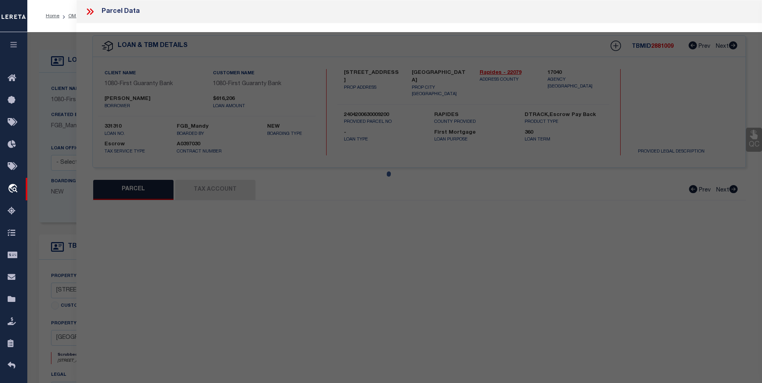
type input "ALEXANDRIA LA 71301"
type textarea "---PT LOT 2, SQ 13, BACON PLACE SUBD. BEING THE REAR 50' (PB 7-60)(CB 298-307)(…"
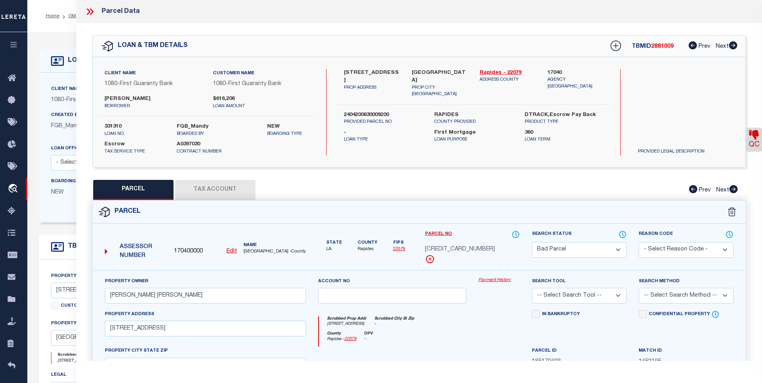
click at [203, 189] on button "Tax Account" at bounding box center [215, 190] width 80 height 20
select select "100"
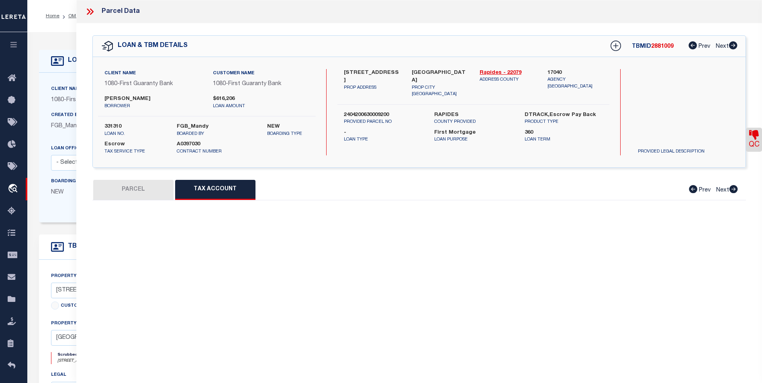
select select "100"
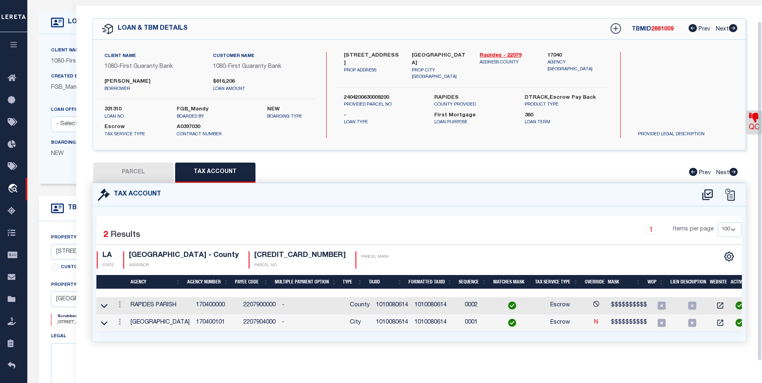
scroll to position [40, 0]
click at [119, 301] on icon at bounding box center [120, 304] width 2 height 6
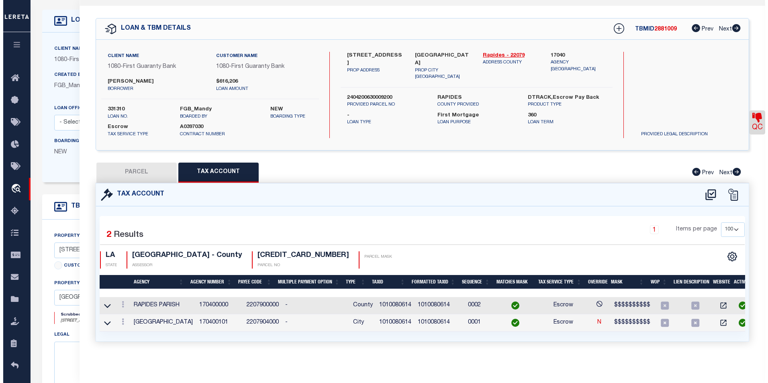
scroll to position [17, 0]
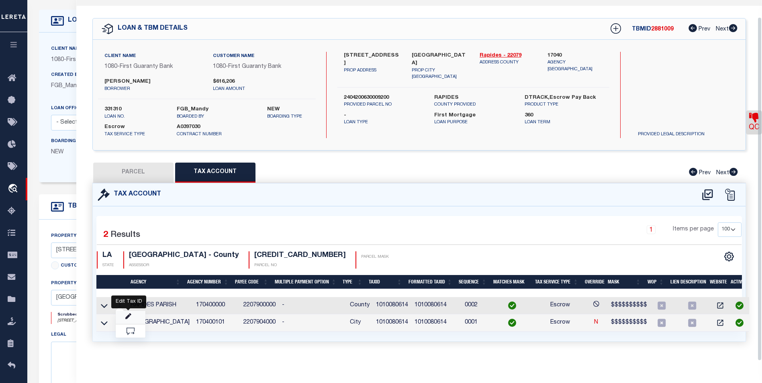
click at [127, 321] on link at bounding box center [131, 317] width 30 height 13
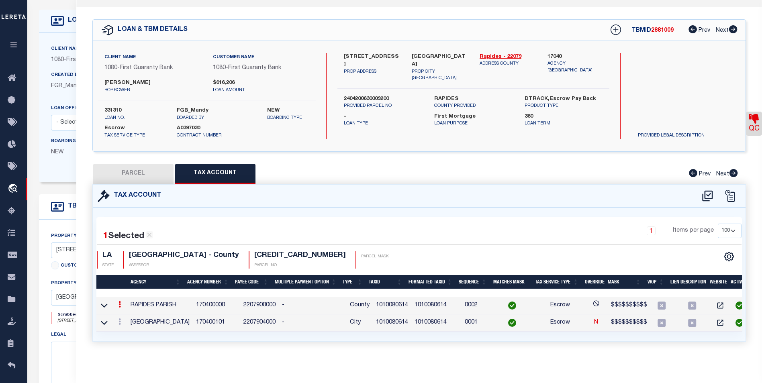
scroll to position [16, 0]
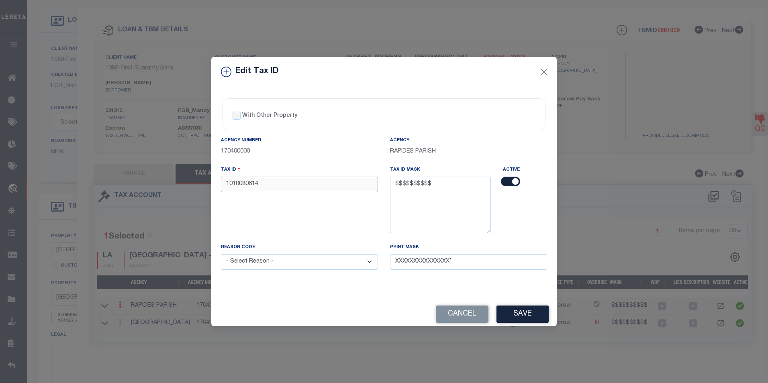
drag, startPoint x: 235, startPoint y: 186, endPoint x: 225, endPoint y: 188, distance: 10.5
click at [225, 188] on input "1010080614" at bounding box center [299, 185] width 157 height 16
type input "5010080614"
click at [264, 263] on select "- Select Reason - 099 - Other (Provide additional detail) ACT - Agency Changed …" at bounding box center [299, 262] width 157 height 16
select select "099"
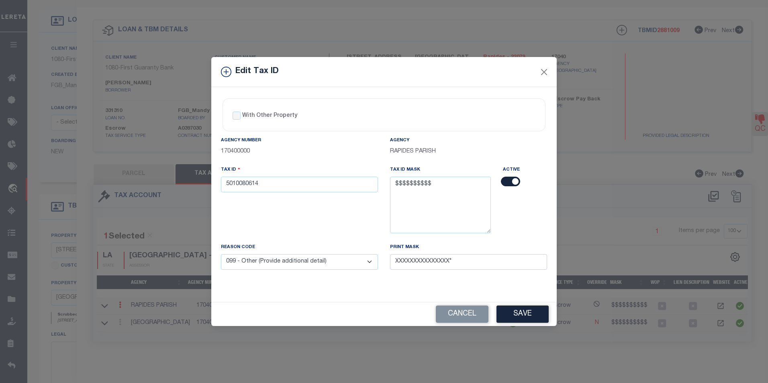
click at [221, 255] on select "- Select Reason - 099 - Other (Provide additional detail) ACT - Agency Changed …" at bounding box center [299, 262] width 157 height 16
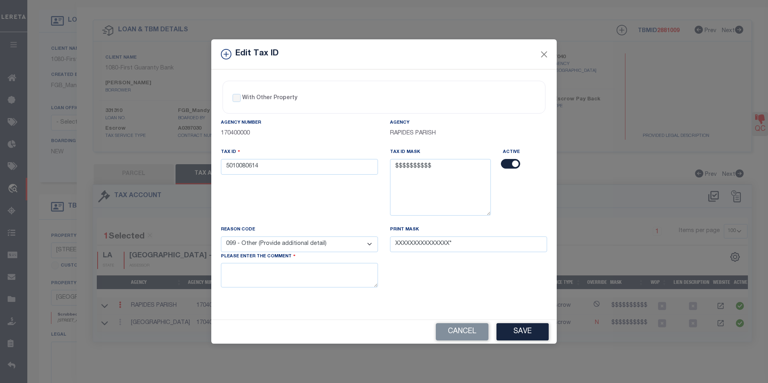
click at [515, 327] on button "Save" at bounding box center [523, 332] width 52 height 17
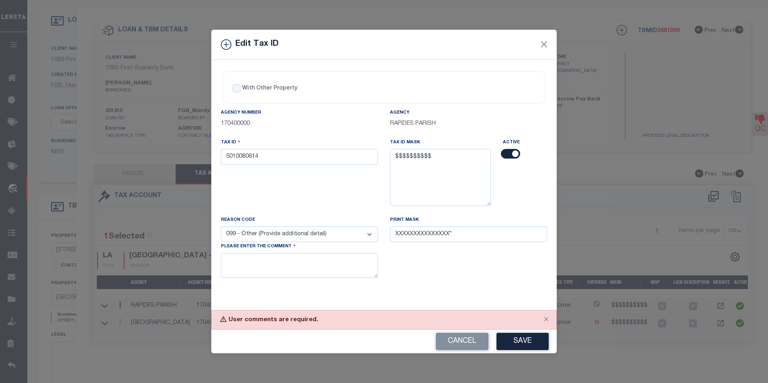
click at [364, 232] on select "- Select Reason - 099 - Other (Provide additional detail) ACT - Agency Changed …" at bounding box center [299, 235] width 157 height 16
click at [221, 227] on select "- Select Reason - 099 - Other (Provide additional detail) ACT - Agency Changed …" at bounding box center [299, 235] width 157 height 16
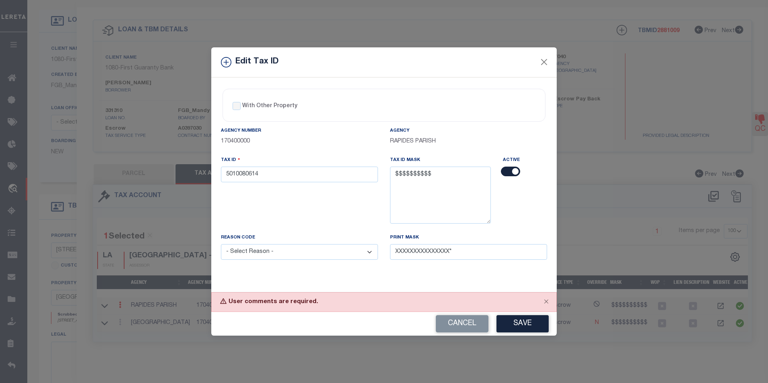
click at [283, 254] on select "- Select Reason - 099 - Other (Provide additional detail) ACT - Agency Changed …" at bounding box center [299, 252] width 157 height 16
select select "ACT"
click at [221, 245] on select "- Select Reason - 099 - Other (Provide additional detail) ACT - Agency Changed …" at bounding box center [299, 252] width 157 height 16
click at [531, 324] on button "Save" at bounding box center [523, 323] width 52 height 17
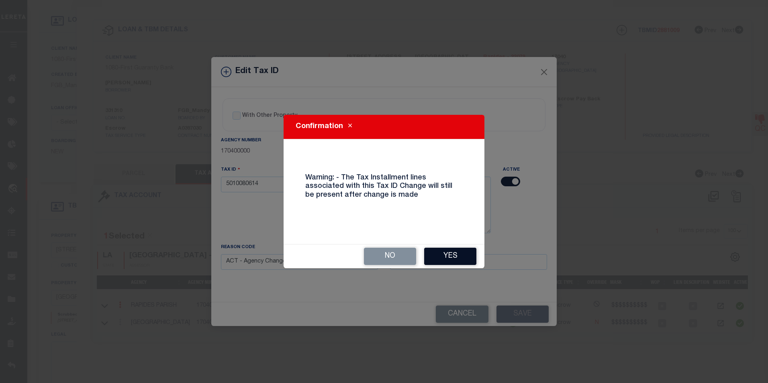
click at [462, 264] on button "Yes" at bounding box center [450, 256] width 52 height 17
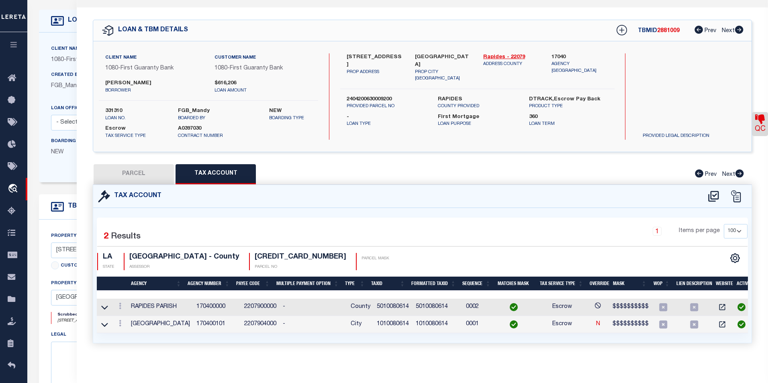
select select
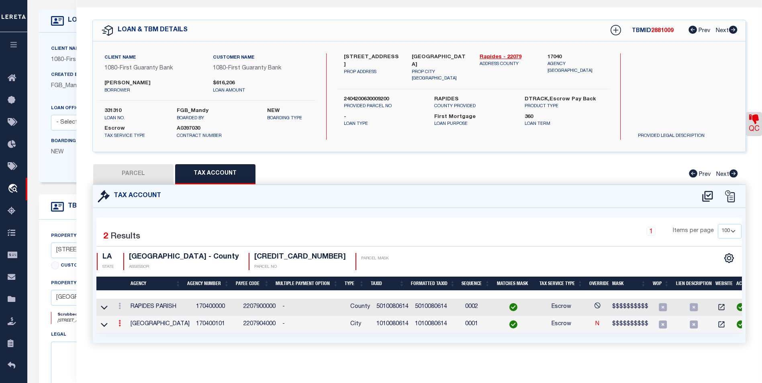
click at [119, 324] on icon at bounding box center [120, 323] width 2 height 6
click at [126, 338] on icon at bounding box center [128, 336] width 6 height 6
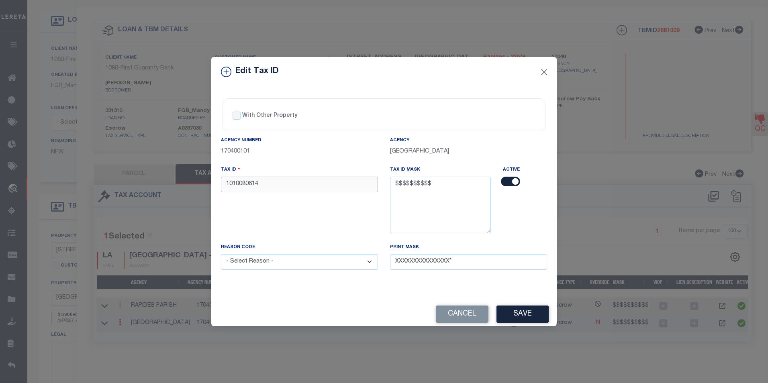
drag, startPoint x: 230, startPoint y: 186, endPoint x: 225, endPoint y: 184, distance: 5.1
click at [225, 184] on input "1010080614" at bounding box center [299, 185] width 157 height 16
type input "5010080614"
click at [297, 265] on select "- Select Reason - 099 - Other (Provide additional detail) ACT - Agency Changed …" at bounding box center [299, 262] width 157 height 16
select select "ACT"
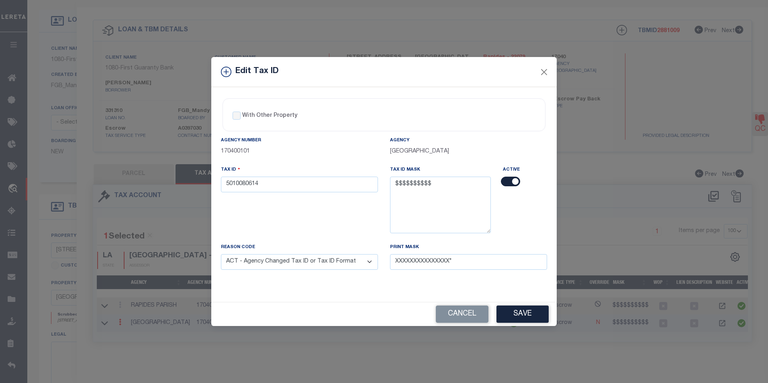
click at [221, 255] on select "- Select Reason - 099 - Other (Provide additional detail) ACT - Agency Changed …" at bounding box center [299, 262] width 157 height 16
click at [516, 316] on button "Save" at bounding box center [523, 314] width 52 height 17
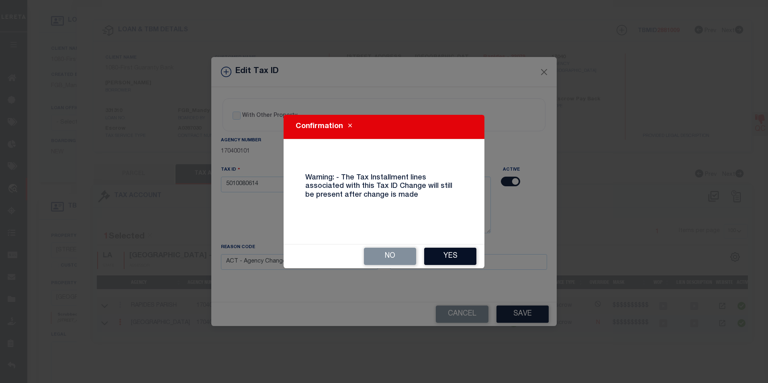
click at [468, 254] on button "Yes" at bounding box center [450, 256] width 52 height 17
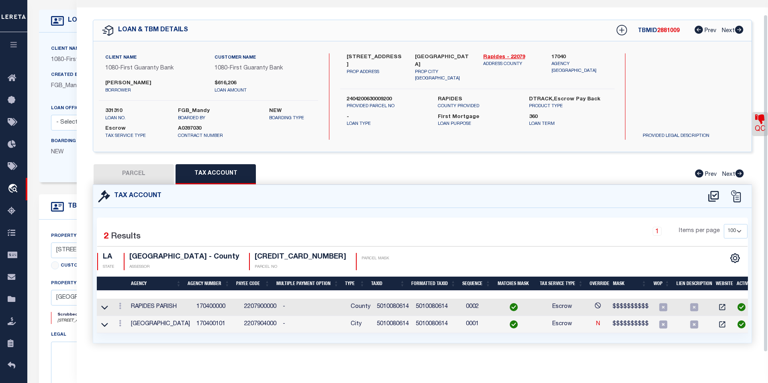
select select
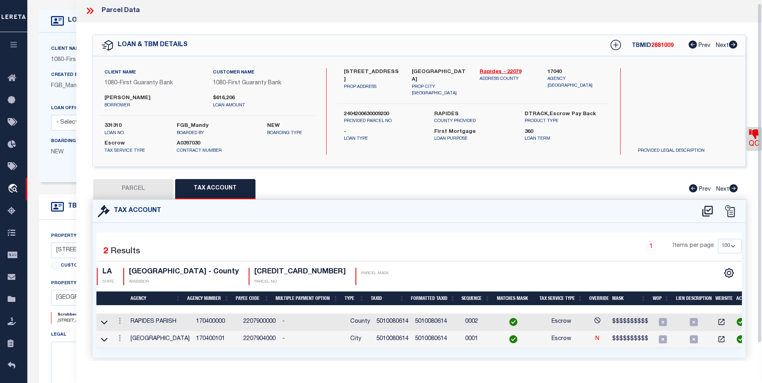
scroll to position [0, 0]
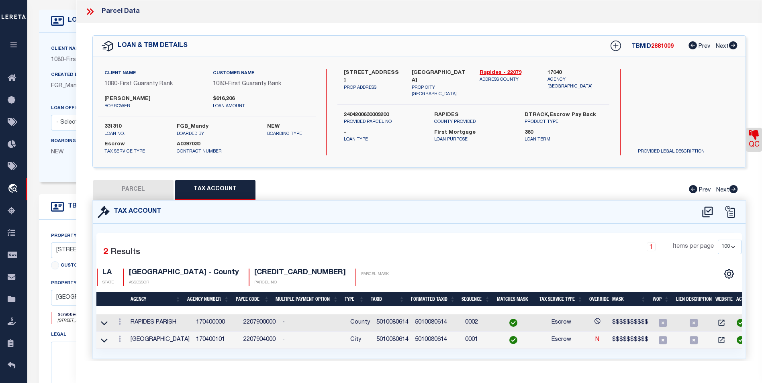
click at [94, 11] on icon at bounding box center [90, 11] width 10 height 10
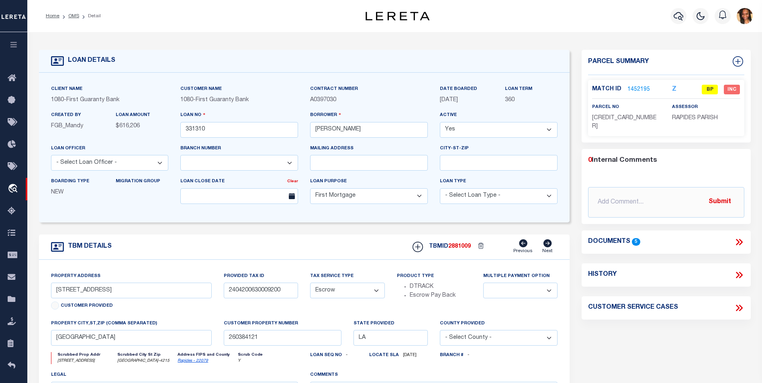
click at [642, 86] on link "1452195" at bounding box center [639, 90] width 23 height 8
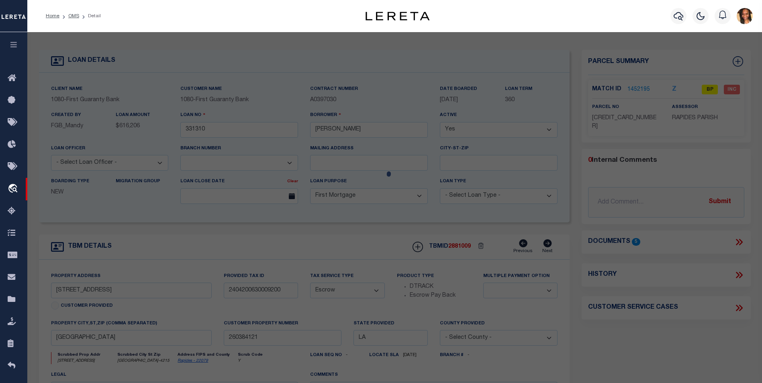
select select "AS"
checkbox input "false"
select select "BP"
type input "[PERSON_NAME] [PERSON_NAME]"
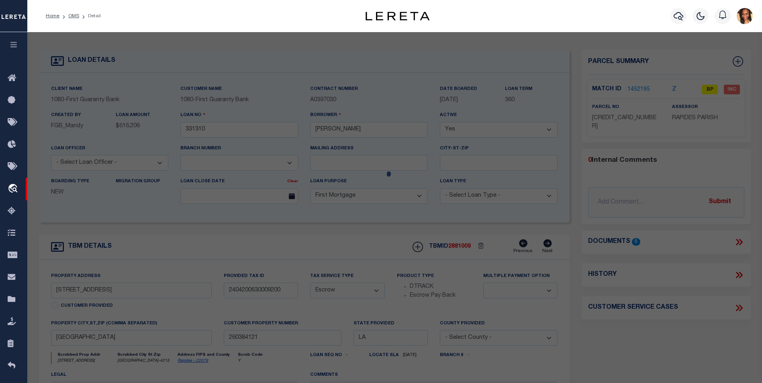
select select
type input "1813 BACON ST"
checkbox input "false"
type input "[GEOGRAPHIC_DATA]"
type textarea "---PT LOT 2, SQ 13, BACON PLACE SUBD. BEING THE REAR 50' (PB 7-60)(CB 298-307)(…"
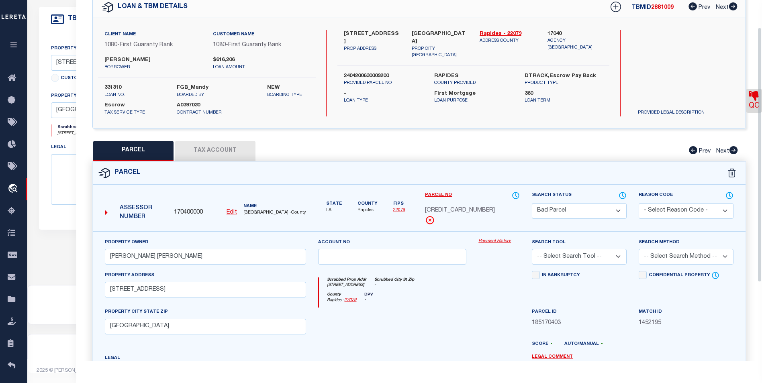
scroll to position [40, 0]
click at [589, 205] on select "Automated Search Bad Parcel Complete Duplicate Parcel High Dollar Reporting In …" at bounding box center [579, 210] width 95 height 16
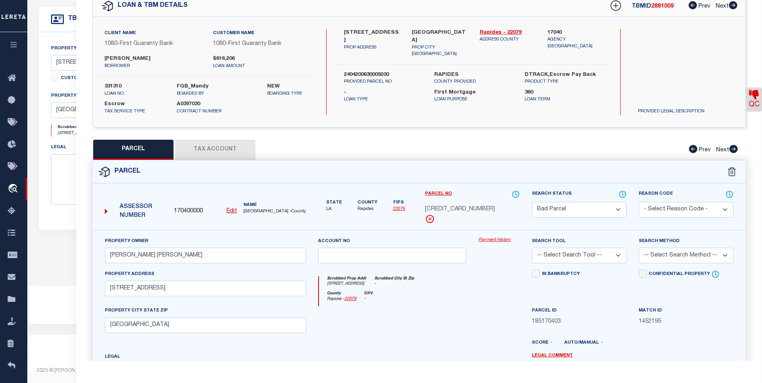
select select "PC"
click at [532, 202] on select "Automated Search Bad Parcel Complete Duplicate Parcel High Dollar Reporting In …" at bounding box center [579, 210] width 95 height 16
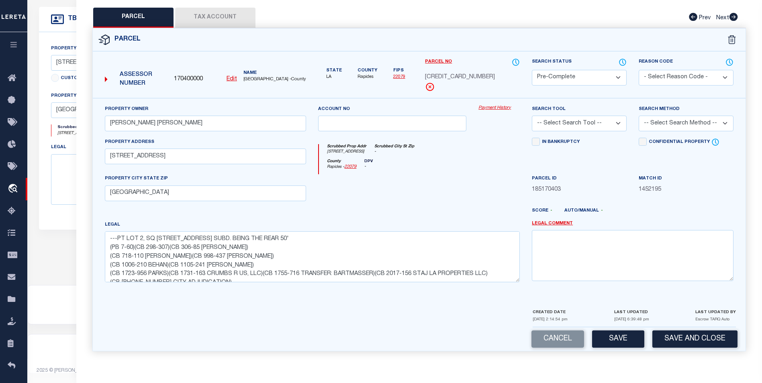
click at [679, 80] on select "- Select Reason Code - 099 - Other (Provide additional detail) ACT - Agency Cha…" at bounding box center [686, 78] width 95 height 16
click at [608, 39] on div "Parcel" at bounding box center [419, 40] width 653 height 23
click at [684, 75] on select "- Select Reason Code - 099 - Other (Provide additional detail) ACT - Agency Cha…" at bounding box center [686, 78] width 95 height 16
select select "ACT"
click at [639, 70] on select "- Select Reason Code - 099 - Other (Provide additional detail) ACT - Agency Cha…" at bounding box center [686, 78] width 95 height 16
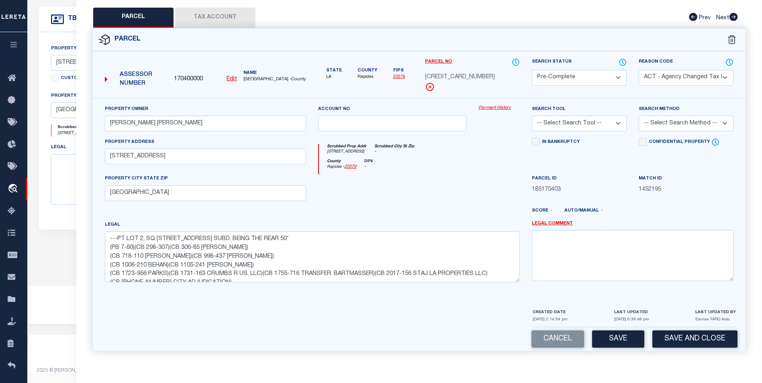
click at [674, 73] on select "- Select Reason Code - 099 - Other (Provide additional detail) ACT - Agency Cha…" at bounding box center [686, 78] width 95 height 16
select select
click at [639, 70] on select "- Select Reason Code - 099 - Other (Provide additional detail) ACT - Agency Cha…" at bounding box center [686, 78] width 95 height 16
click at [597, 126] on select "-- Select Search Tool -- 3rd Party Website Agency File Agency Website ATLS CNV-…" at bounding box center [579, 124] width 95 height 16
select select "AGF"
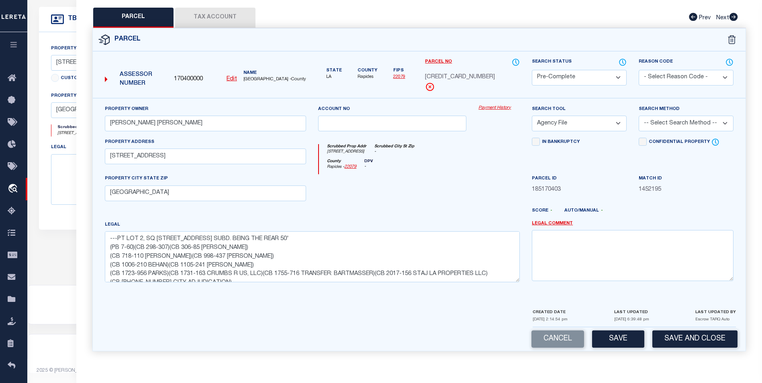
click at [532, 116] on select "-- Select Search Tool -- 3rd Party Website Agency File Agency Website ATLS CNV-…" at bounding box center [579, 124] width 95 height 16
click at [678, 122] on select "-- Select Search Method -- Property Address Legal Liability Info Provided" at bounding box center [686, 124] width 95 height 16
select select "ADD"
click at [639, 116] on select "-- Select Search Method -- Property Address Legal Liability Info Provided" at bounding box center [686, 124] width 95 height 16
drag, startPoint x: 620, startPoint y: 336, endPoint x: 622, endPoint y: 319, distance: 17.0
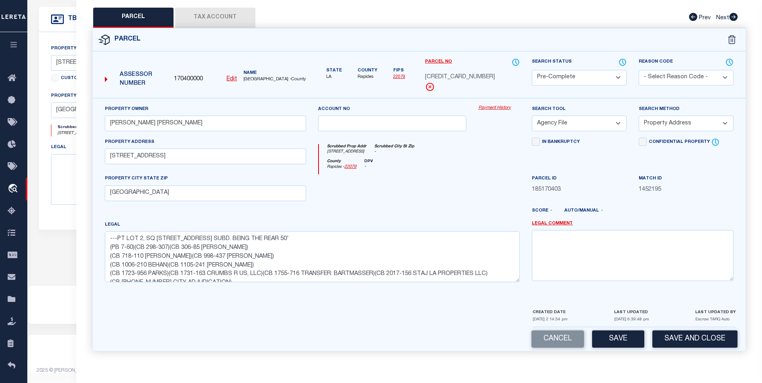
click at [622, 334] on button "Save" at bounding box center [618, 339] width 52 height 17
select select "AS"
select select
checkbox input "false"
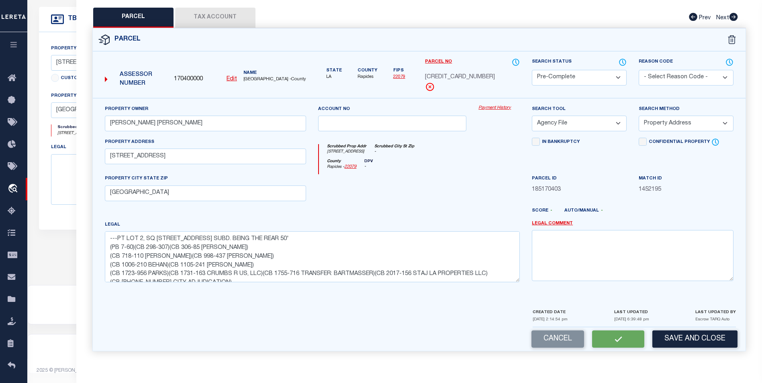
checkbox input "false"
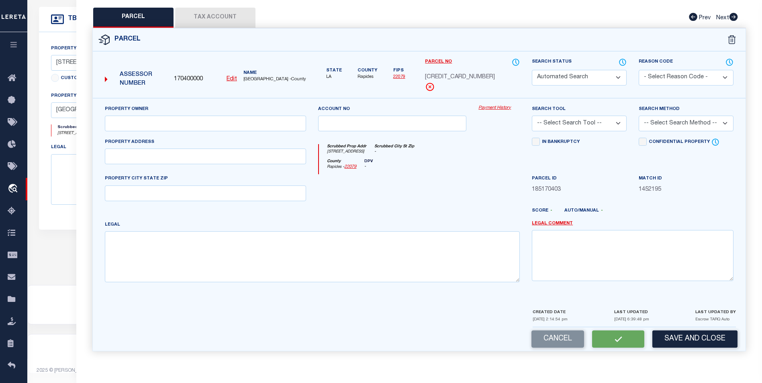
select select "PC"
type input "[PERSON_NAME] [PERSON_NAME]"
select select "AGF"
select select "ADD"
type input "1813 BACON ST"
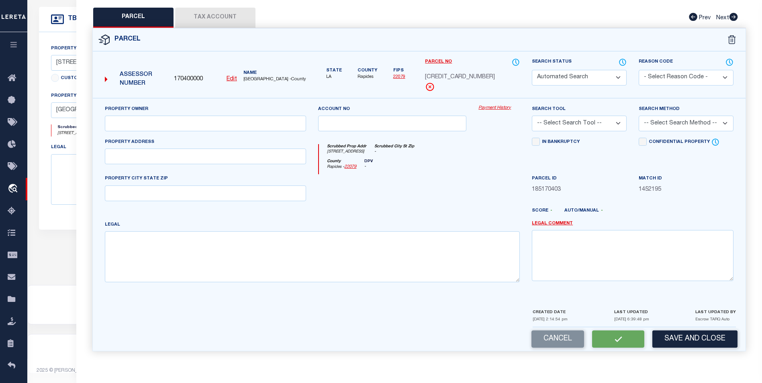
type input "[GEOGRAPHIC_DATA]"
type textarea "---PT LOT 2, SQ 13, BACON PLACE SUBD. BEING THE REAR 50' (PB 7-60)(CB 298-307)(…"
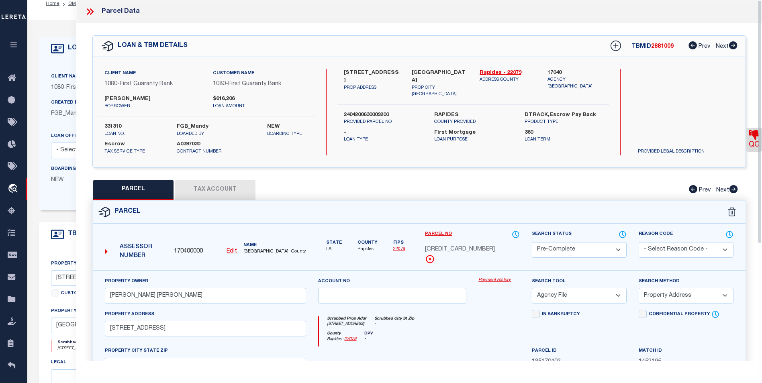
scroll to position [0, 0]
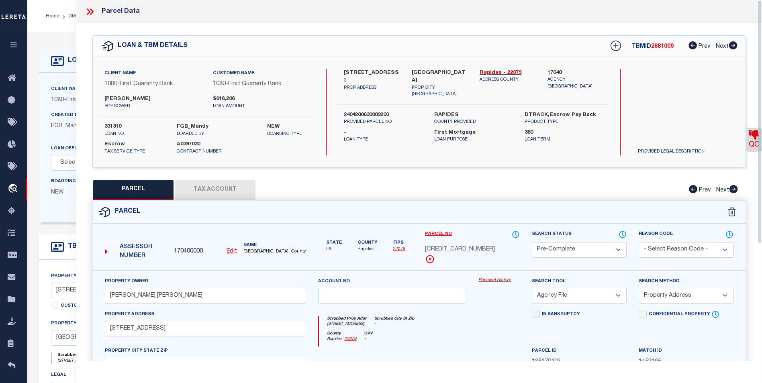
click at [84, 10] on div "Parcel Data" at bounding box center [419, 11] width 686 height 23
click at [90, 11] on icon at bounding box center [90, 11] width 10 height 10
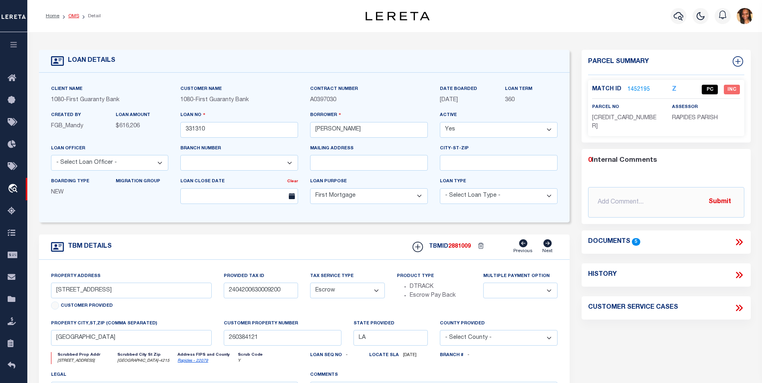
click at [73, 15] on link "OMS" at bounding box center [73, 16] width 11 height 5
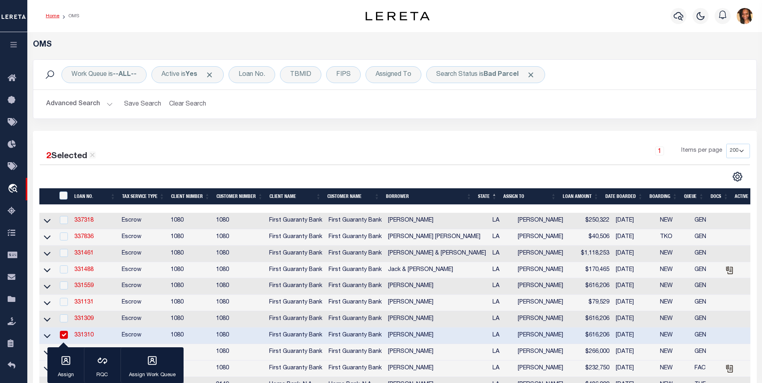
click at [55, 14] on link "Home" at bounding box center [53, 16] width 14 height 5
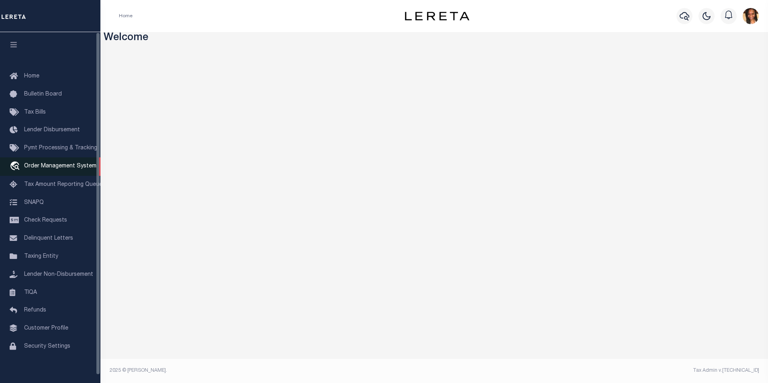
click at [29, 167] on span "Order Management System" at bounding box center [60, 167] width 72 height 6
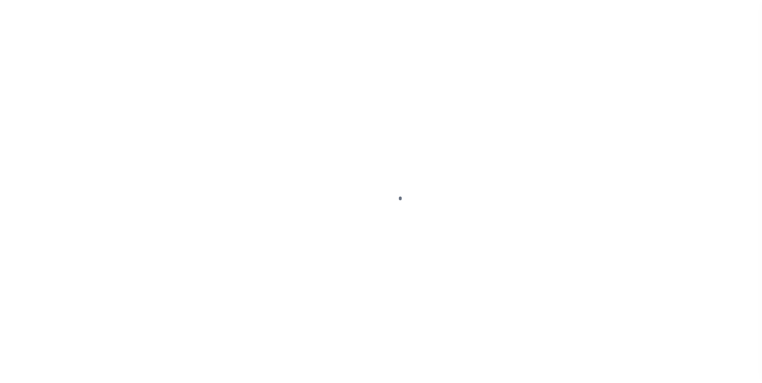
scroll to position [8, 0]
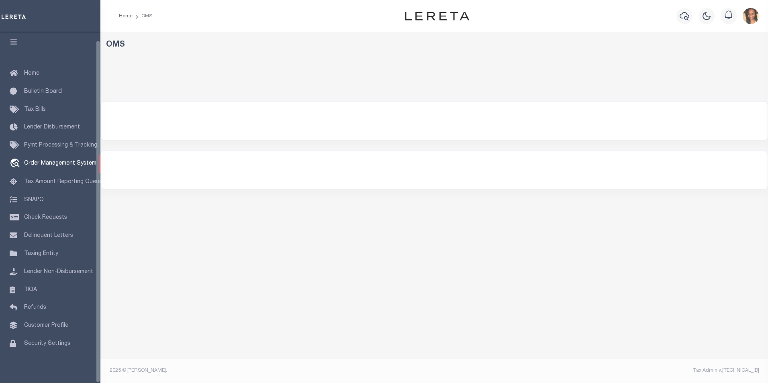
select select "200"
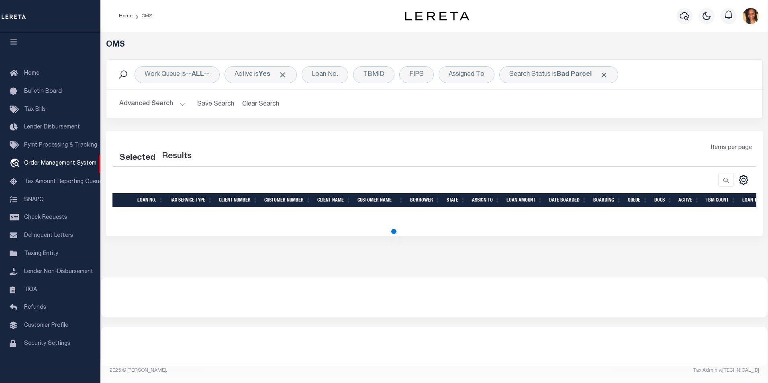
select select "200"
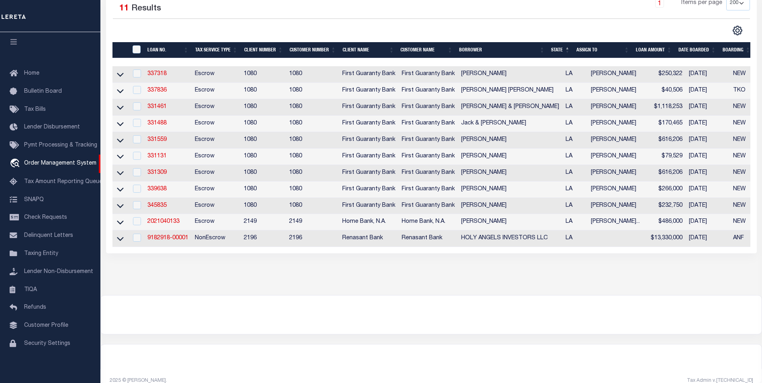
scroll to position [161, 0]
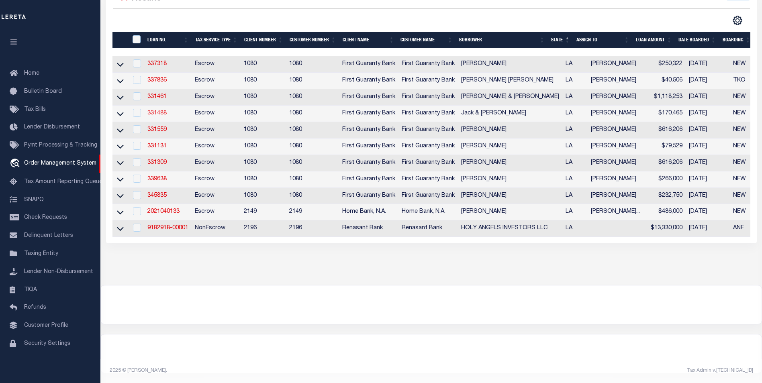
click at [155, 115] on link "331488" at bounding box center [156, 114] width 19 height 6
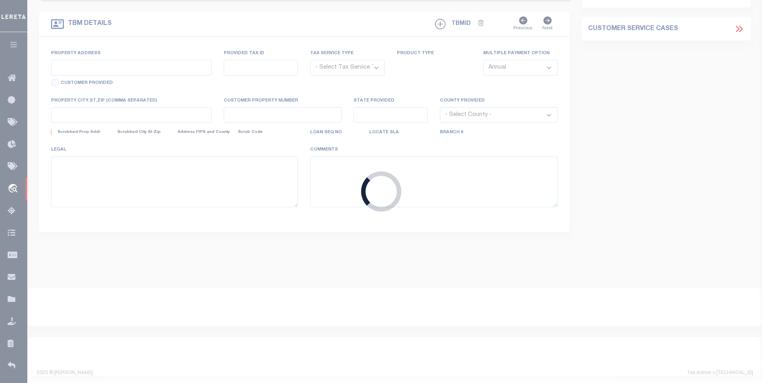
type input "331488"
type input "Jack & [PERSON_NAME]"
select select
select select "1300"
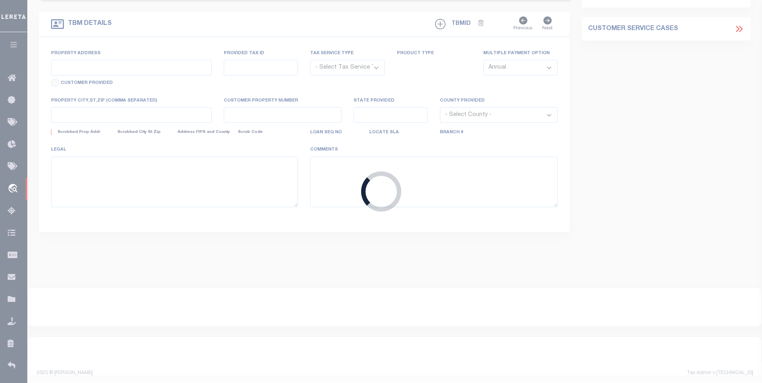
select select "Escrow"
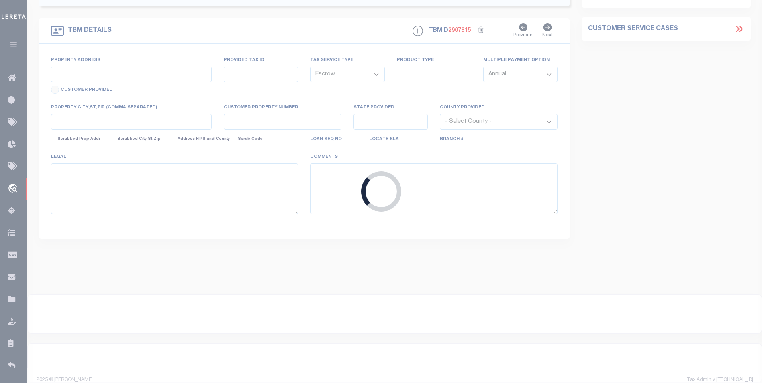
type input "[STREET_ADDRESS][PERSON_NAME]"
type input "[CREDIT_CARD_NUMBER]"
select select
type input "[GEOGRAPHIC_DATA]"
type input "260353799"
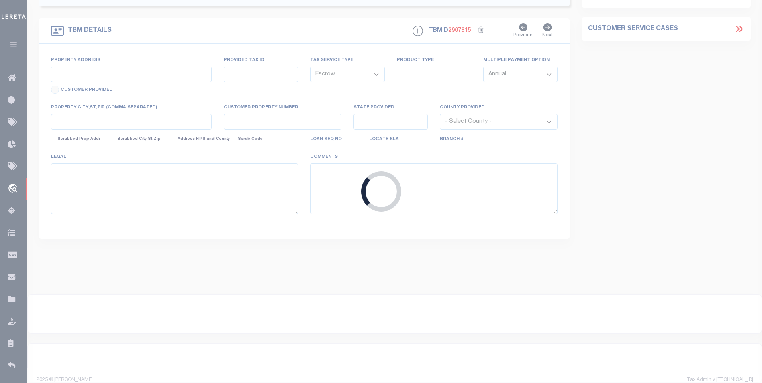
type input "LA"
select select
select select "2308"
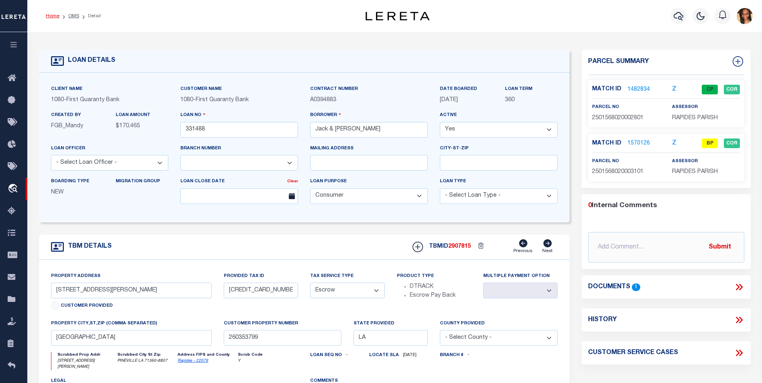
click at [49, 16] on link "Home" at bounding box center [53, 16] width 14 height 5
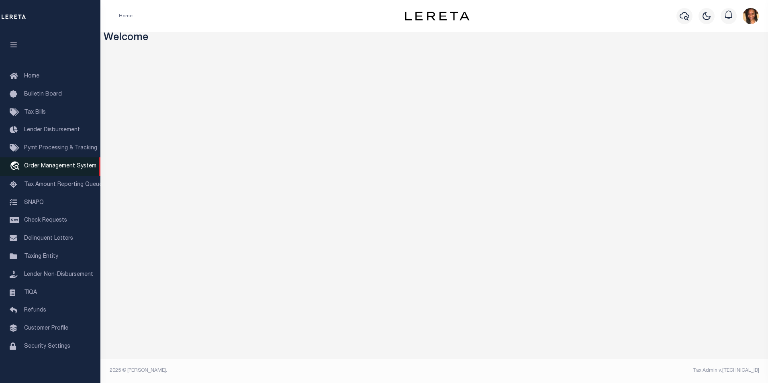
click at [73, 169] on span "Order Management System" at bounding box center [60, 167] width 72 height 6
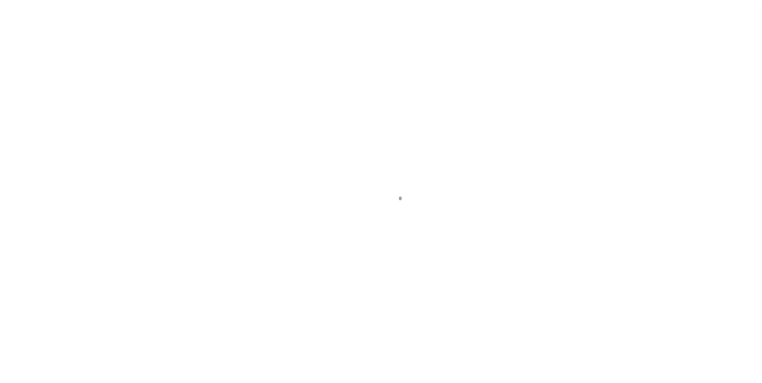
scroll to position [8, 0]
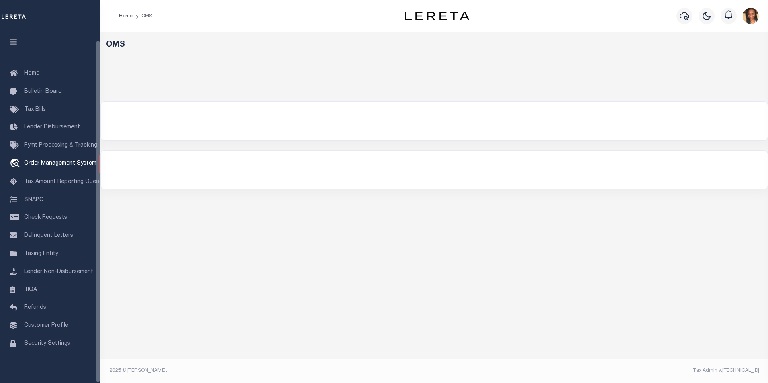
select select "200"
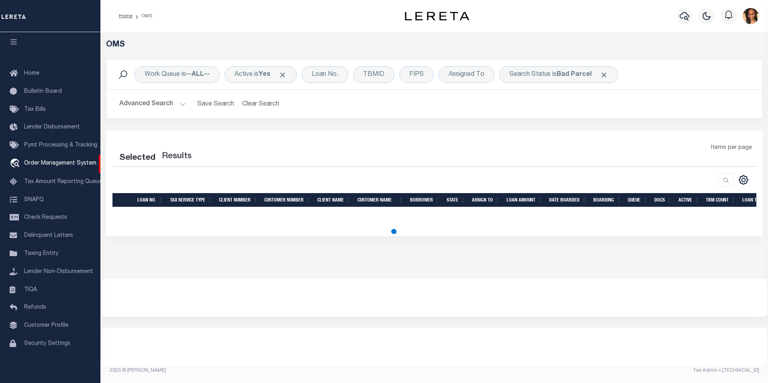
select select "200"
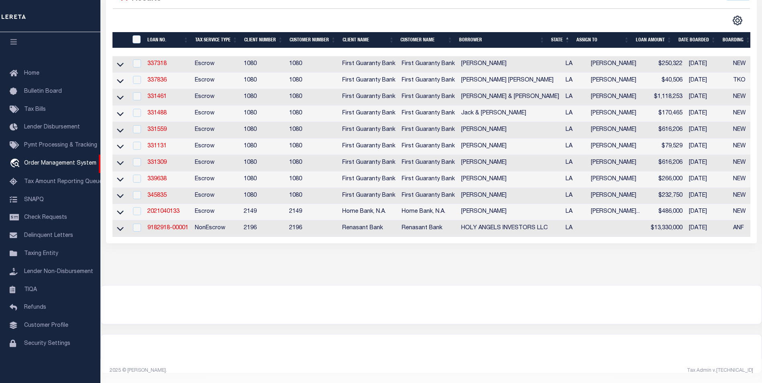
scroll to position [168, 0]
click at [156, 127] on link "331559" at bounding box center [156, 130] width 19 height 6
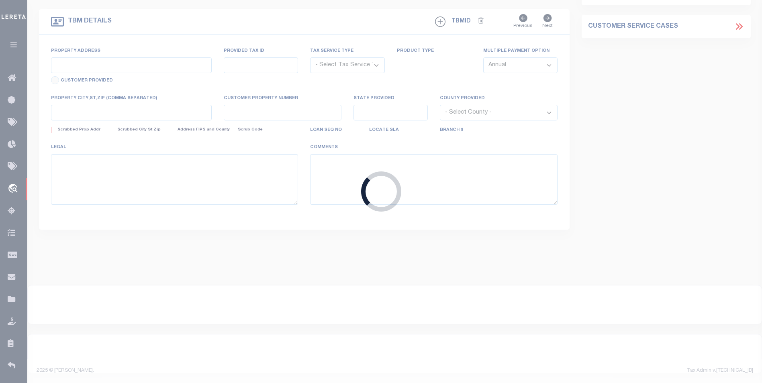
type input "331559"
type input "[PERSON_NAME]"
select select
select select "10"
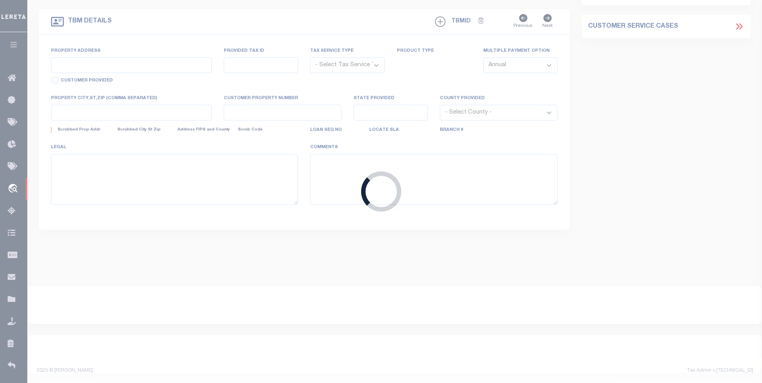
select select "Escrow"
type input "[STREET_ADDRESS][PERSON_NAME]"
type input "2403803360000400"
select select
type input "[GEOGRAPHIC_DATA]"
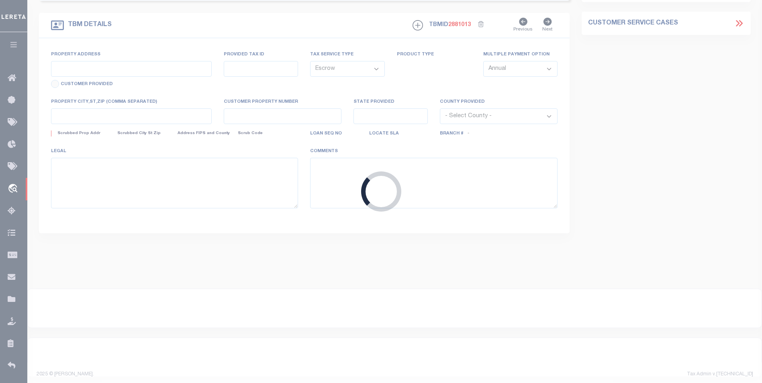
type input "260384121"
type input "LA"
select select
select select "2308"
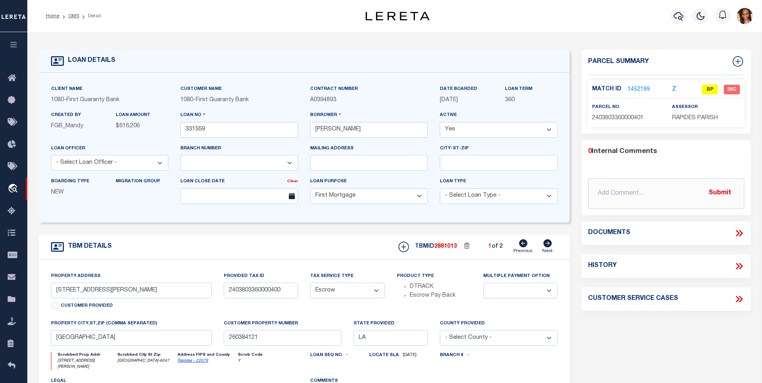
click at [641, 85] on p "1452199" at bounding box center [639, 89] width 23 height 9
click at [641, 86] on link "1452199" at bounding box center [639, 90] width 23 height 8
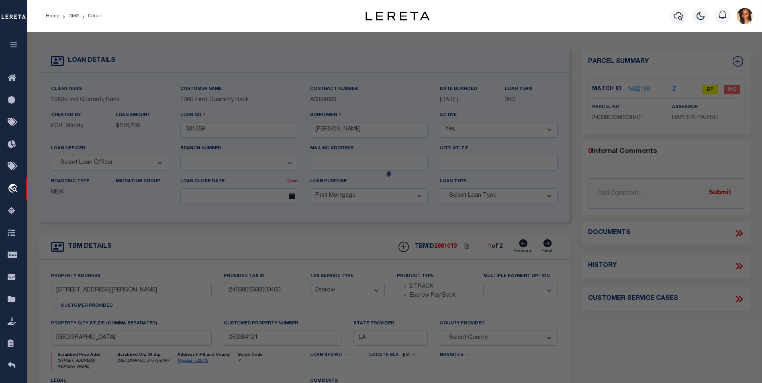
checkbox input "false"
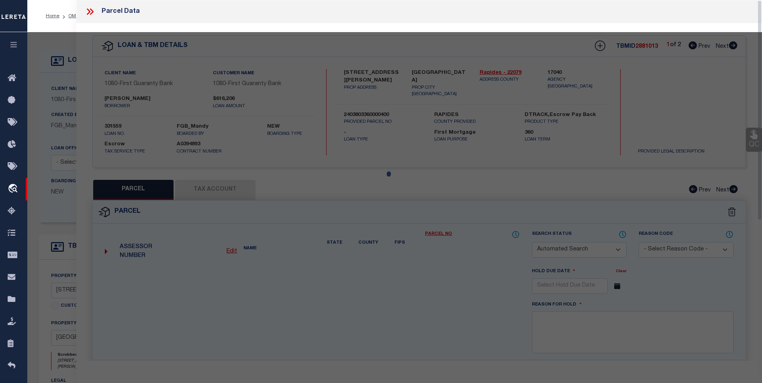
select select "BP"
type input "[PERSON_NAME] [PERSON_NAME]"
select select
type input "[STREET_ADDRESS][PERSON_NAME]"
checkbox input "false"
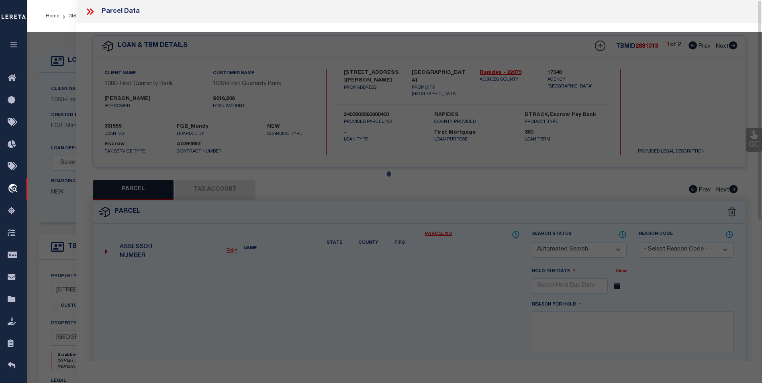
type input "[GEOGRAPHIC_DATA]"
type textarea "LOT 6, GARDEN SUBD. ---(CB 931-282)(CB 2030-978 [PERSON_NAME]) (CB [PHONE_NUMBE…"
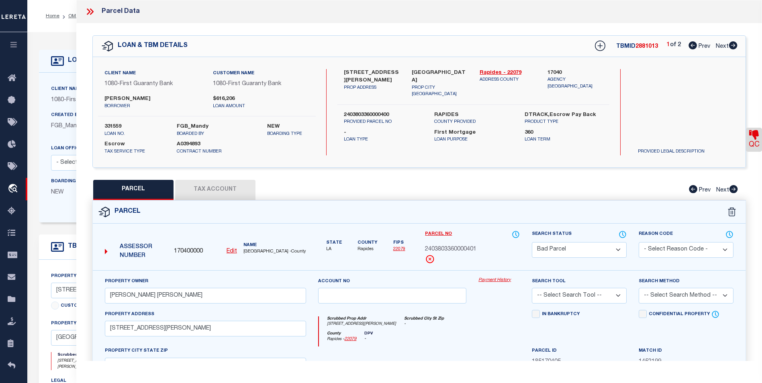
click at [221, 192] on button "Tax Account" at bounding box center [215, 190] width 80 height 20
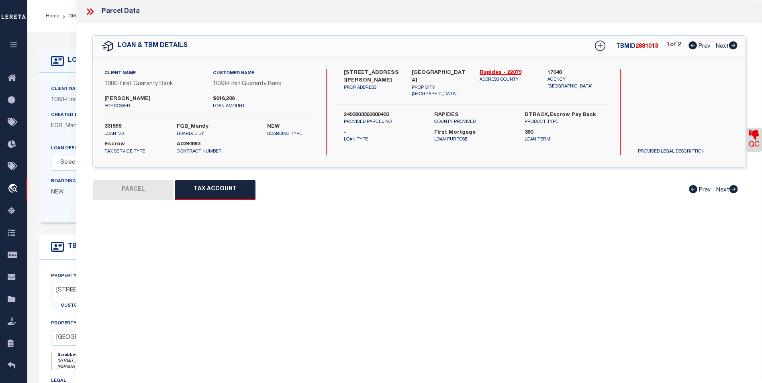
select select "100"
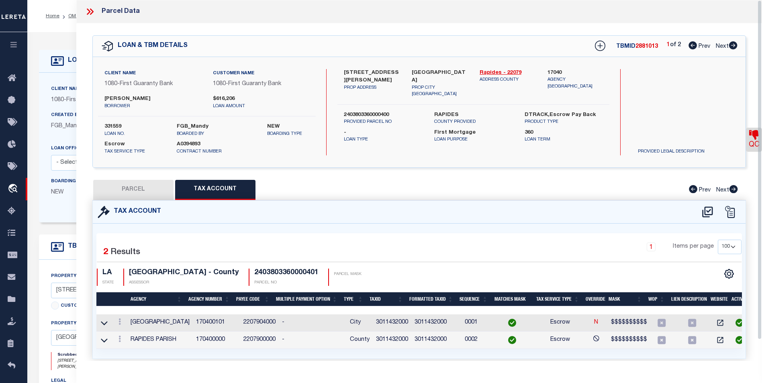
click at [94, 11] on icon at bounding box center [90, 11] width 10 height 10
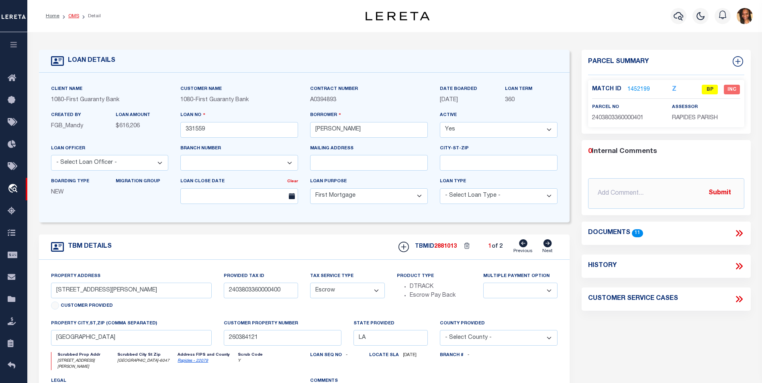
click at [76, 18] on link "OMS" at bounding box center [73, 16] width 11 height 5
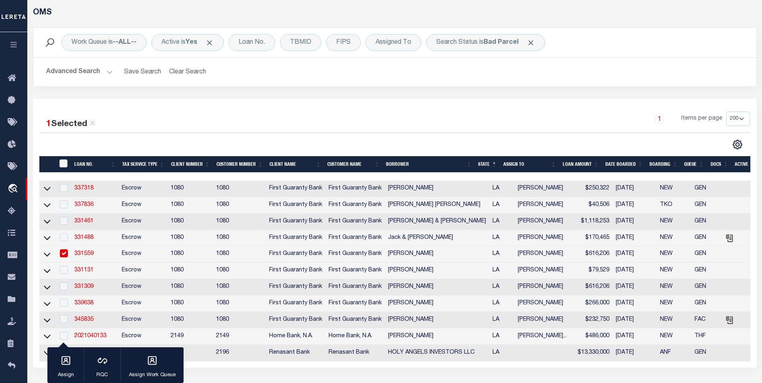
scroll to position [121, 0]
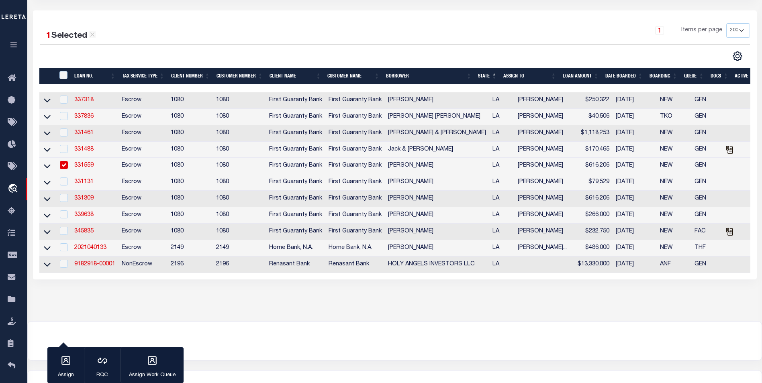
click at [63, 164] on input "checkbox" at bounding box center [64, 165] width 8 height 8
checkbox input "false"
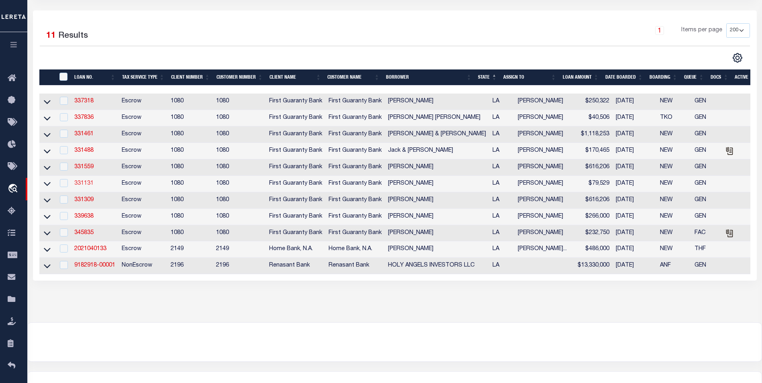
click at [78, 186] on link "331131" at bounding box center [83, 184] width 19 height 6
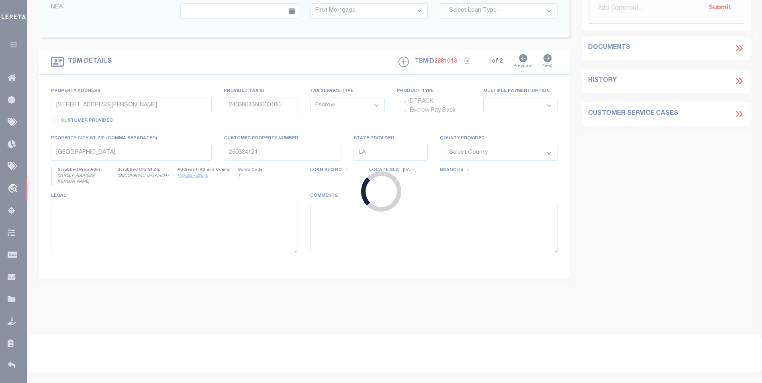
type input "331131"
type input "[PERSON_NAME]"
select select "1300"
type input "[STREET_ADDRESS]"
type input "2502768076003501 & 2502768076000901"
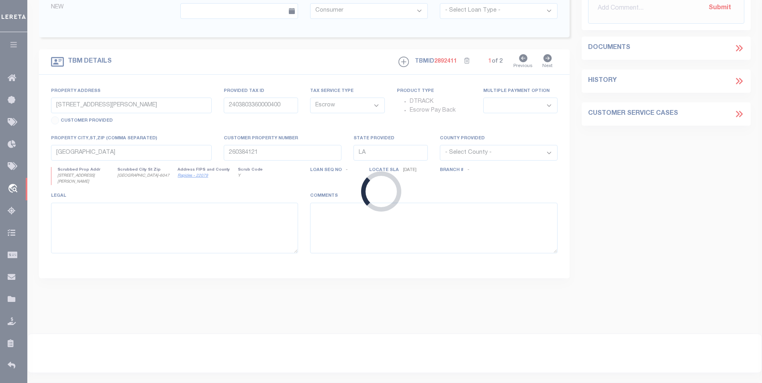
select select
type input "[GEOGRAPHIC_DATA]"
type input "260399462"
type textarea "Updated CustKeyVal2 from 260351729 to 260399462 and from DTRACK to TPS per [DAT…"
select select "2308"
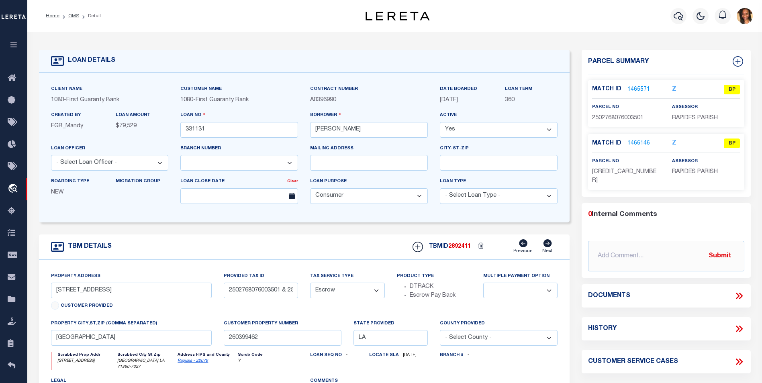
click at [640, 88] on link "1465571" at bounding box center [639, 90] width 23 height 8
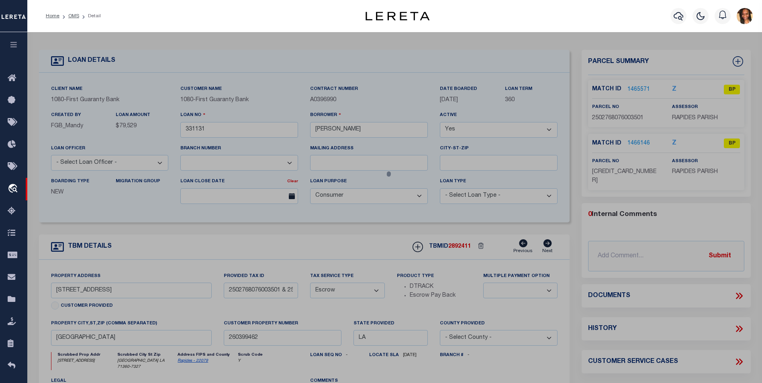
select select "AS"
checkbox input "false"
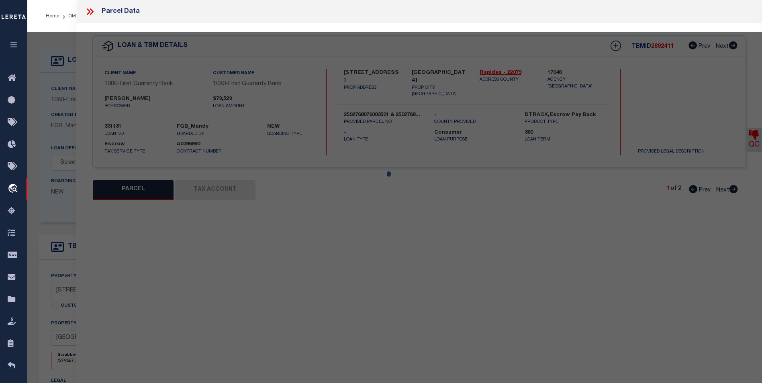
select select "BP"
type input "[PERSON_NAME] & [PERSON_NAME]"
select select
type input "[STREET_ADDRESS]"
type input "[GEOGRAPHIC_DATA]"
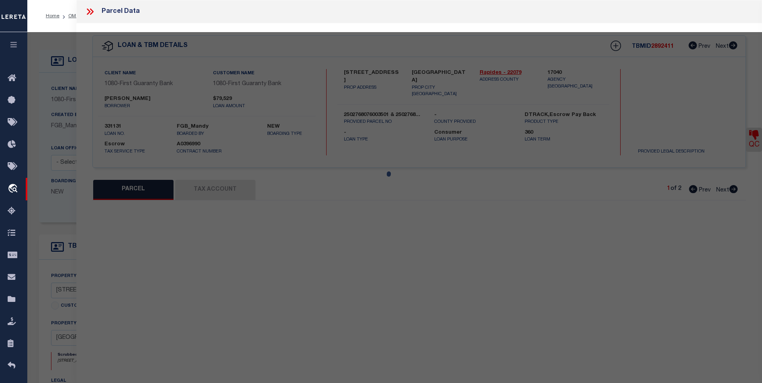
type textarea "---0.197 AC: IN NE4 OF NE4 OF SW4 SEC. 27, T5NR1W SOUTH & WEST OF [GEOGRAPHIC_D…"
type textarea "Completed based on the suggested pacel nos."
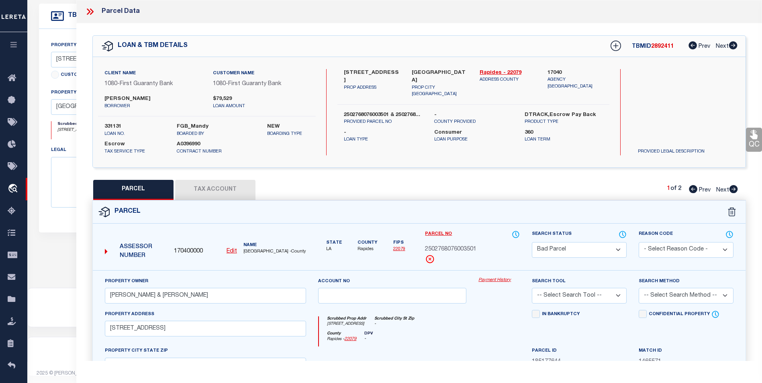
click at [242, 184] on button "Tax Account" at bounding box center [215, 190] width 80 height 20
select select "100"
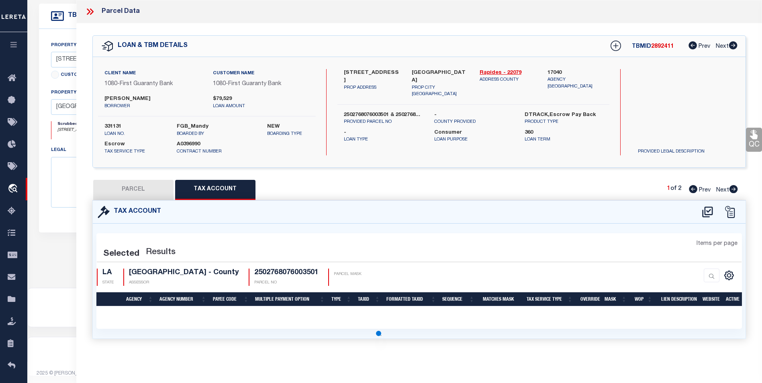
select select "100"
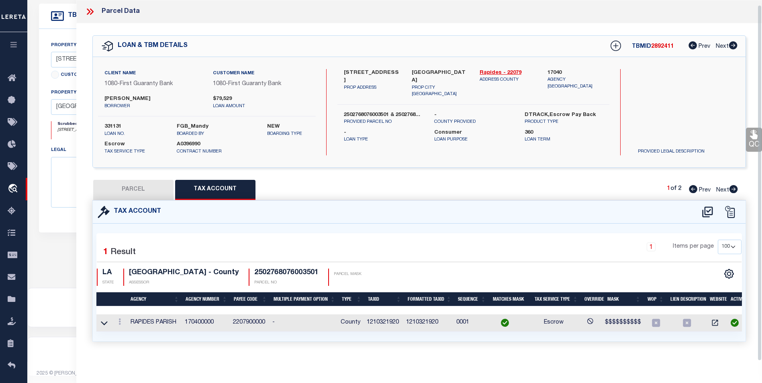
scroll to position [5, 0]
click at [122, 320] on link at bounding box center [119, 323] width 9 height 6
click at [122, 295] on link at bounding box center [131, 297] width 30 height 13
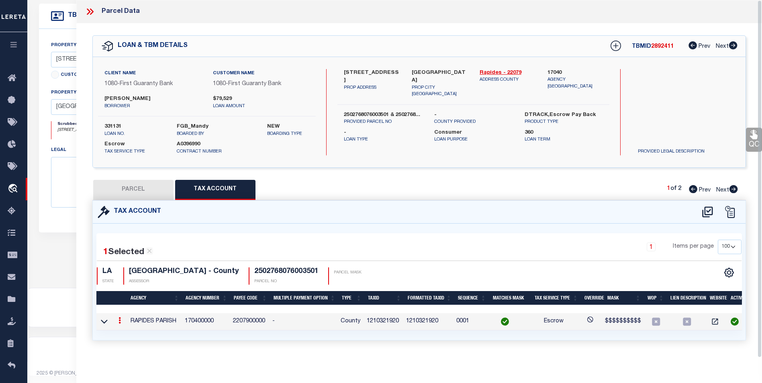
type input "1210321920"
type textarea "$$$$$$$$$$"
checkbox input "true"
type input "XXXXXXXXXXXXXXX*"
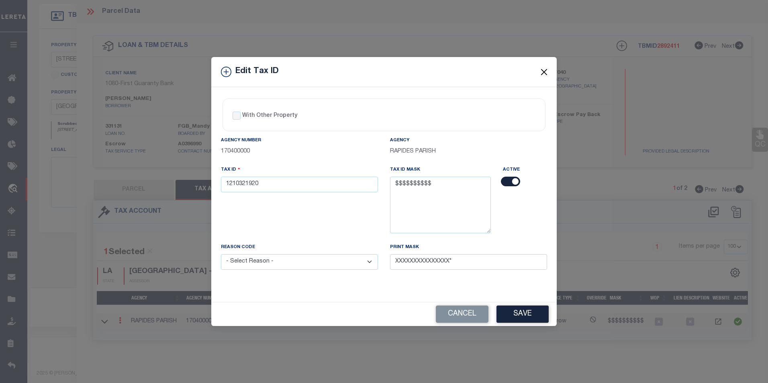
click at [548, 70] on button "Close" at bounding box center [544, 72] width 10 height 10
